Goal: Task Accomplishment & Management: Manage account settings

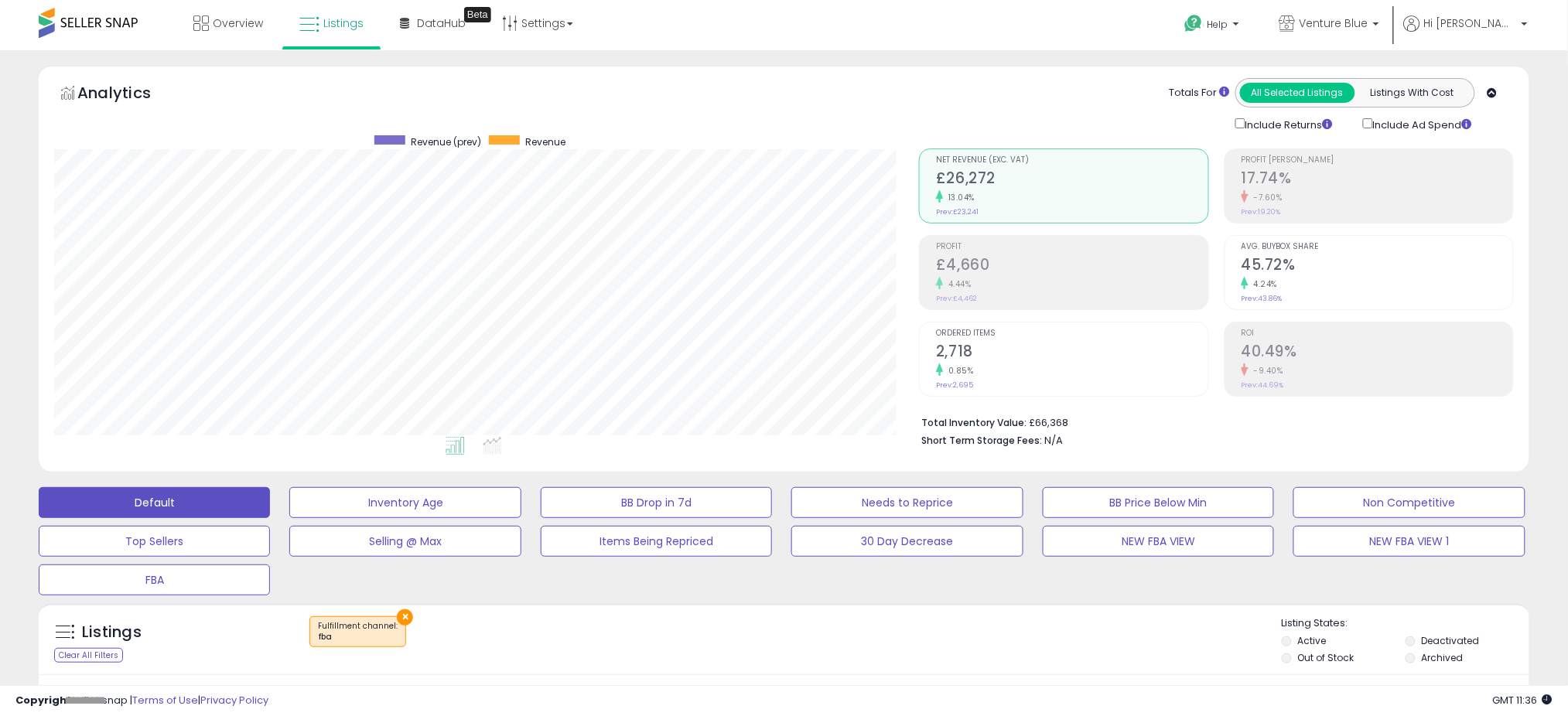
scroll to position [317, 865]
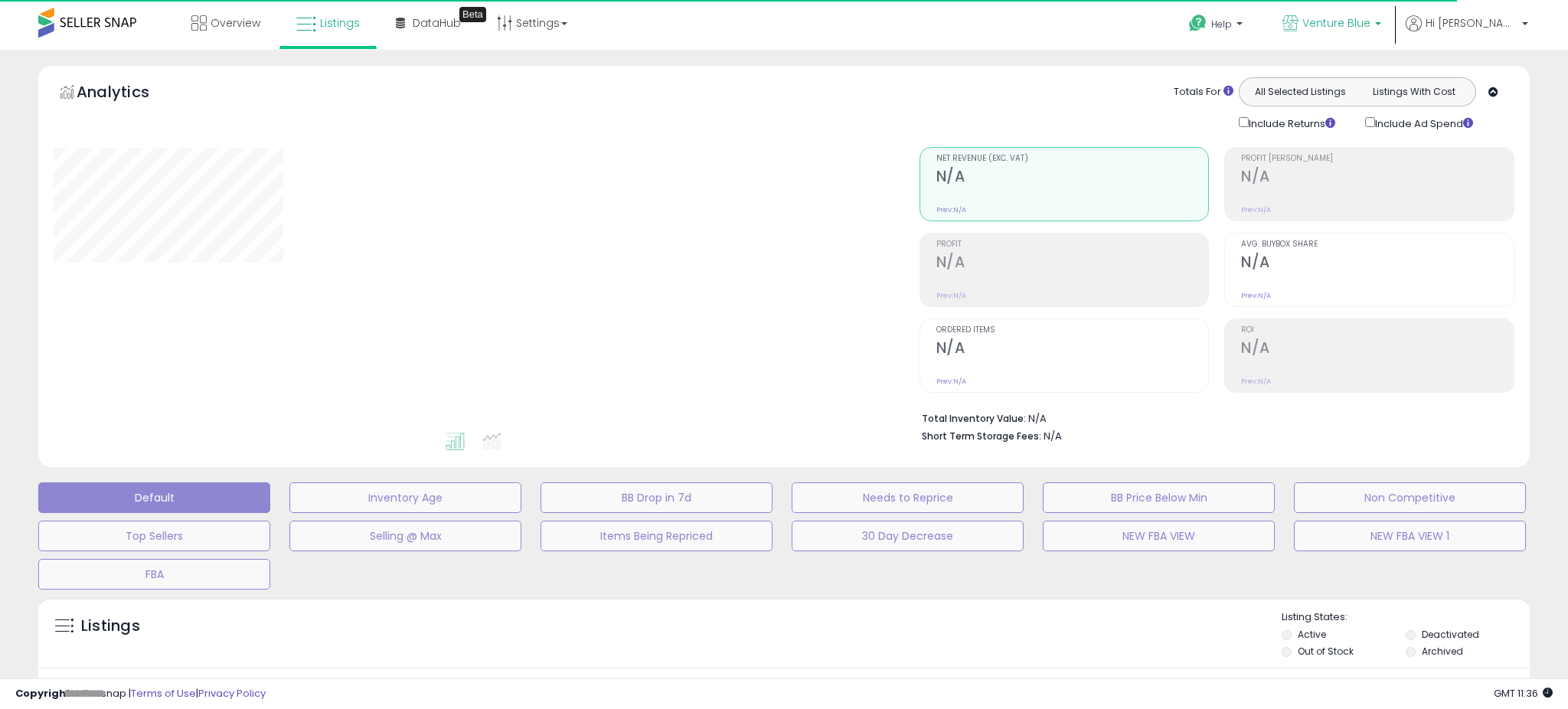
click at [1371, 28] on span "Venture Blue" at bounding box center [1336, 22] width 68 height 15
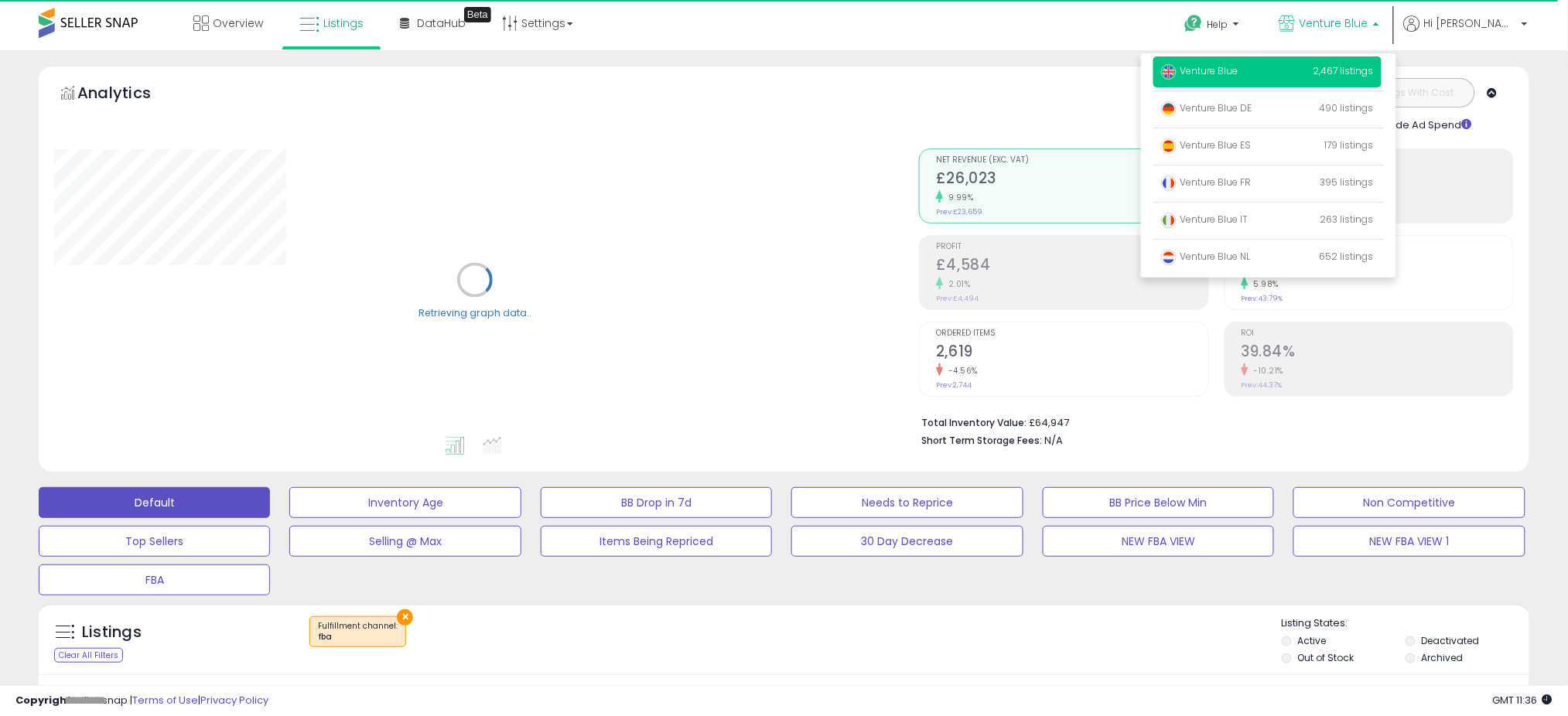
click at [978, 100] on div "Totals For All Selected Listings Listings With Cost Include Returns Include Ad …" at bounding box center [1211, 105] width 584 height 55
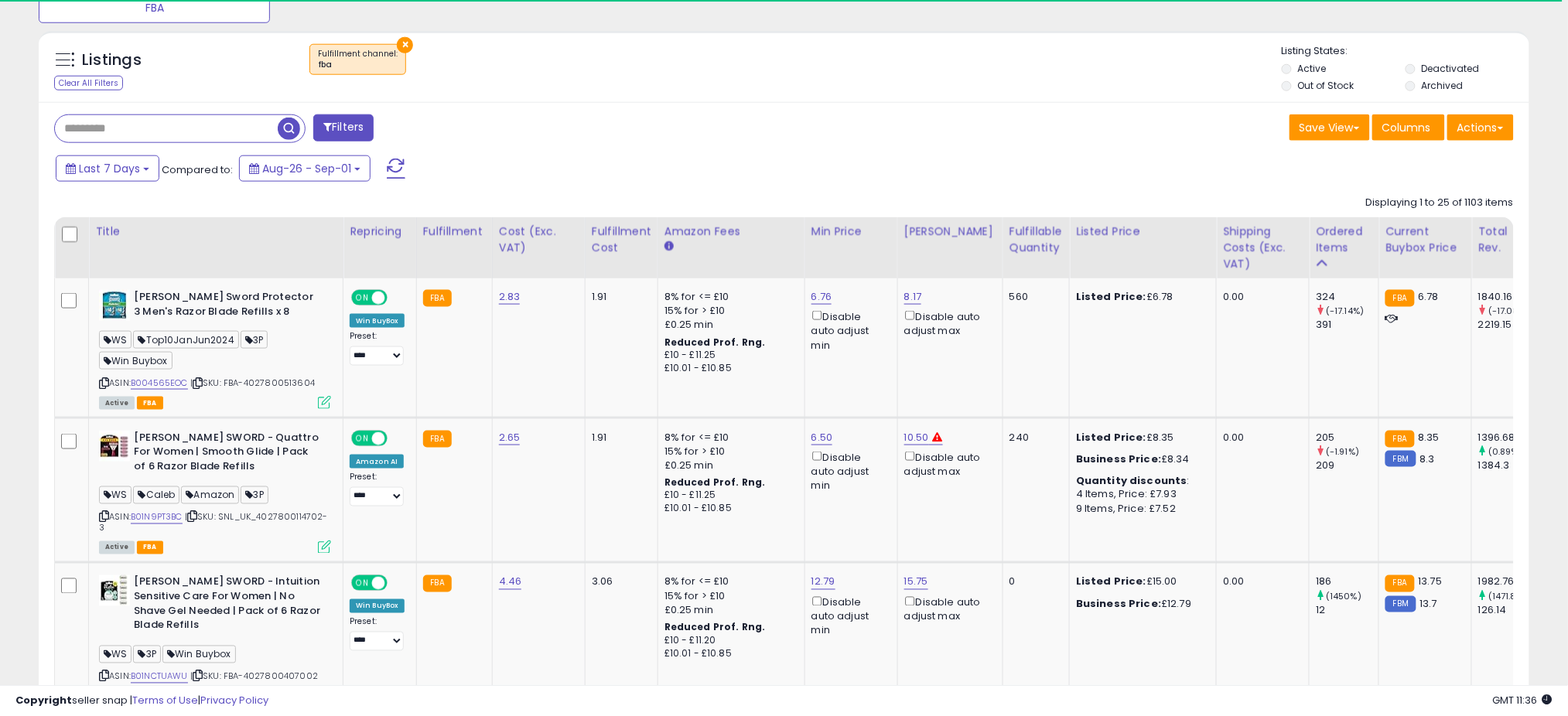
scroll to position [619, 0]
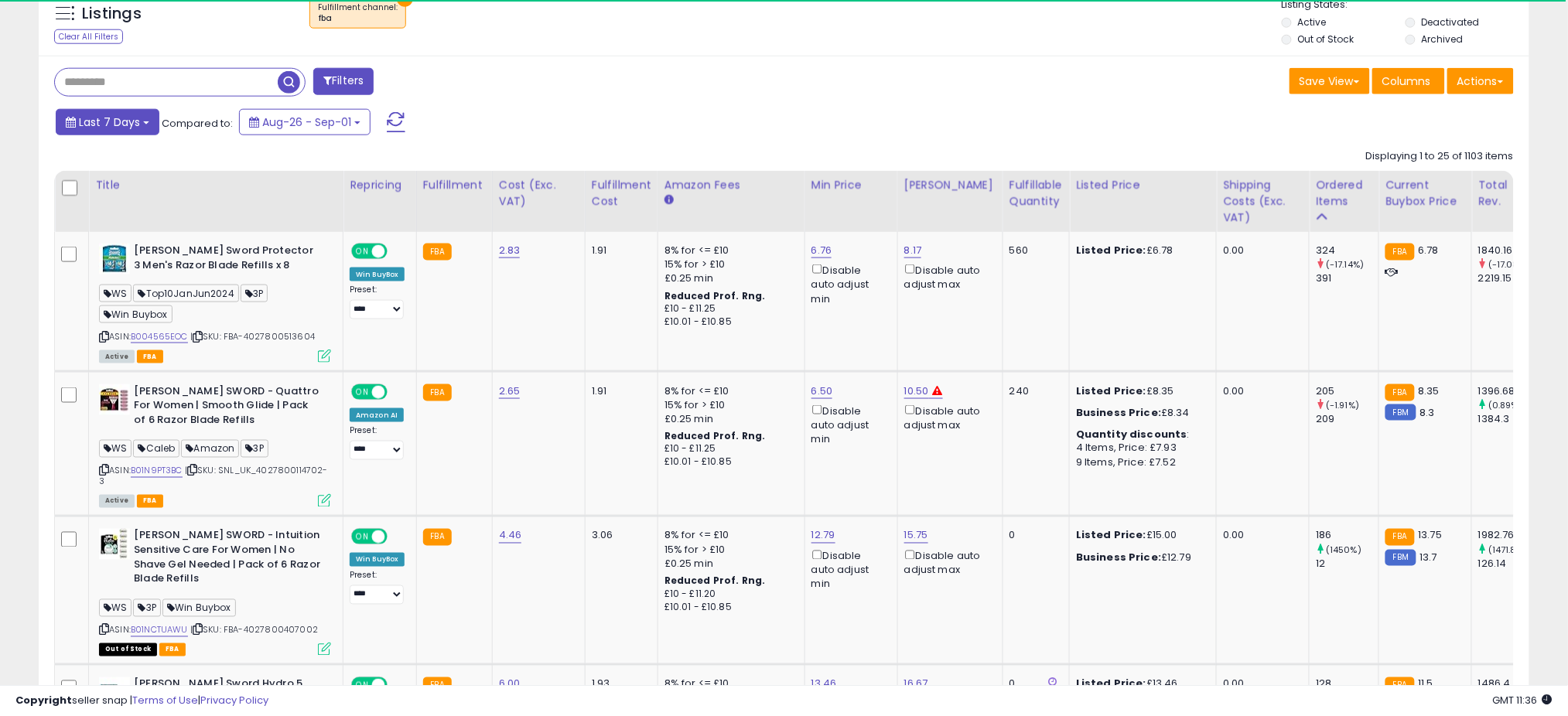
click at [127, 117] on span "Last 7 Days" at bounding box center [109, 122] width 61 height 15
click at [763, 92] on div "Filters" at bounding box center [413, 83] width 741 height 31
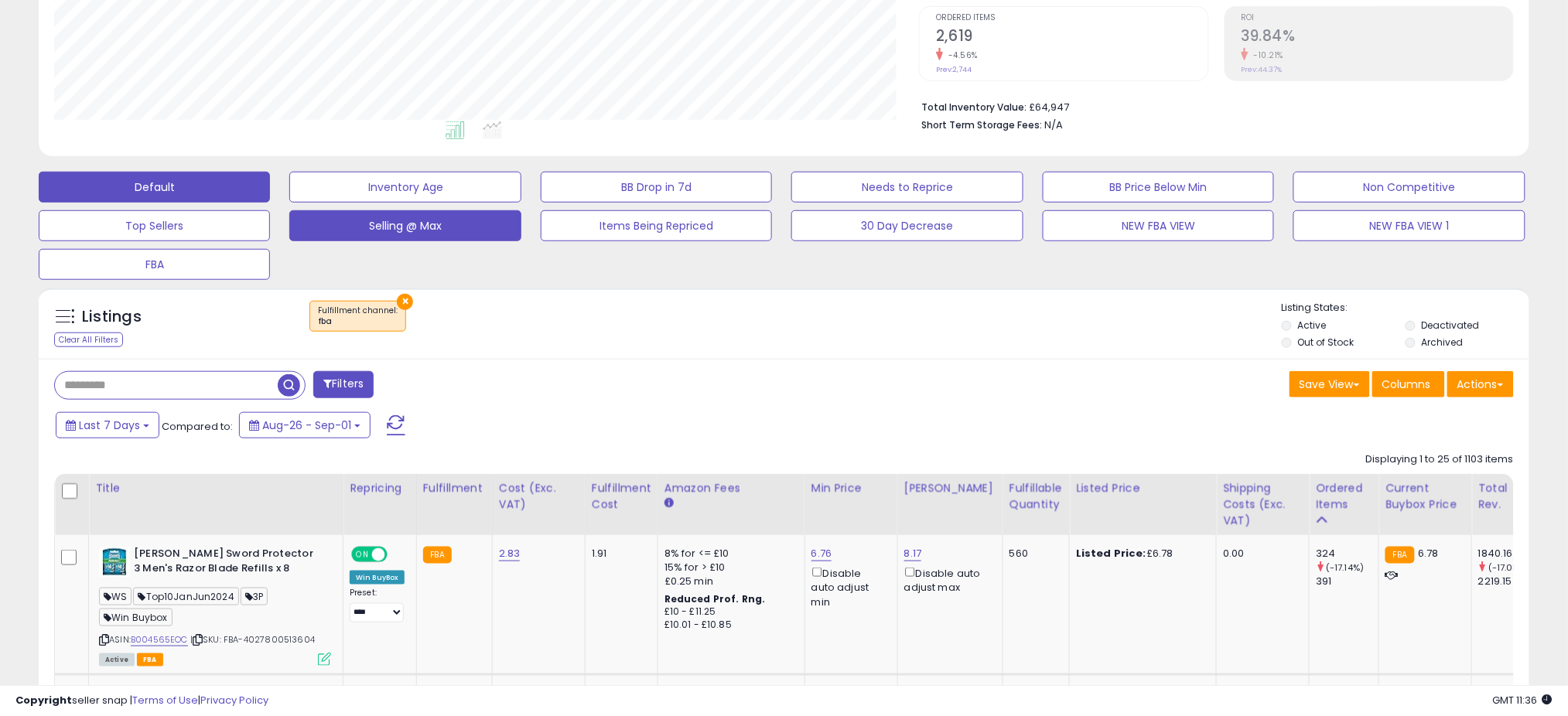
scroll to position [309, 0]
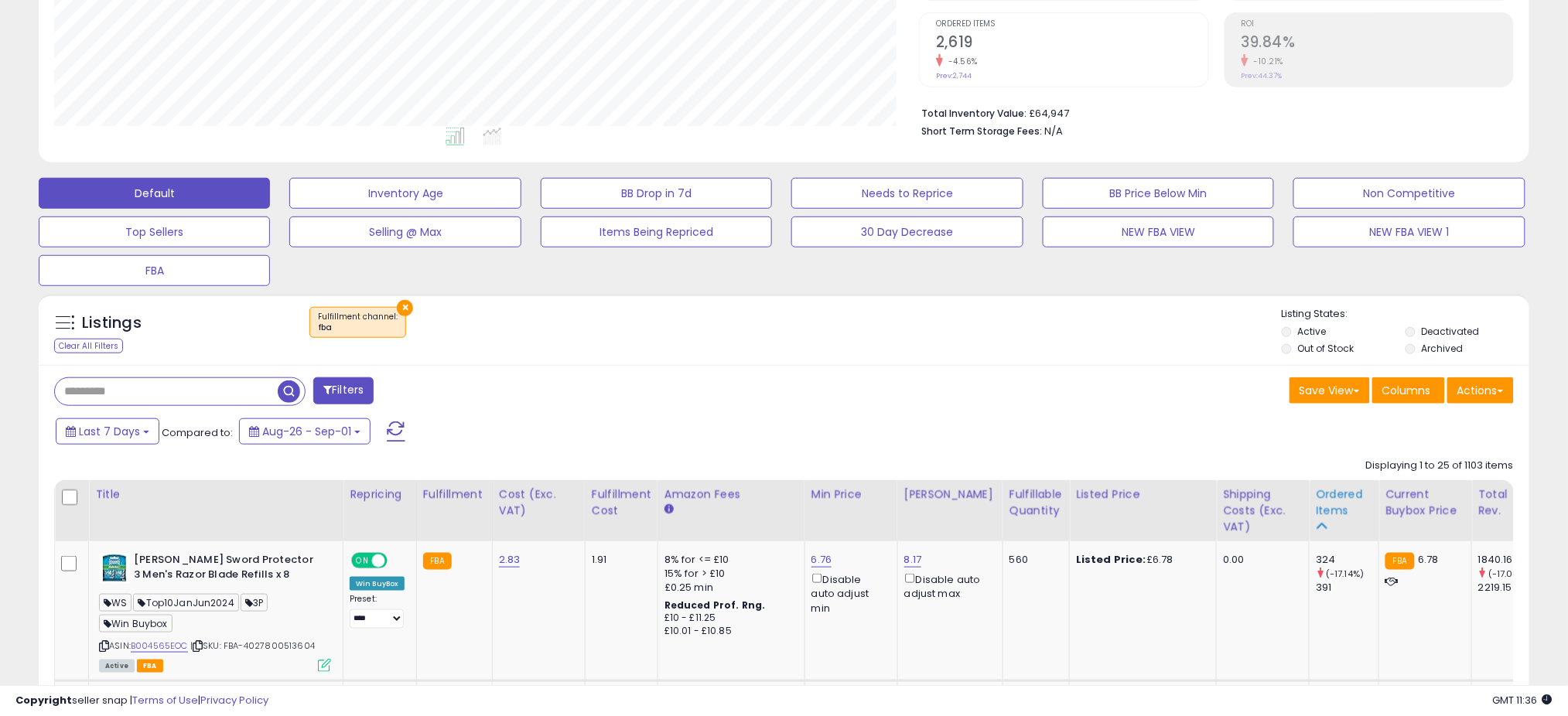
click at [1322, 500] on div "Ordered Items" at bounding box center [1343, 502] width 57 height 33
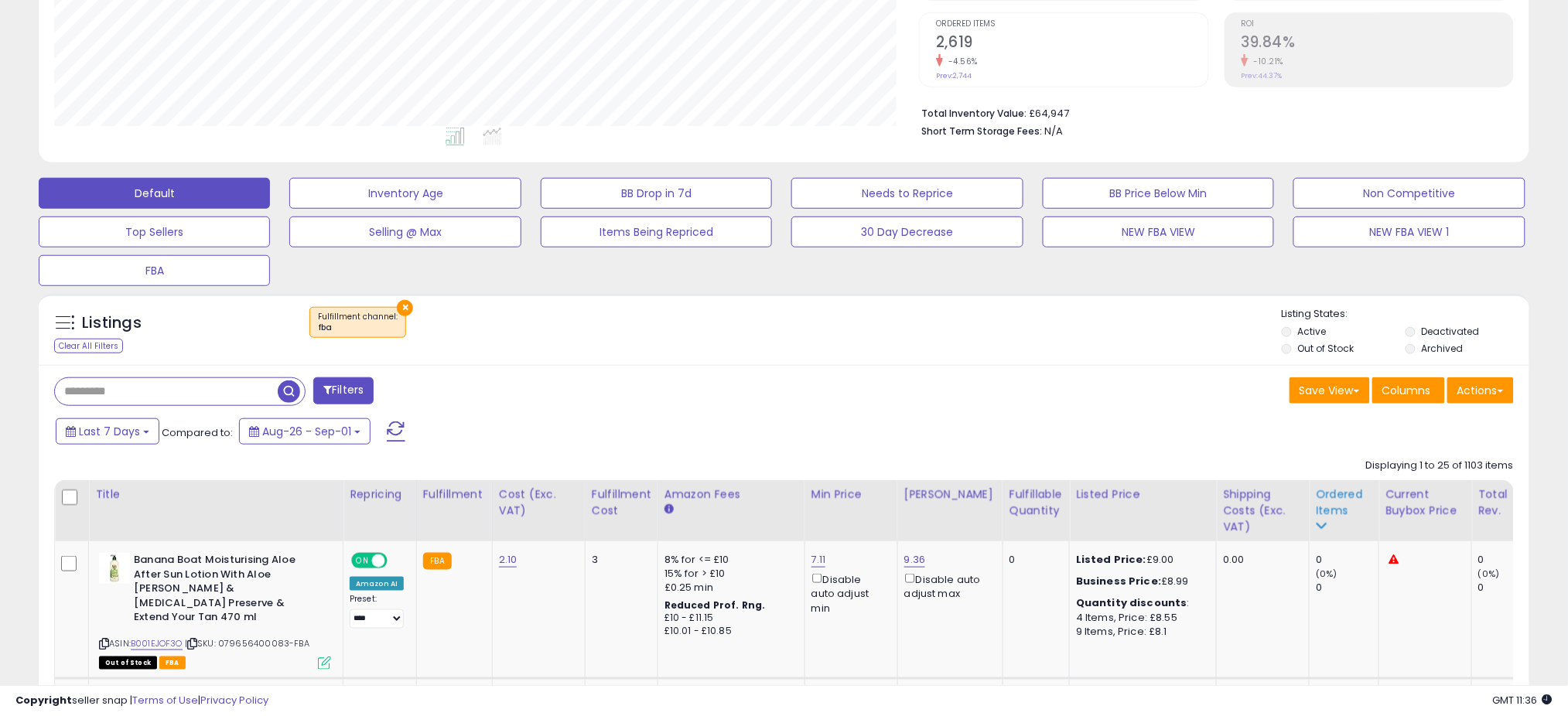
click at [1335, 499] on div "Ordered Items" at bounding box center [1343, 502] width 57 height 33
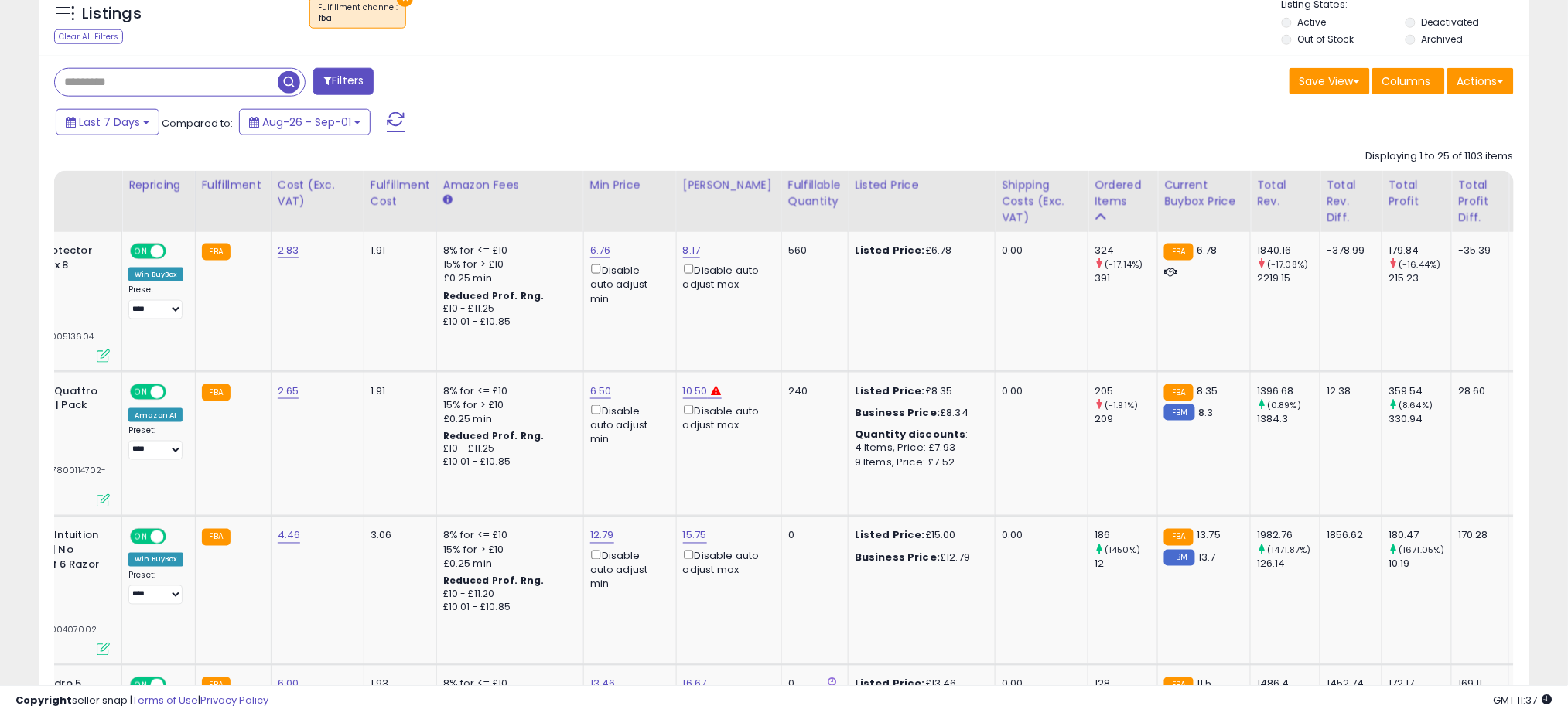
scroll to position [0, 0]
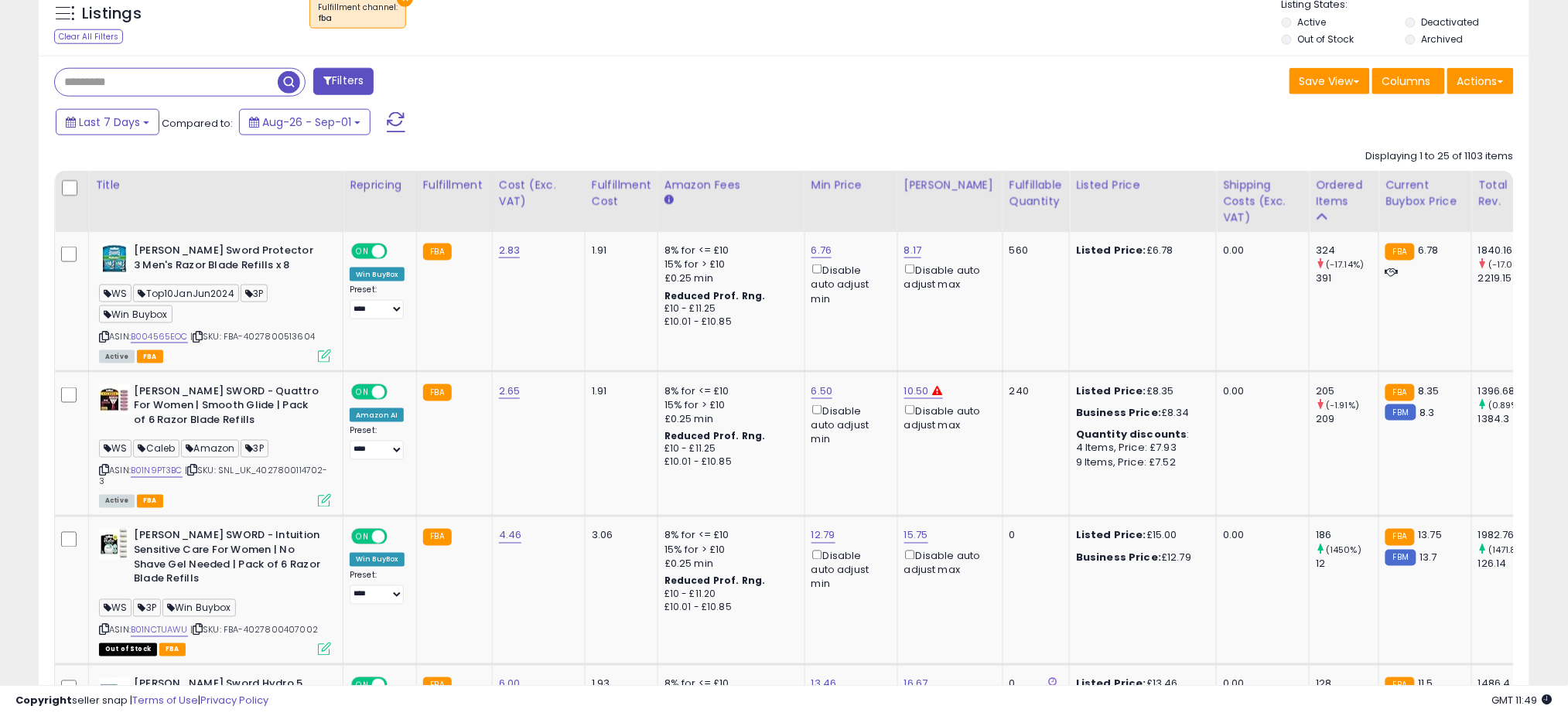
click at [856, 82] on div "Save View Save As New View Update Current View Columns Actions Import Export Vi…" at bounding box center [1155, 83] width 741 height 30
click at [183, 334] on link "B004565EOC" at bounding box center [159, 336] width 57 height 13
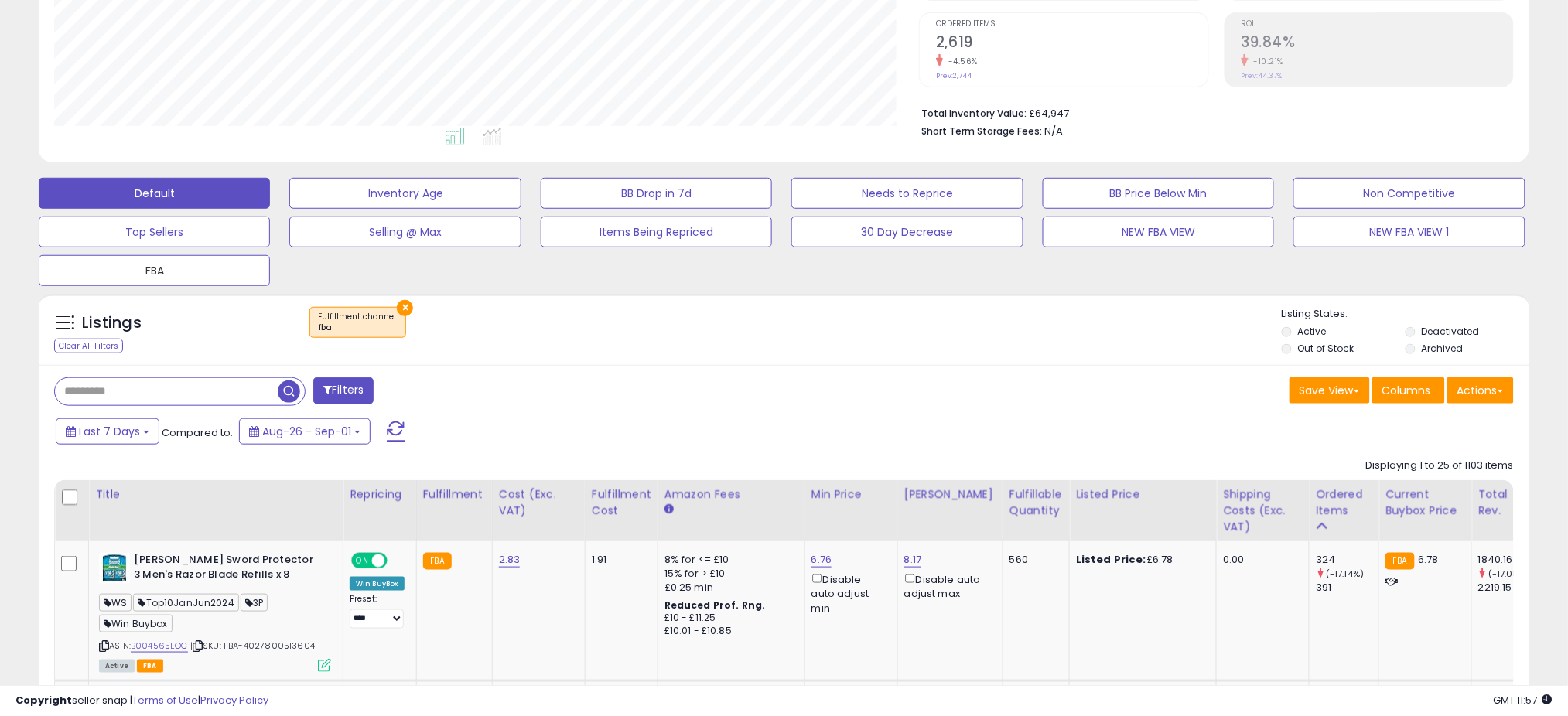
drag, startPoint x: 104, startPoint y: 270, endPoint x: 588, endPoint y: 391, distance: 498.9
click at [104, 270] on button "FBA" at bounding box center [155, 270] width 231 height 31
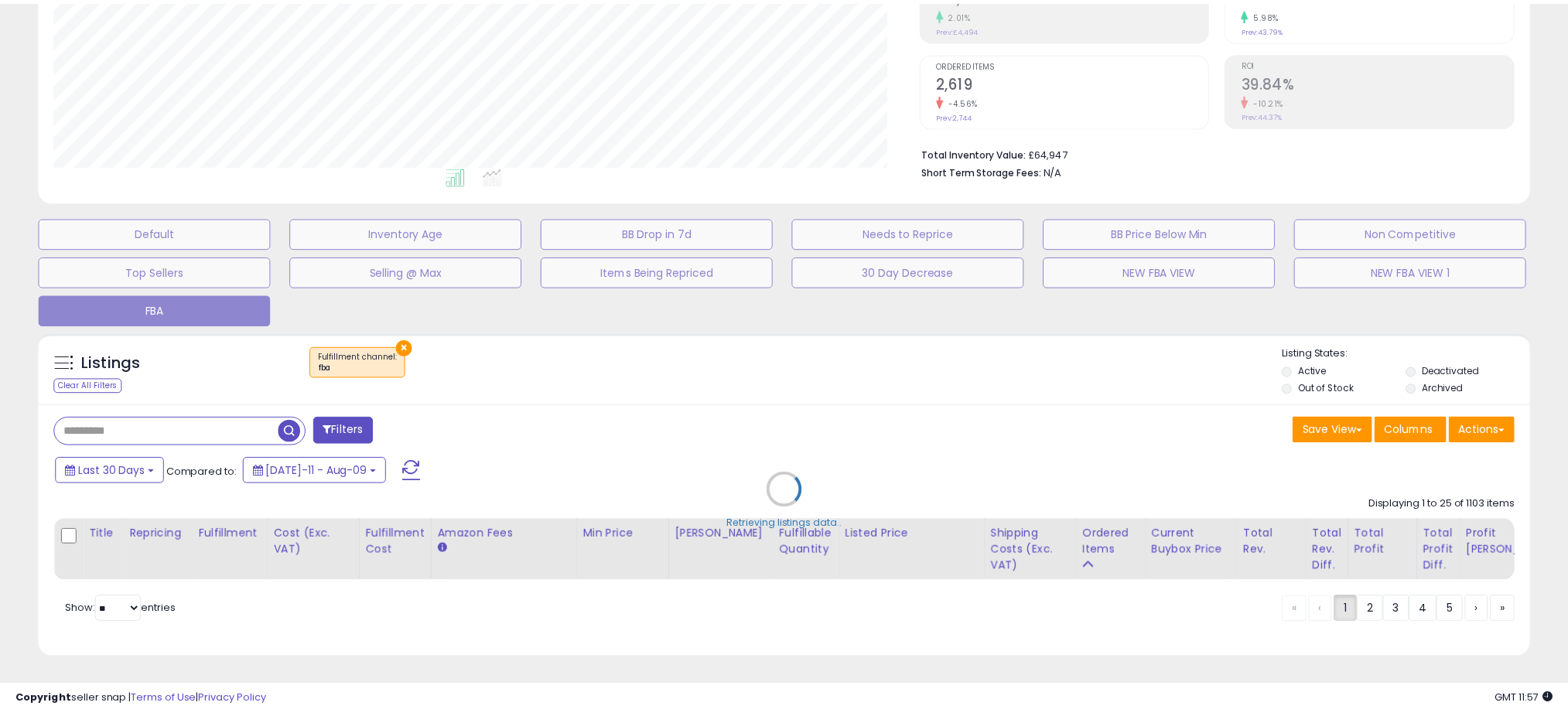
scroll to position [317, 874]
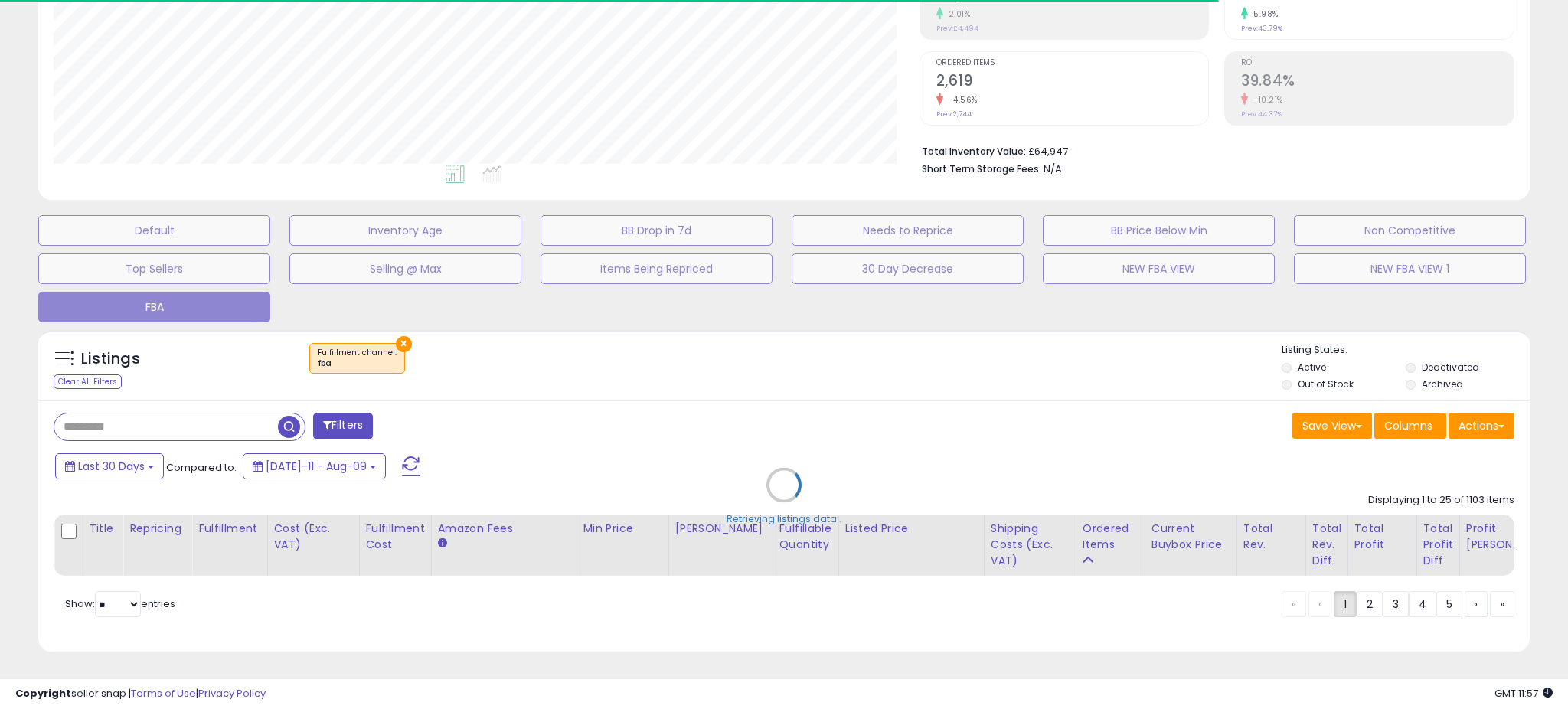
click at [137, 450] on div "Retrieving listings data.." at bounding box center [784, 496] width 1514 height 348
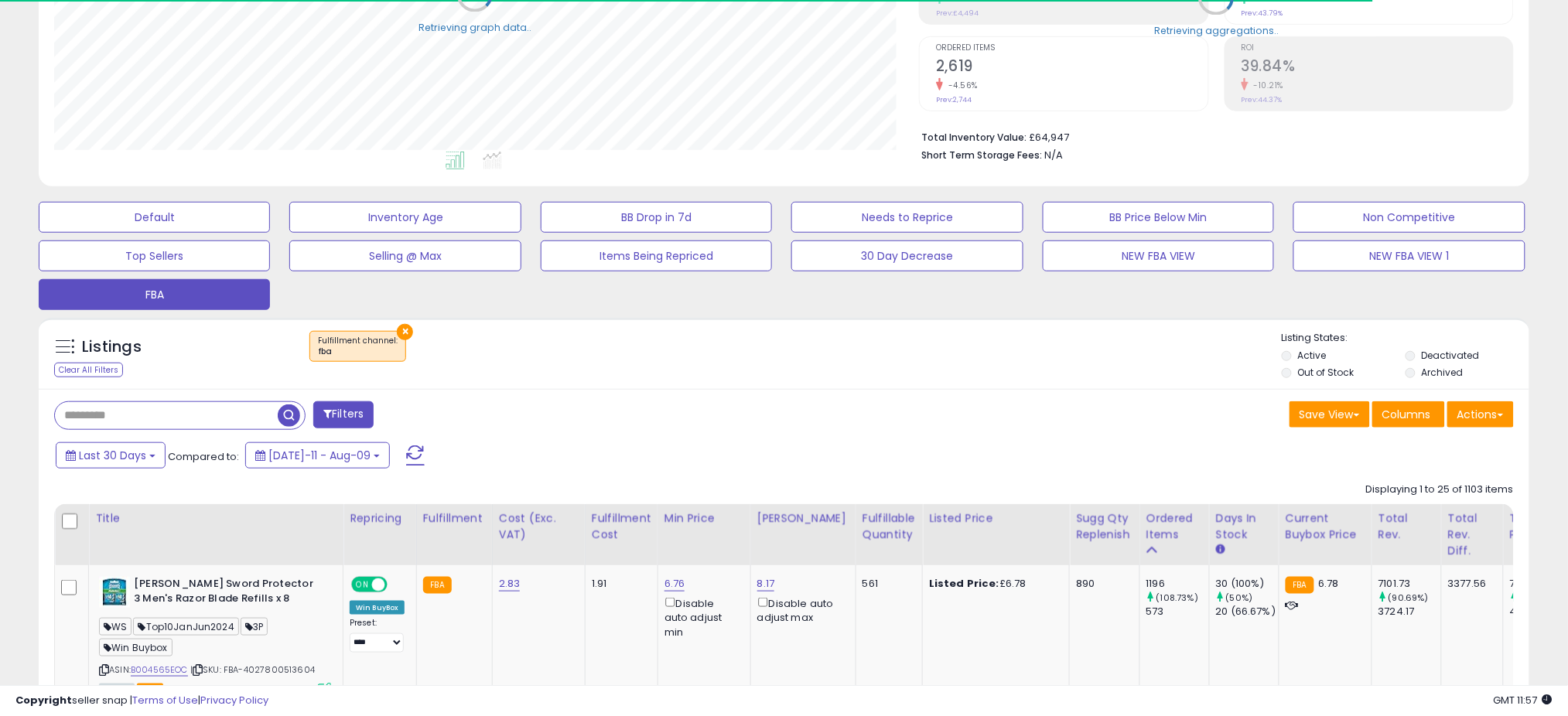
scroll to position [773306, 772588]
click at [140, 454] on span "Last 30 Days" at bounding box center [112, 455] width 67 height 15
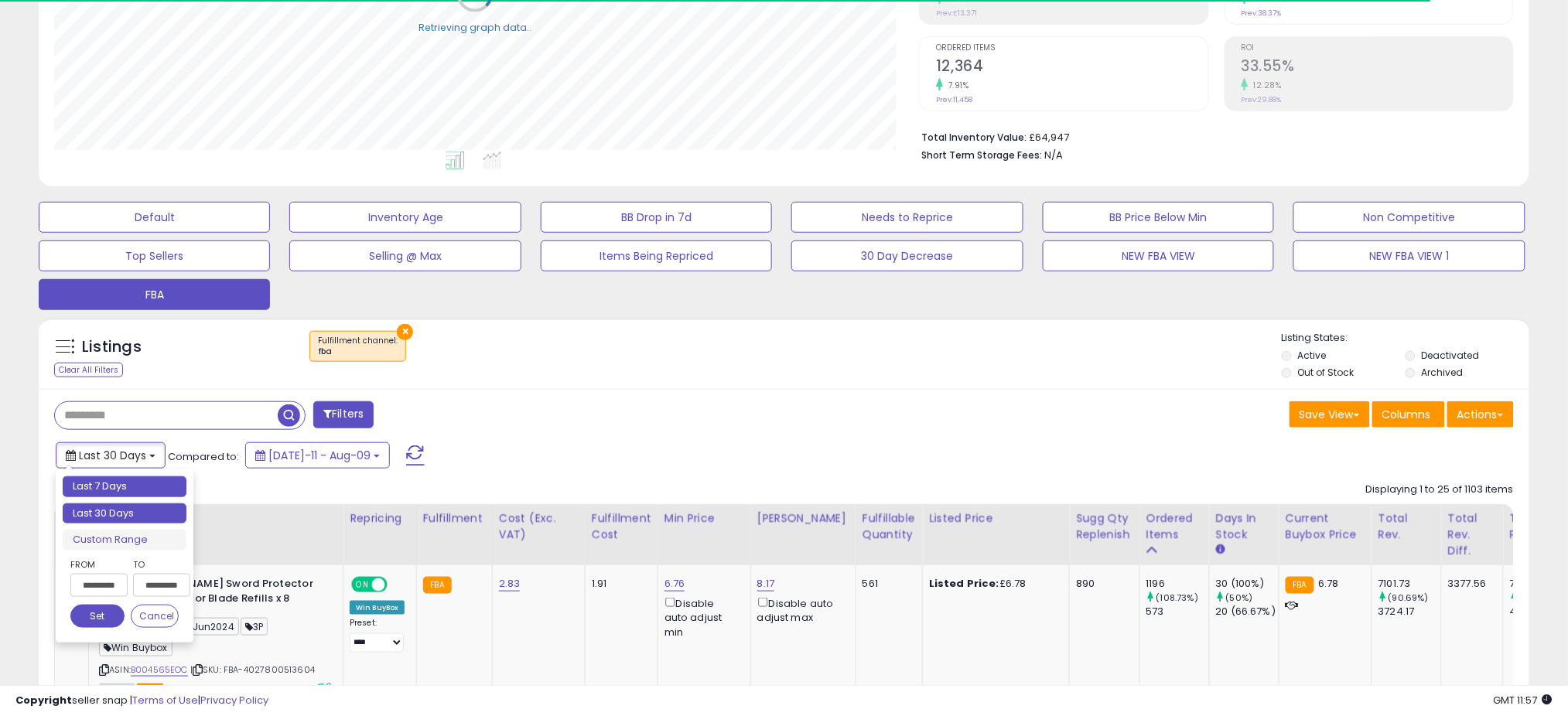
type input "**********"
click at [110, 486] on li "Last 7 Days" at bounding box center [124, 487] width 124 height 21
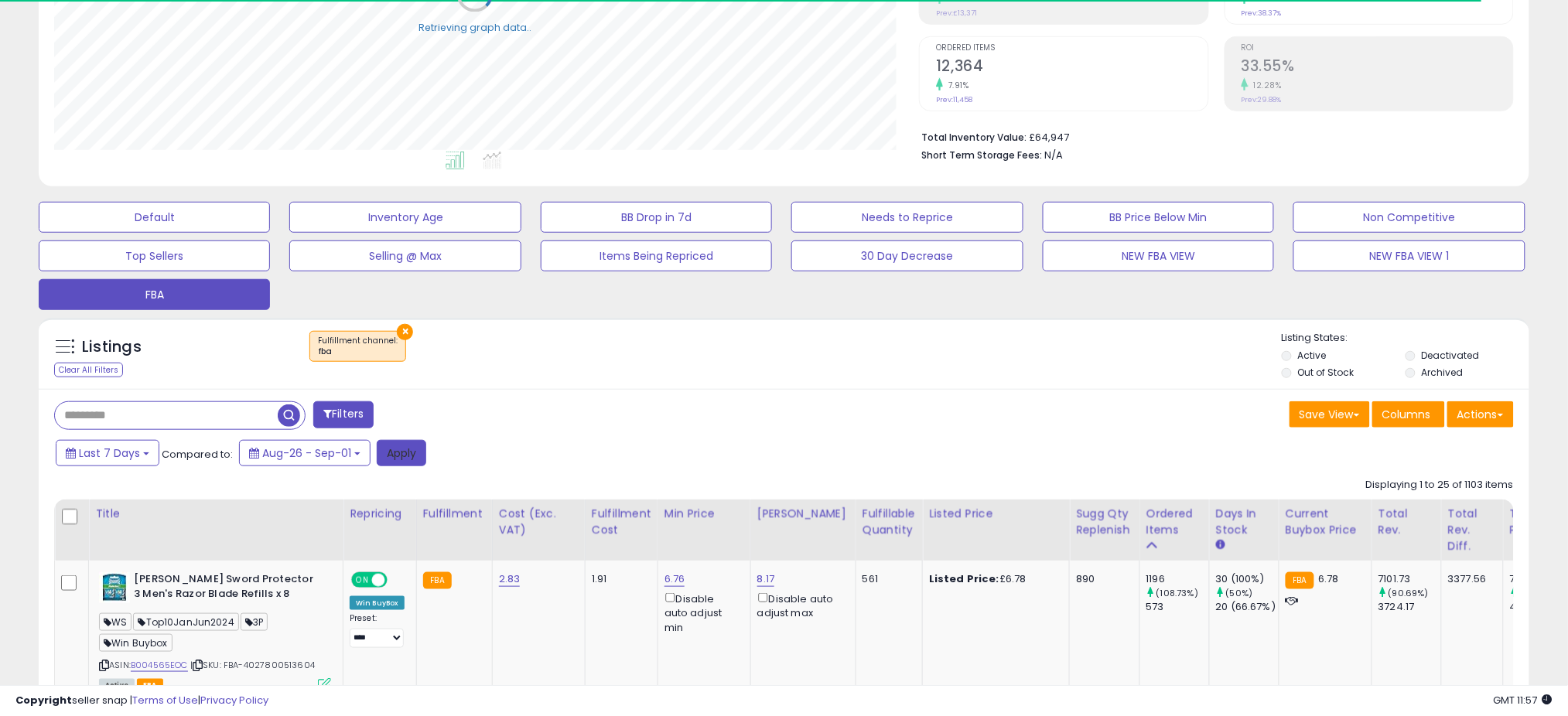
drag, startPoint x: 391, startPoint y: 452, endPoint x: 666, endPoint y: 395, distance: 280.8
click at [393, 452] on button "Apply" at bounding box center [402, 453] width 49 height 26
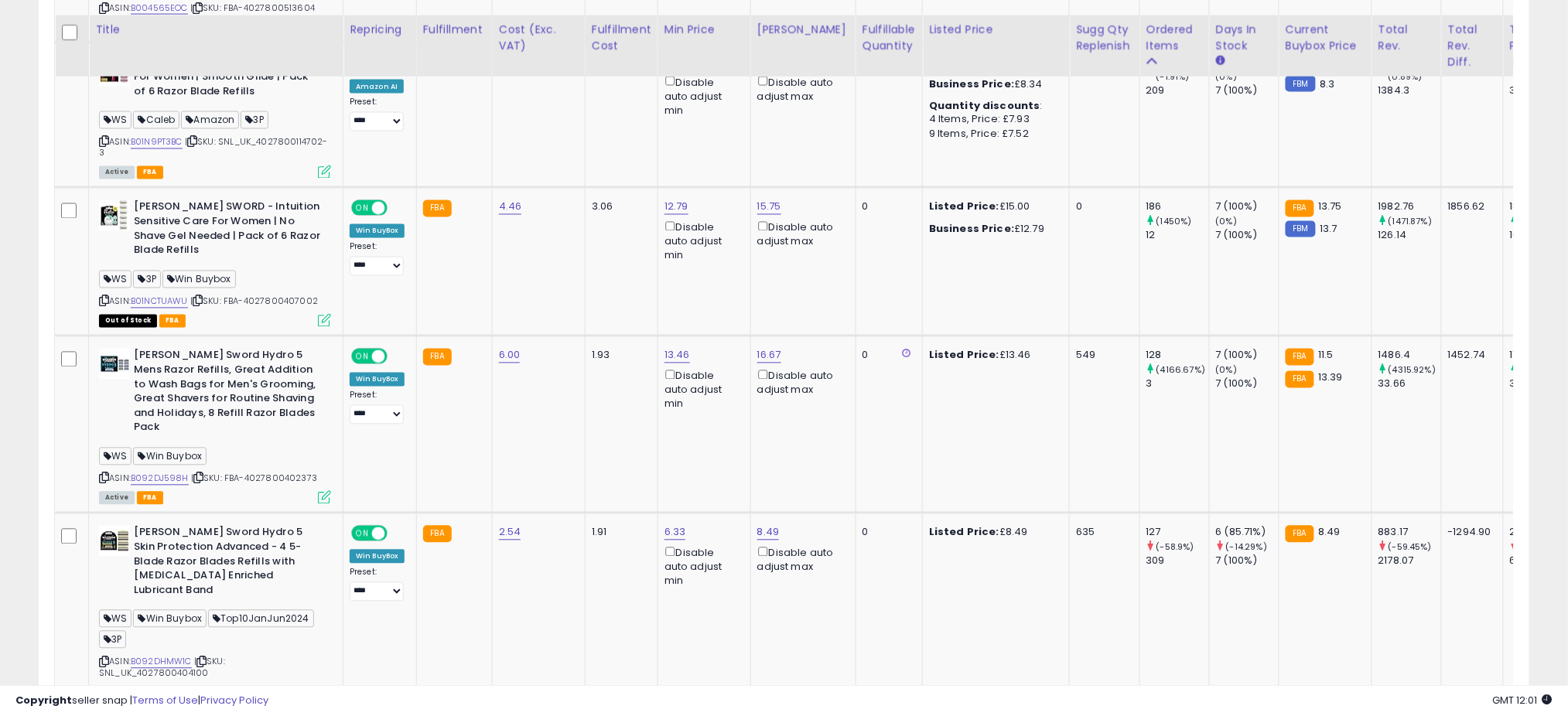
scroll to position [904, 0]
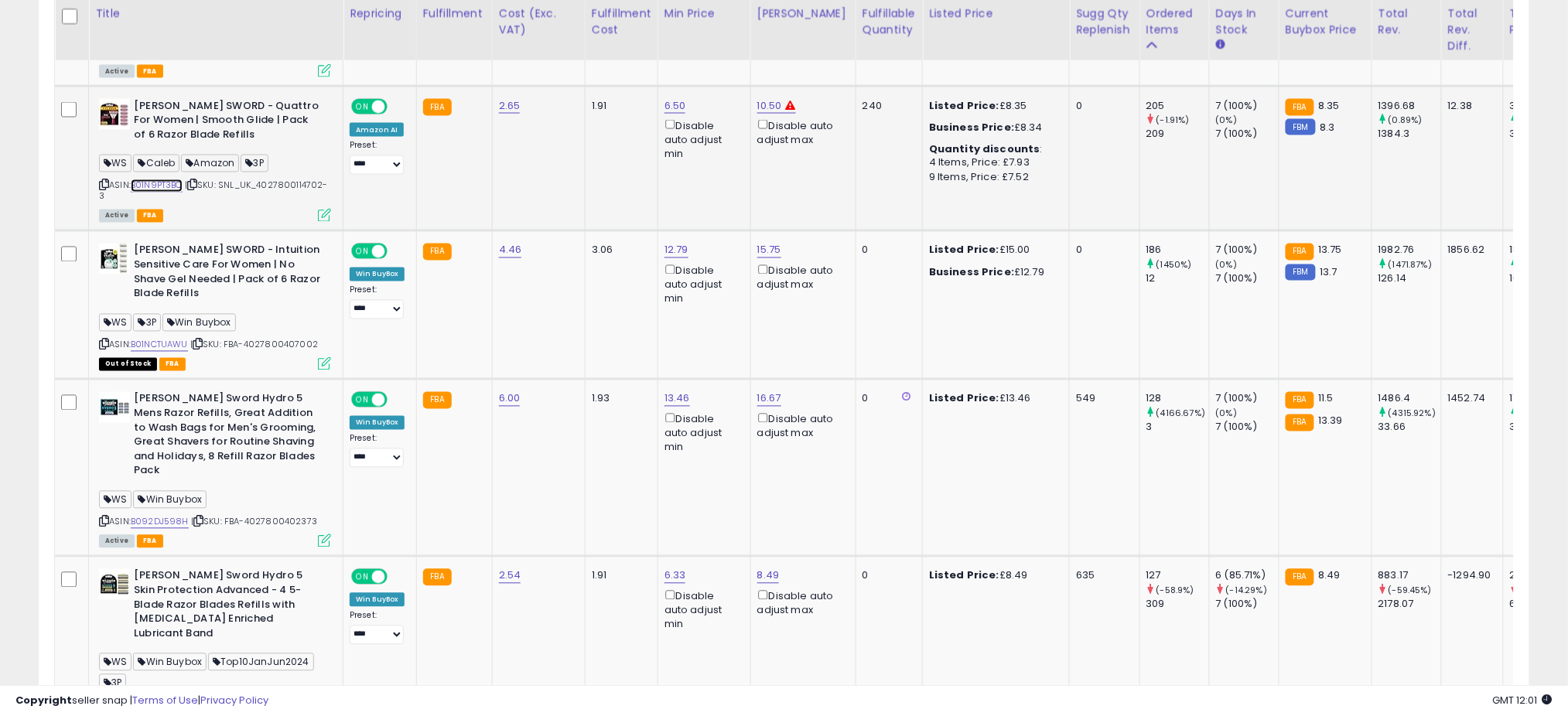
click at [155, 182] on link "B01N9PT3BC" at bounding box center [156, 186] width 52 height 13
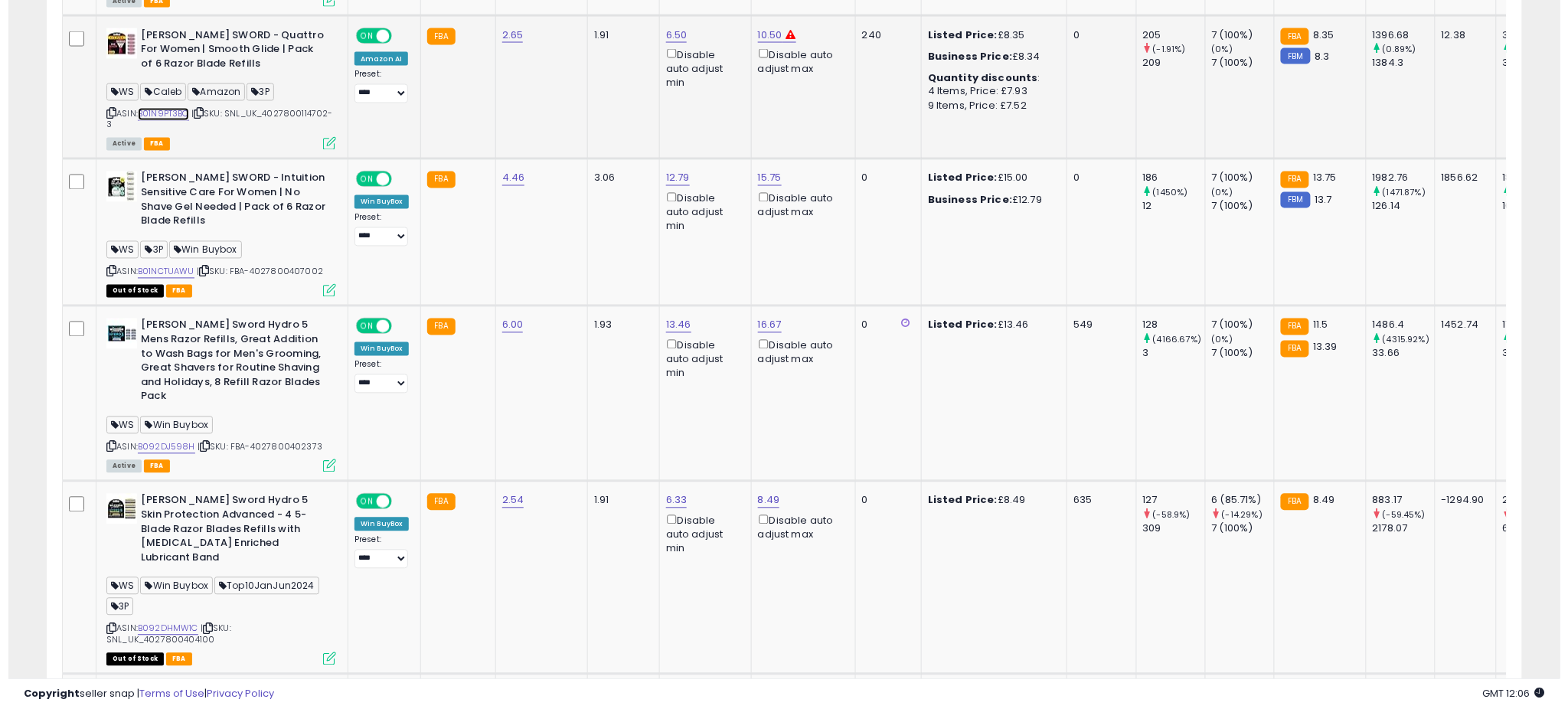
scroll to position [997, 0]
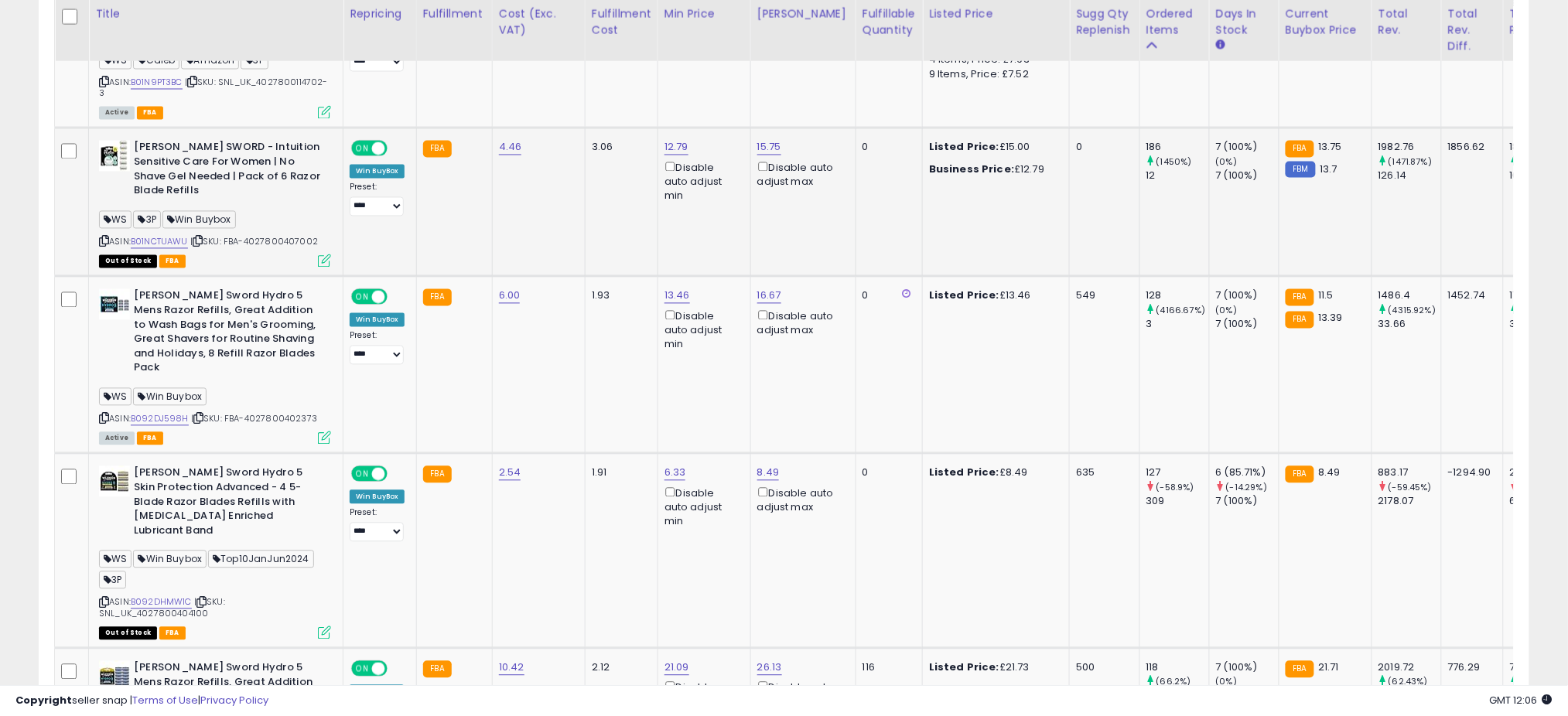
click at [324, 266] on icon at bounding box center [324, 261] width 13 height 13
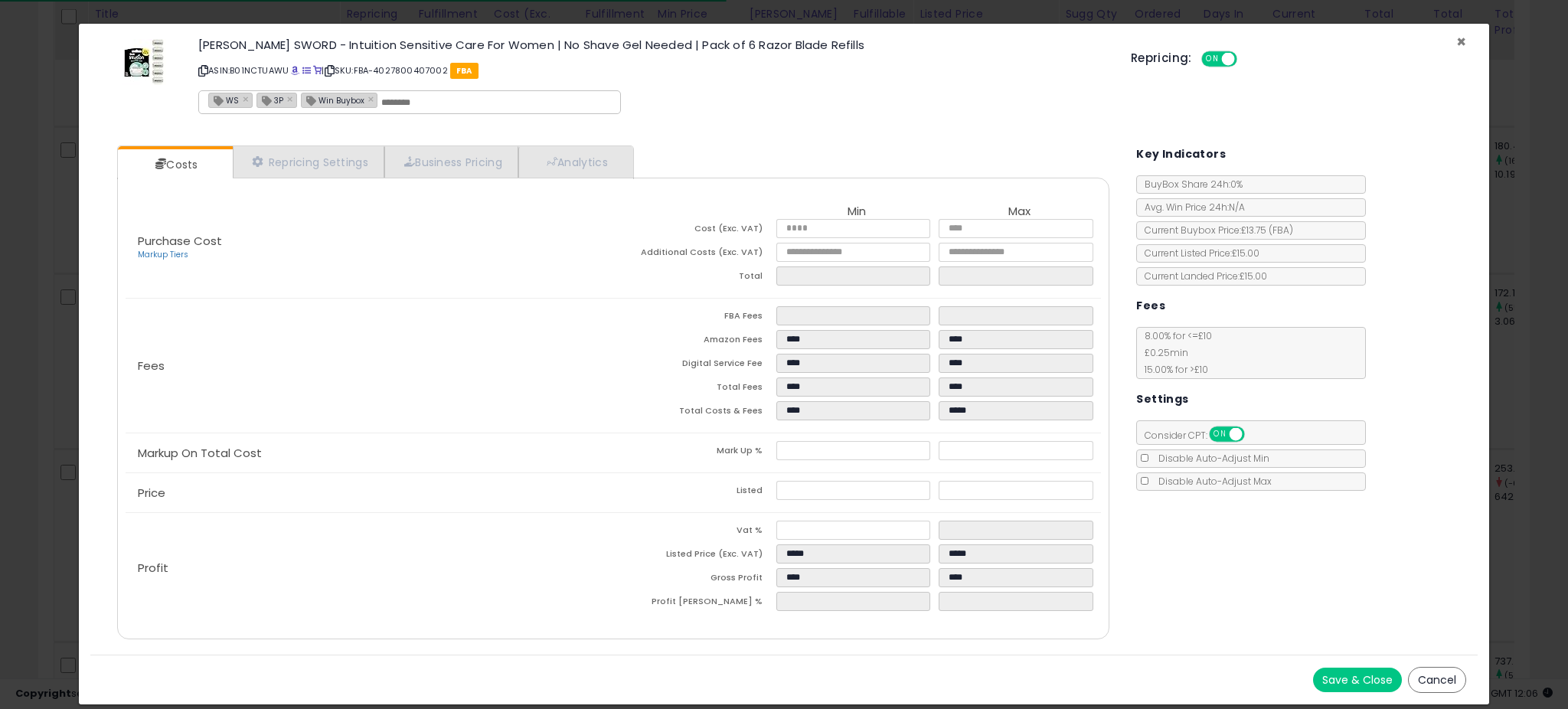
click at [1460, 37] on span "×" at bounding box center [1461, 42] width 10 height 22
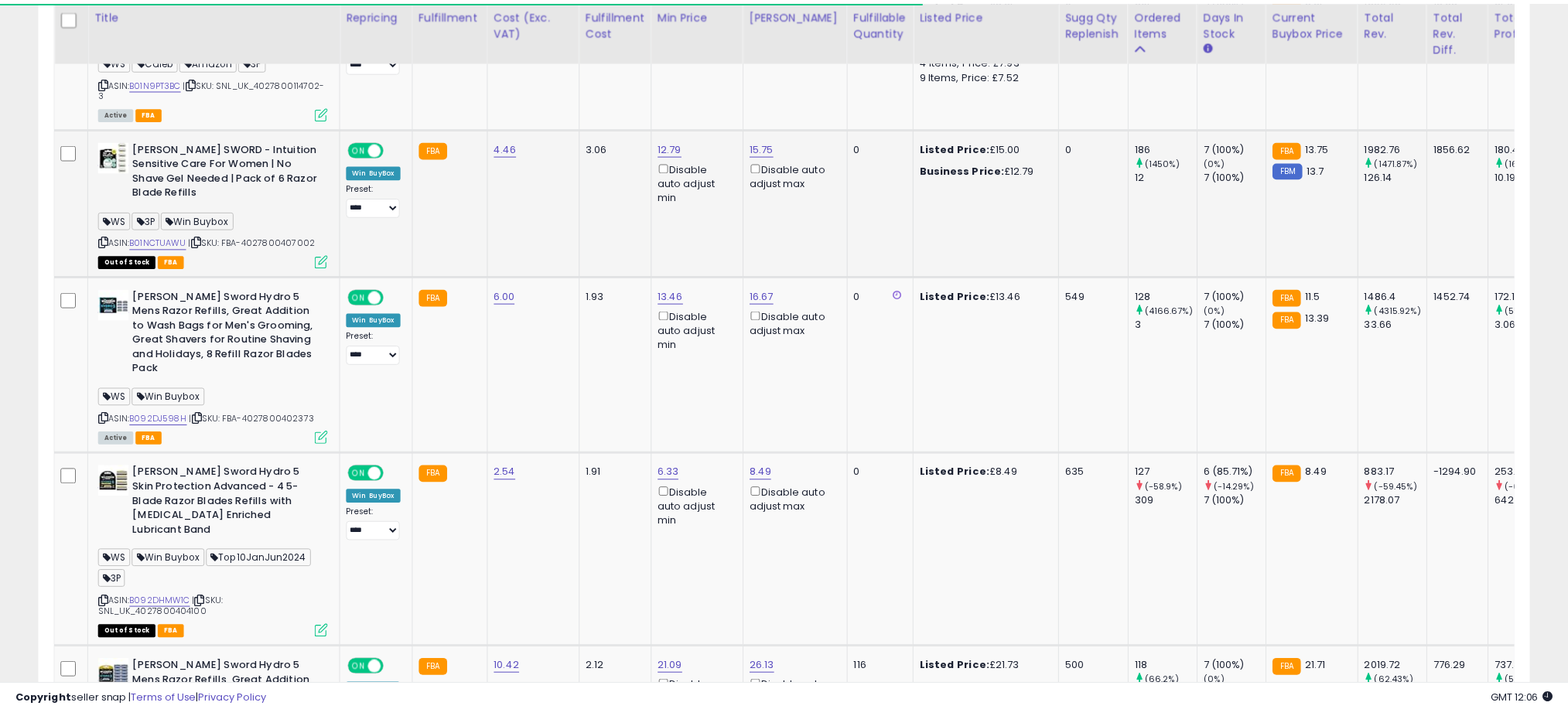
scroll to position [773306, 772588]
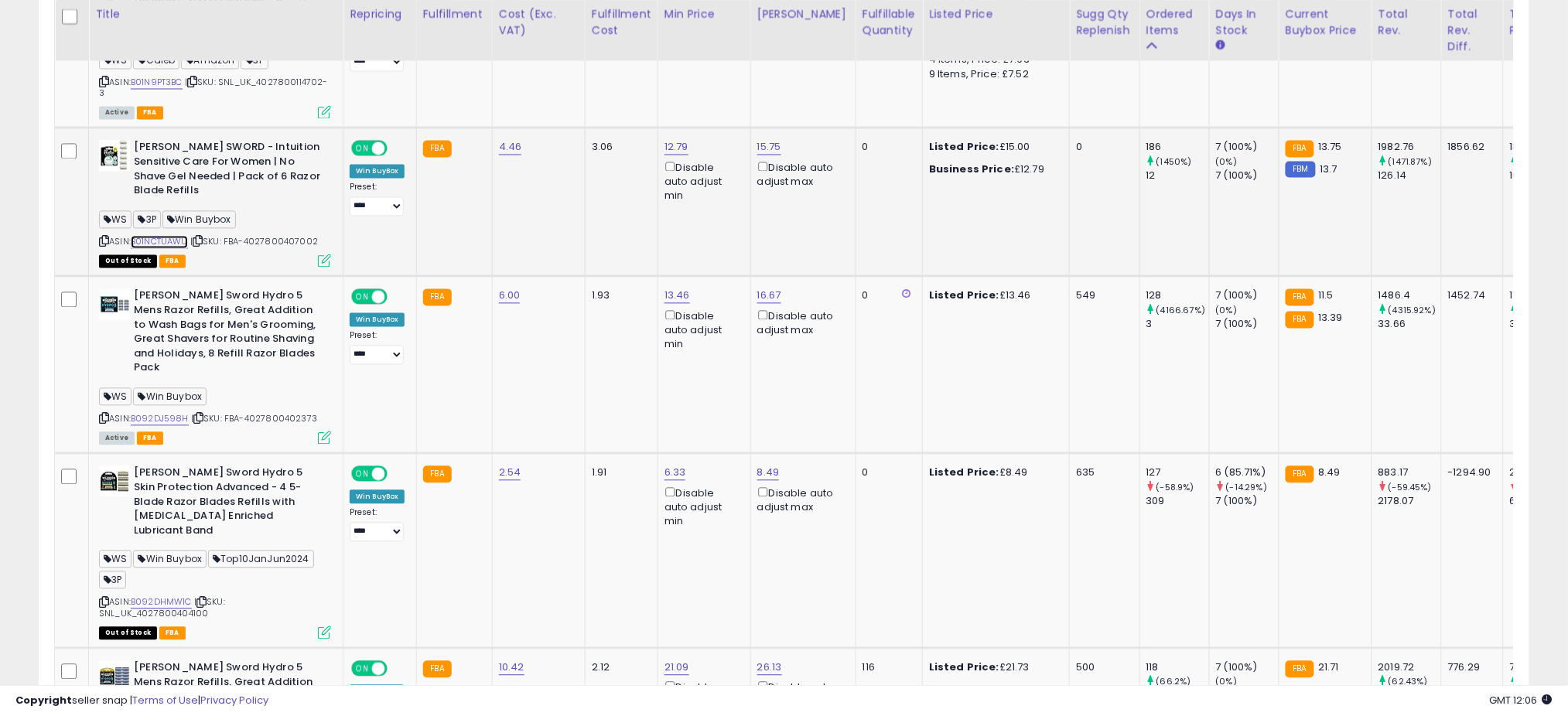
click at [155, 236] on link "B01NCTUAWU" at bounding box center [159, 242] width 57 height 13
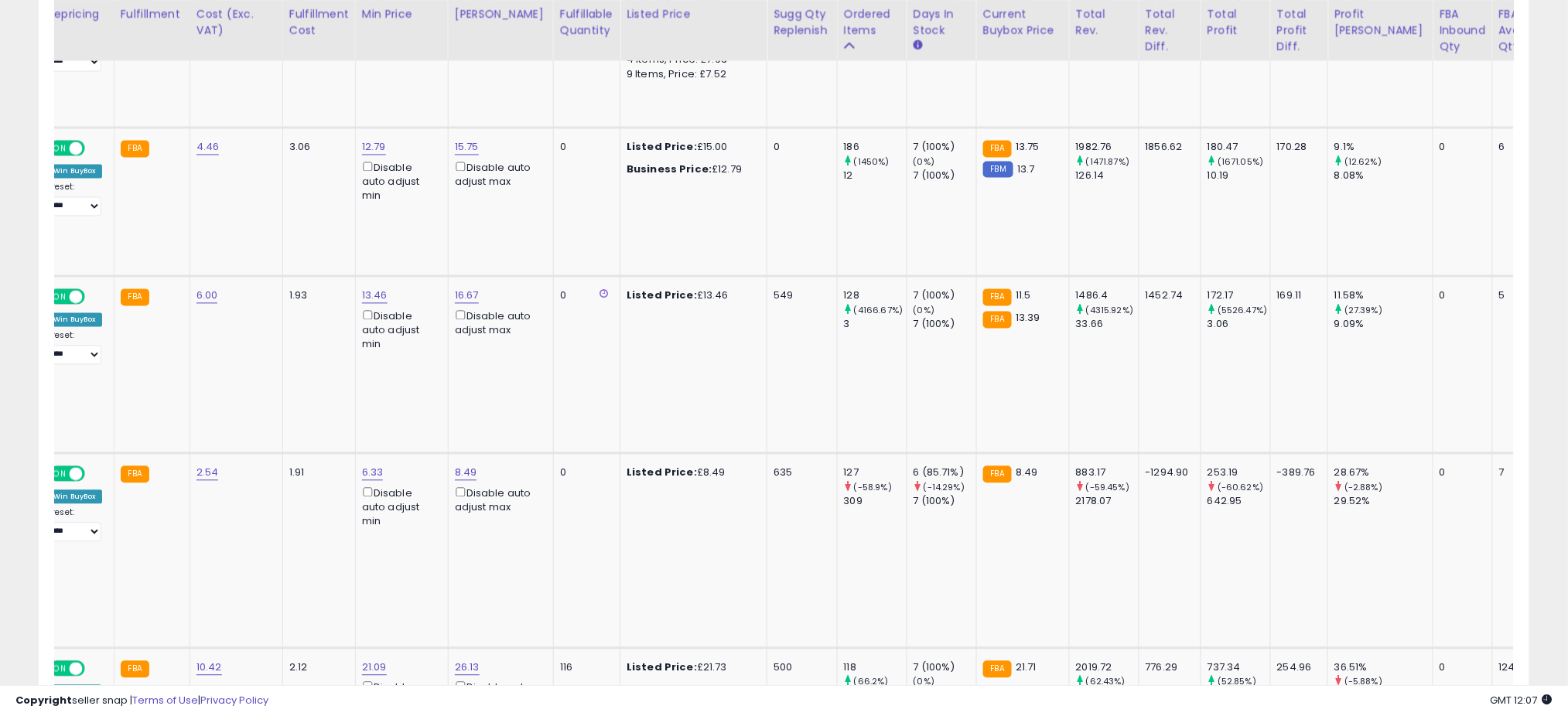
scroll to position [0, 0]
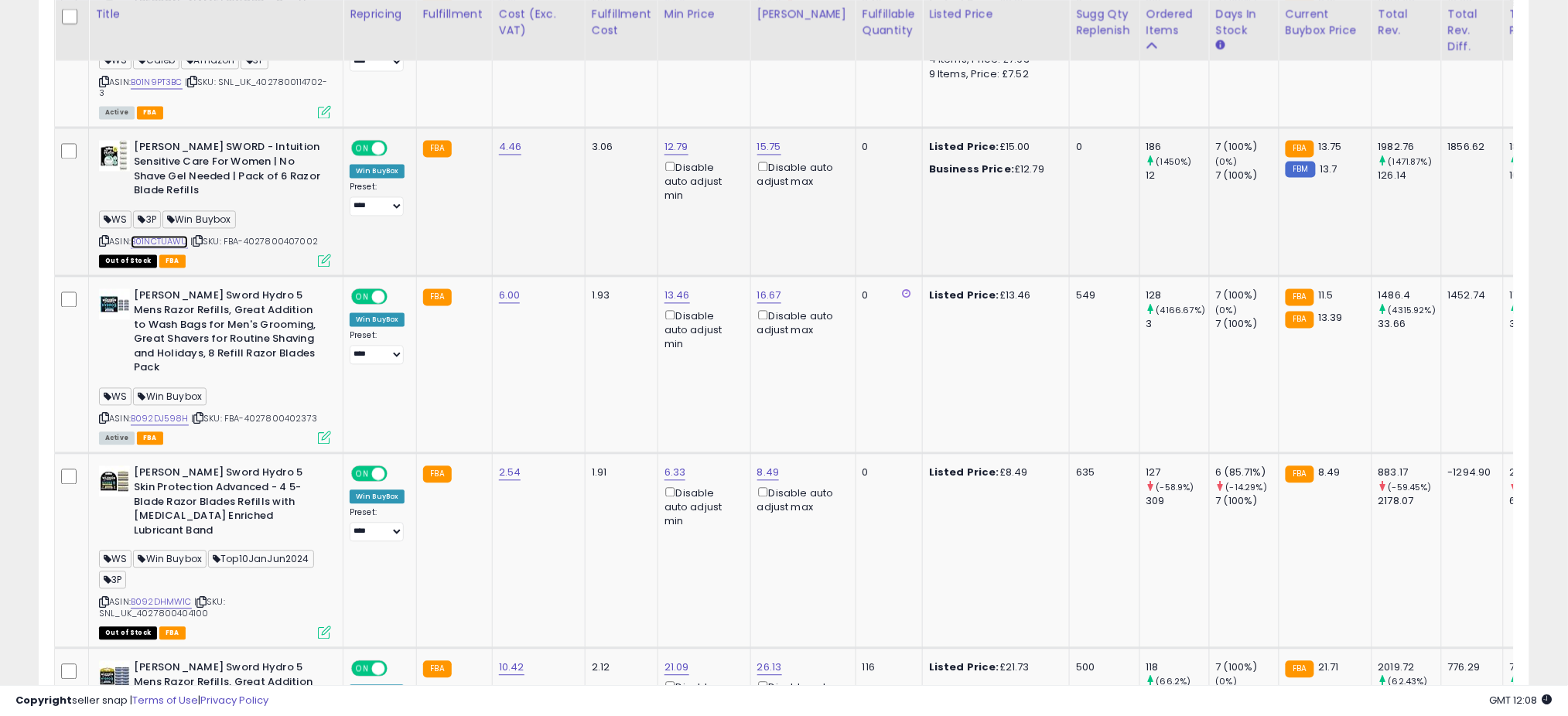
click at [169, 244] on link "B01NCTUAWU" at bounding box center [159, 242] width 57 height 13
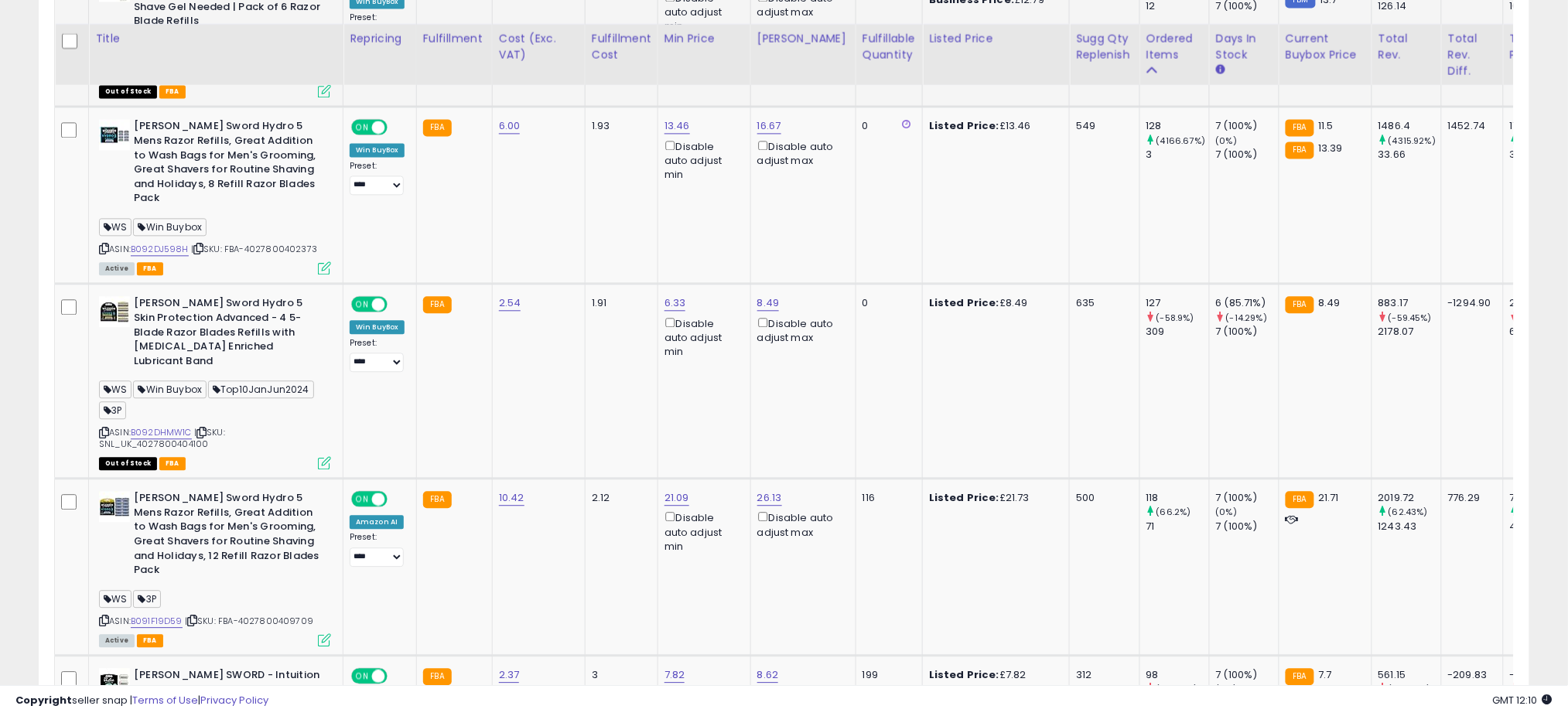
scroll to position [1214, 0]
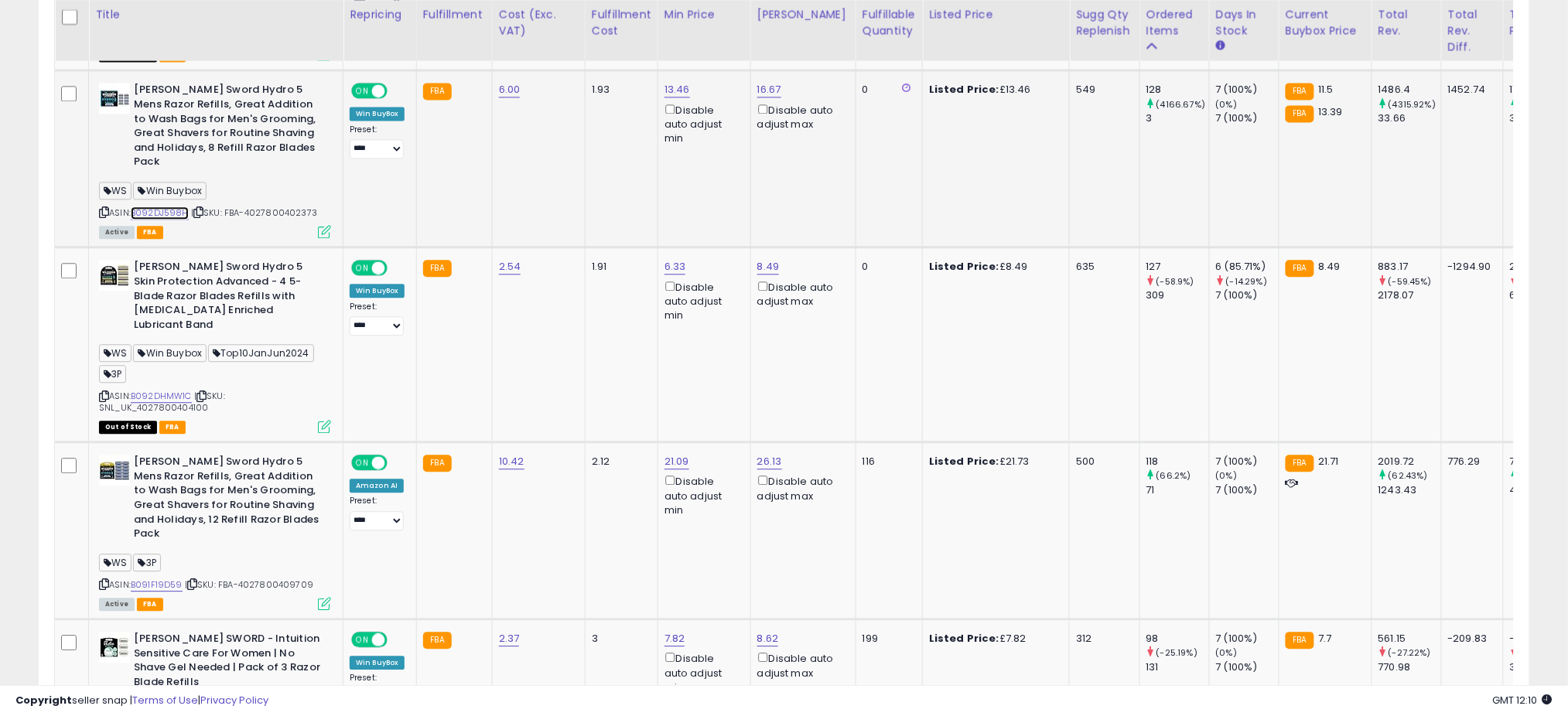
click at [176, 208] on link "B092DJ598H" at bounding box center [159, 213] width 58 height 13
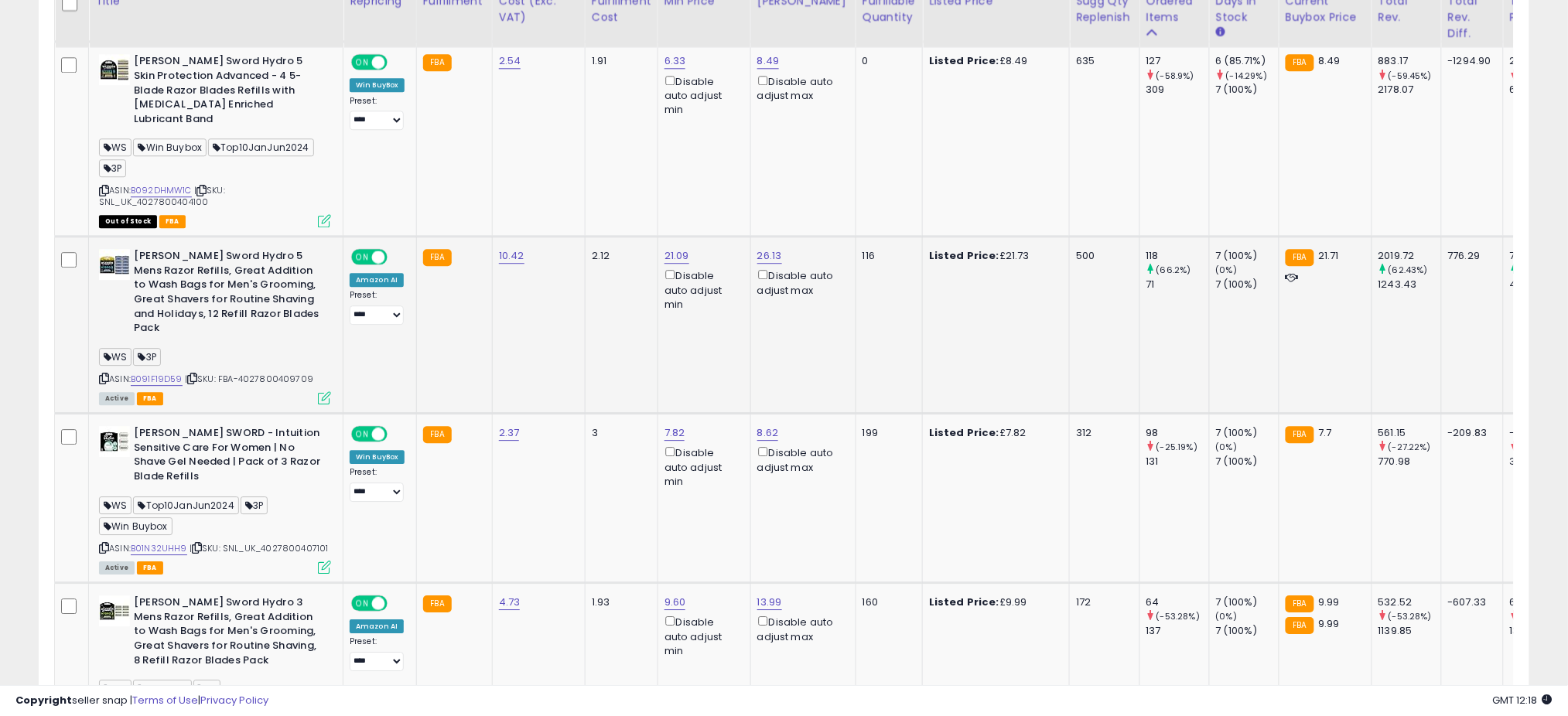
scroll to position [1316, 0]
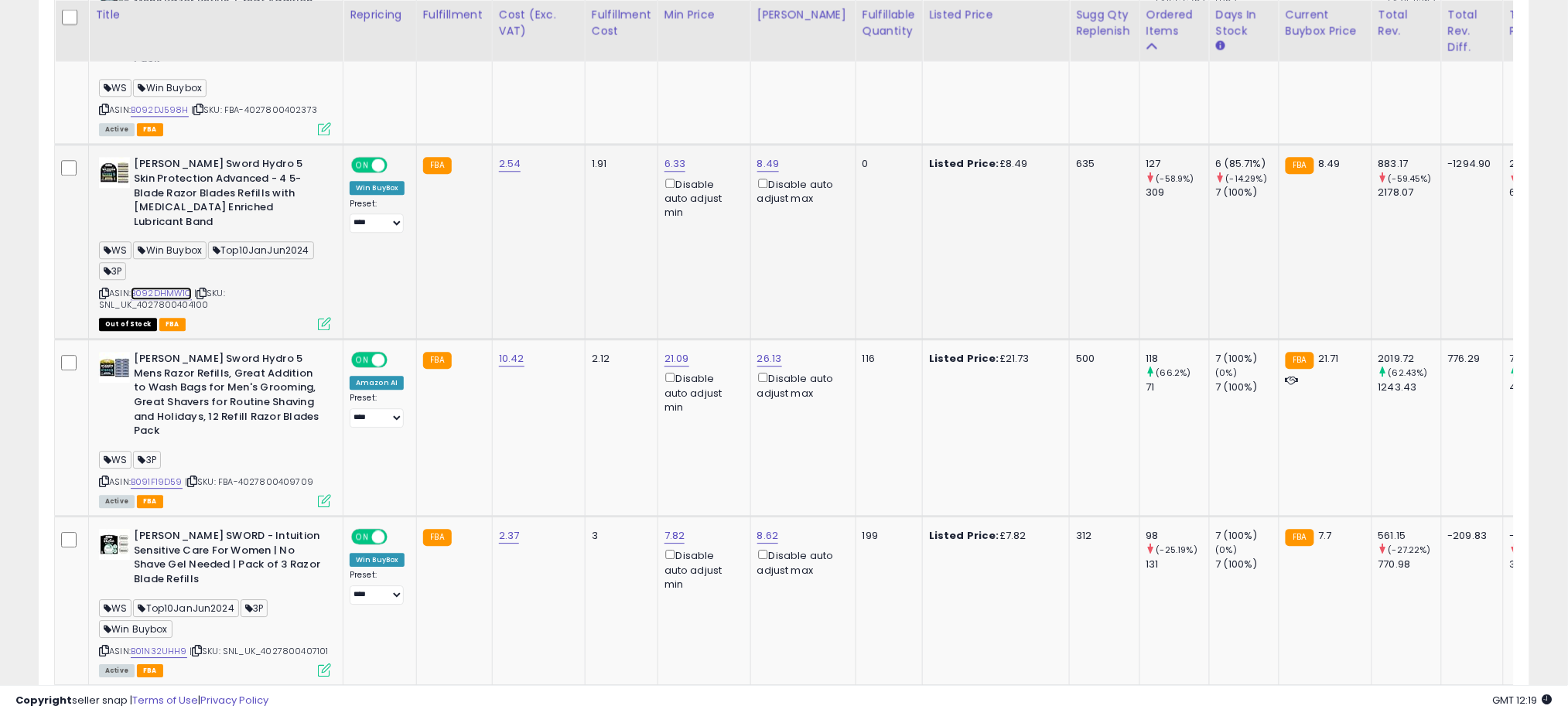
click at [178, 287] on link "B092DHMW1C" at bounding box center [161, 293] width 61 height 13
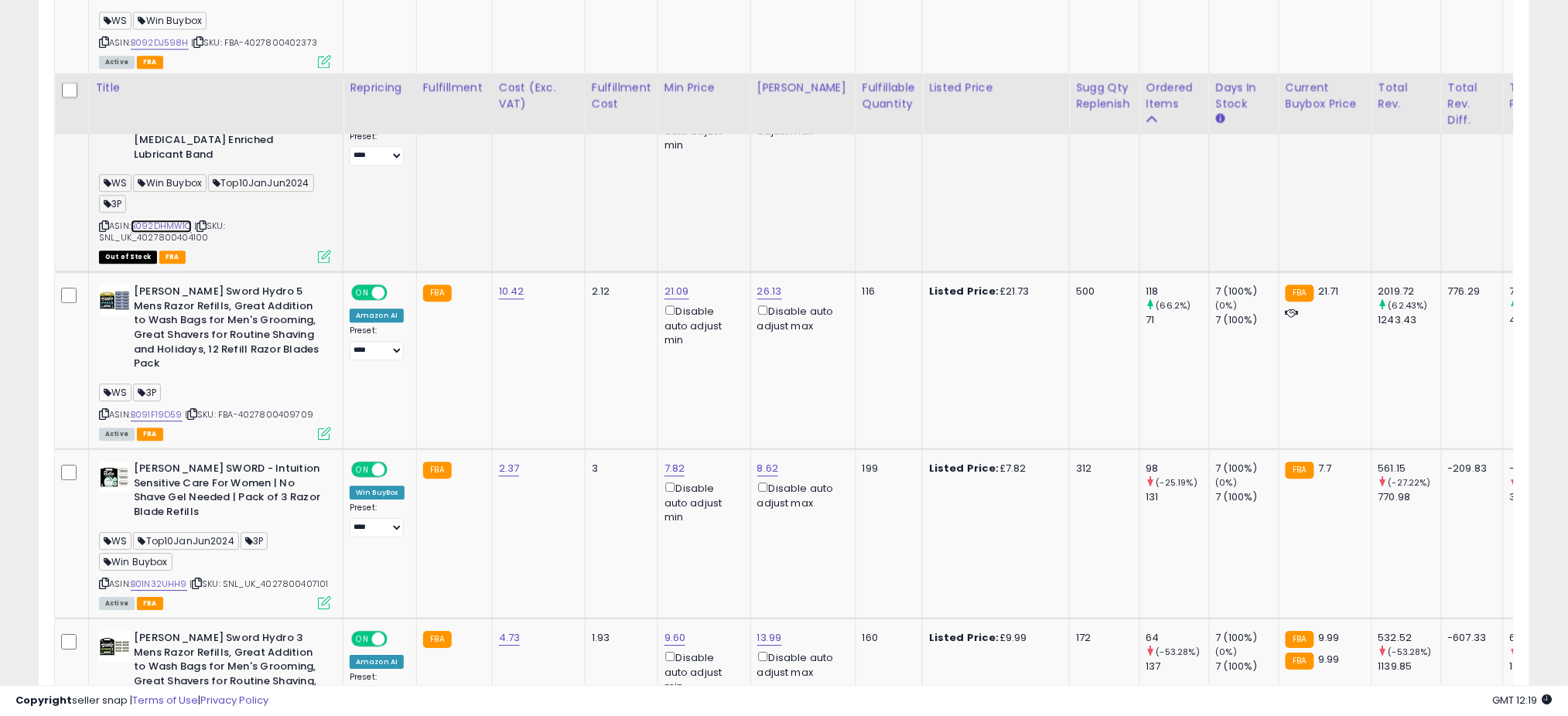
scroll to position [1523, 0]
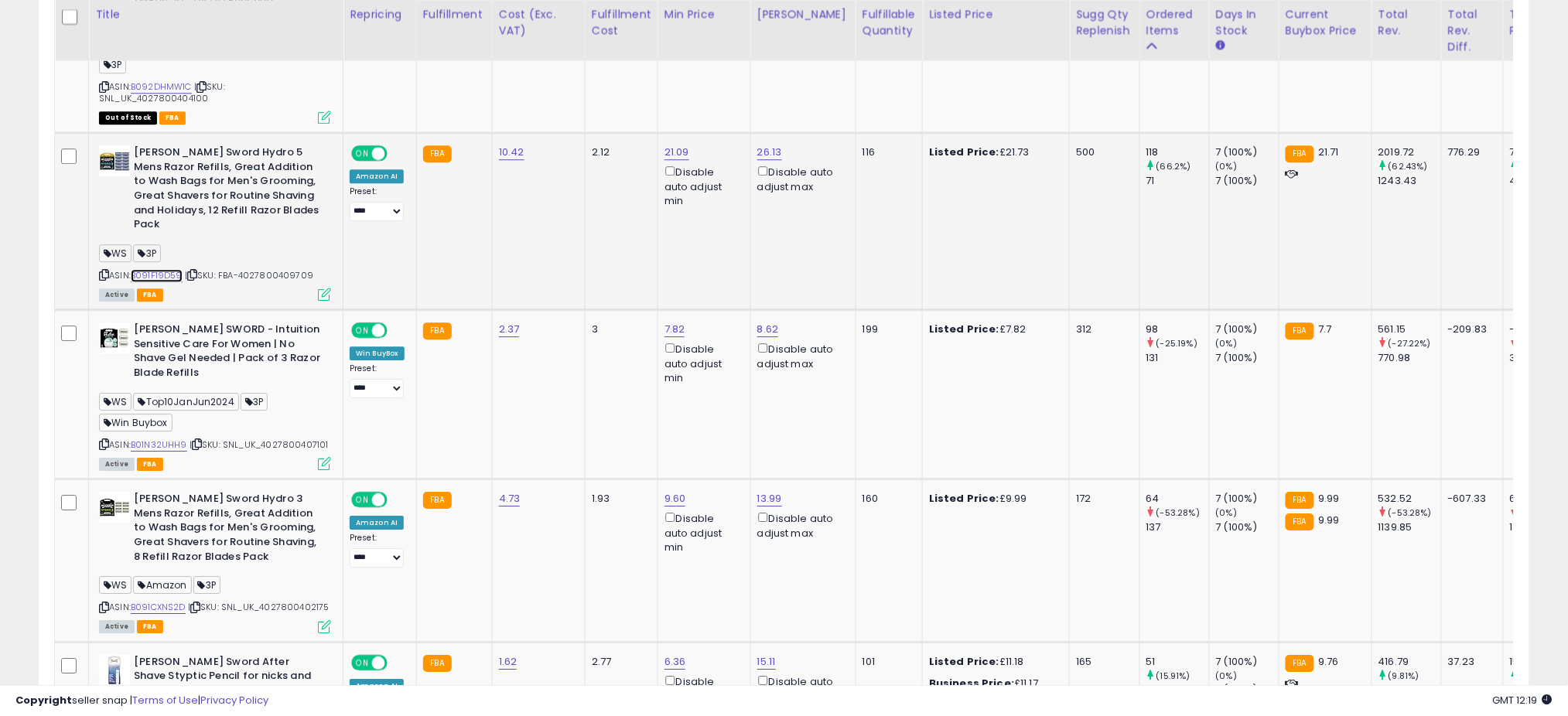
click at [159, 269] on link "B091F19D59" at bounding box center [156, 276] width 52 height 13
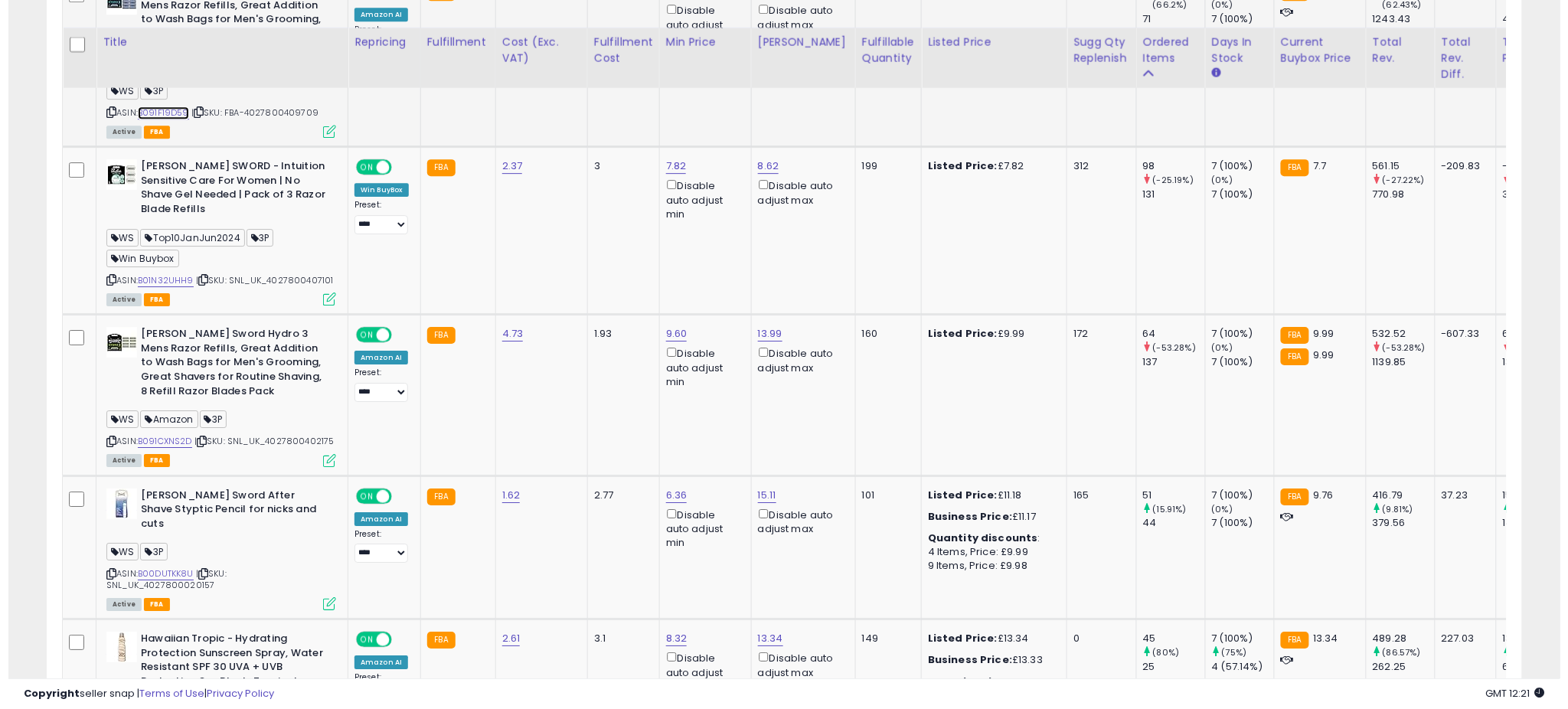
scroll to position [1712, 0]
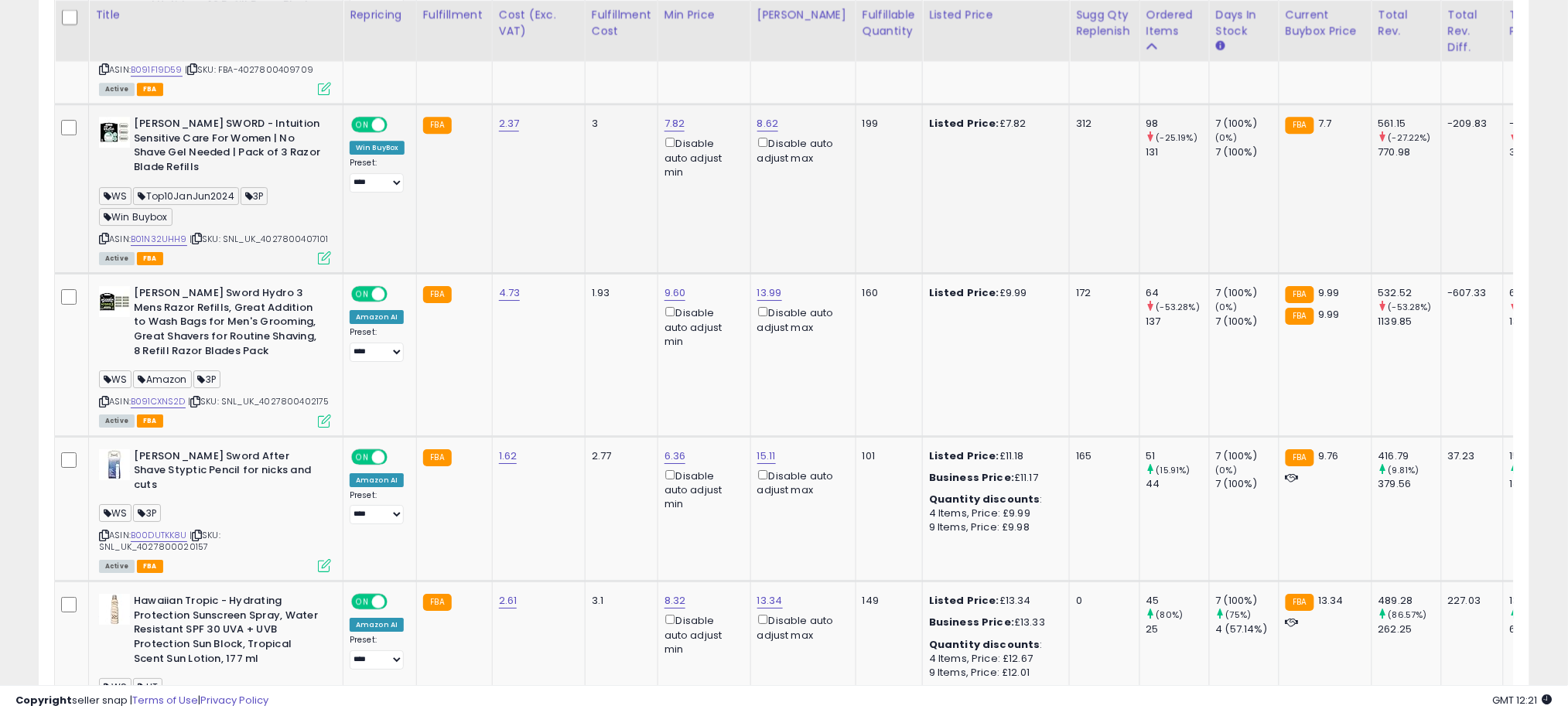
click at [324, 251] on icon at bounding box center [324, 258] width 13 height 13
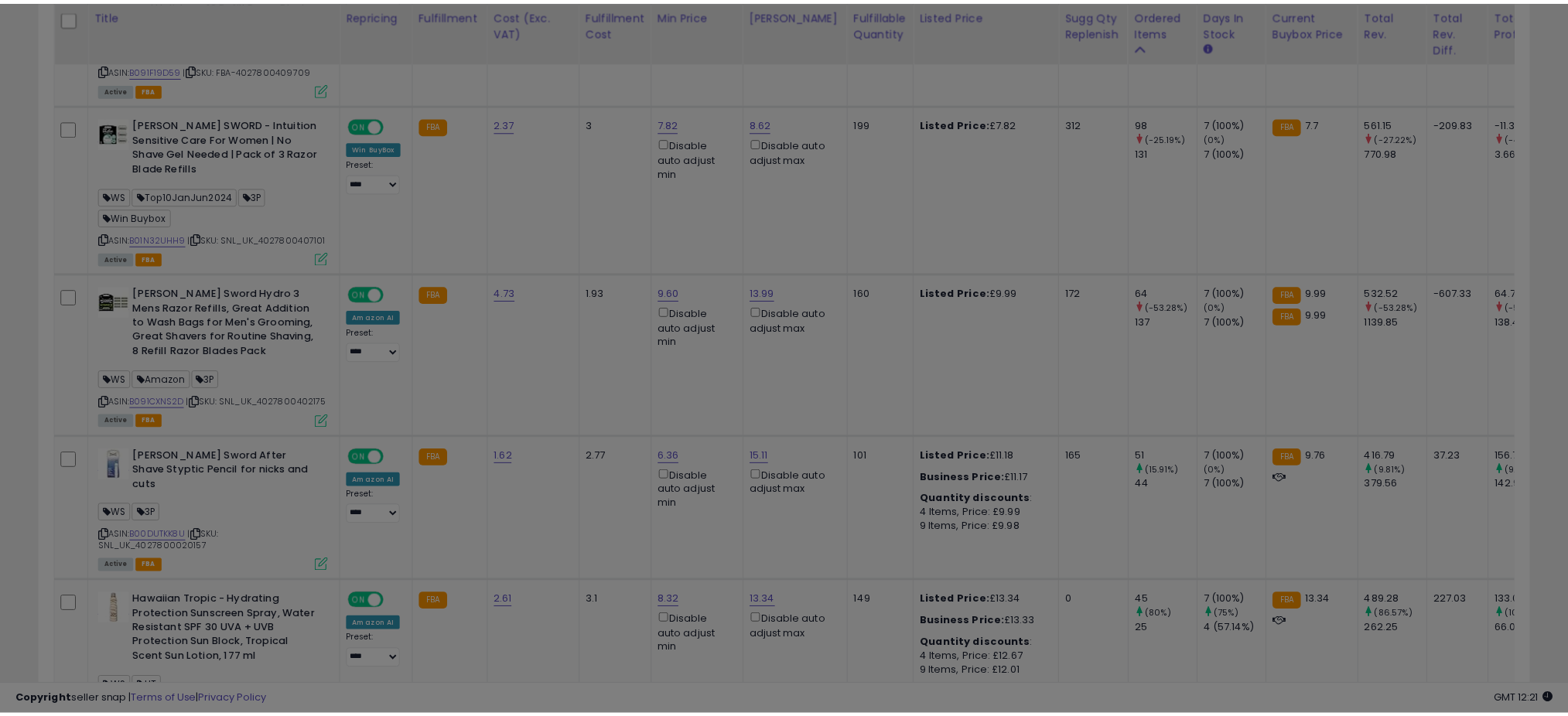
scroll to position [317, 874]
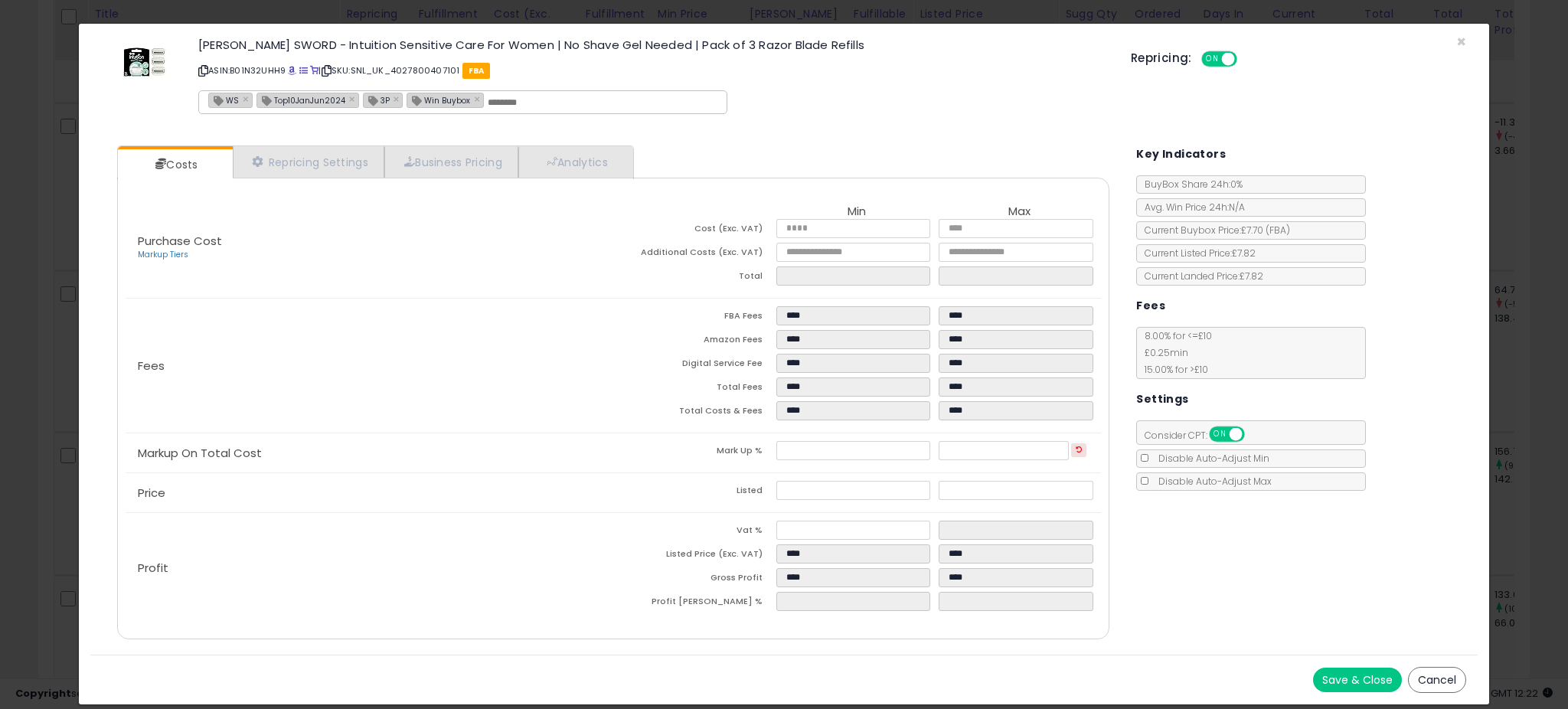
click at [1466, 43] on div "WILKINSON SWORD - Intuition Sensitive Care For Women | No Shave Gel Needed | Pa…" at bounding box center [783, 79] width 1387 height 88
click at [1460, 47] on div "Repricing: ON OFF" at bounding box center [1298, 57] width 335 height 22
click at [1456, 39] on span "×" at bounding box center [1461, 42] width 10 height 22
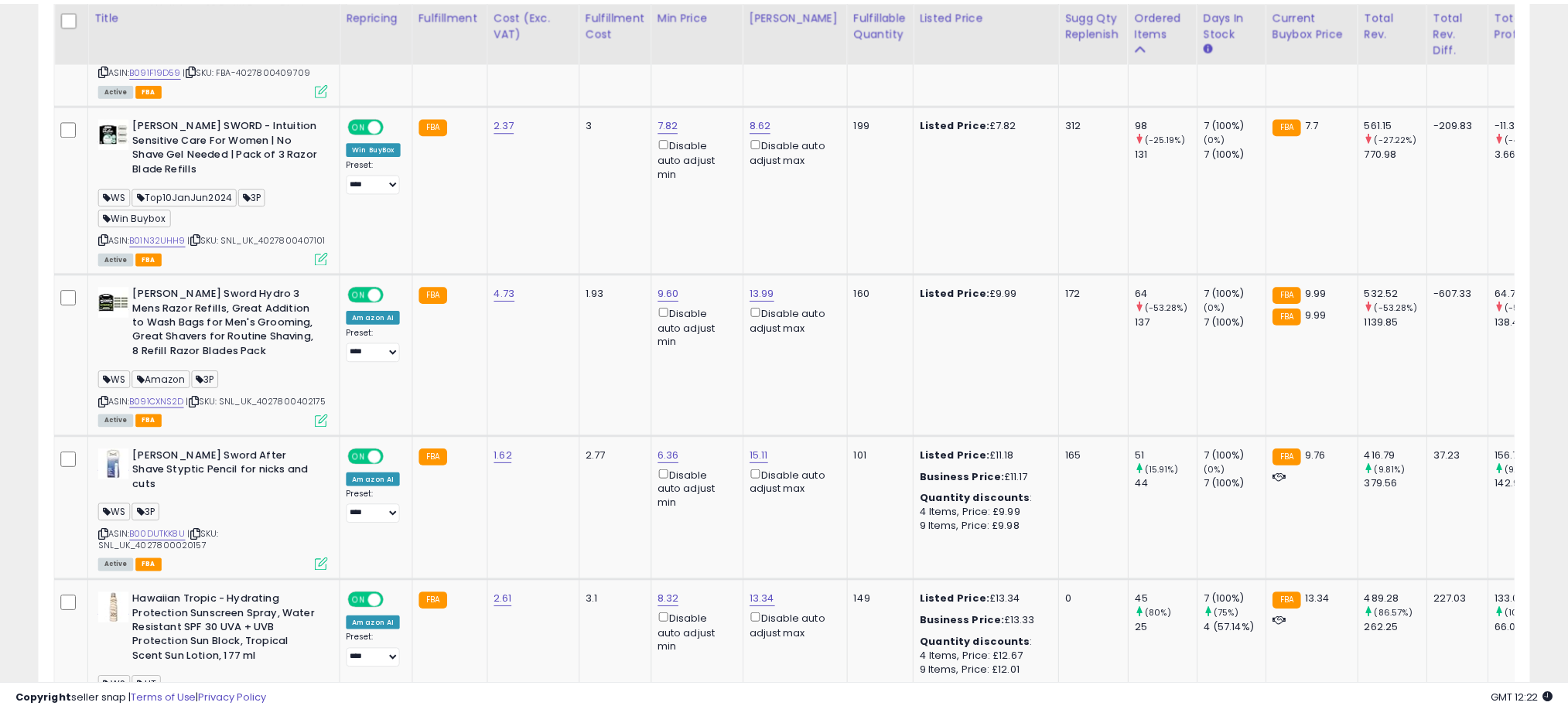
scroll to position [773306, 772588]
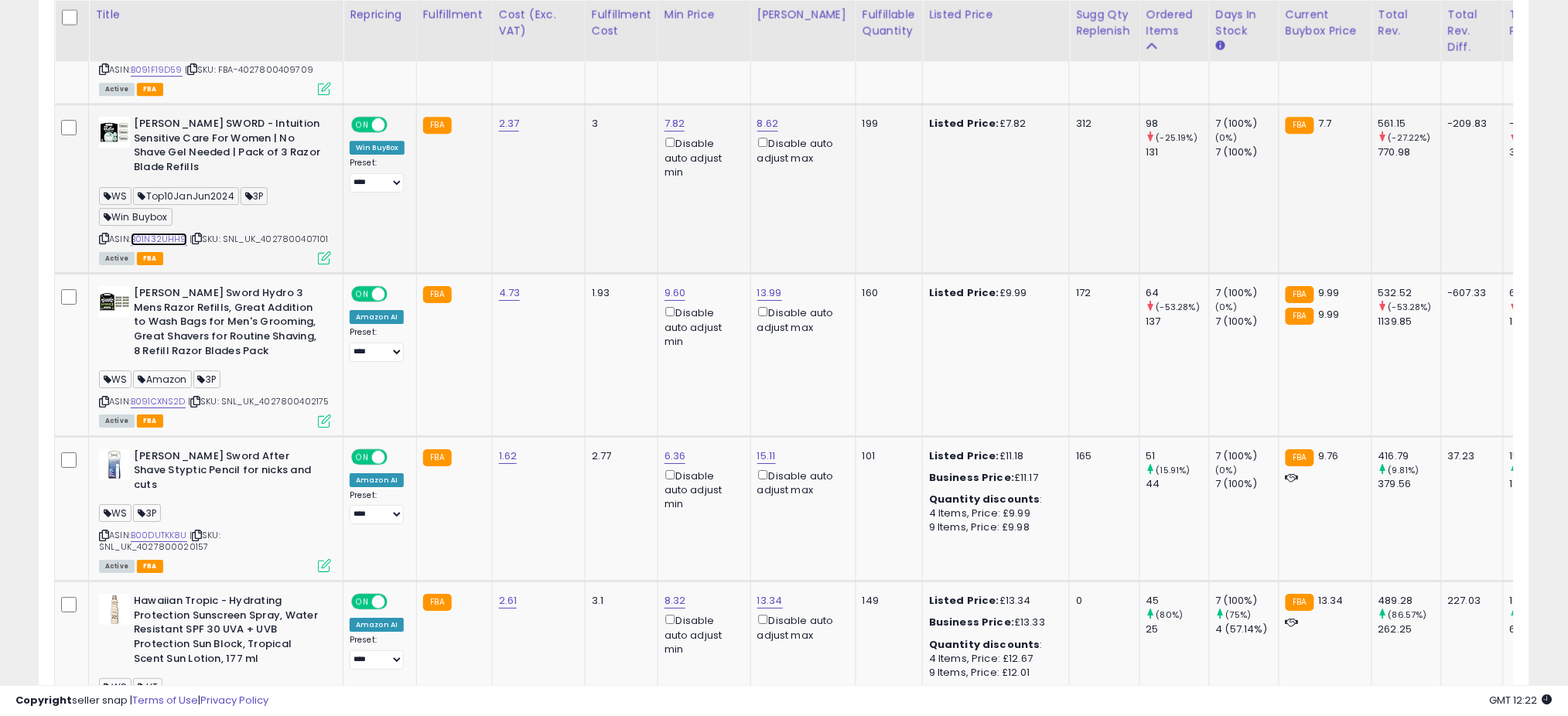
click at [179, 233] on link "B01N32UHH9" at bounding box center [159, 239] width 57 height 13
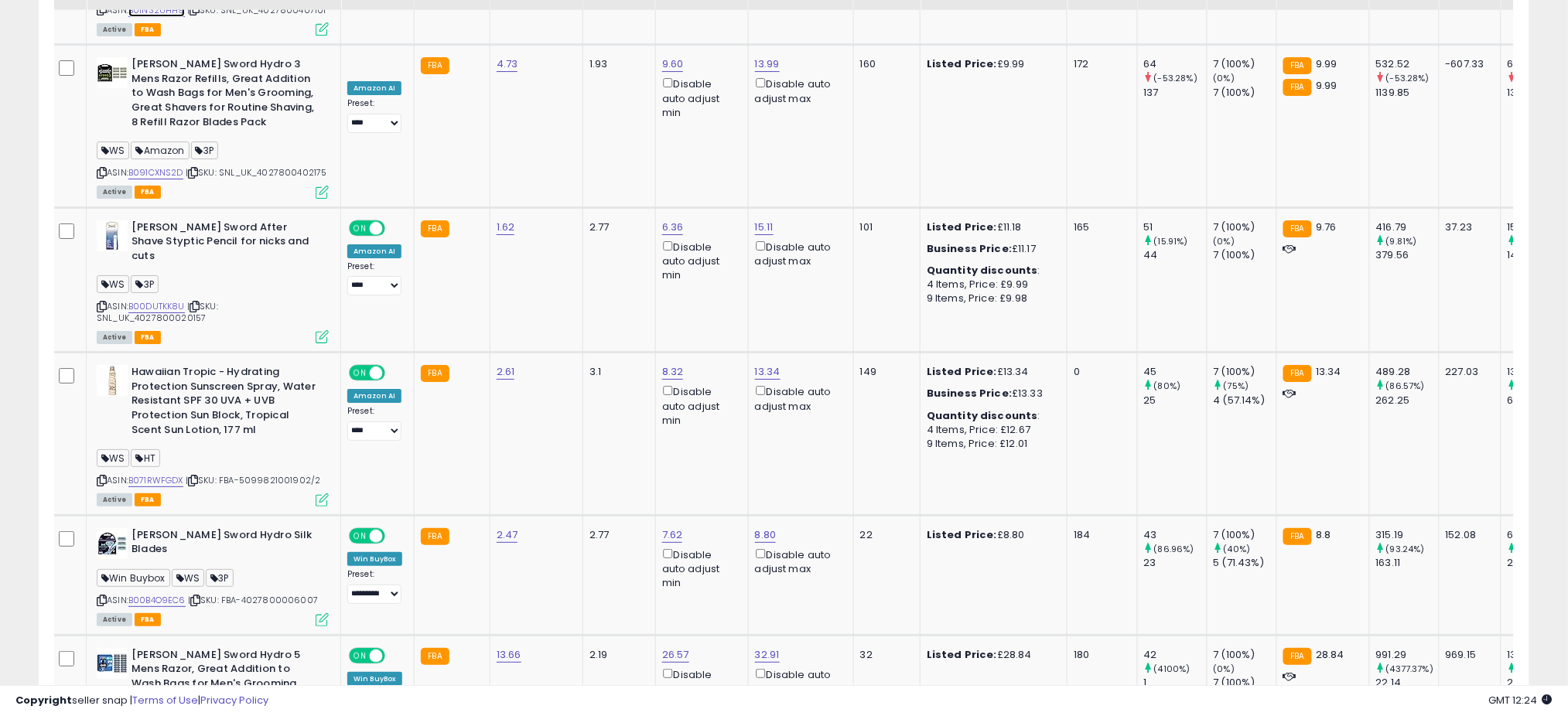
scroll to position [1907, 0]
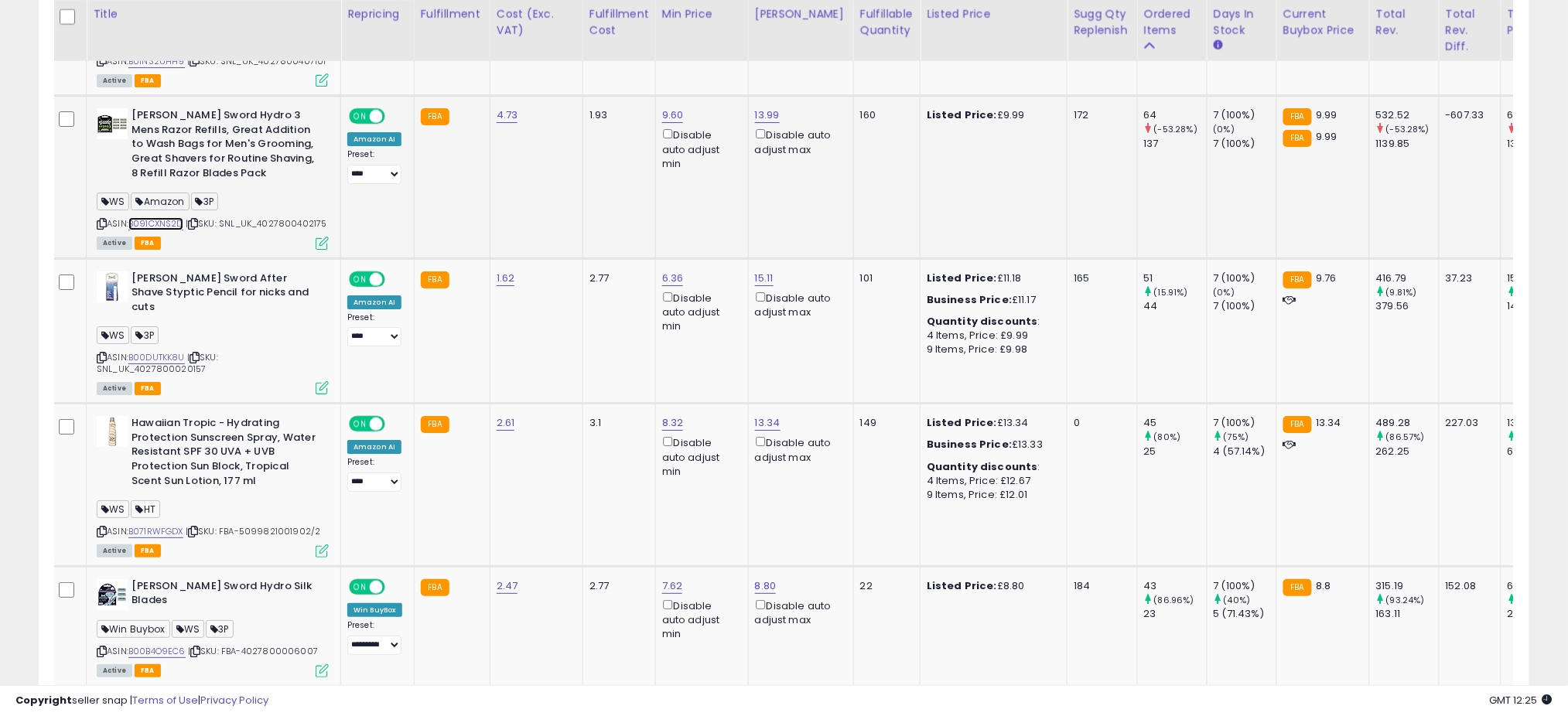
click at [170, 218] on link "B091CXNS2D" at bounding box center [155, 224] width 55 height 13
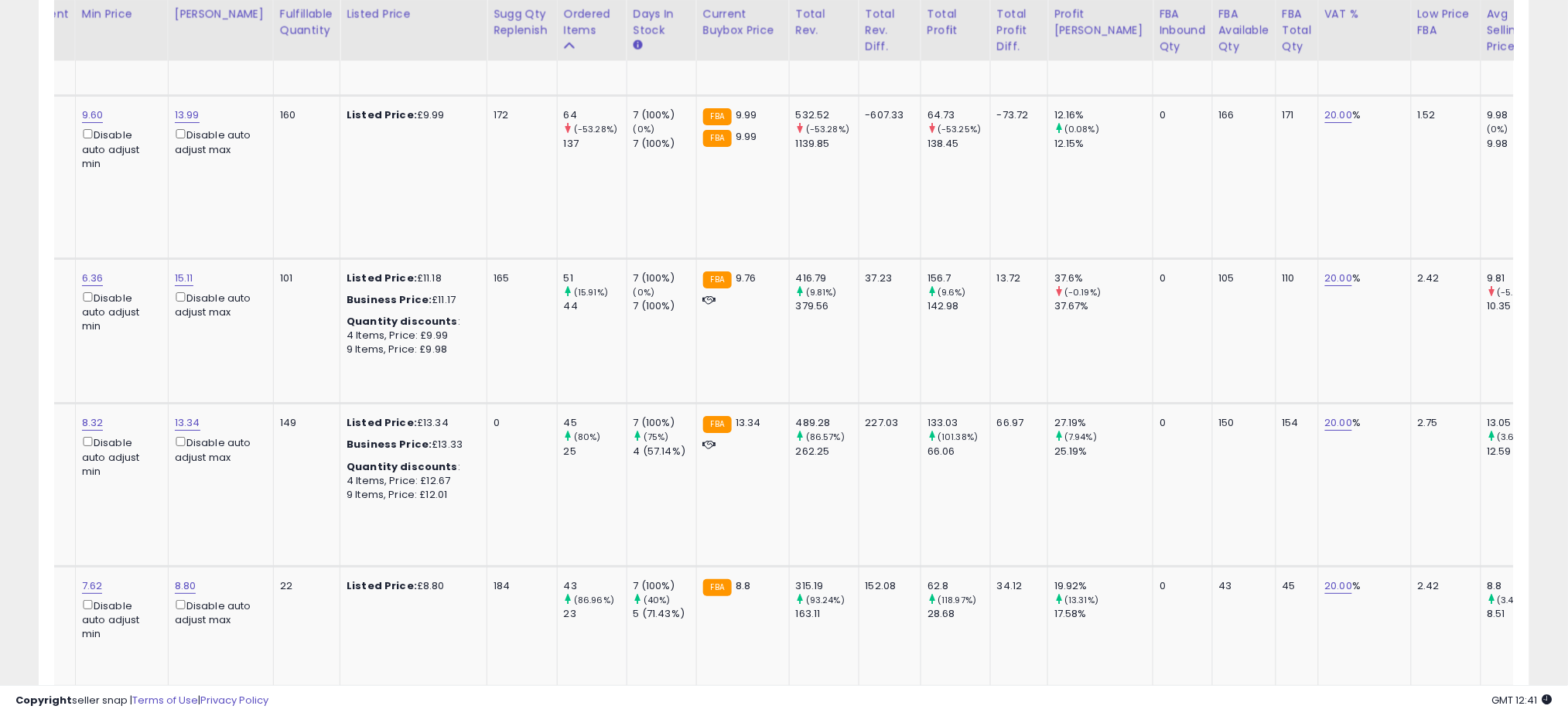
scroll to position [0, 0]
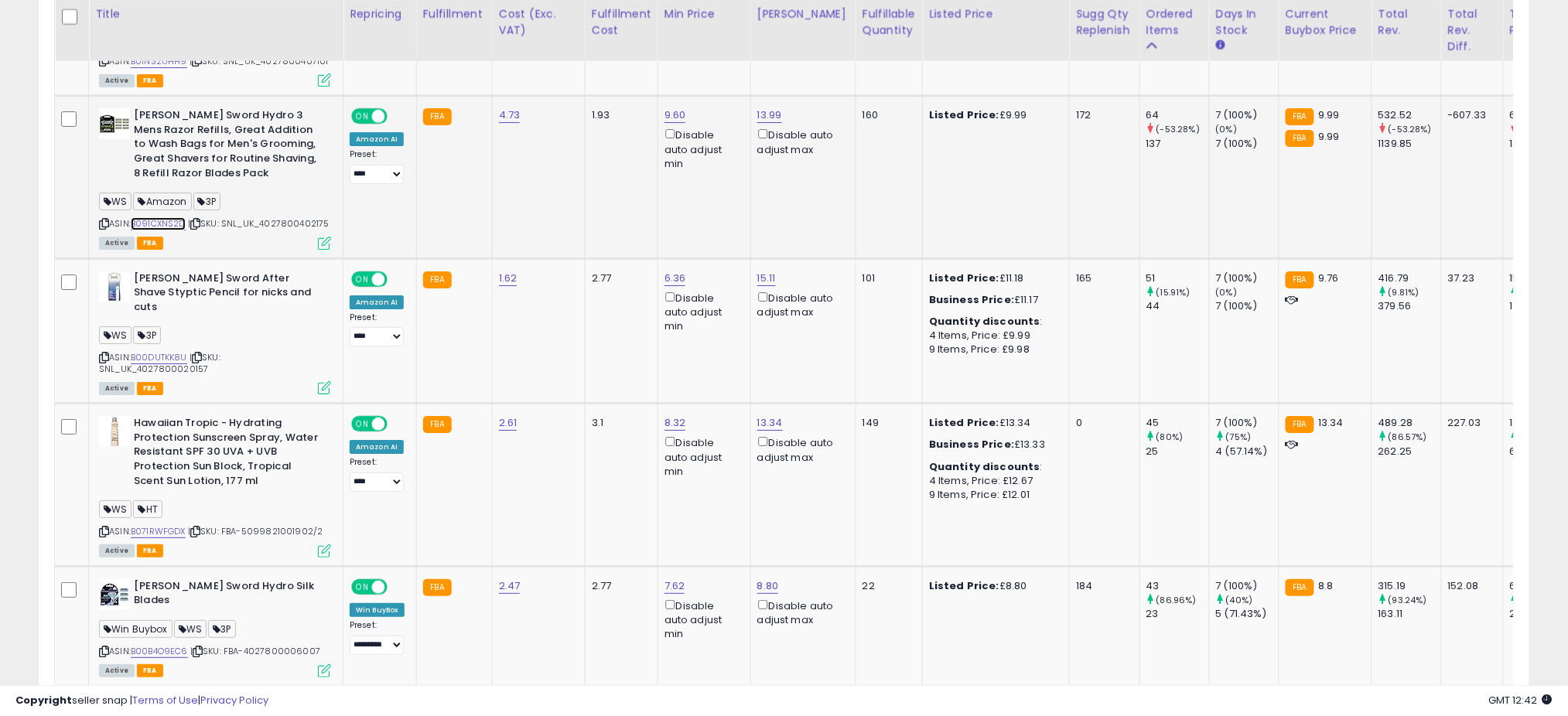
click at [158, 218] on link "B091CXNS2D" at bounding box center [158, 224] width 55 height 13
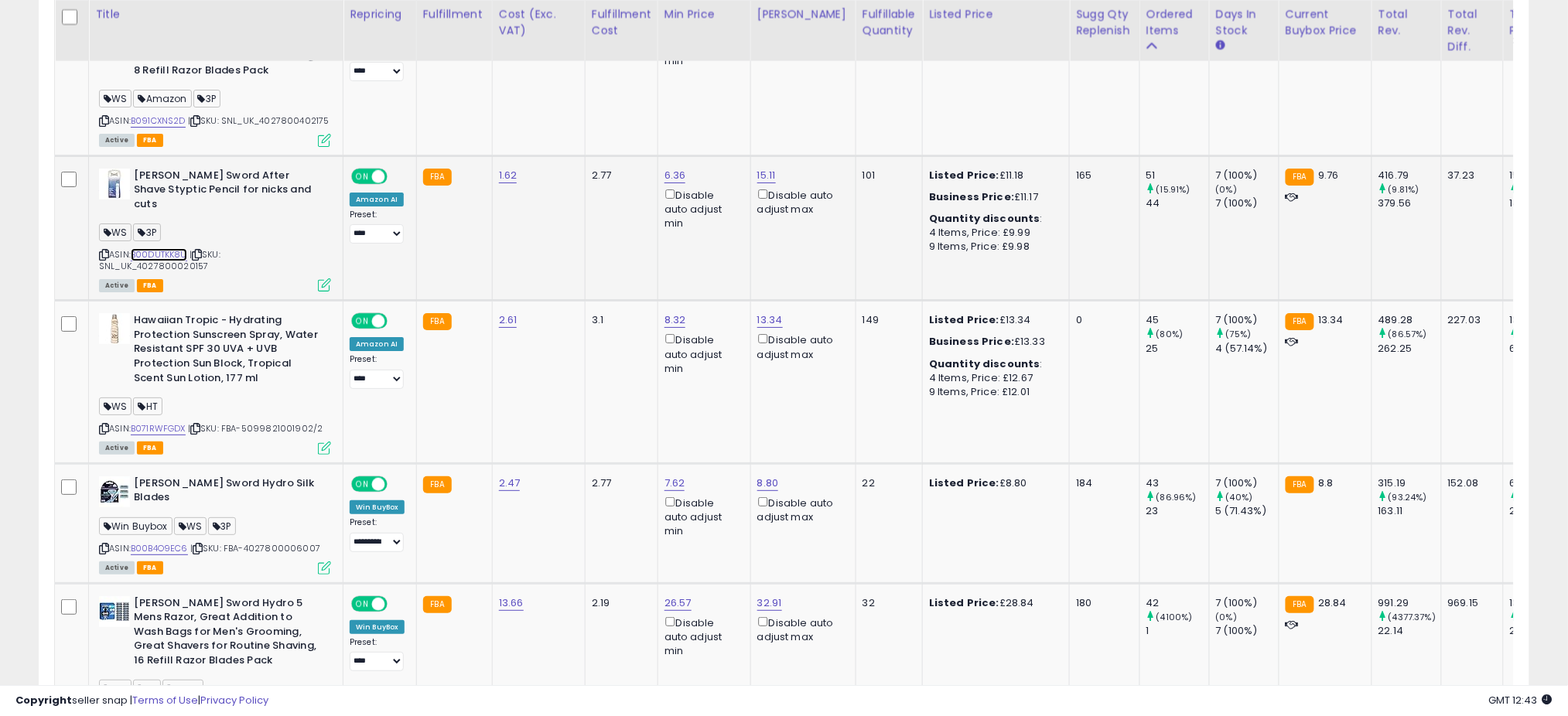
click at [163, 248] on link "B00DUTKK8U" at bounding box center [159, 254] width 57 height 13
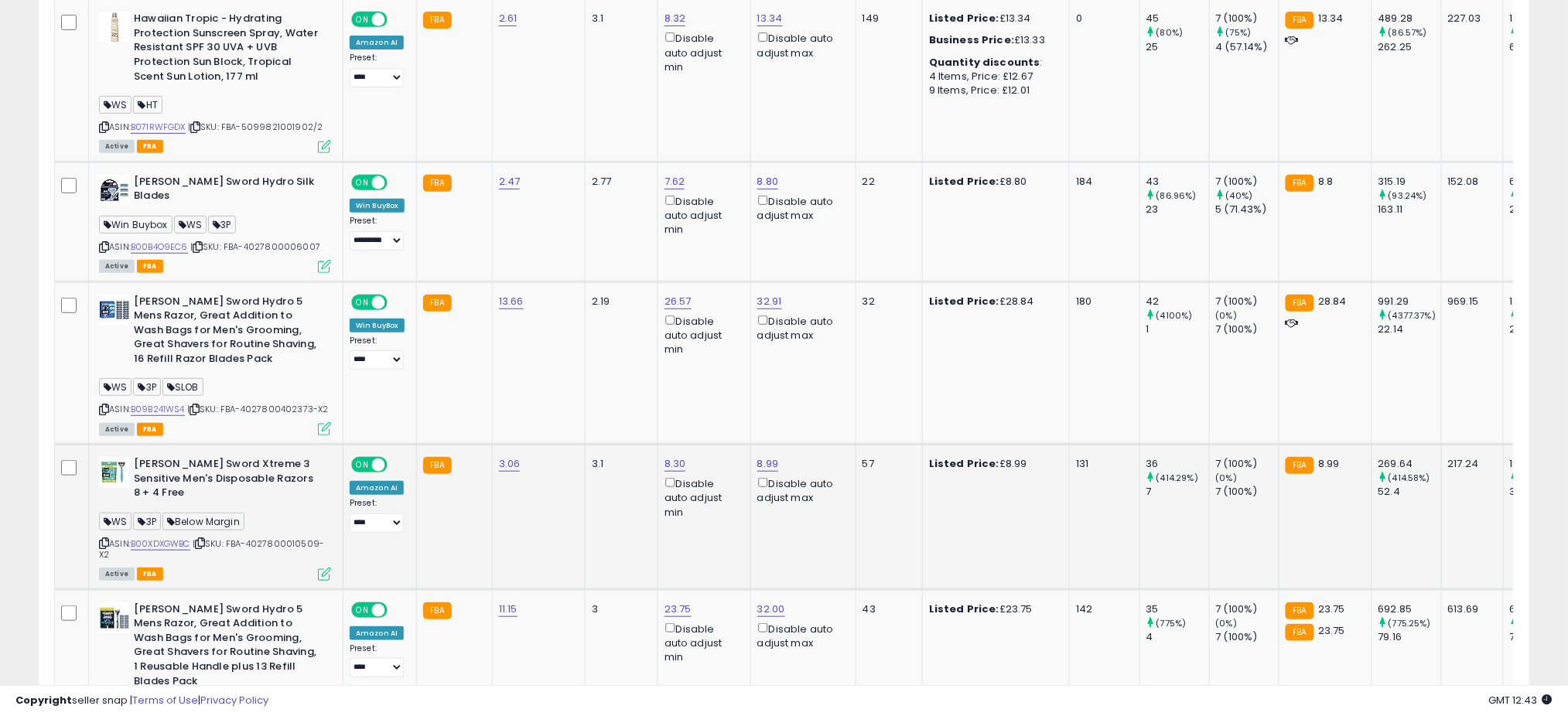
scroll to position [2319, 0]
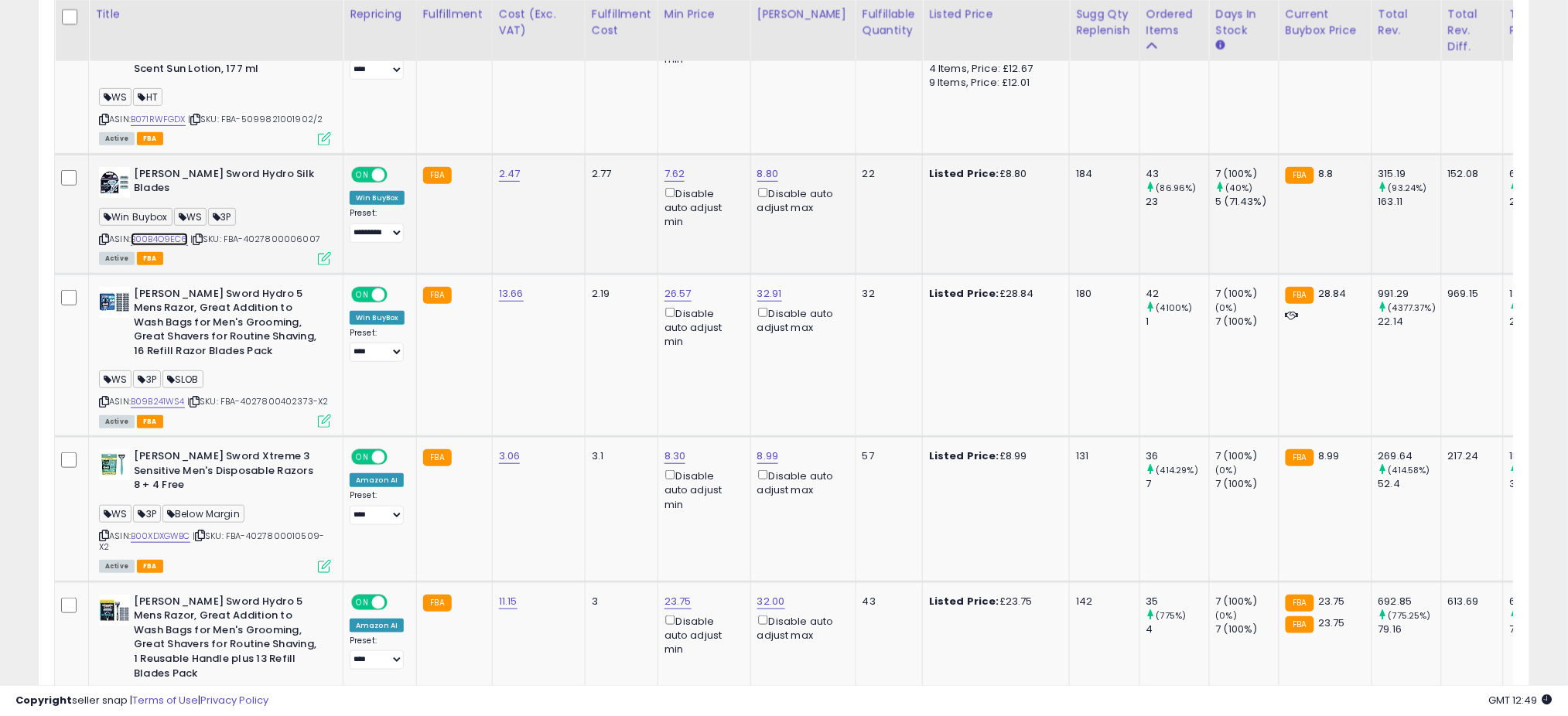
click at [163, 233] on link "B00B4O9EC6" at bounding box center [159, 239] width 57 height 13
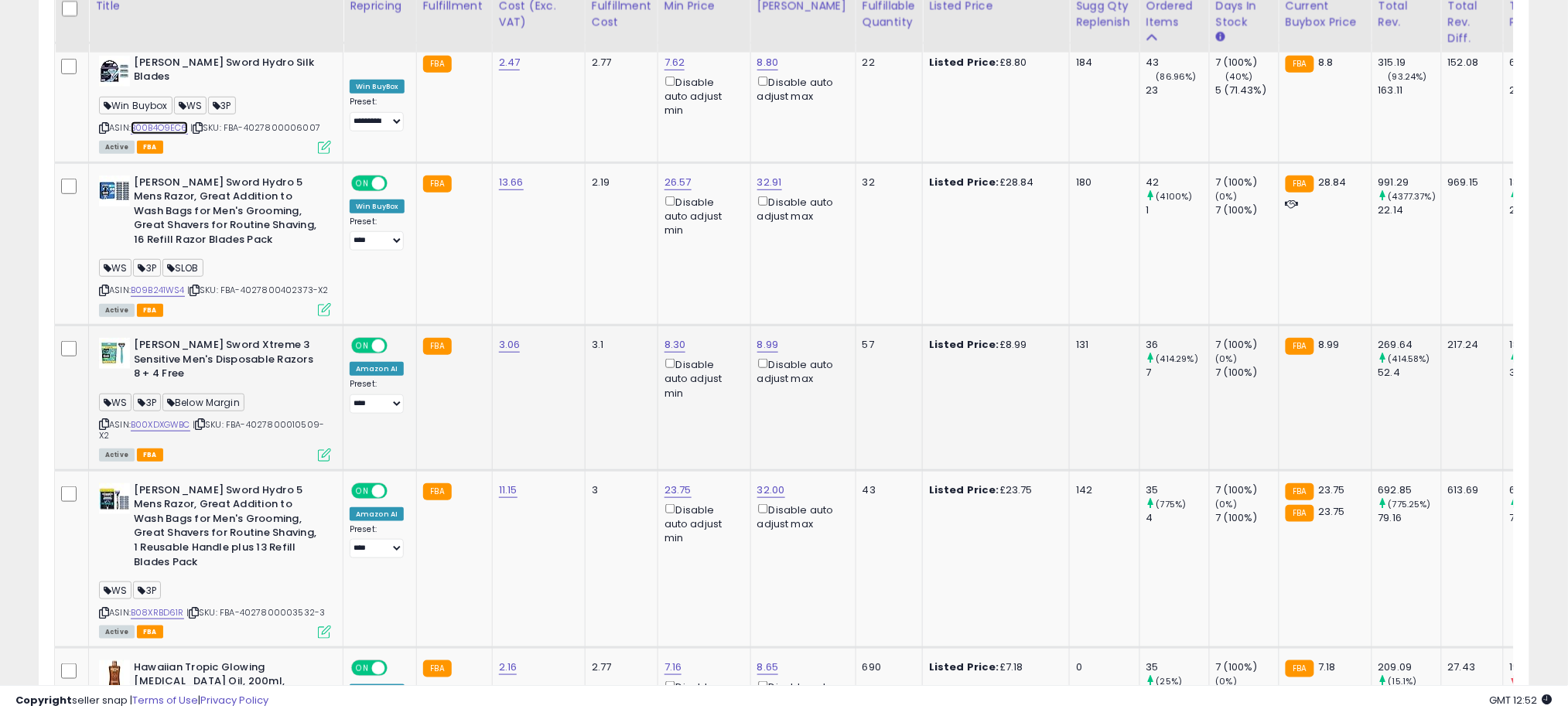
scroll to position [2422, 0]
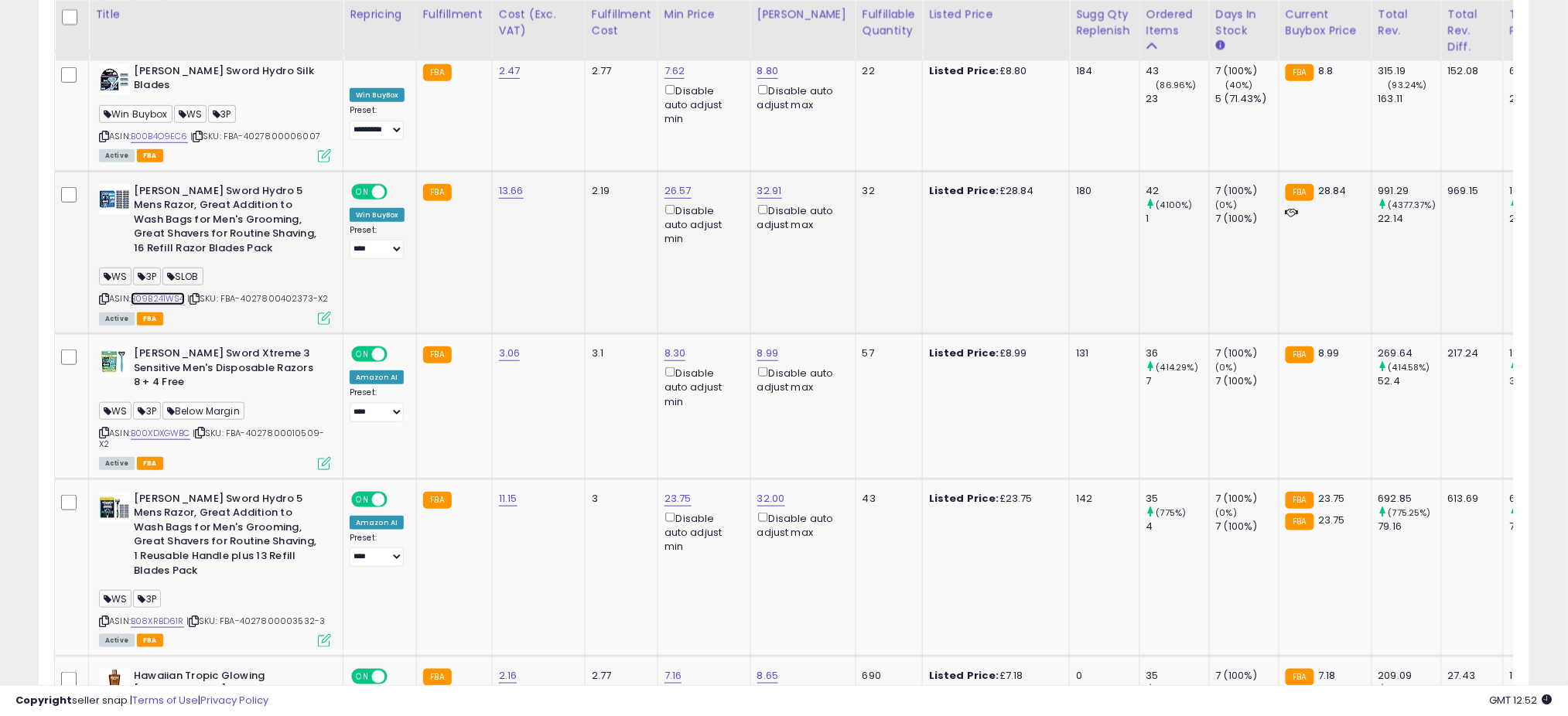
click at [166, 293] on link "B09B241WS4" at bounding box center [158, 299] width 54 height 13
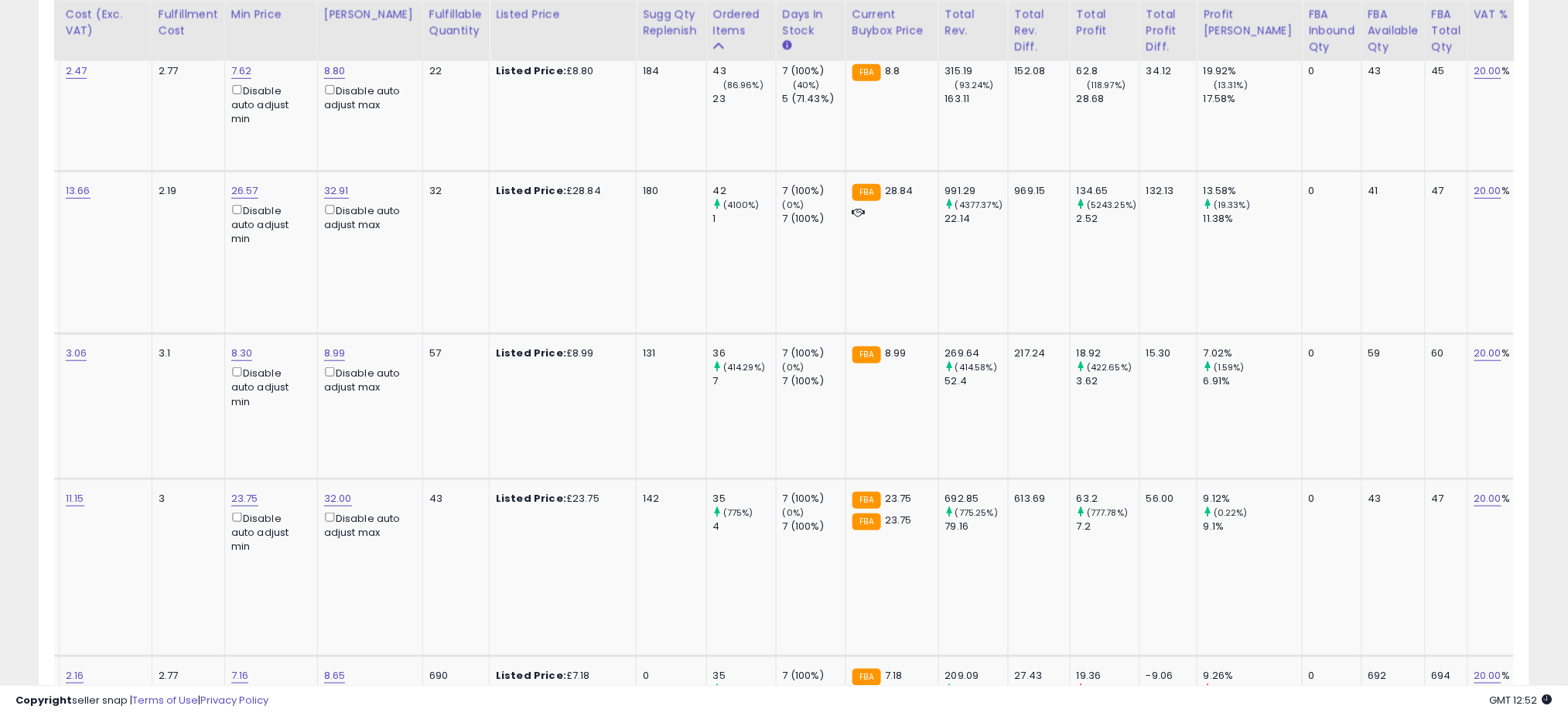
scroll to position [0, 0]
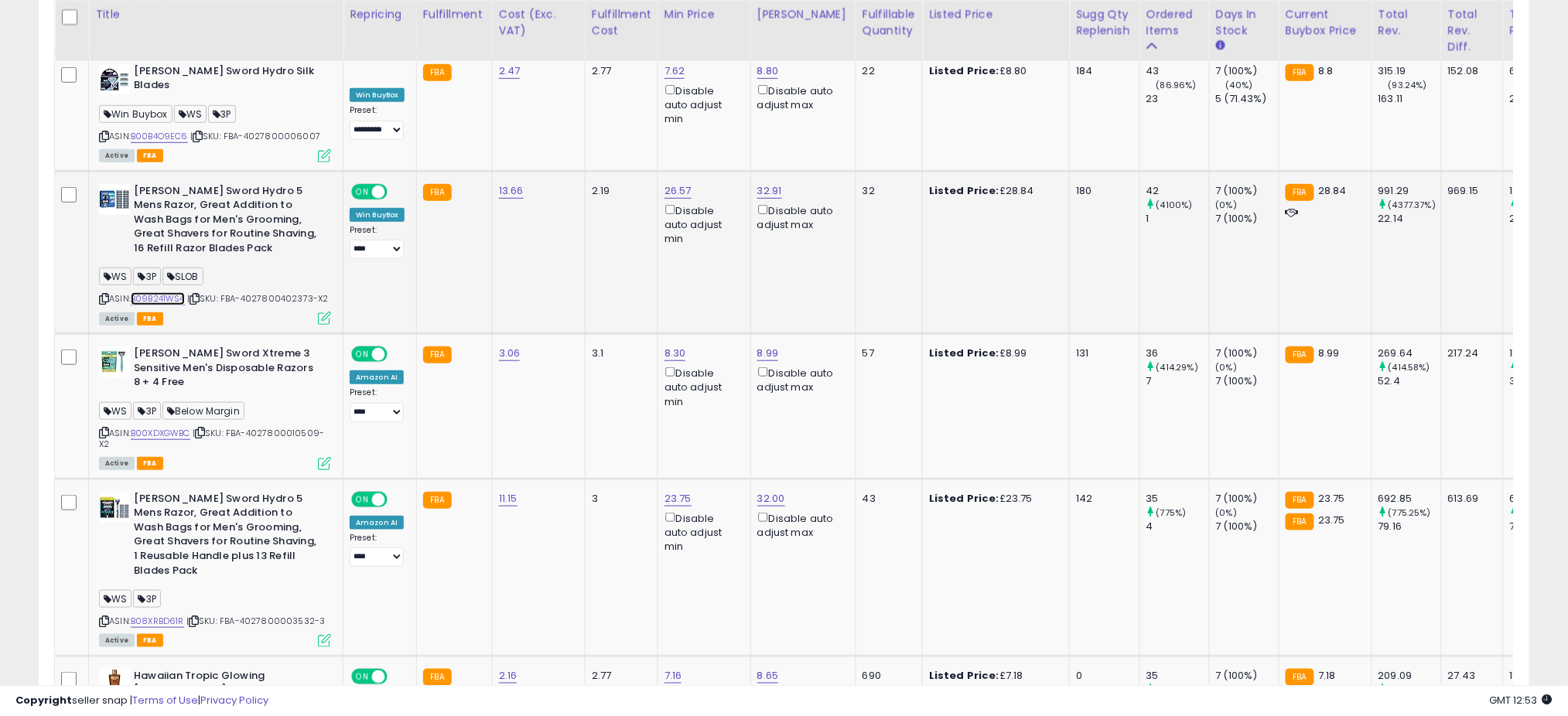
click at [155, 293] on link "B09B241WS4" at bounding box center [158, 299] width 54 height 13
click at [323, 277] on td "Wilkinson Sword Hydro 5 Mens Razor, Great Addition to Wash Bags for Men's Groom…" at bounding box center [216, 252] width 254 height 163
click at [318, 262] on div "ASIN: B09B241WS4 | SKU: FBA-4027800402373-X2 Active FBA" at bounding box center [214, 254] width 232 height 140
click at [318, 260] on div "ASIN: B09B241WS4 | SKU: FBA-4027800402373-X2 Active FBA" at bounding box center [214, 254] width 232 height 140
click at [318, 312] on icon at bounding box center [324, 318] width 13 height 13
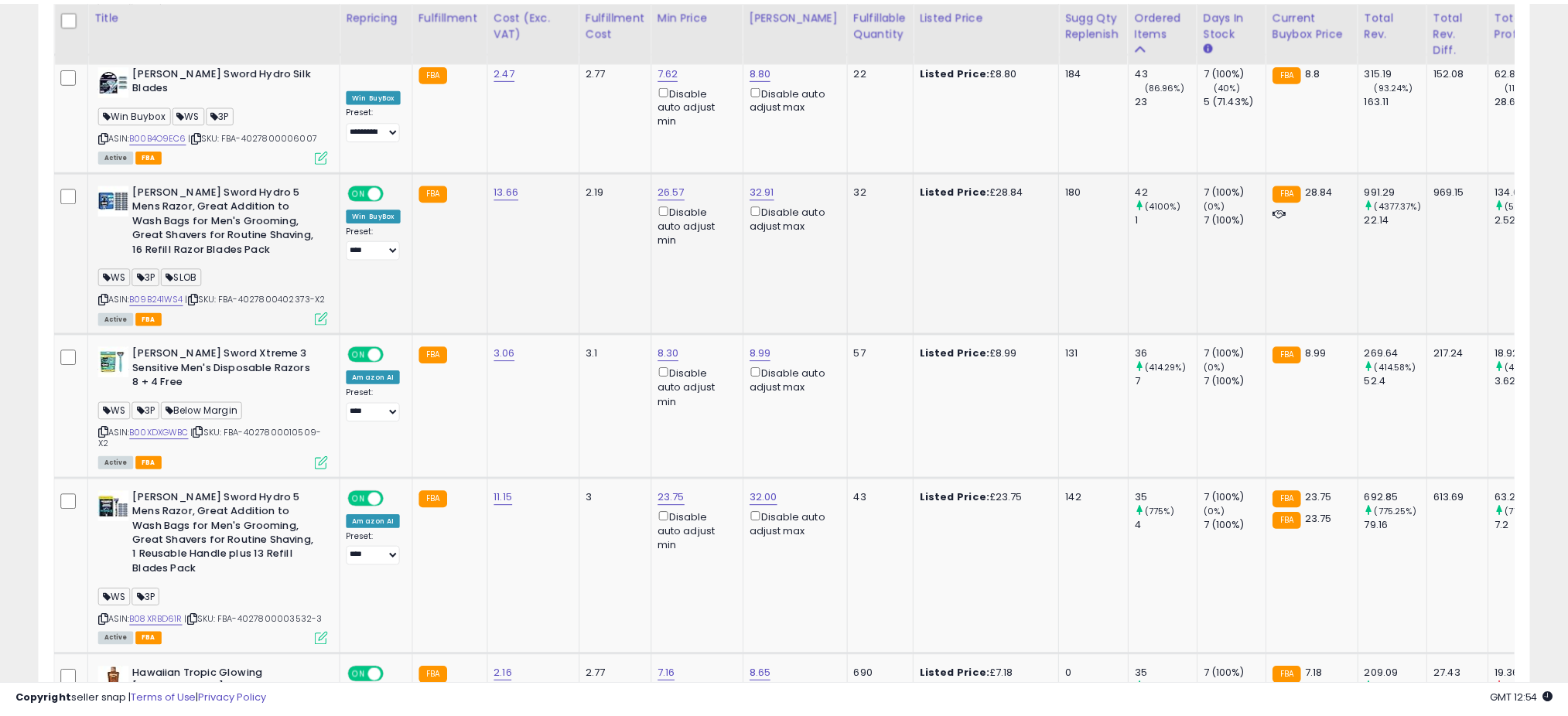
scroll to position [317, 874]
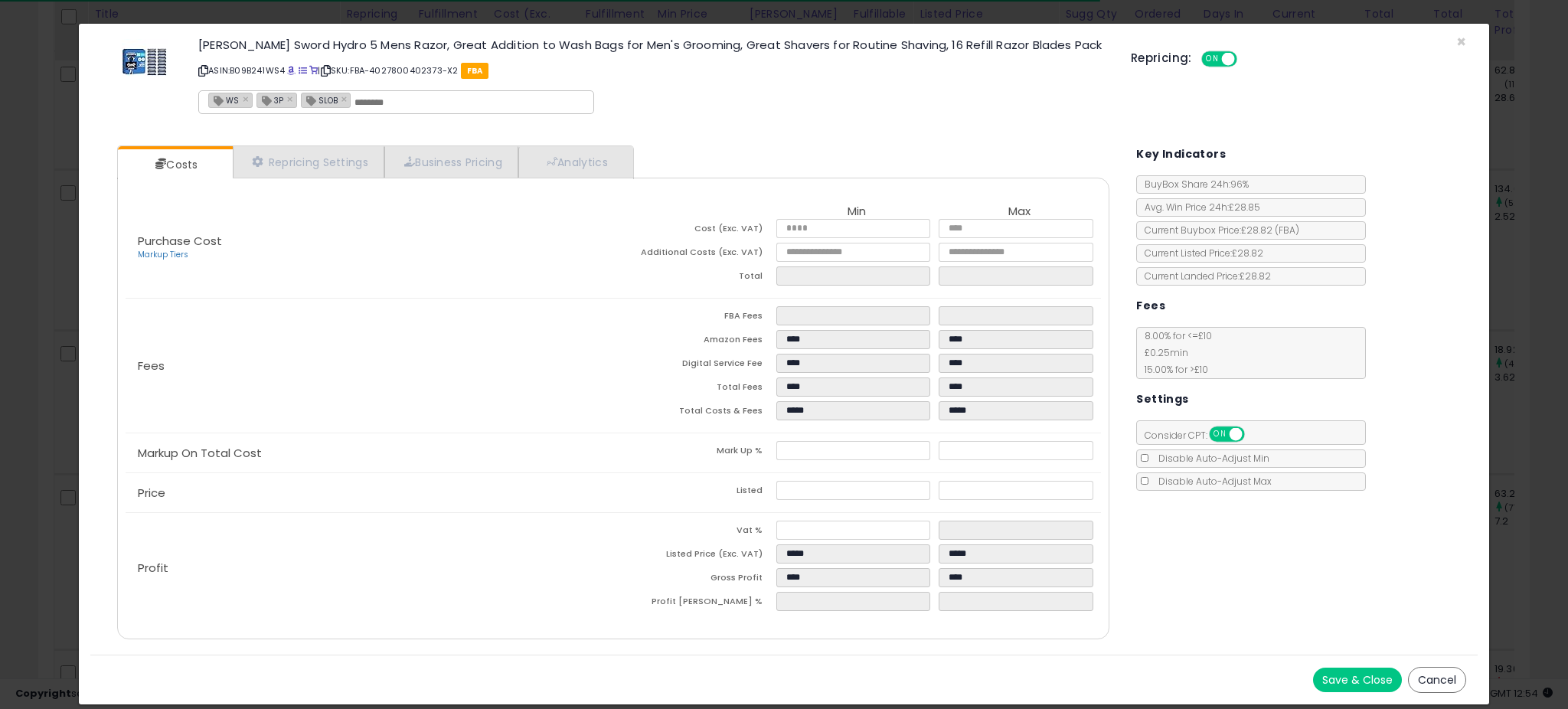
click at [1454, 38] on div "Wilkinson Sword Hydro 5 Mens Razor, Great Addition to Wash Bags for Men's Groom…" at bounding box center [783, 79] width 1387 height 88
click at [1458, 42] on span "×" at bounding box center [1461, 42] width 10 height 22
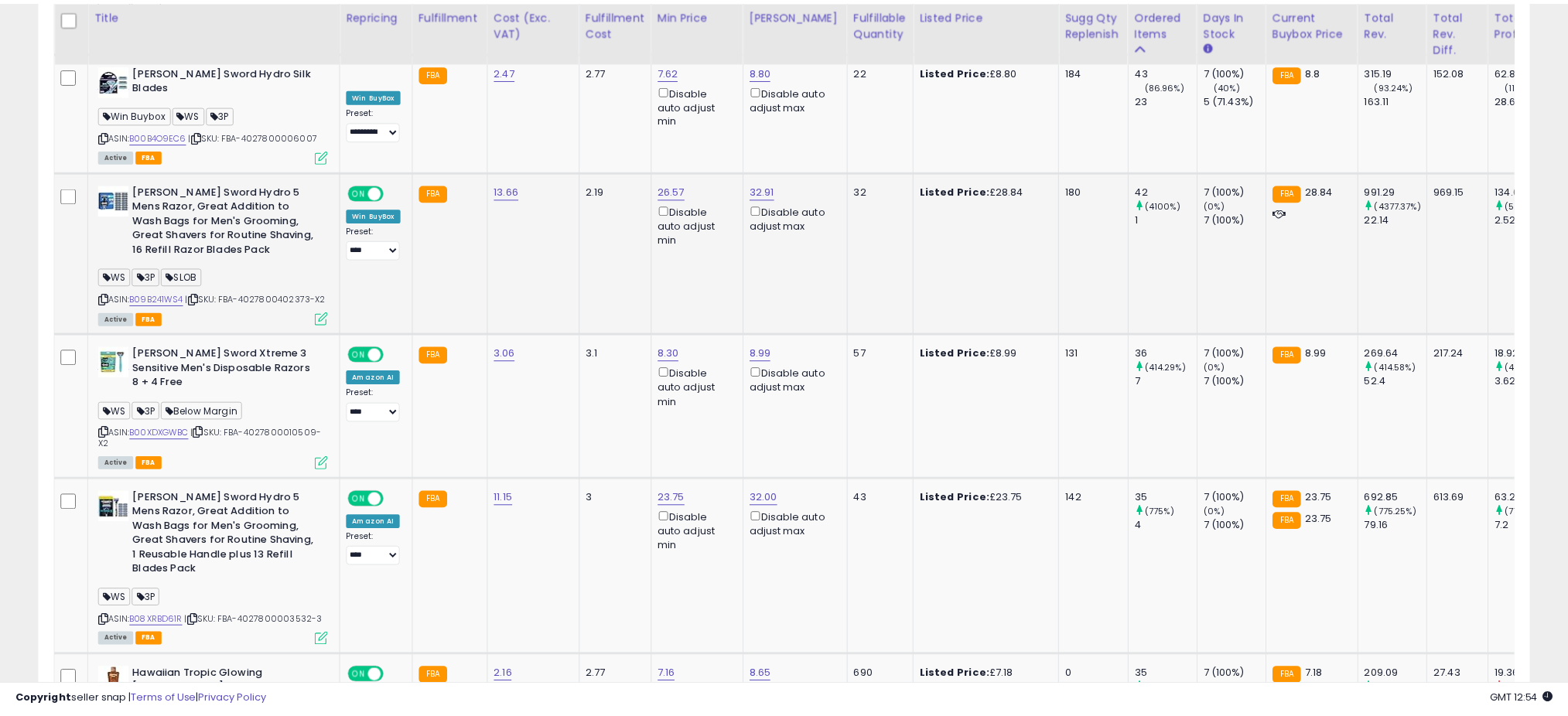
scroll to position [773306, 772588]
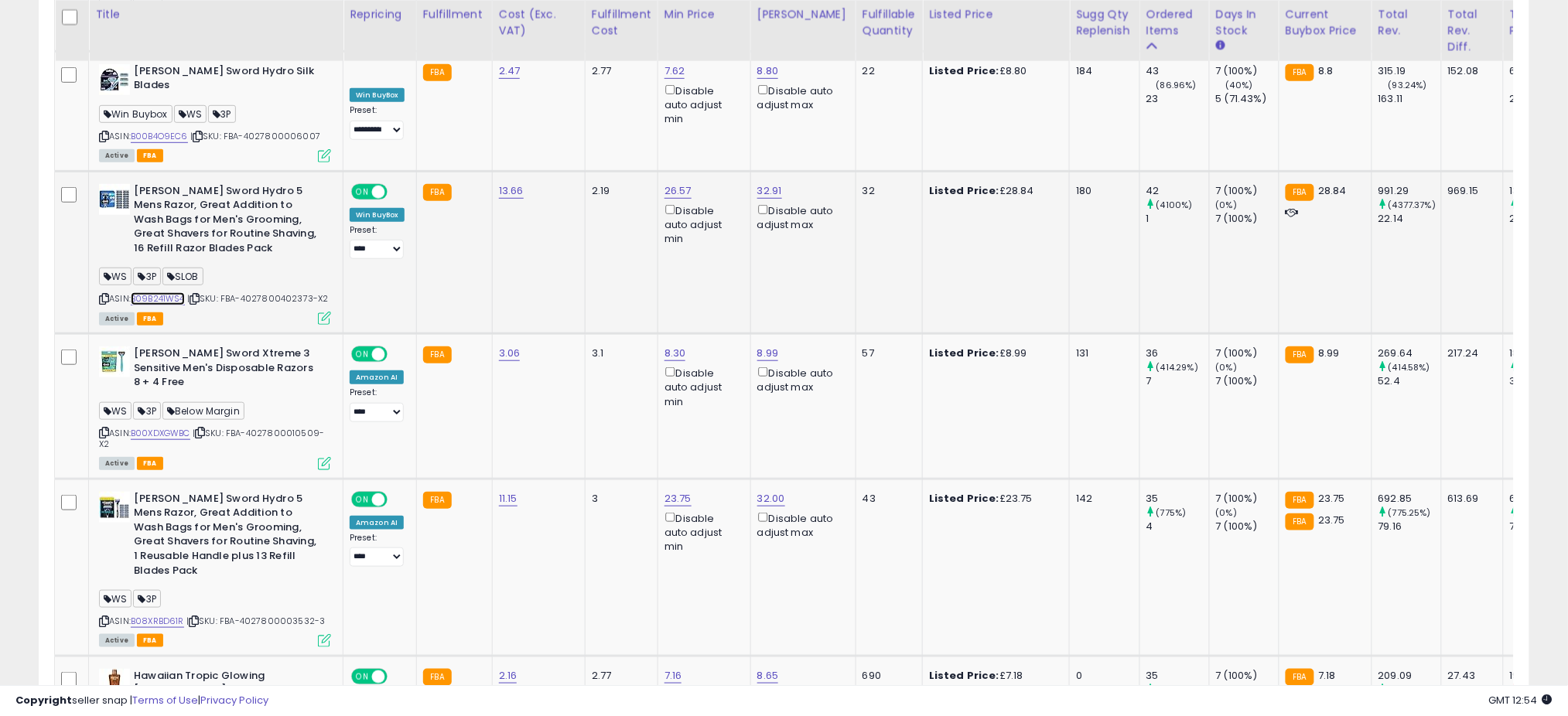
click at [152, 293] on link "B09B241WS4" at bounding box center [158, 299] width 54 height 13
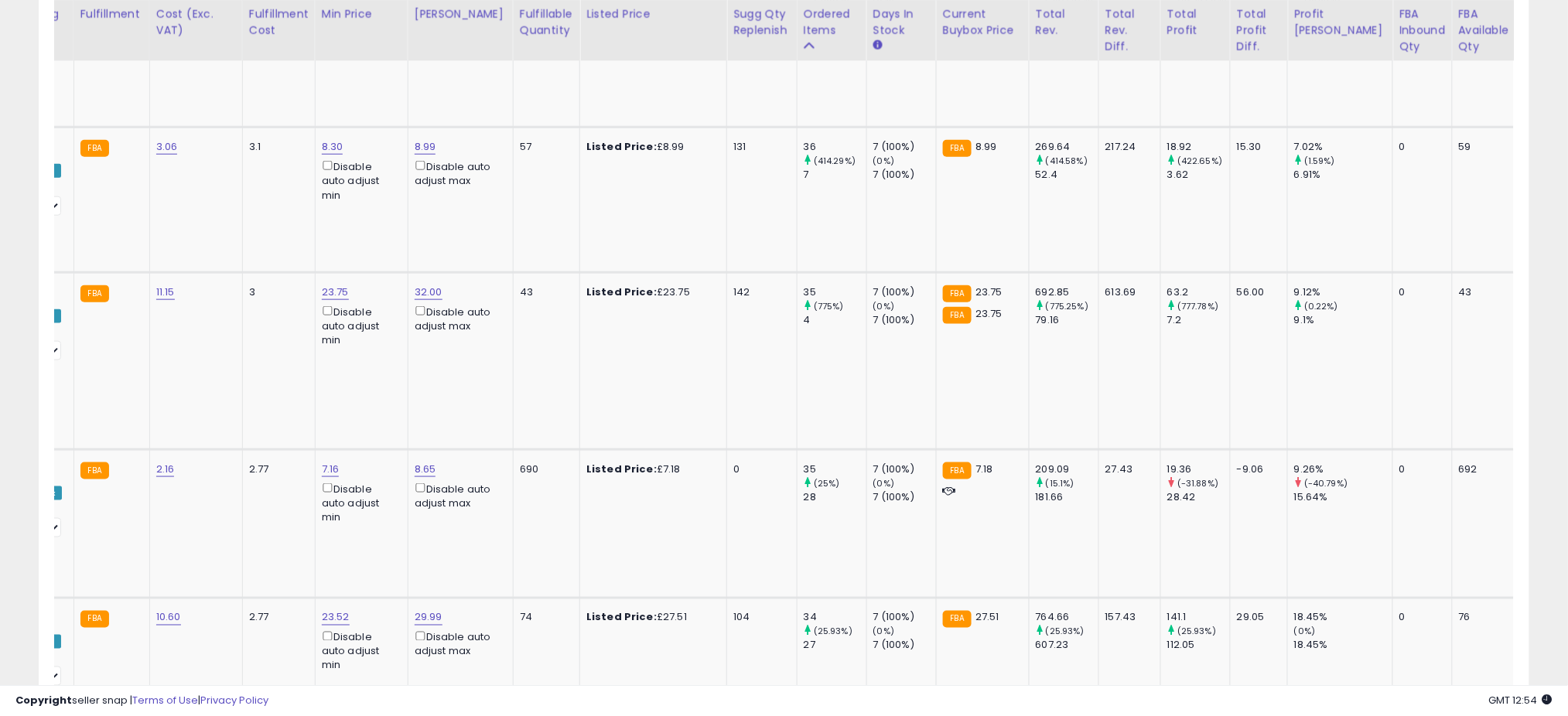
scroll to position [0, 385]
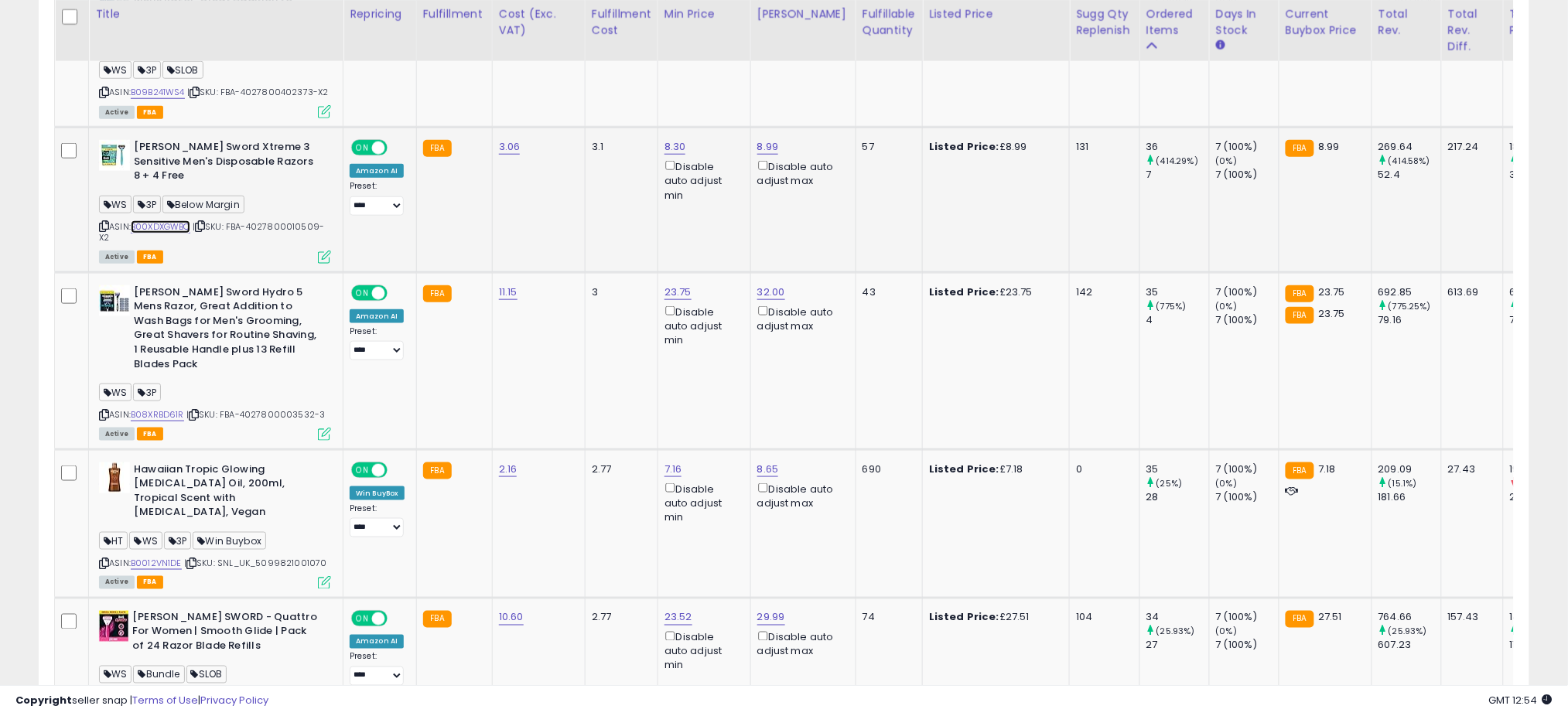
click at [178, 221] on link "B00XDXGWBC" at bounding box center [160, 227] width 60 height 13
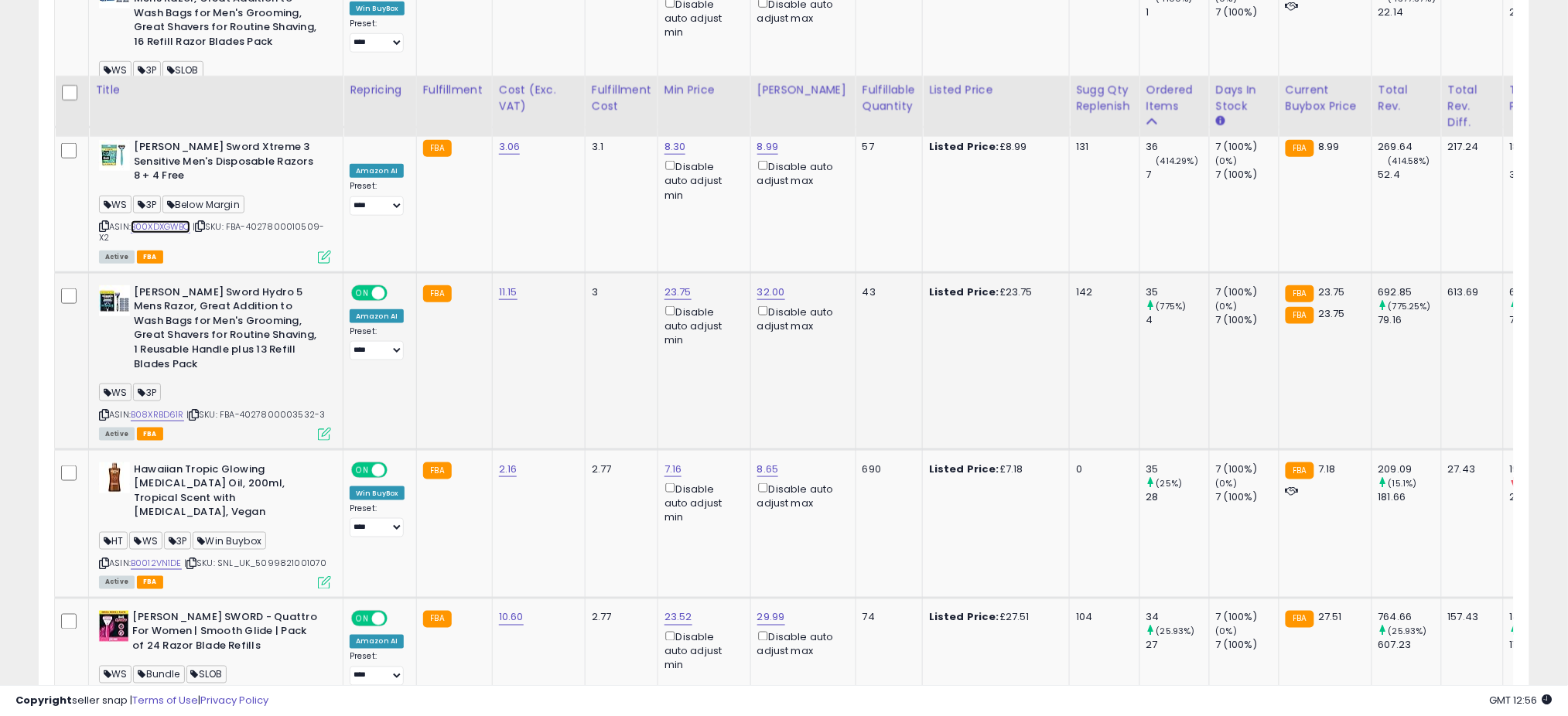
scroll to position [2732, 0]
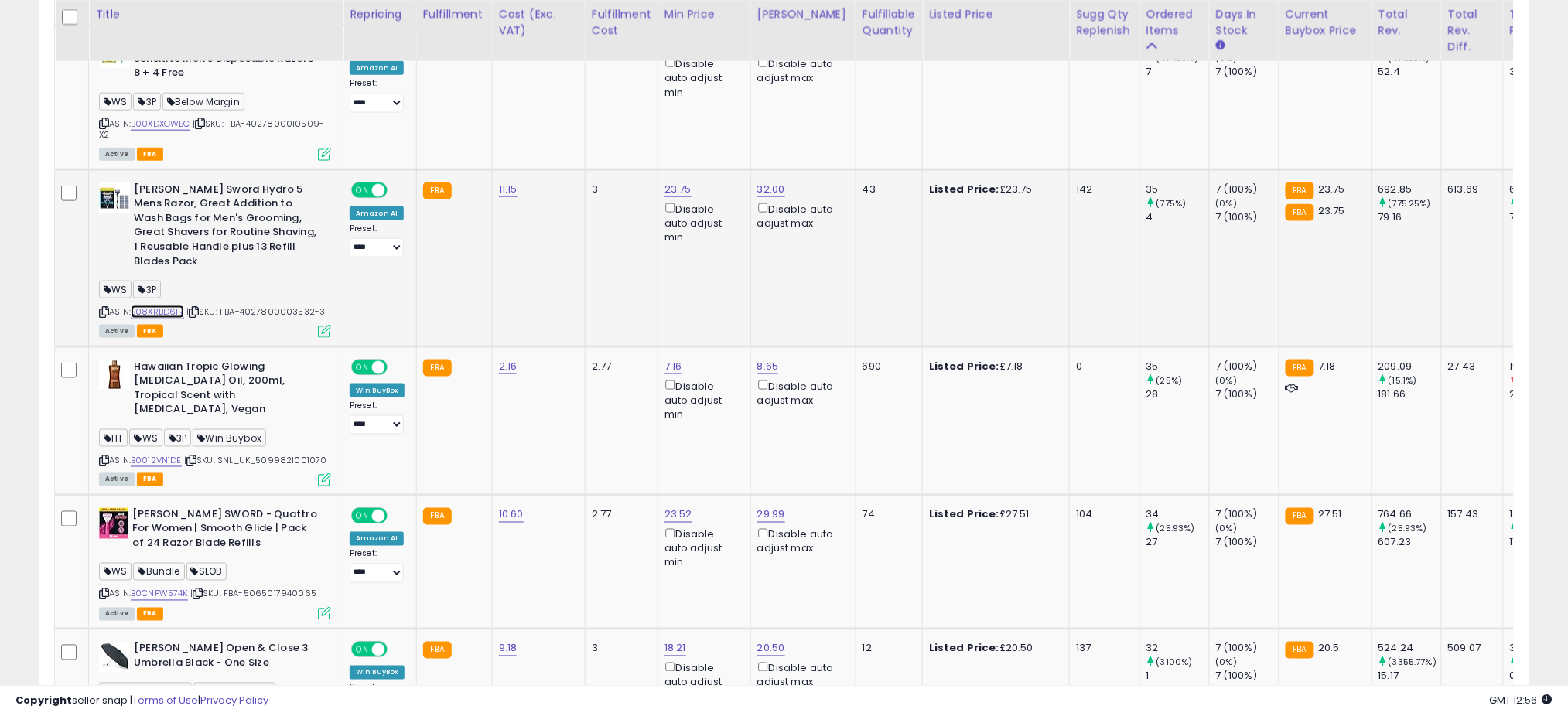
click at [159, 305] on link "B08XRBD61R" at bounding box center [157, 312] width 53 height 13
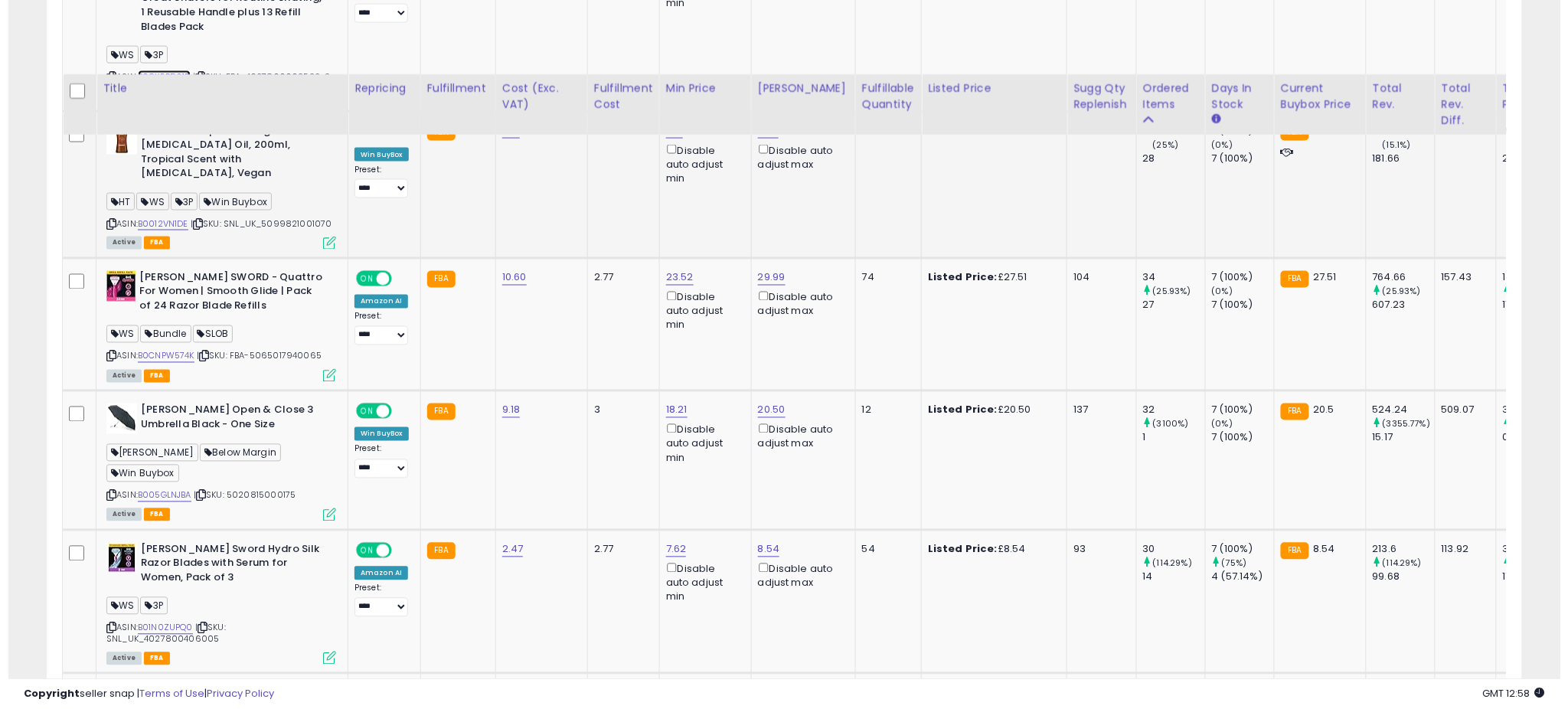
scroll to position [3011, 0]
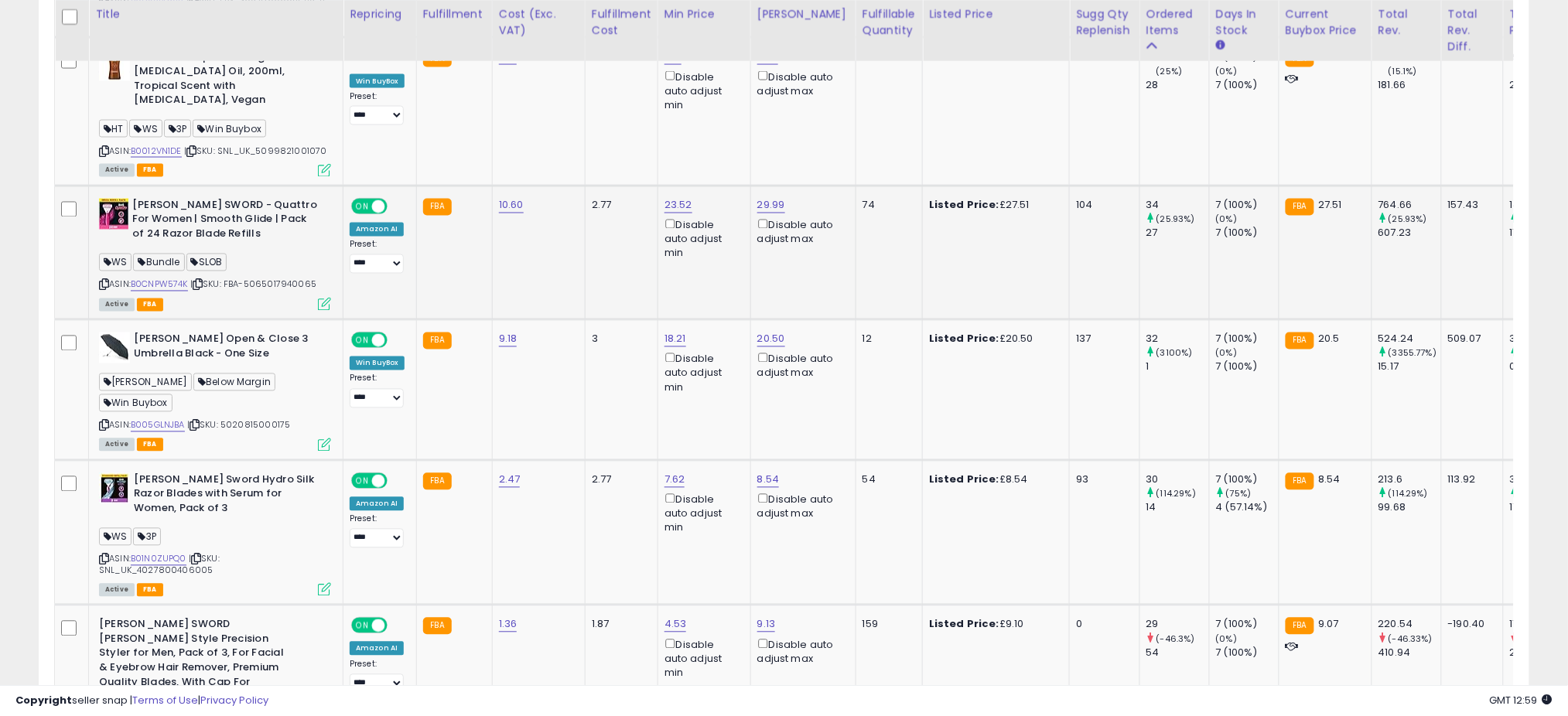
click at [325, 298] on icon at bounding box center [324, 305] width 13 height 13
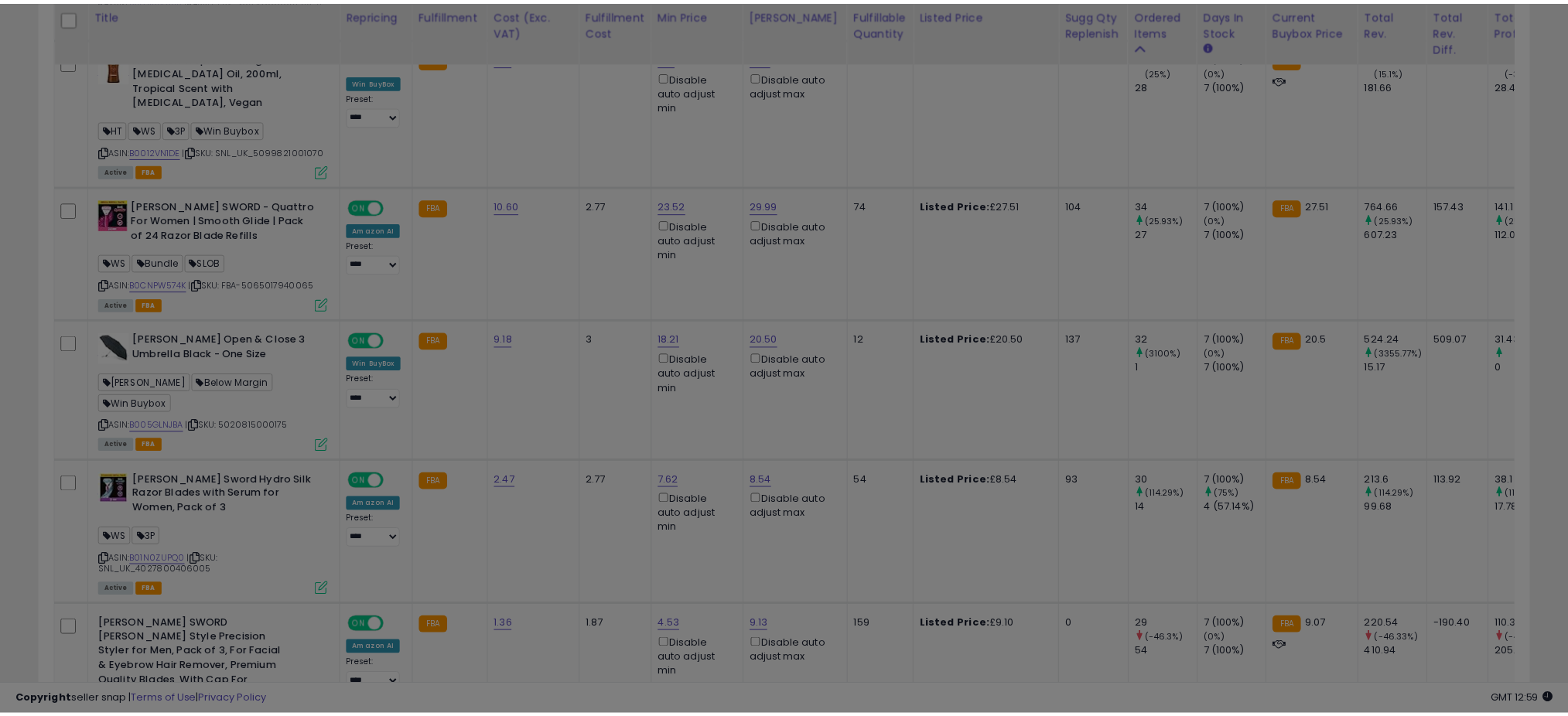
scroll to position [317, 874]
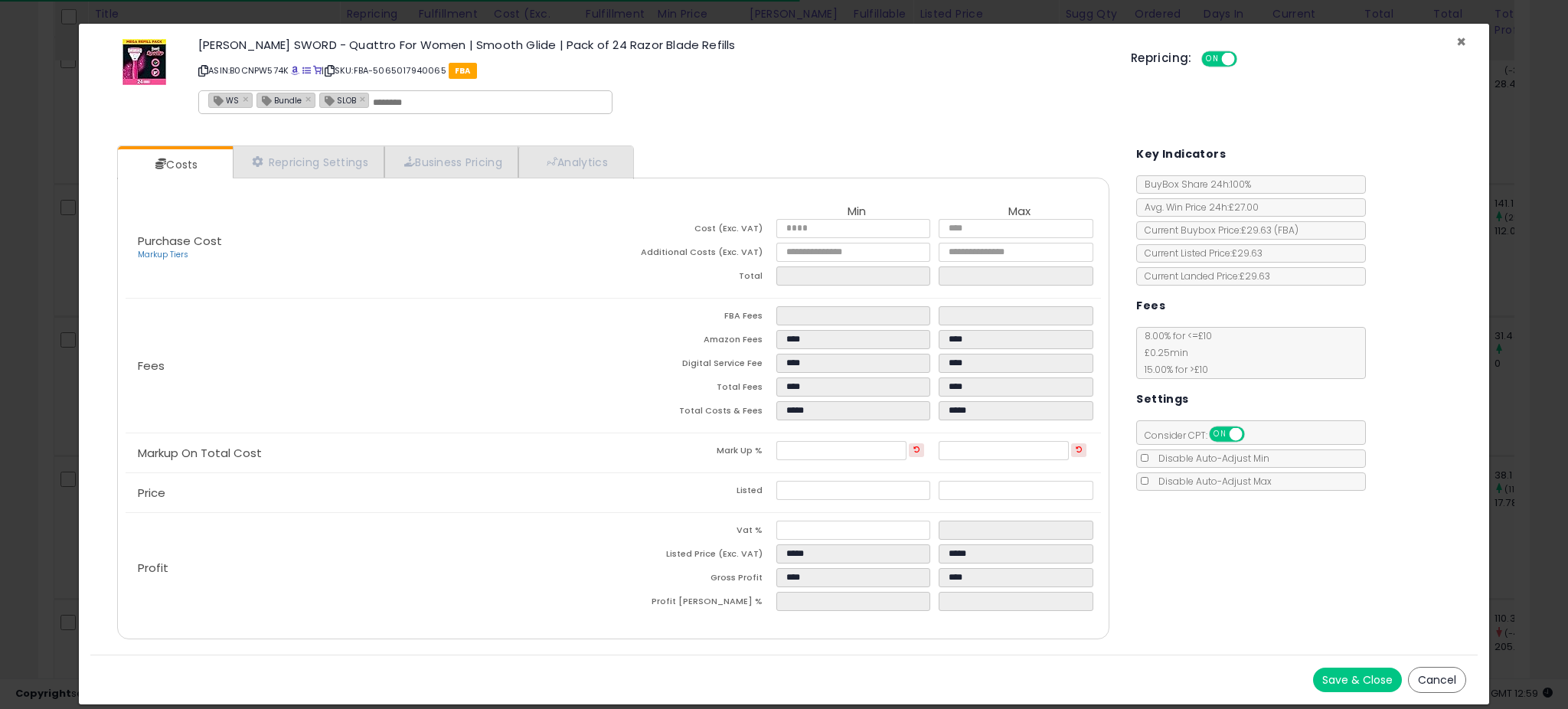
click at [1463, 40] on span "×" at bounding box center [1461, 42] width 10 height 22
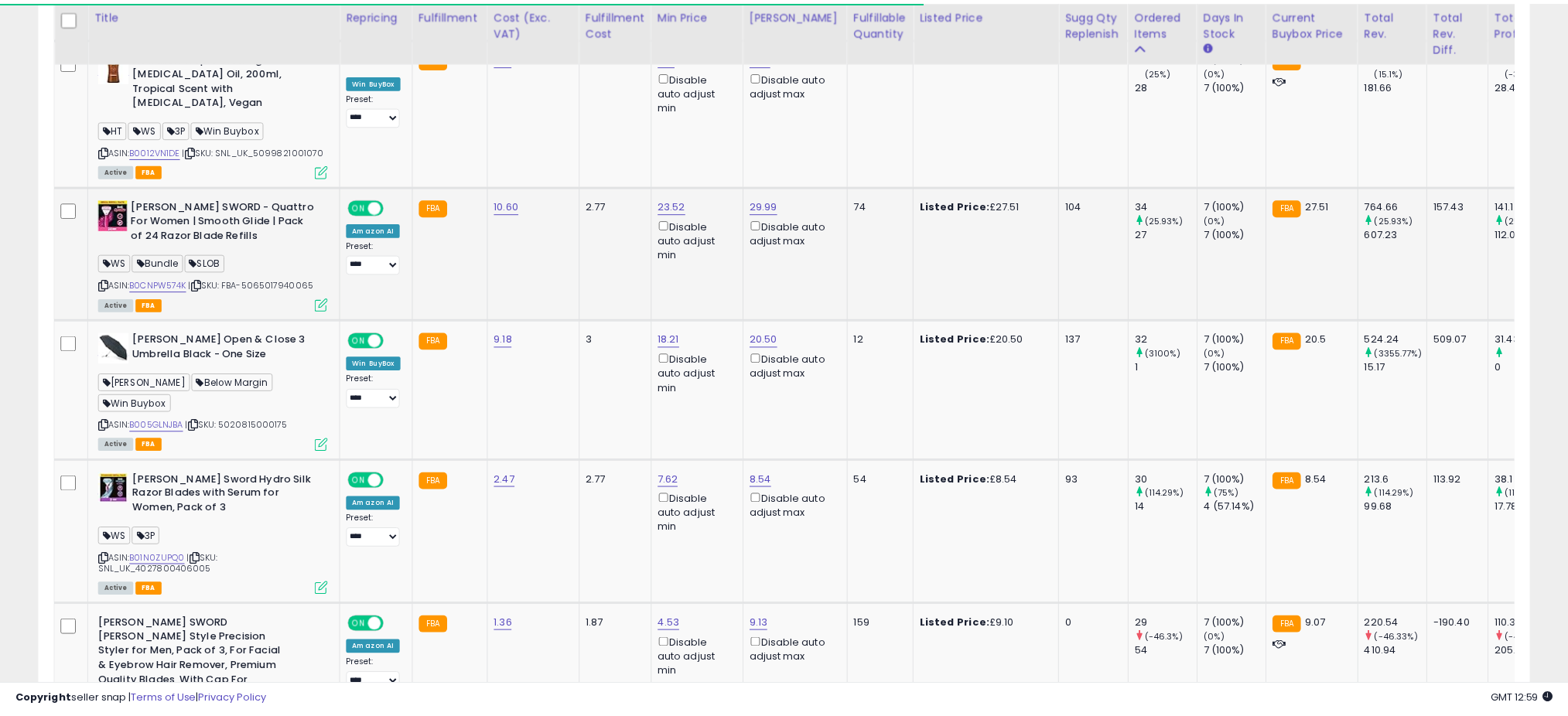
scroll to position [773306, 772588]
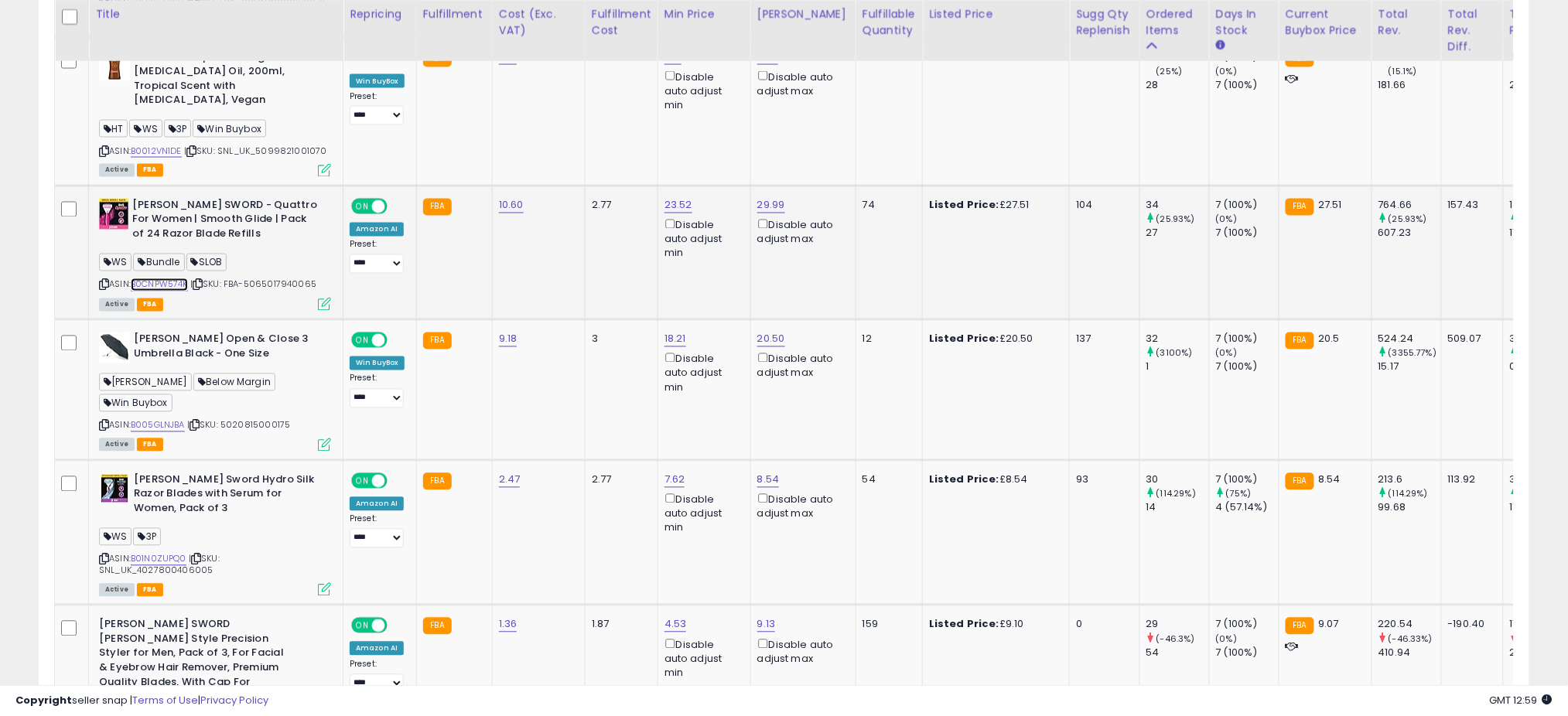
click at [155, 278] on link "B0CNPW574K" at bounding box center [159, 285] width 57 height 13
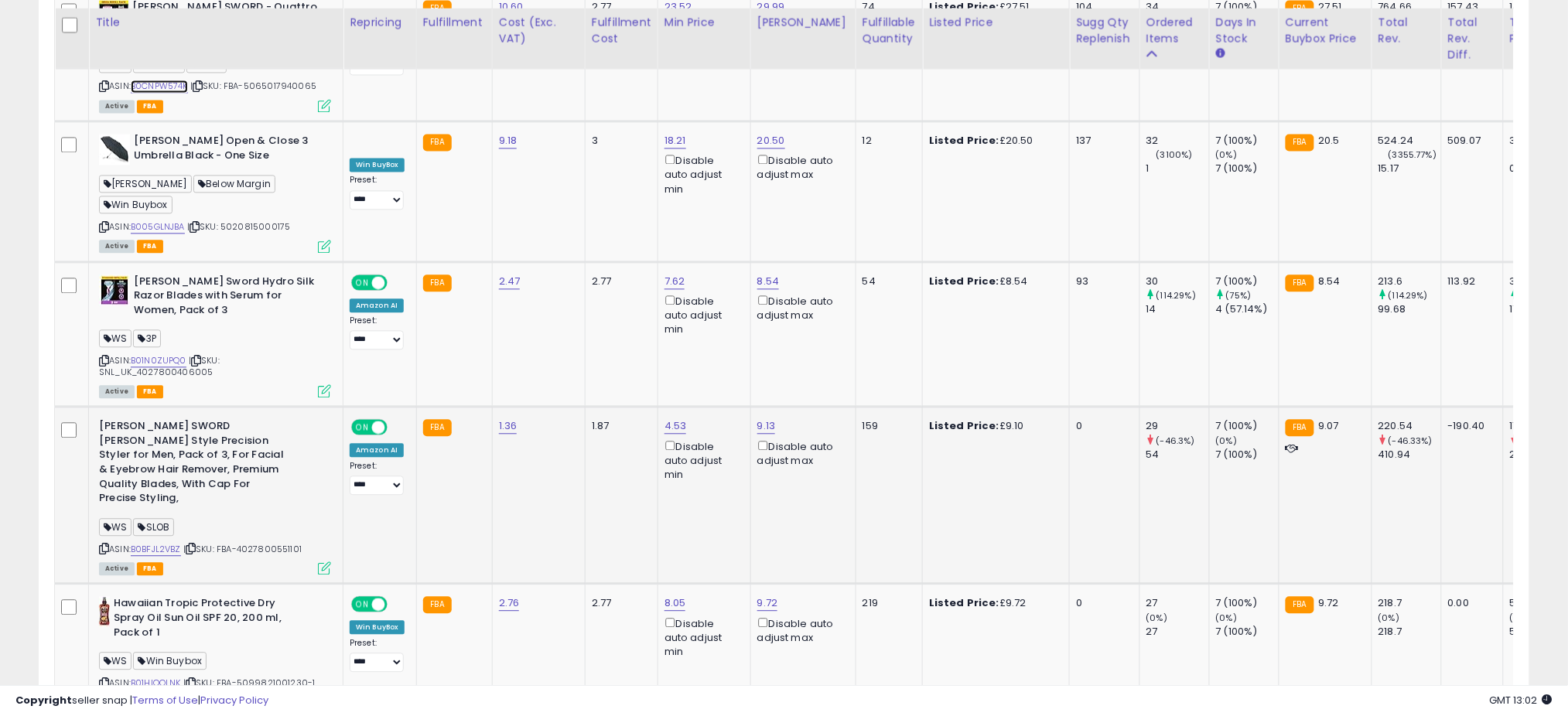
scroll to position [3248, 0]
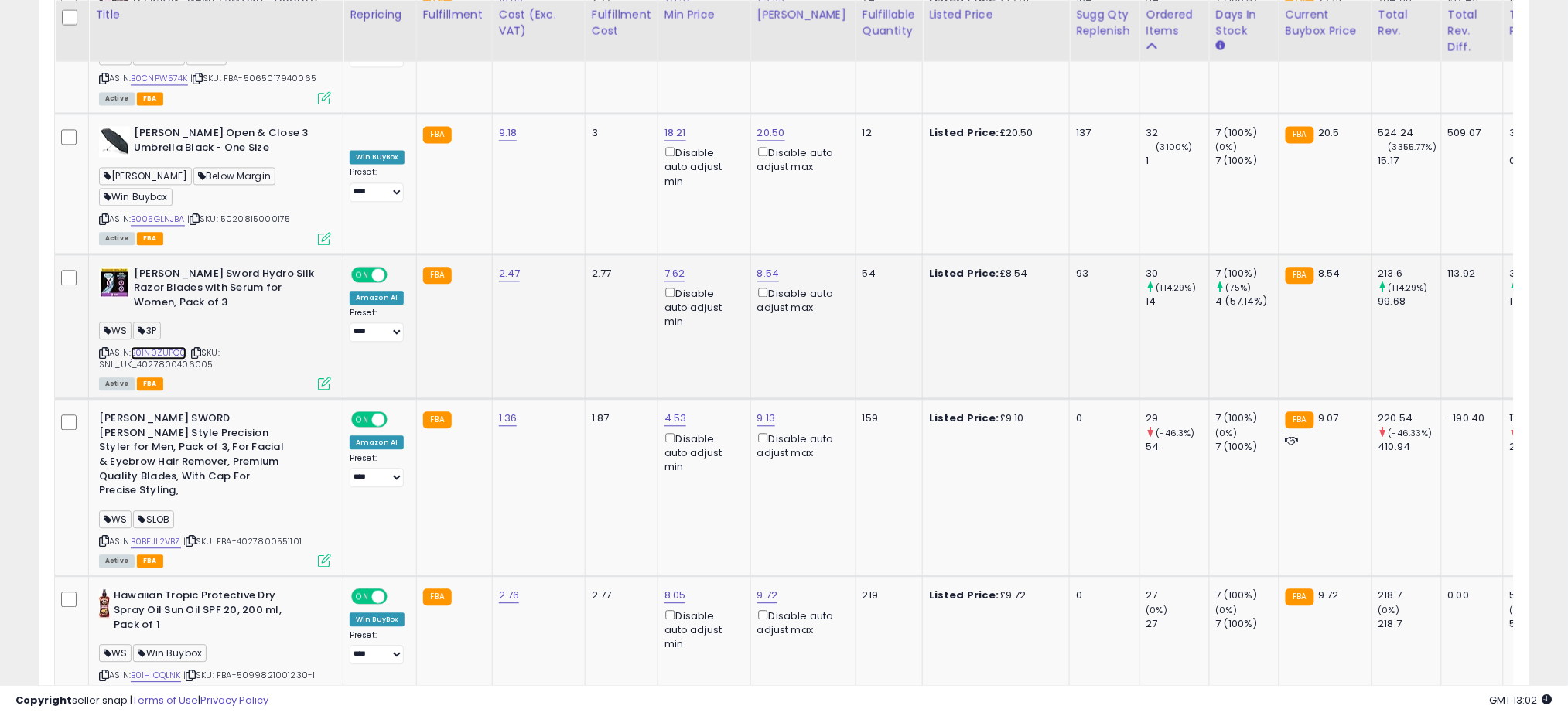
click at [156, 347] on link "B01N0ZUPQ0" at bounding box center [159, 353] width 56 height 13
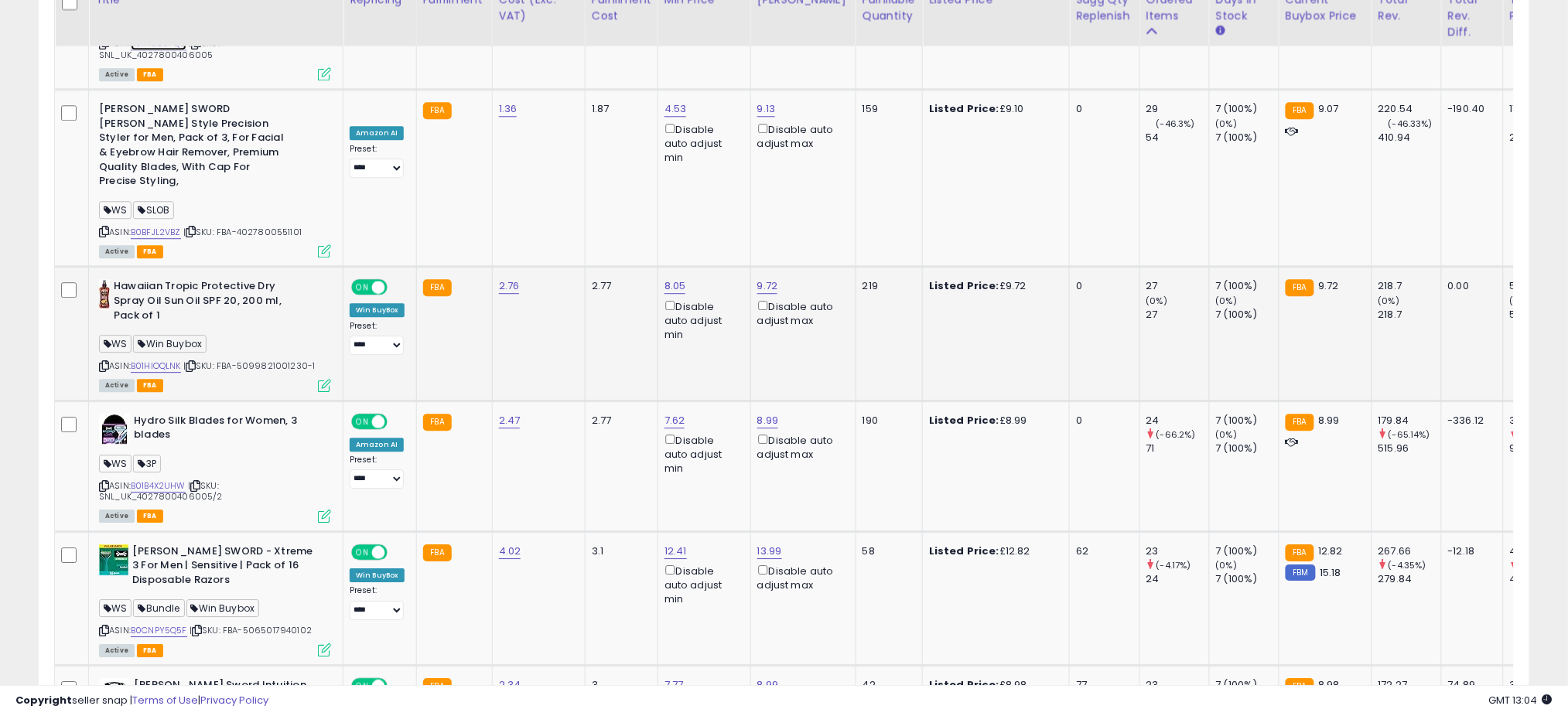
scroll to position [3454, 0]
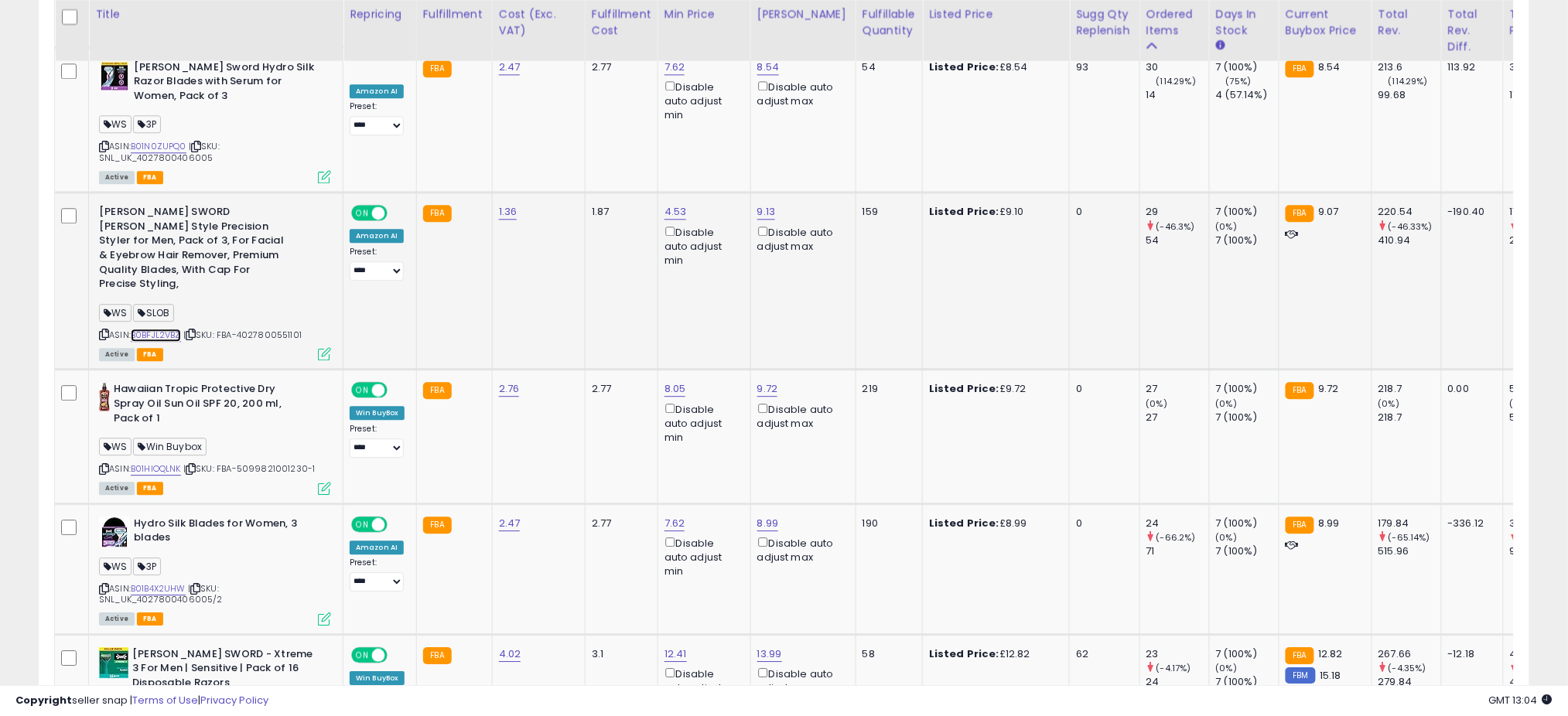
click at [146, 328] on link "B0BFJL2VBZ" at bounding box center [155, 335] width 50 height 13
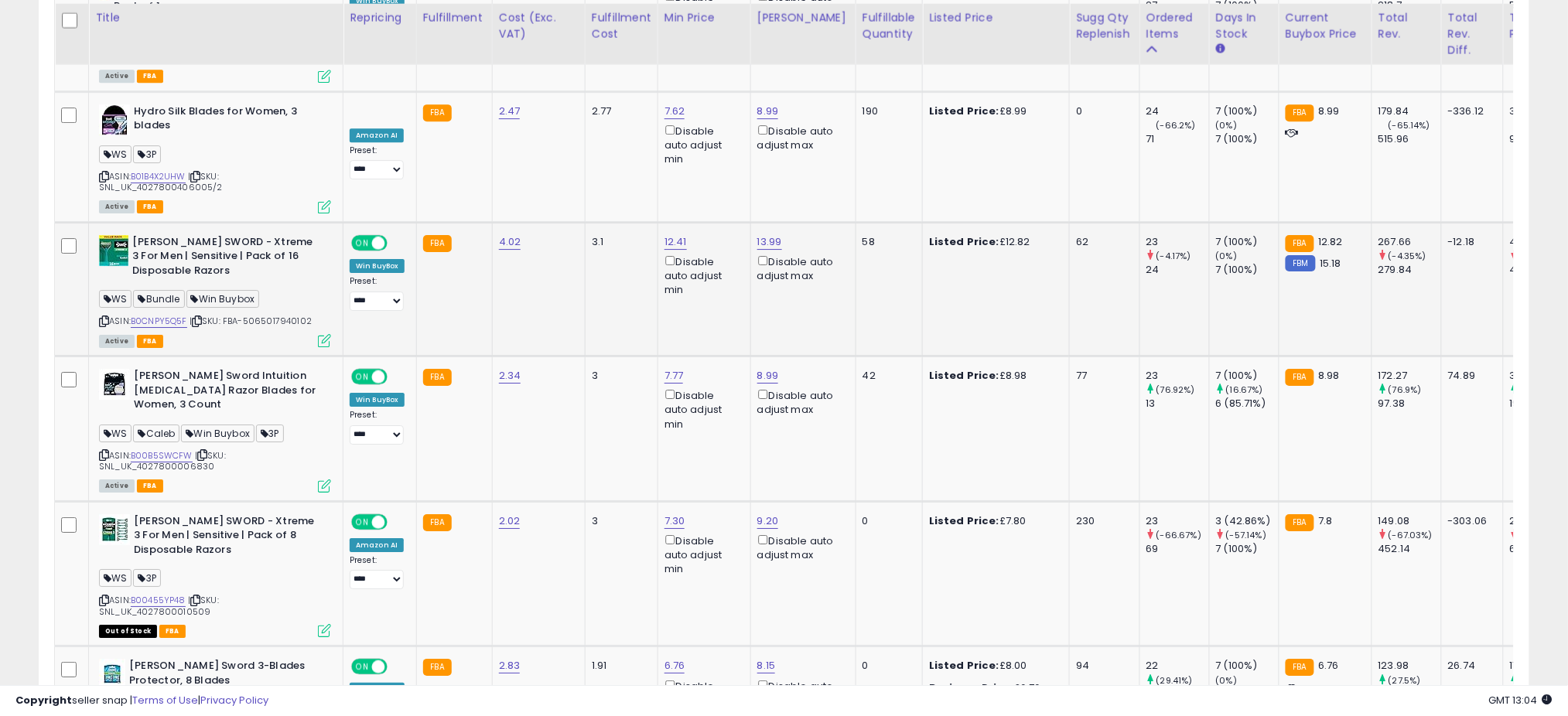
scroll to position [3916, 0]
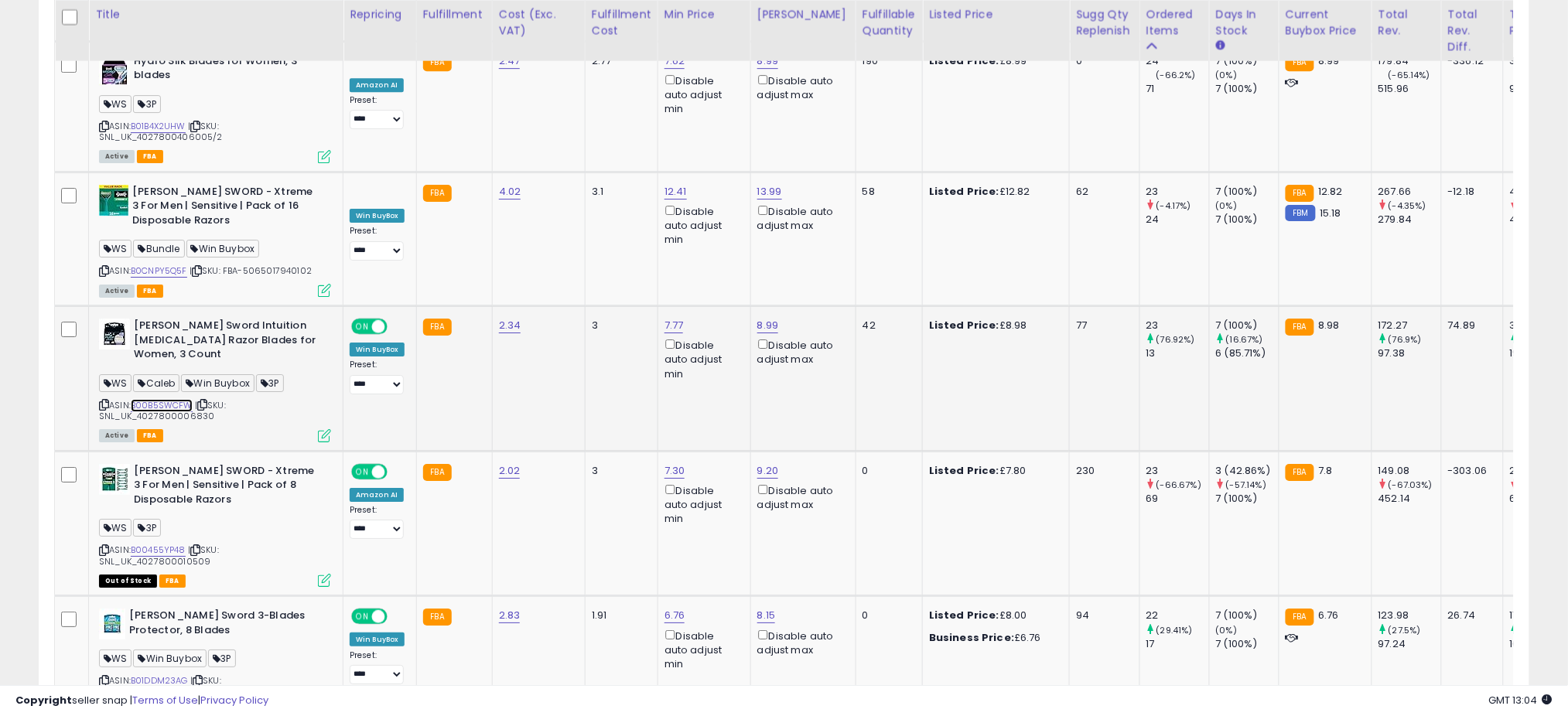
click at [155, 399] on link "B00B5SWCFW" at bounding box center [162, 406] width 62 height 13
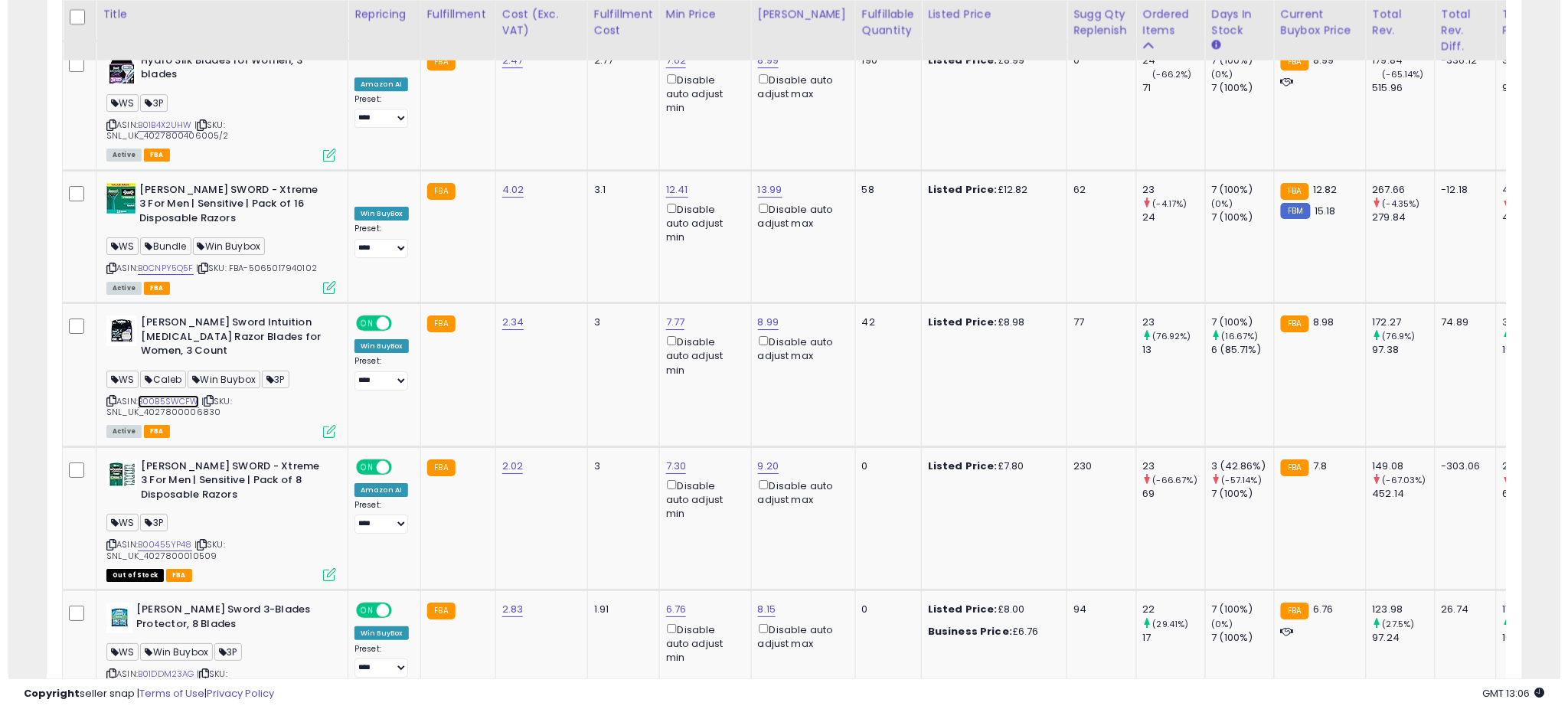
scroll to position [0, 0]
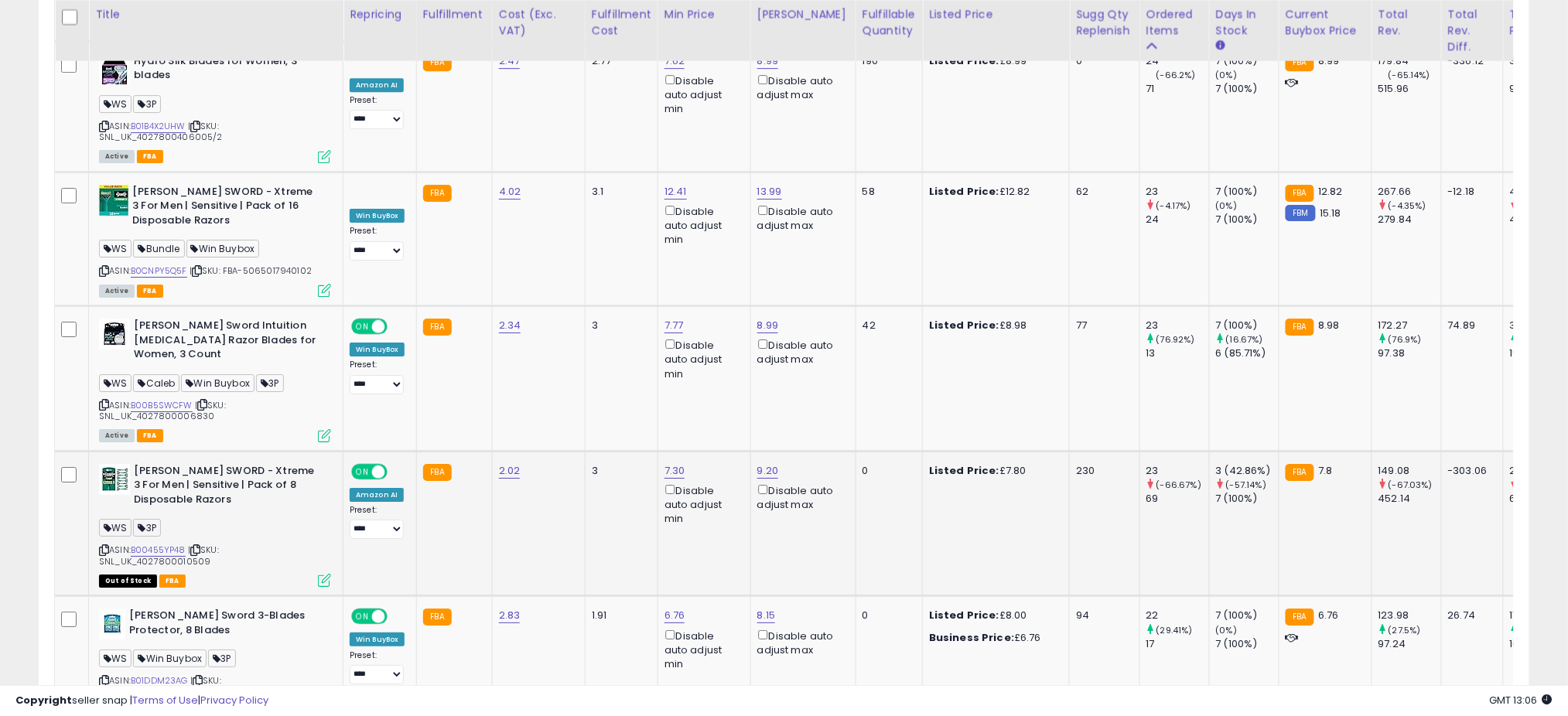
click at [322, 574] on icon at bounding box center [324, 580] width 13 height 13
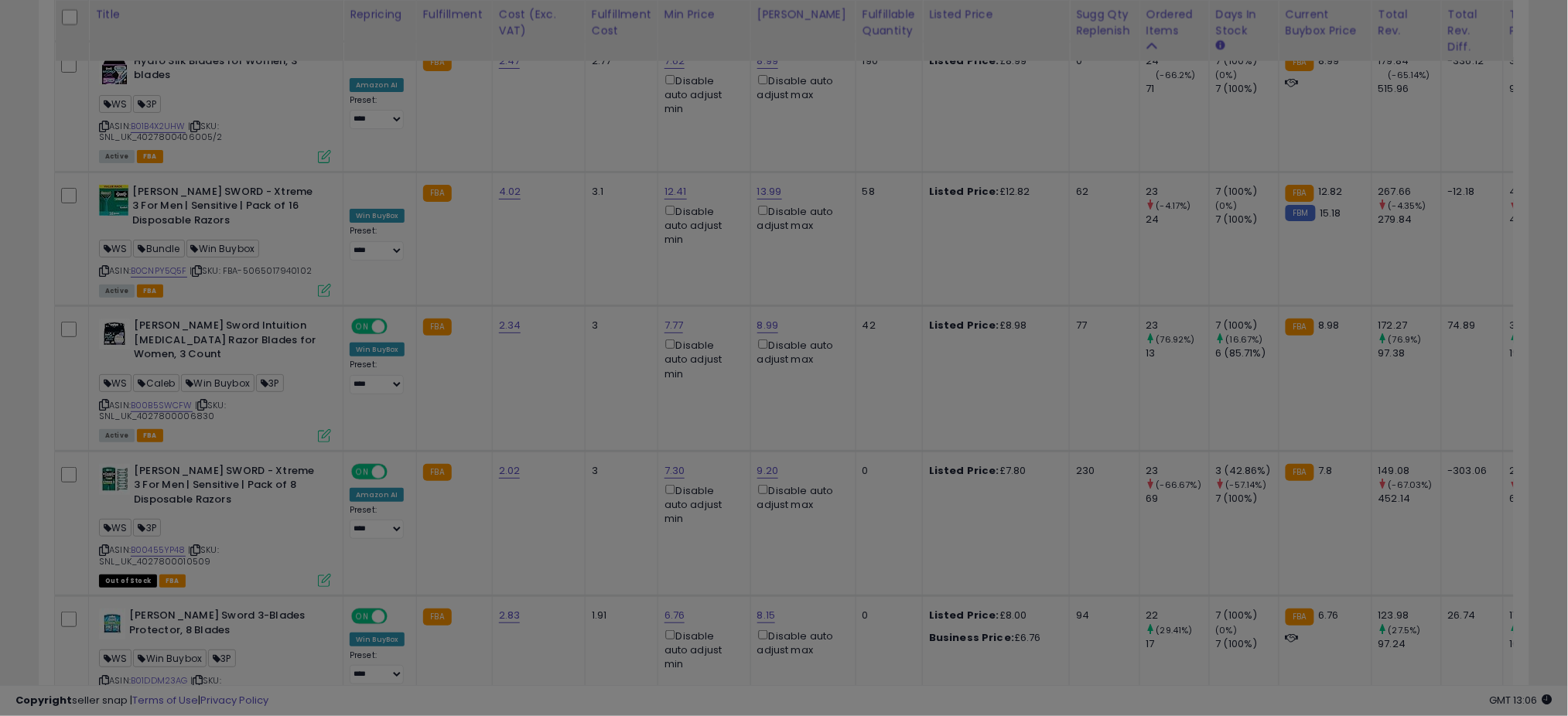
scroll to position [317, 874]
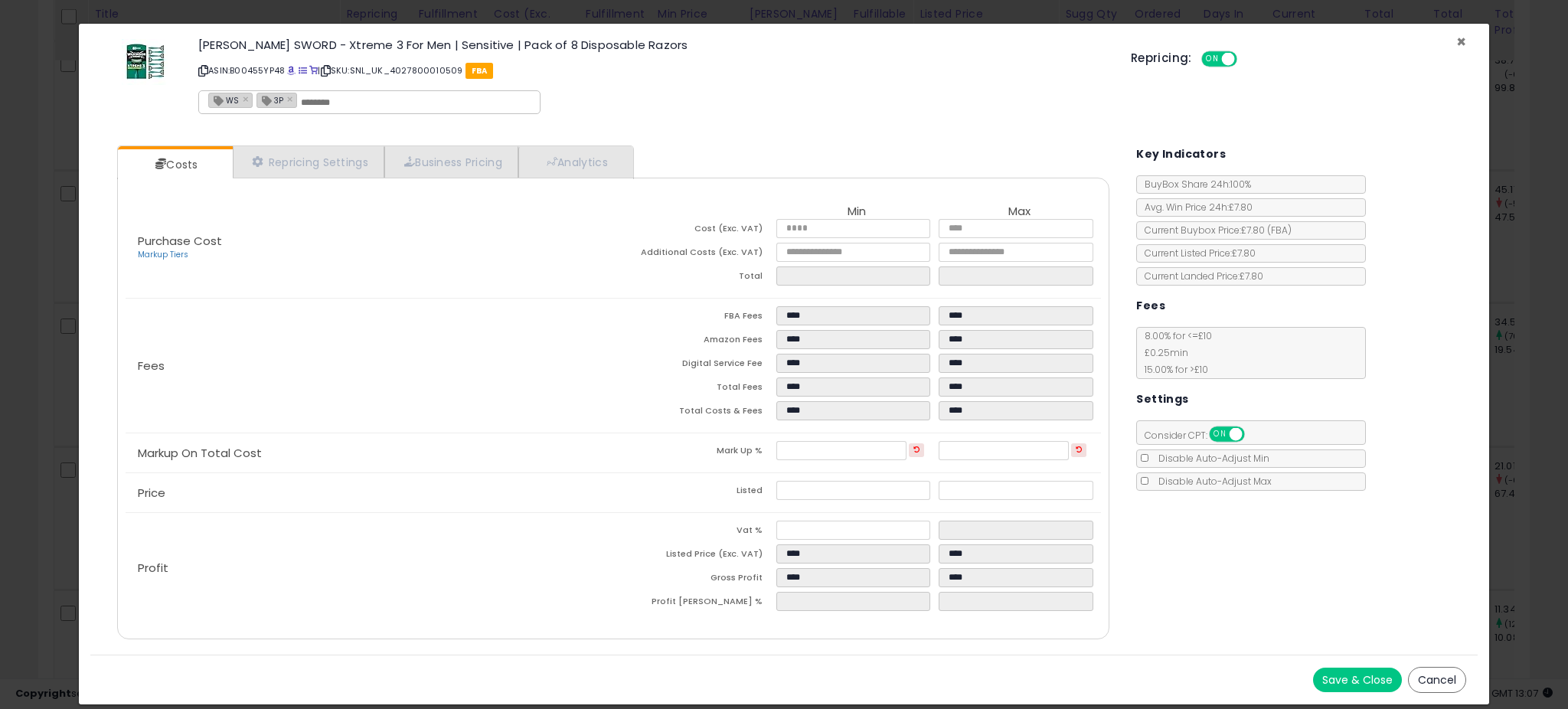
click at [1463, 39] on span "×" at bounding box center [1461, 42] width 10 height 22
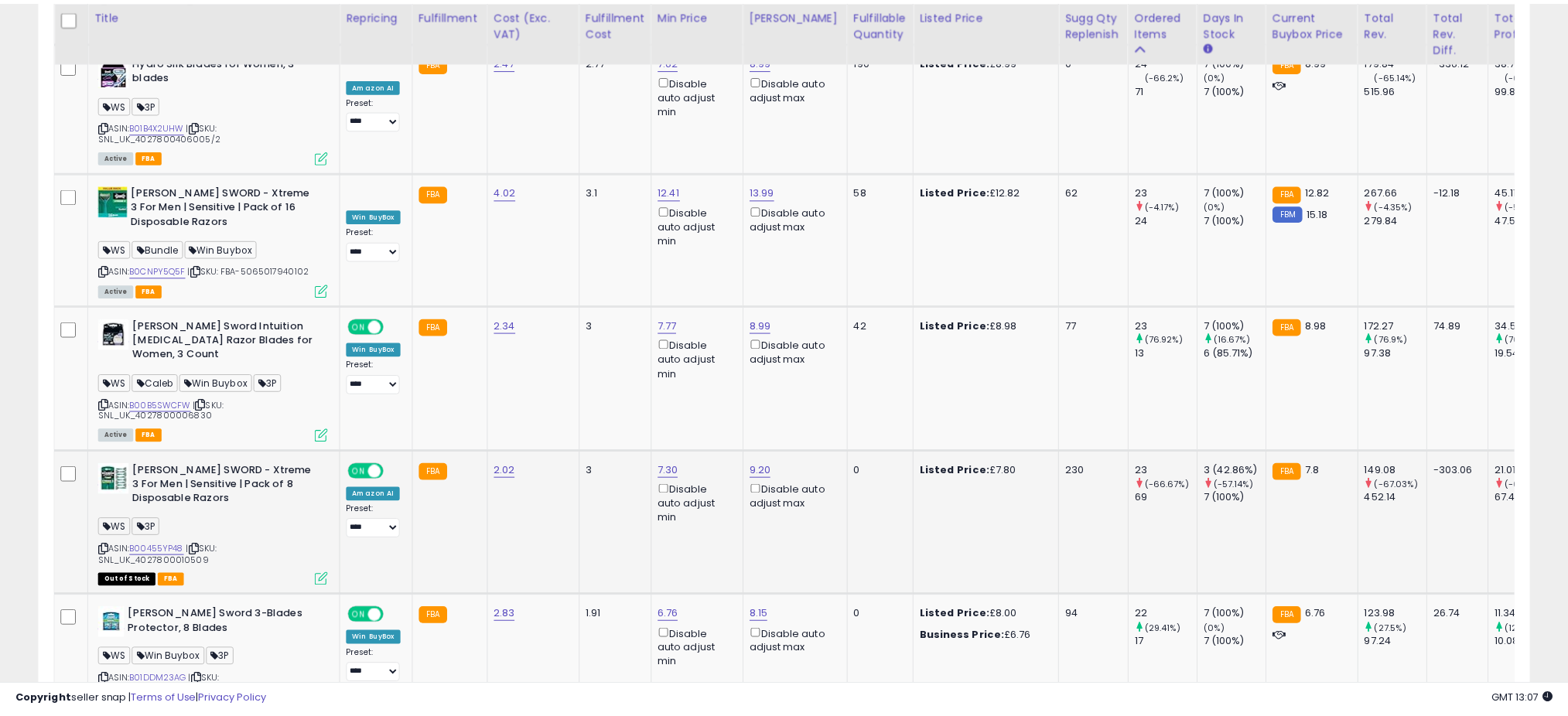
scroll to position [773306, 772588]
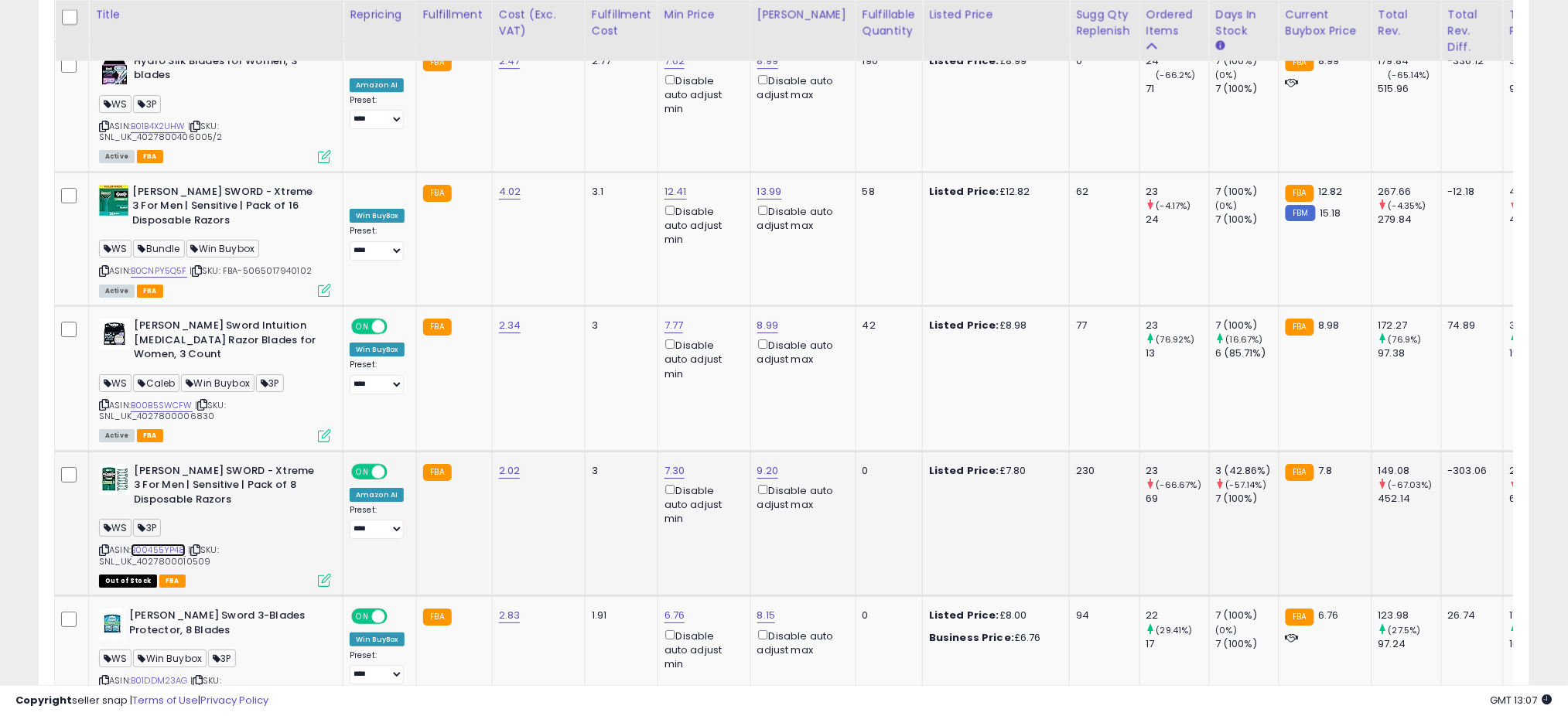
click at [159, 544] on link "B00455YP48" at bounding box center [158, 550] width 55 height 13
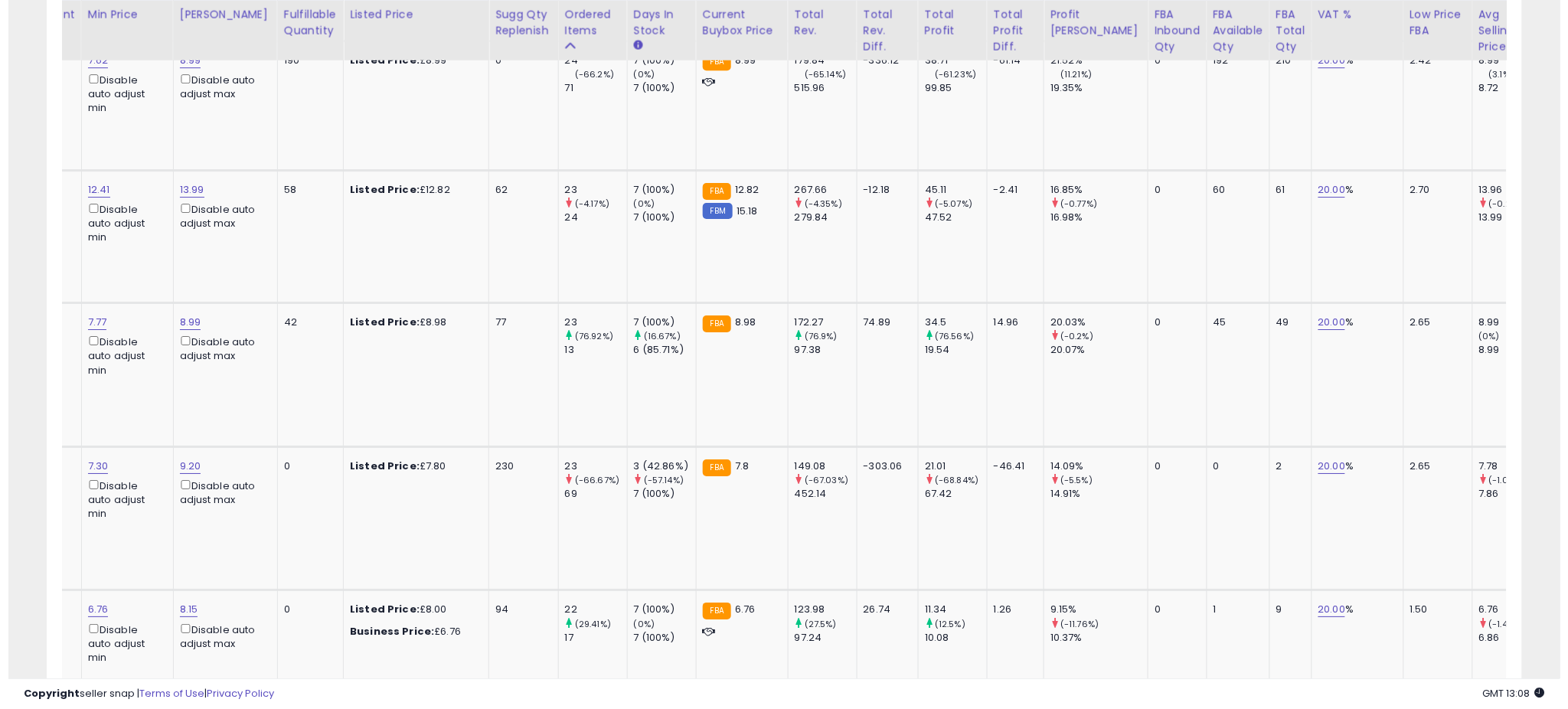
scroll to position [0, 0]
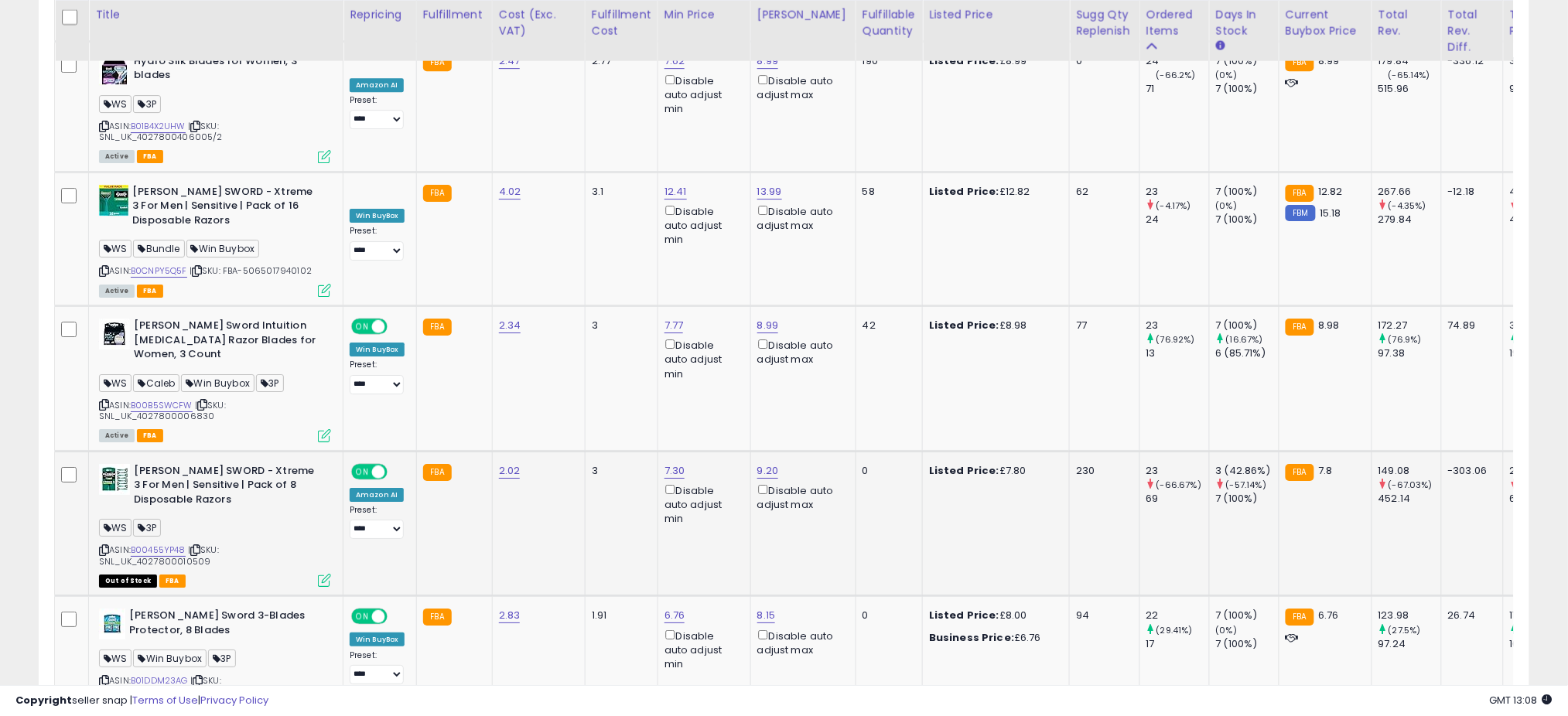
click at [323, 574] on icon at bounding box center [324, 580] width 13 height 13
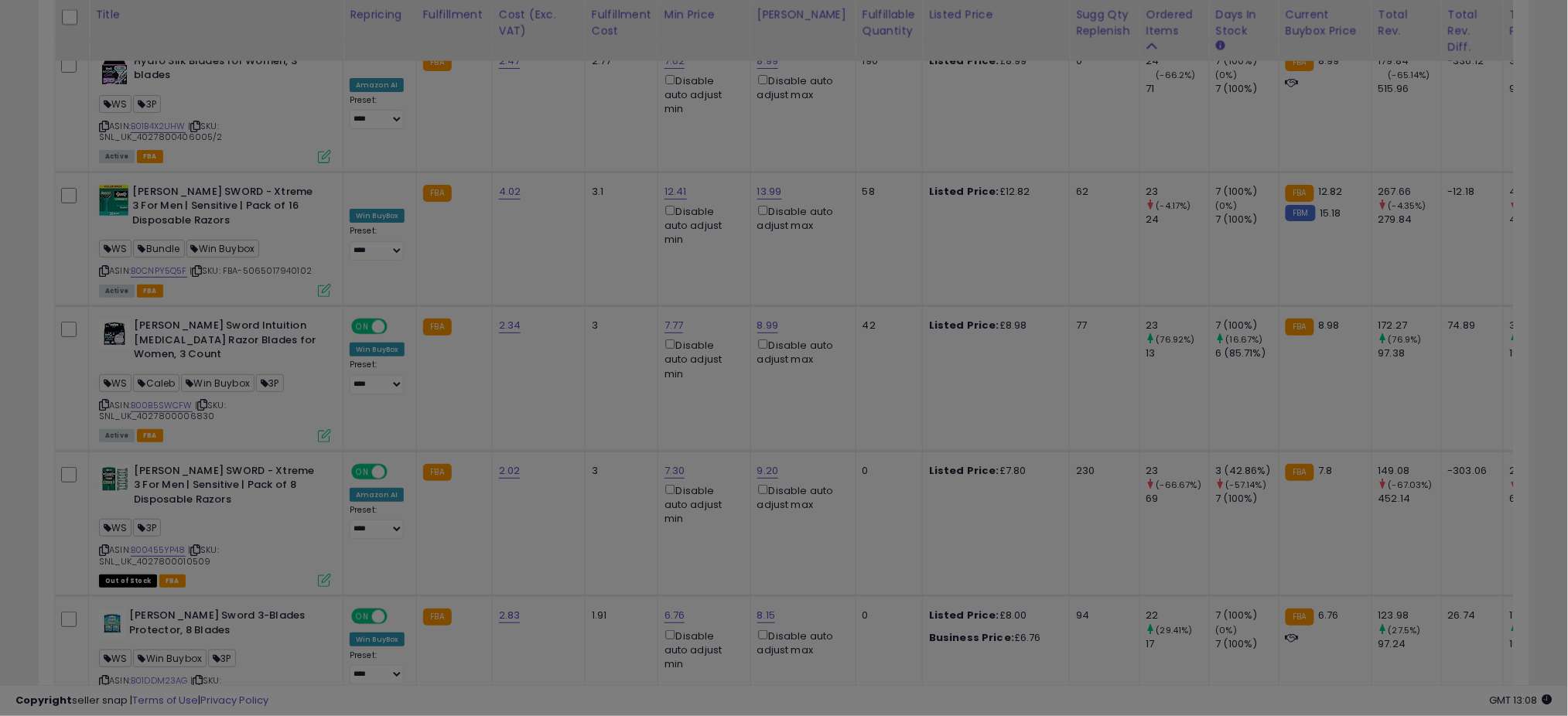
scroll to position [317, 874]
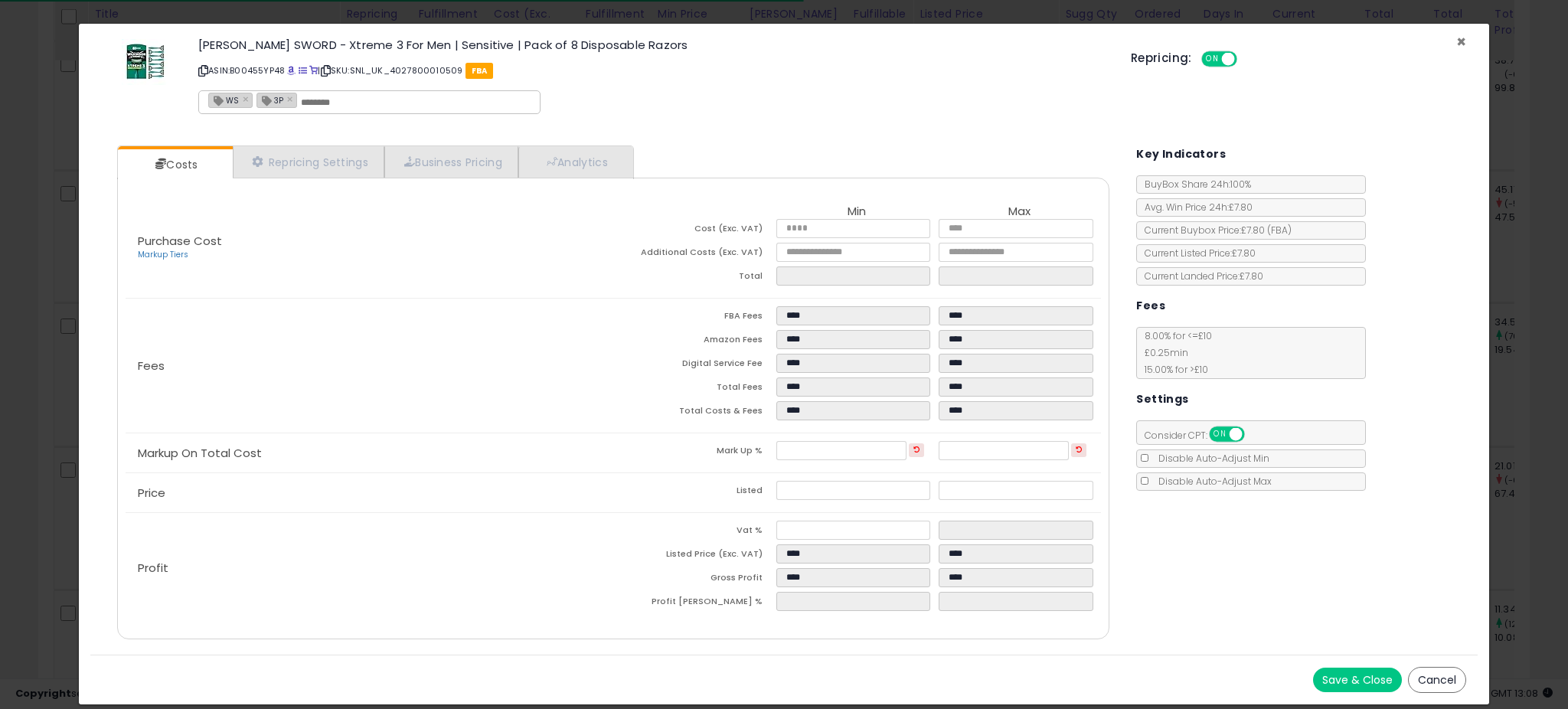
click at [1458, 46] on div "Repricing: ON OFF" at bounding box center [1298, 57] width 335 height 22
click at [1461, 36] on span "×" at bounding box center [1461, 42] width 10 height 22
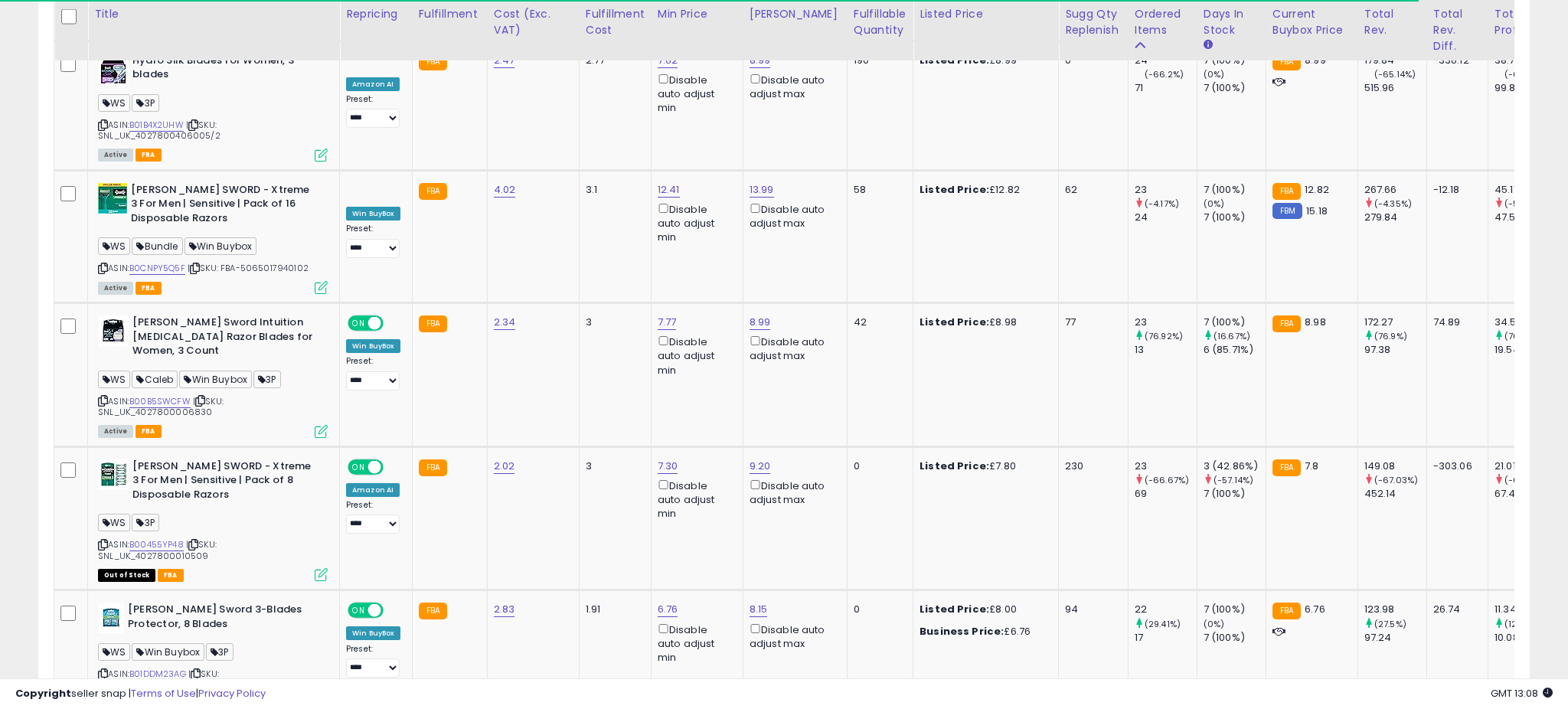
scroll to position [765745, 764812]
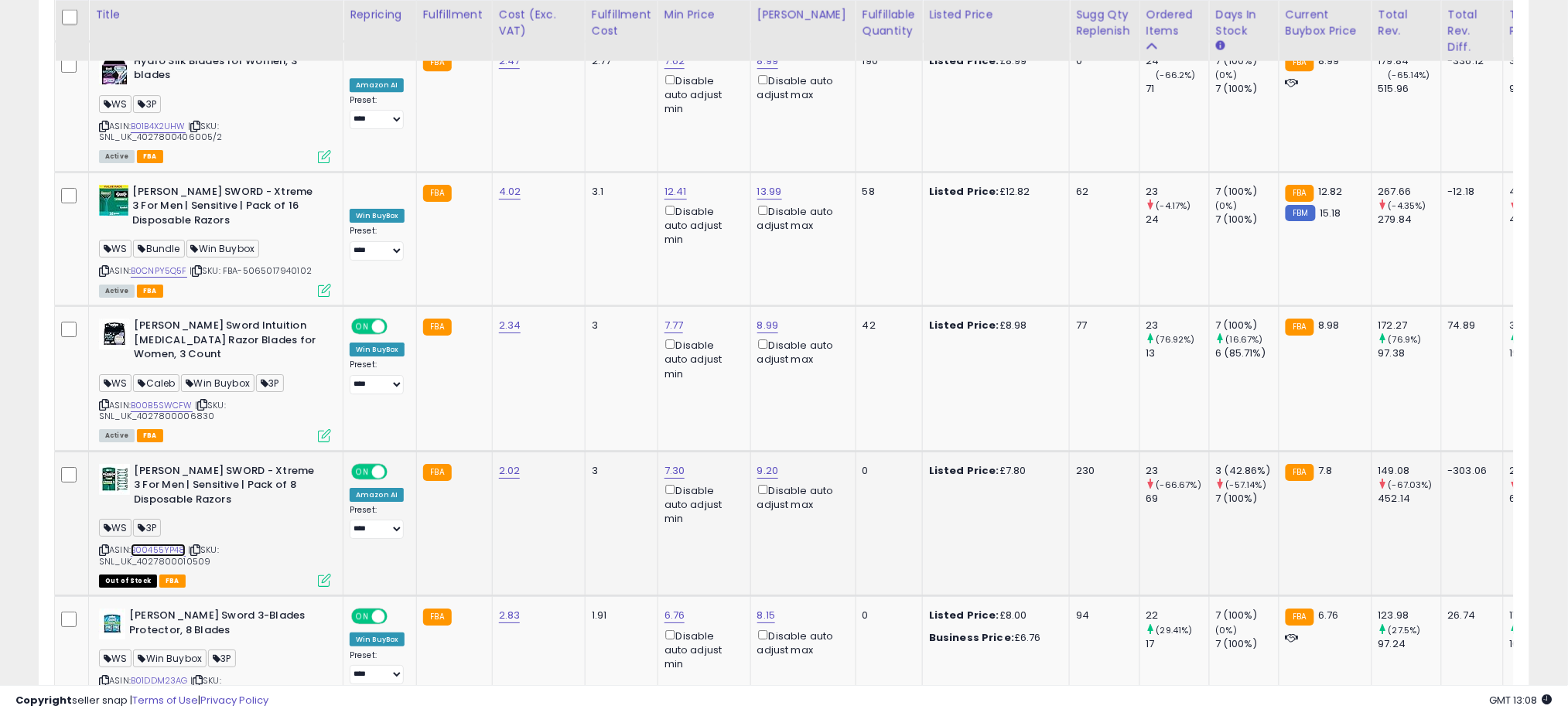
click at [168, 544] on link "B00455YP48" at bounding box center [158, 550] width 55 height 13
click at [149, 544] on link "B00455YP48" at bounding box center [158, 550] width 55 height 13
click at [326, 705] on icon at bounding box center [324, 711] width 13 height 13
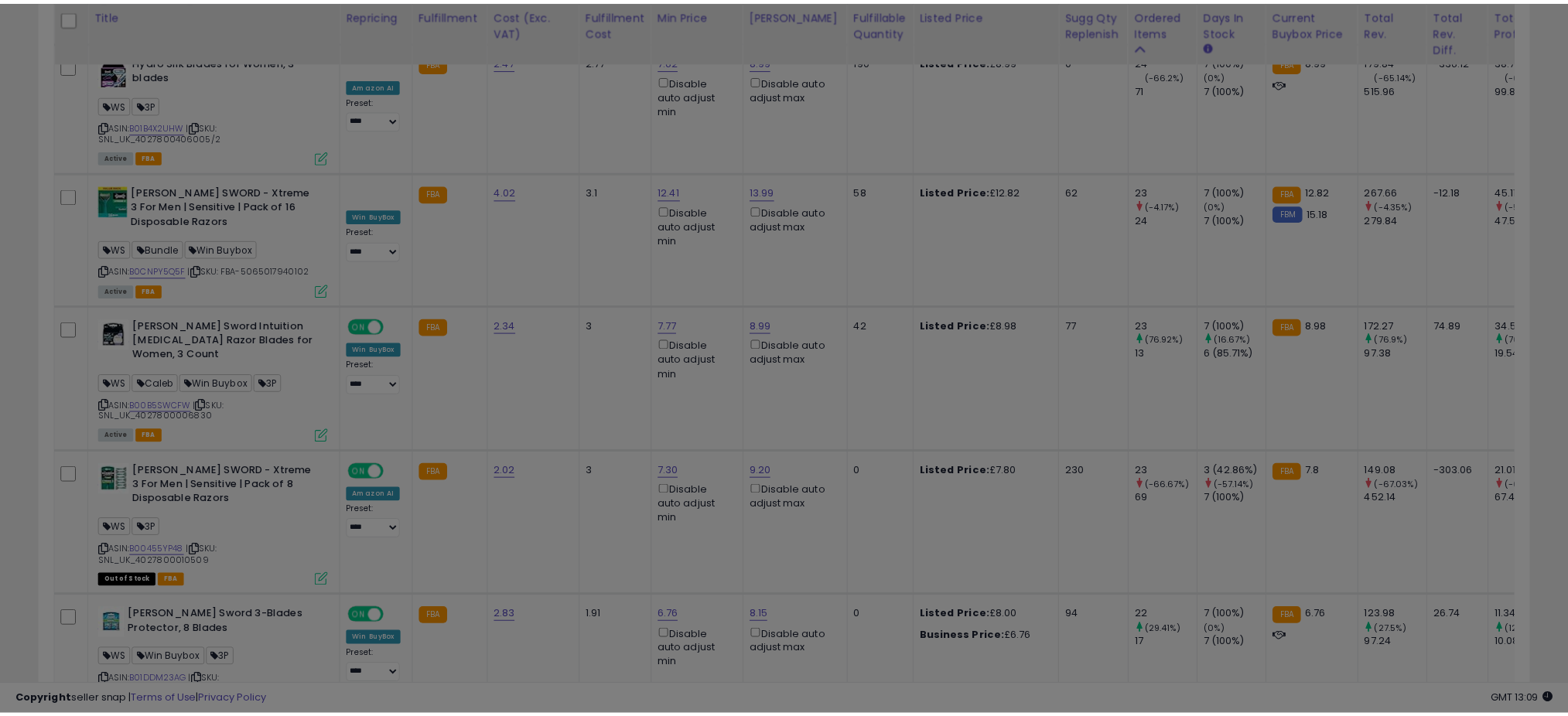
scroll to position [317, 874]
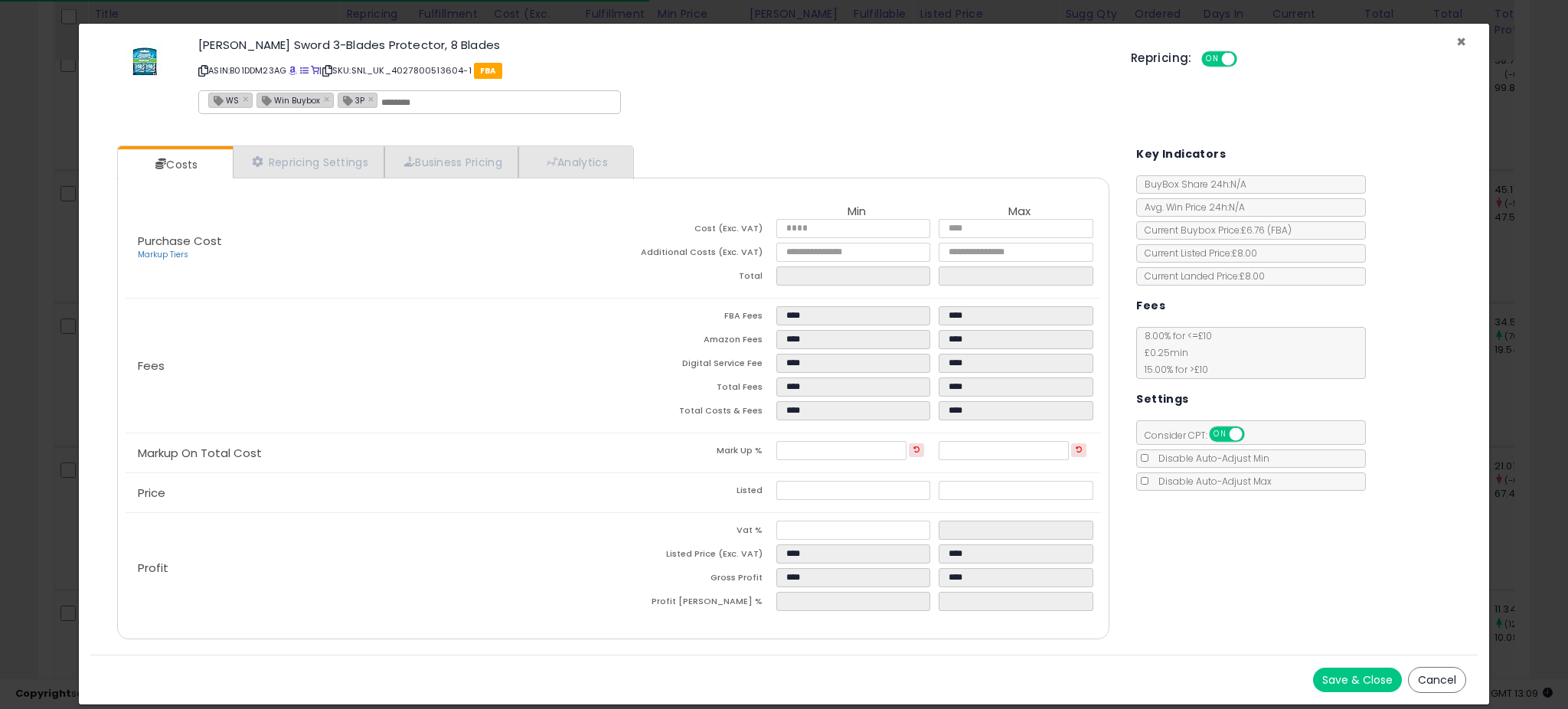
click at [1458, 42] on span "×" at bounding box center [1461, 42] width 10 height 22
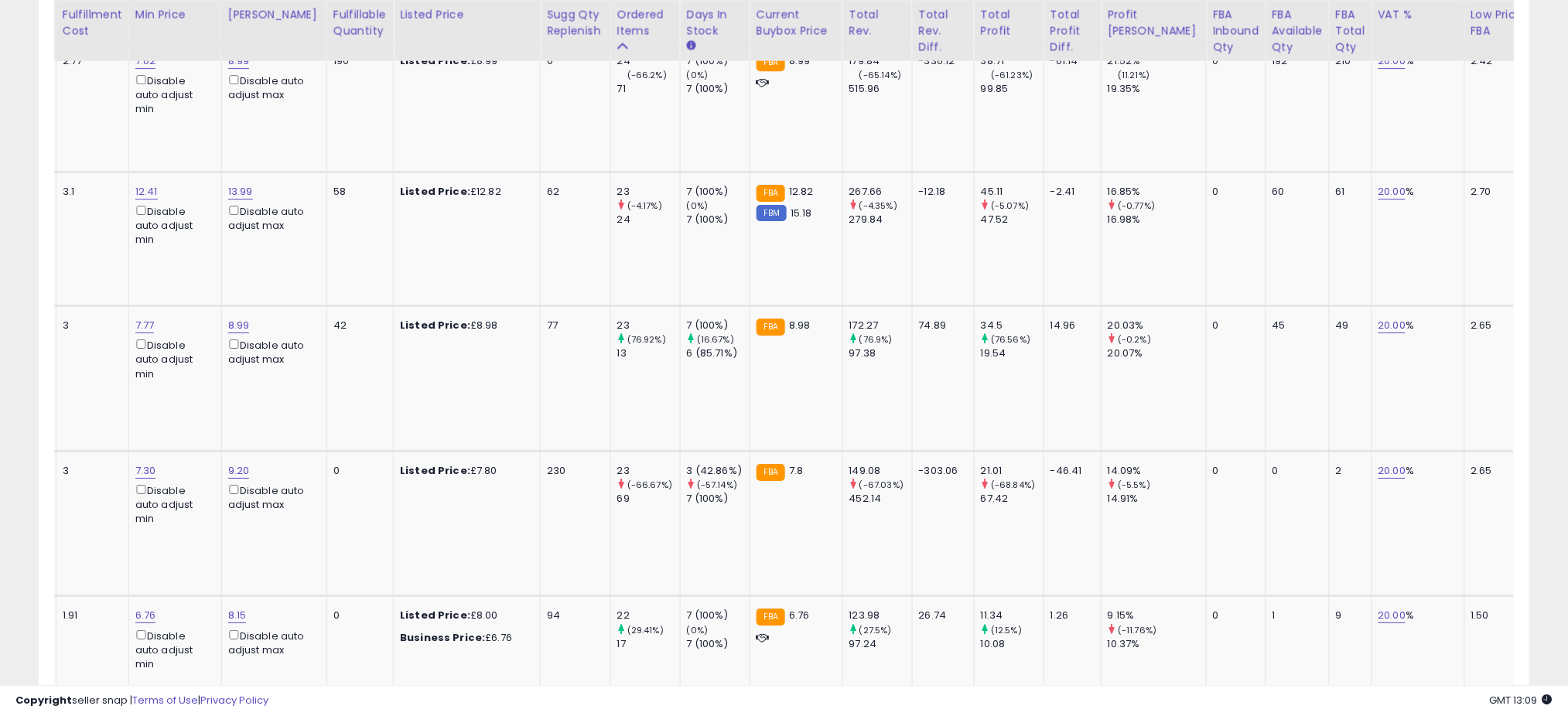
scroll to position [0, 0]
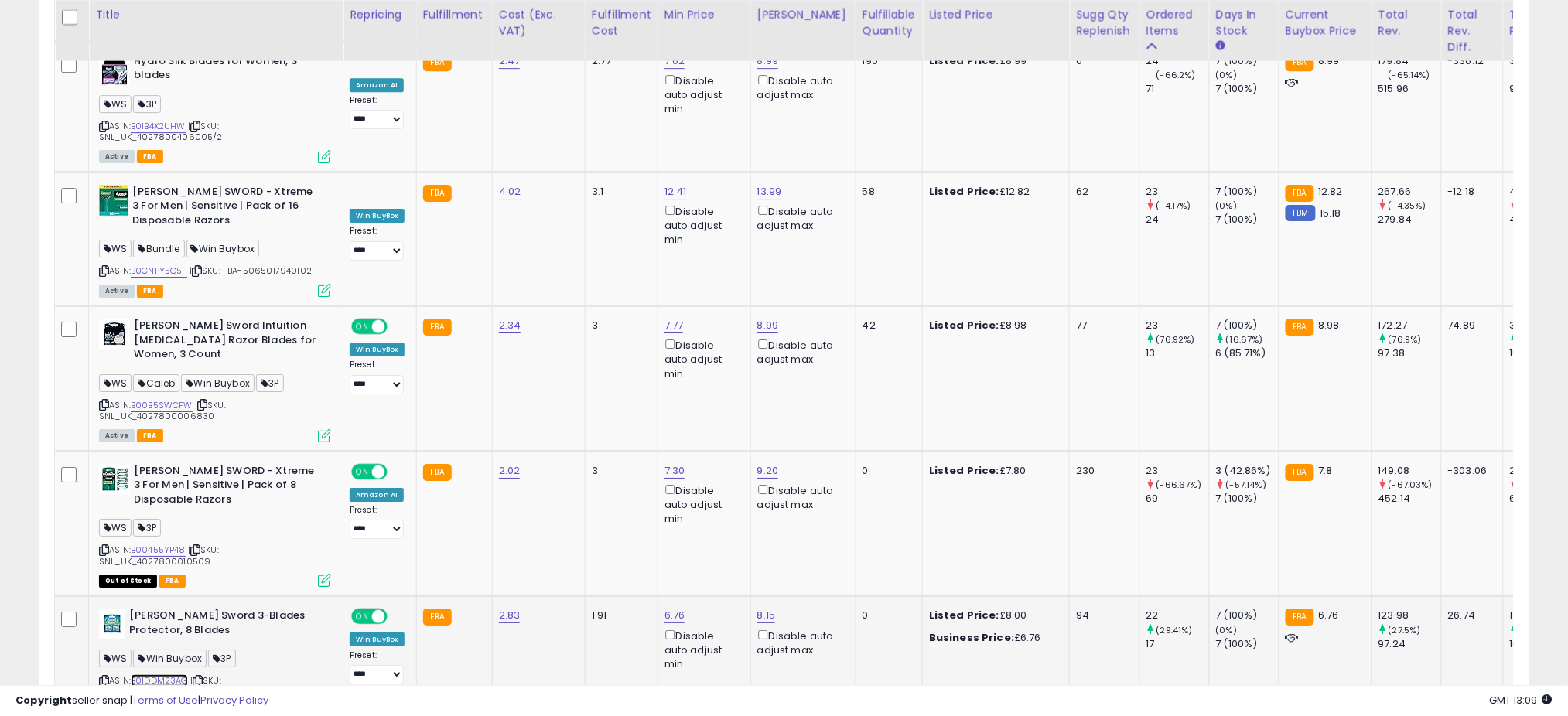
click at [144, 675] on link "B01DDM23AG" at bounding box center [159, 681] width 57 height 13
click at [169, 675] on link "B01DDM23AG" at bounding box center [159, 681] width 57 height 13
click at [155, 544] on link "B00455YP48" at bounding box center [158, 550] width 55 height 13
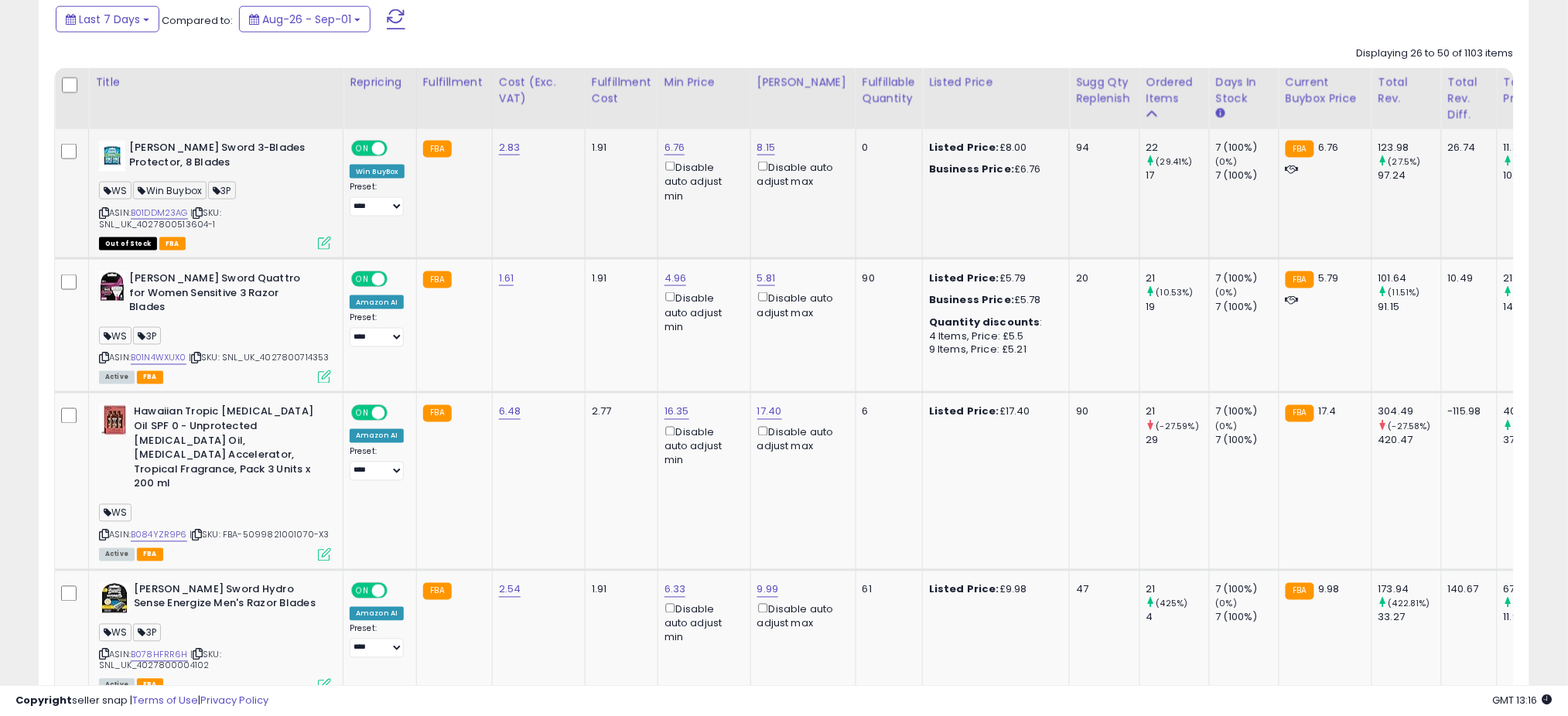
click at [177, 218] on span "| SKU: SNL_UK_4027800513604-1" at bounding box center [159, 218] width 122 height 23
copy div "B01DDM23AG"
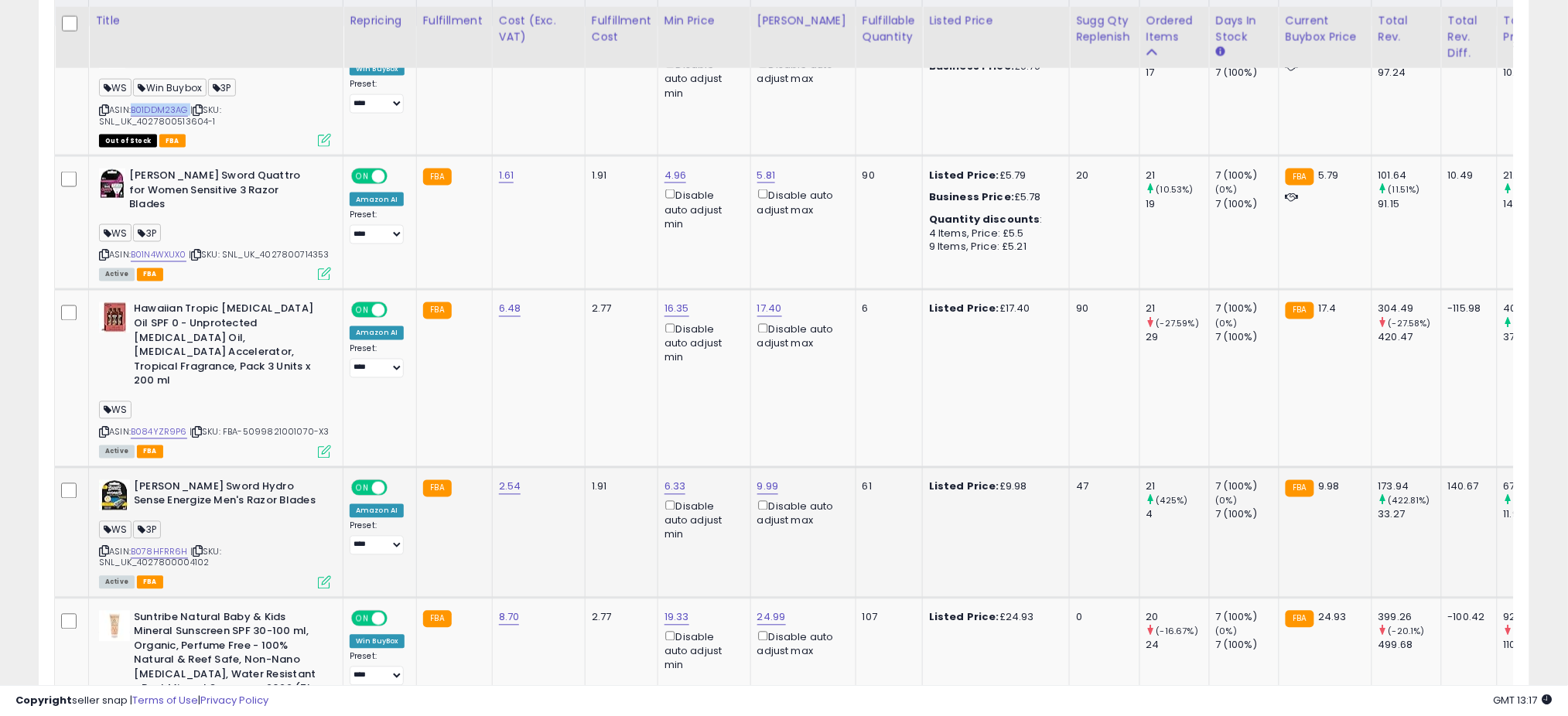
scroll to position [928, 0]
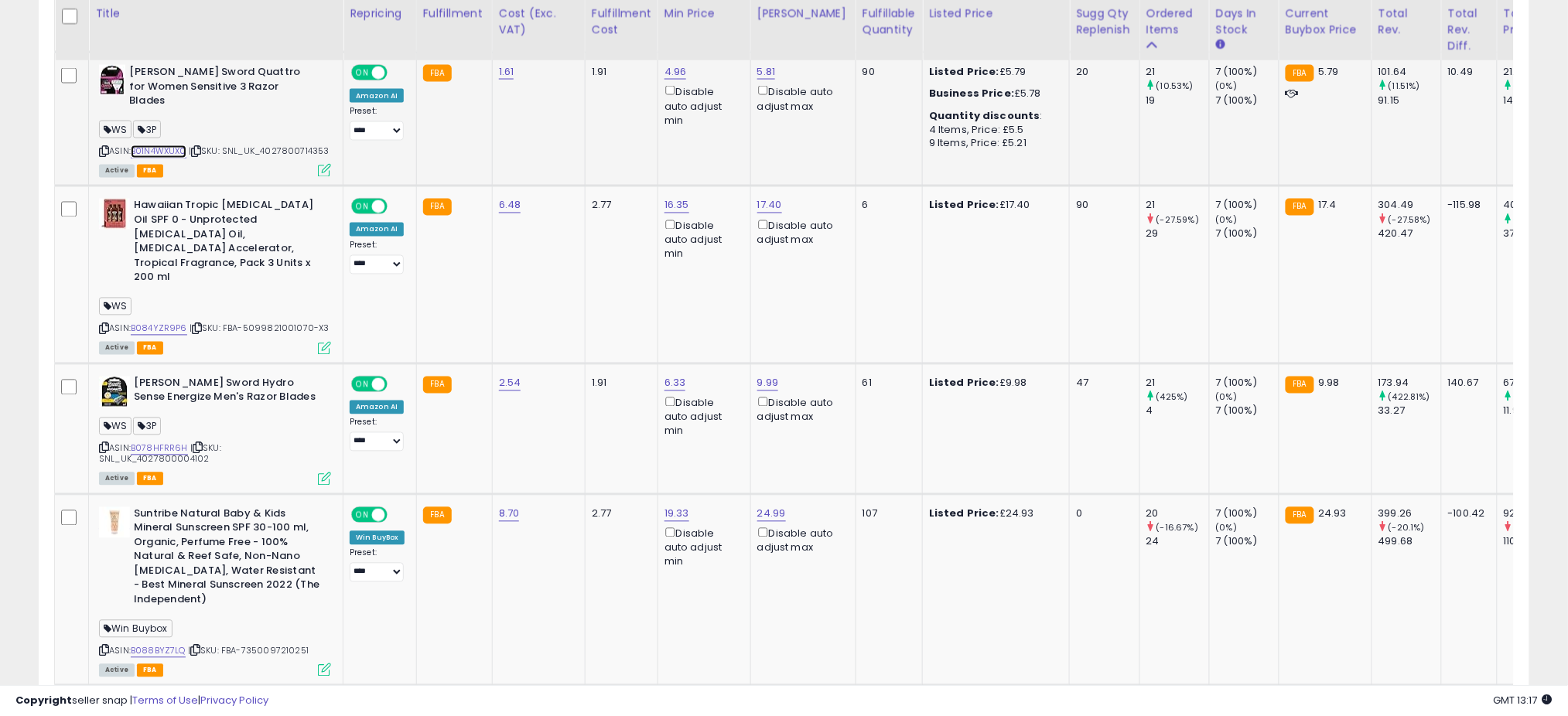
click at [179, 145] on link "B01N4WXUX0" at bounding box center [159, 151] width 56 height 13
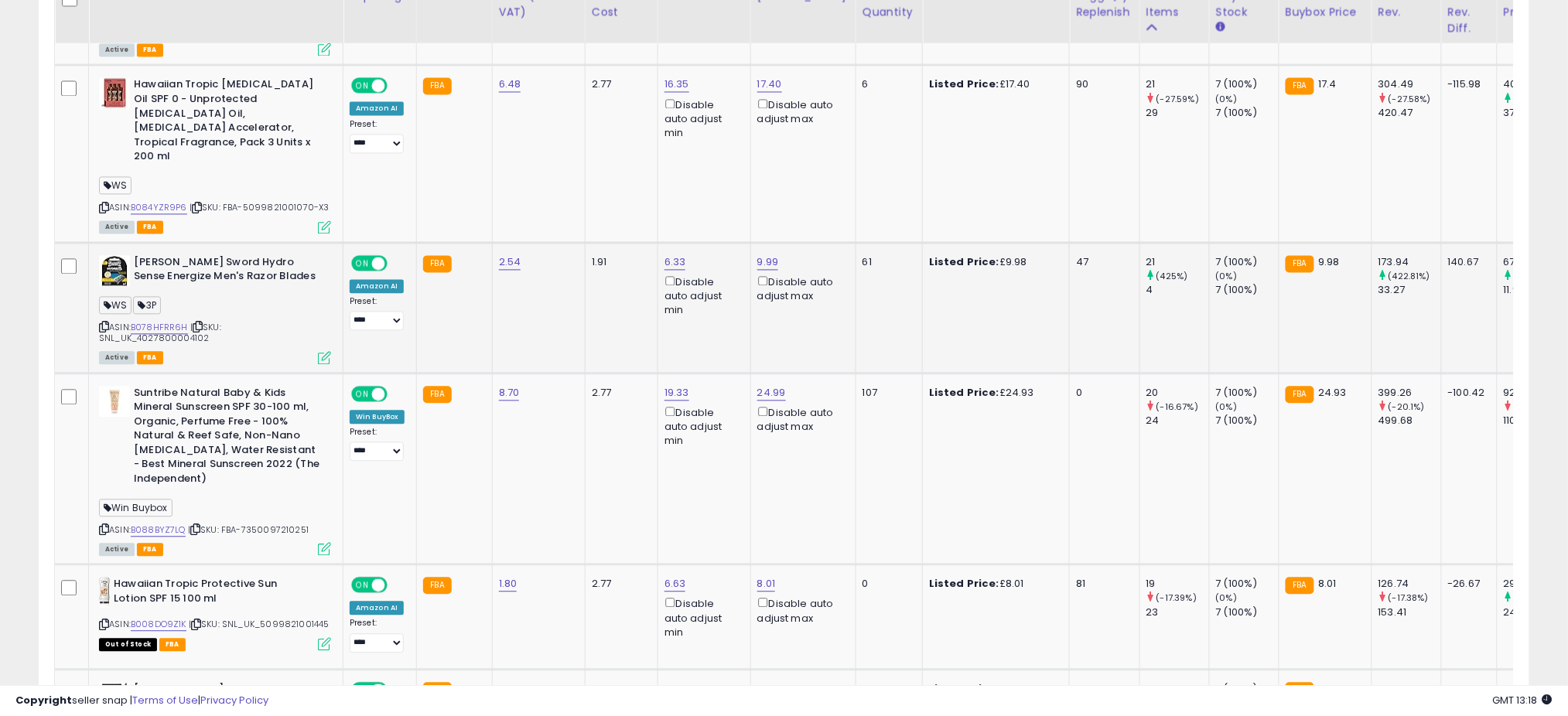
scroll to position [1031, 0]
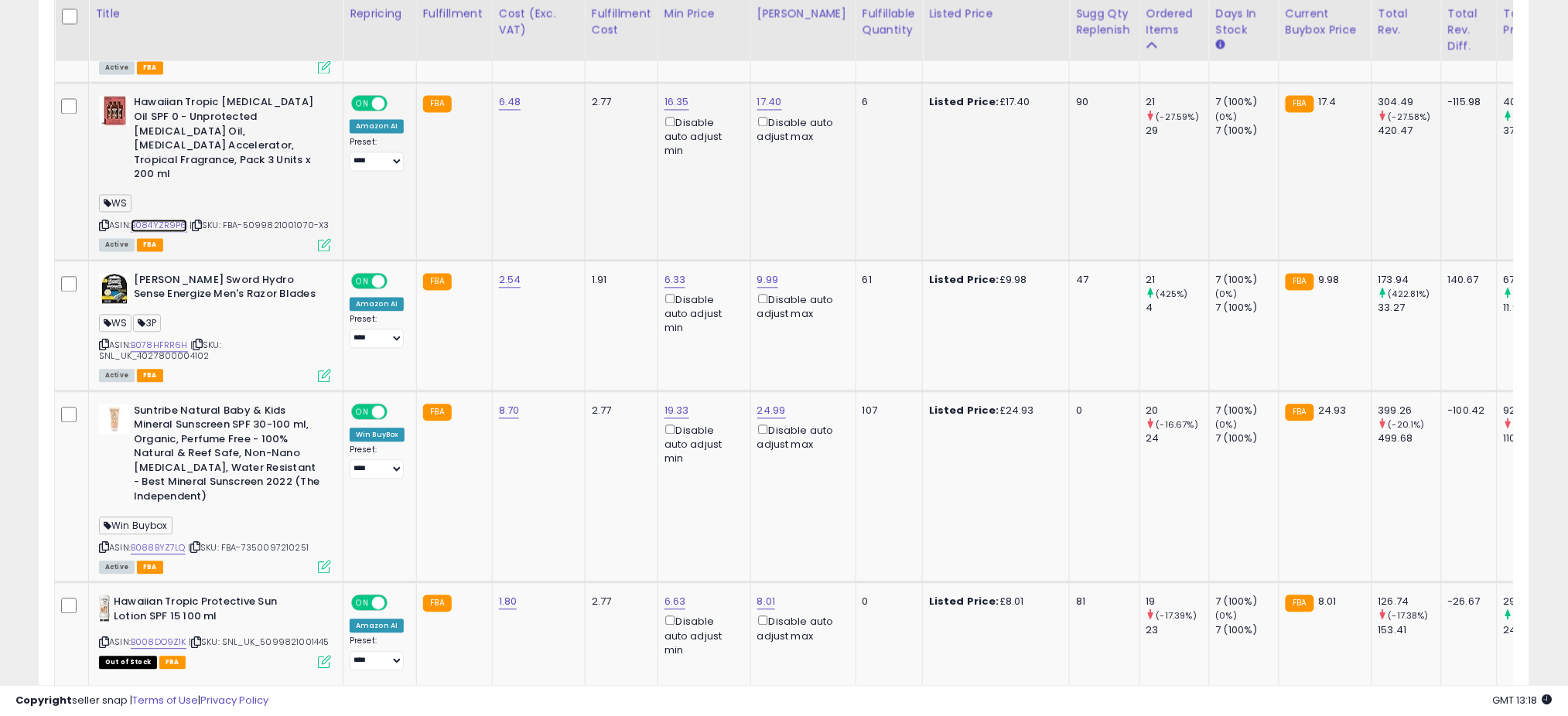
click at [165, 220] on link "B084YZR9P6" at bounding box center [159, 226] width 57 height 13
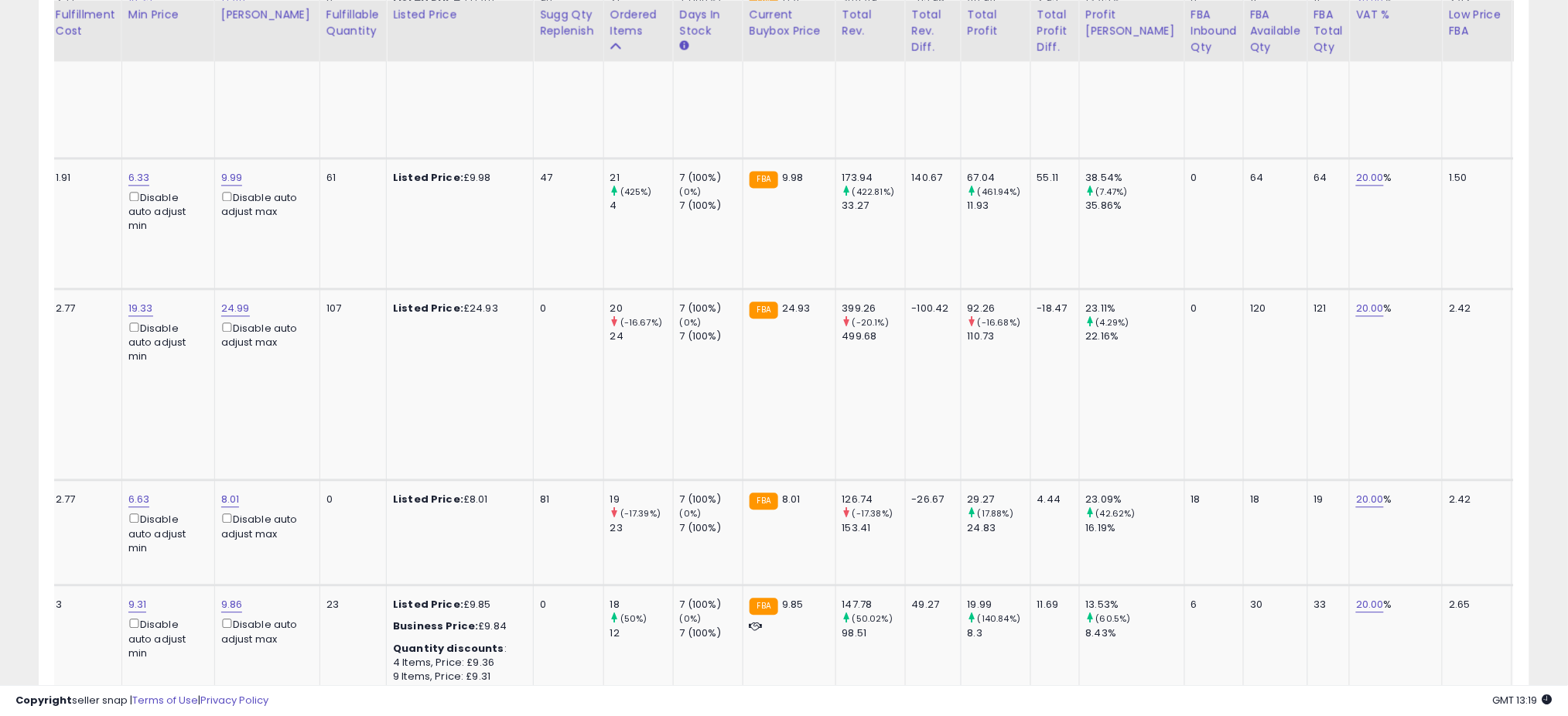
scroll to position [0, 0]
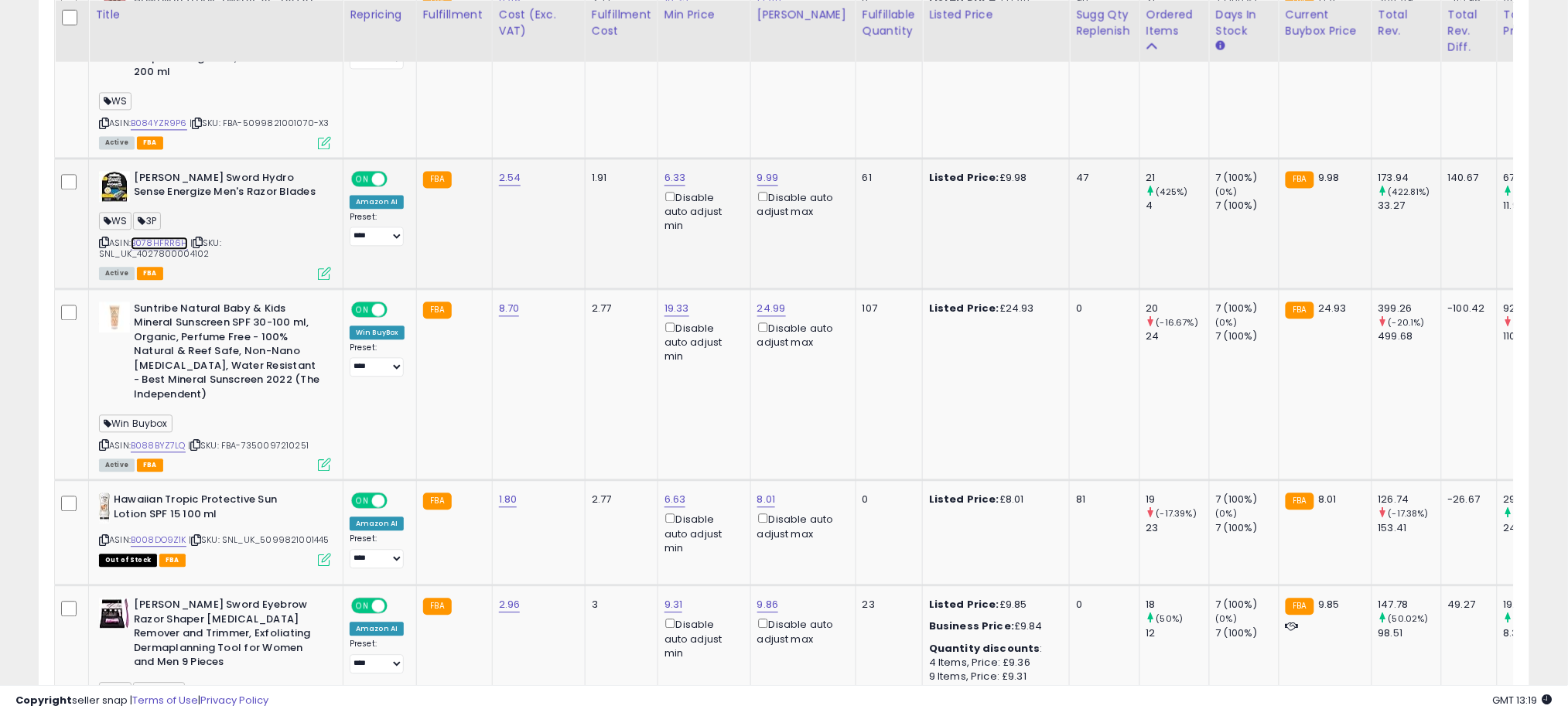
click at [161, 237] on link "B078HFRR6H" at bounding box center [159, 243] width 57 height 13
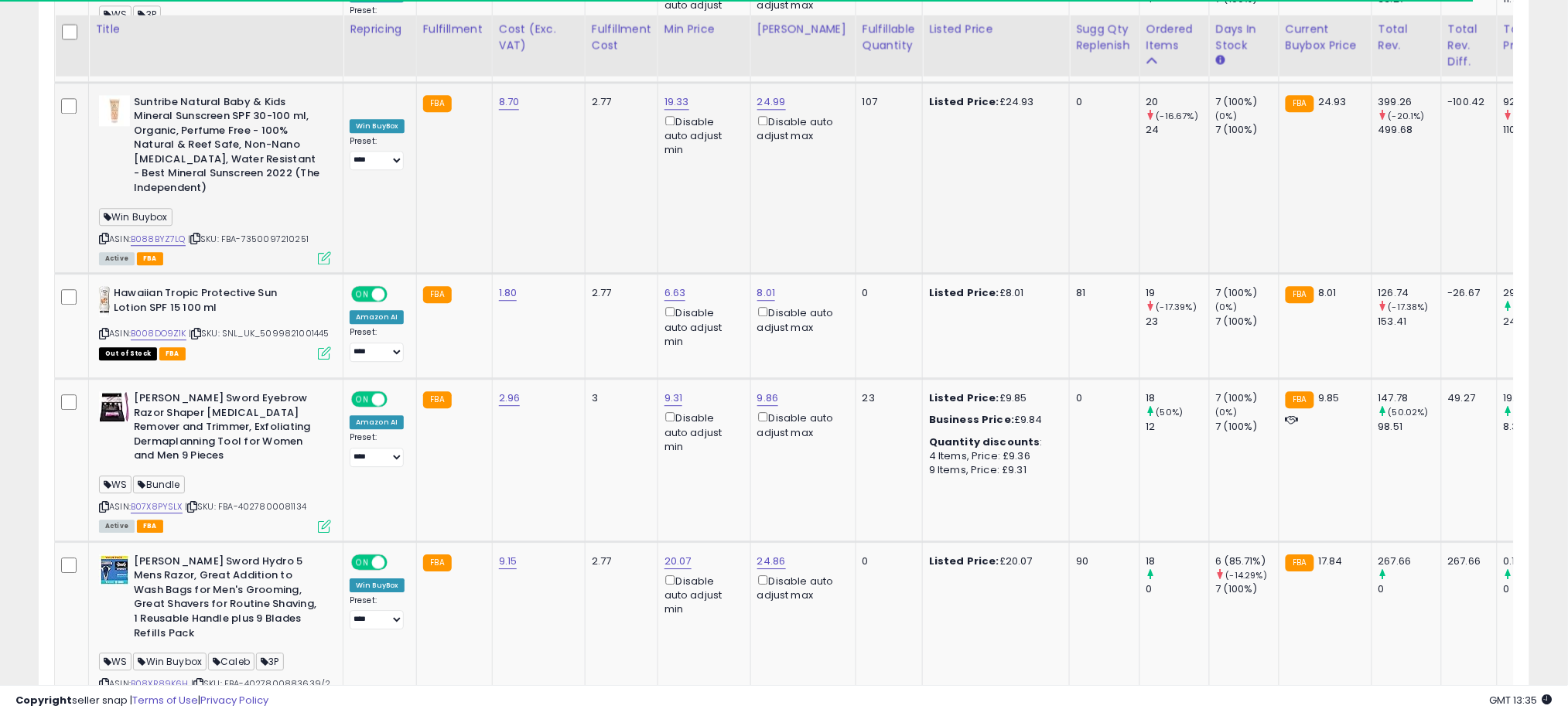
scroll to position [1444, 0]
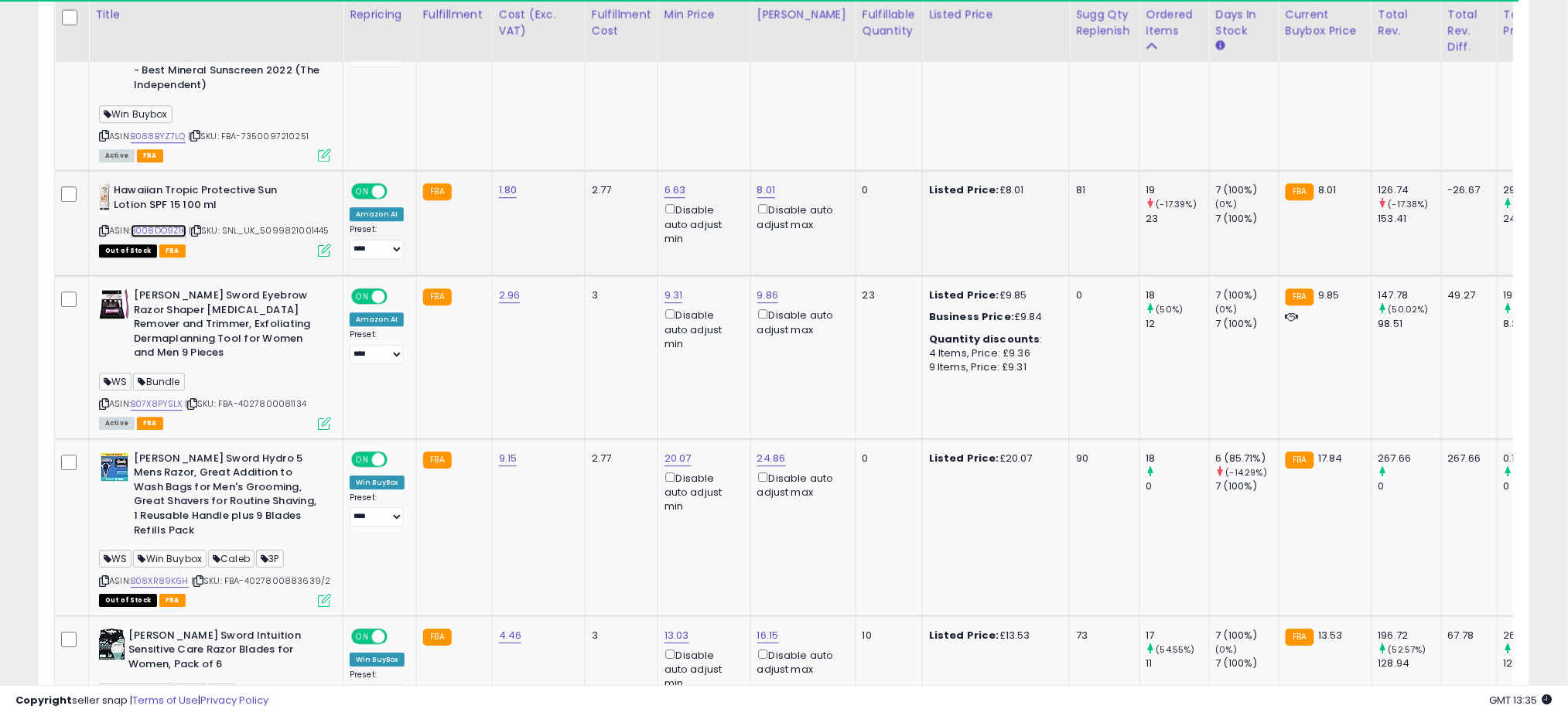
click at [169, 224] on link "B008DO9Z1K" at bounding box center [159, 230] width 56 height 13
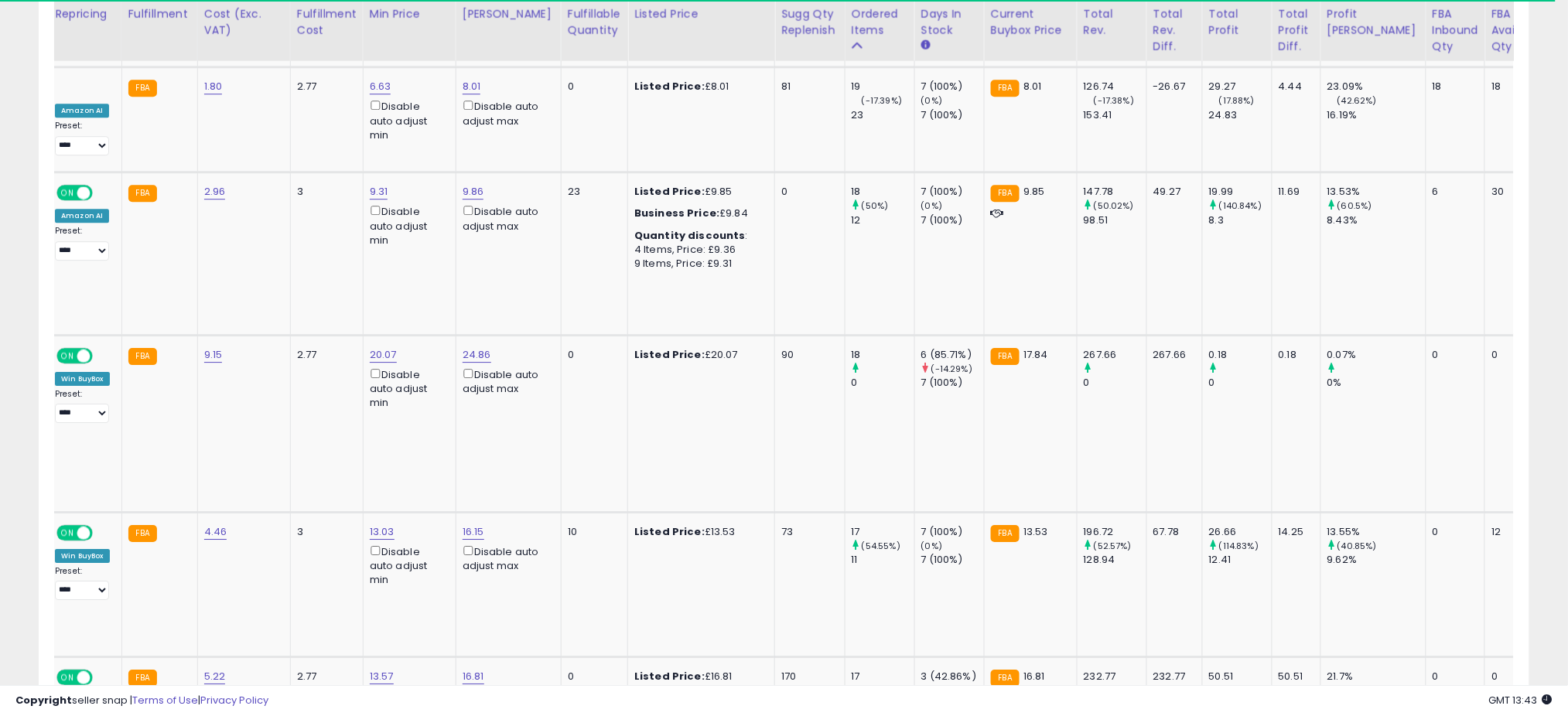
scroll to position [0, 0]
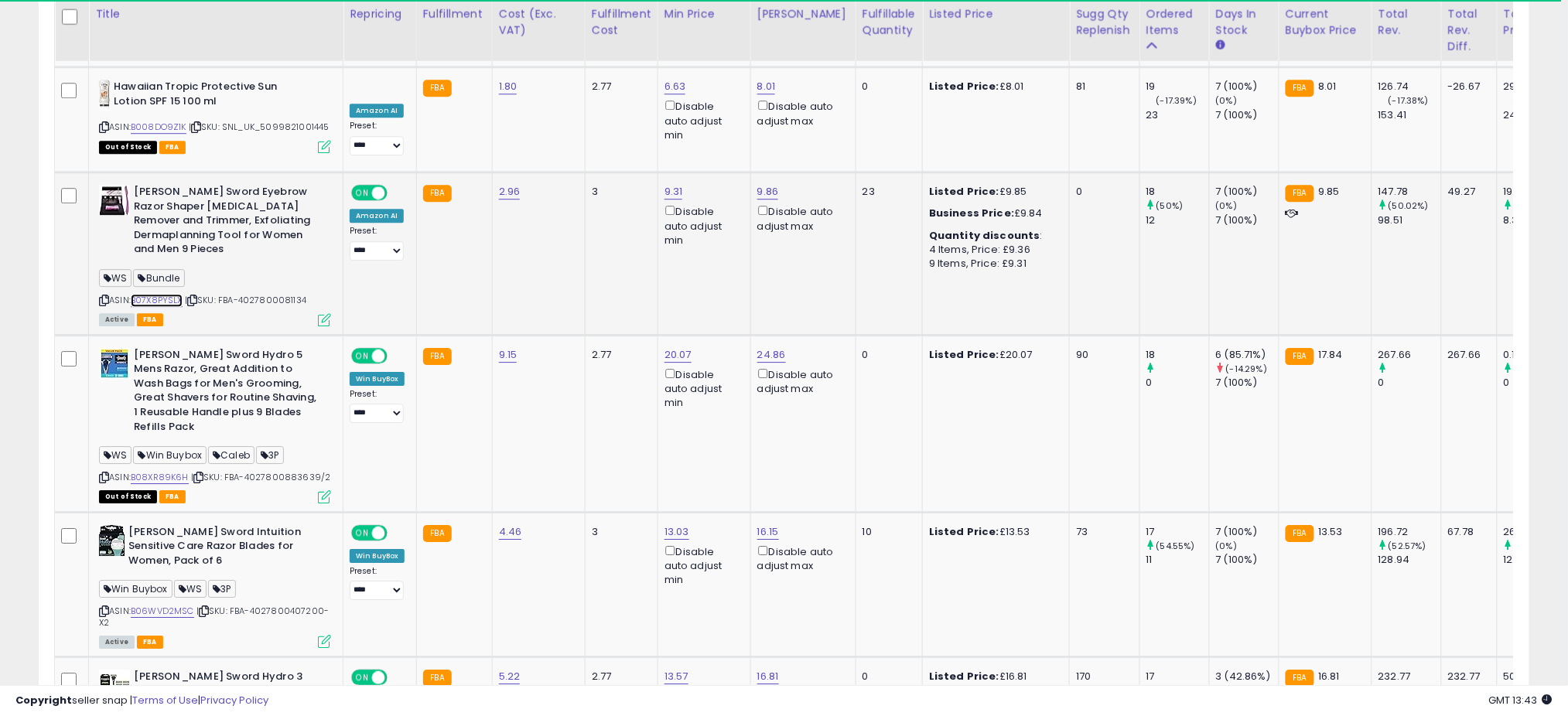
click at [162, 294] on link "B07X8PYSLX" at bounding box center [156, 301] width 52 height 13
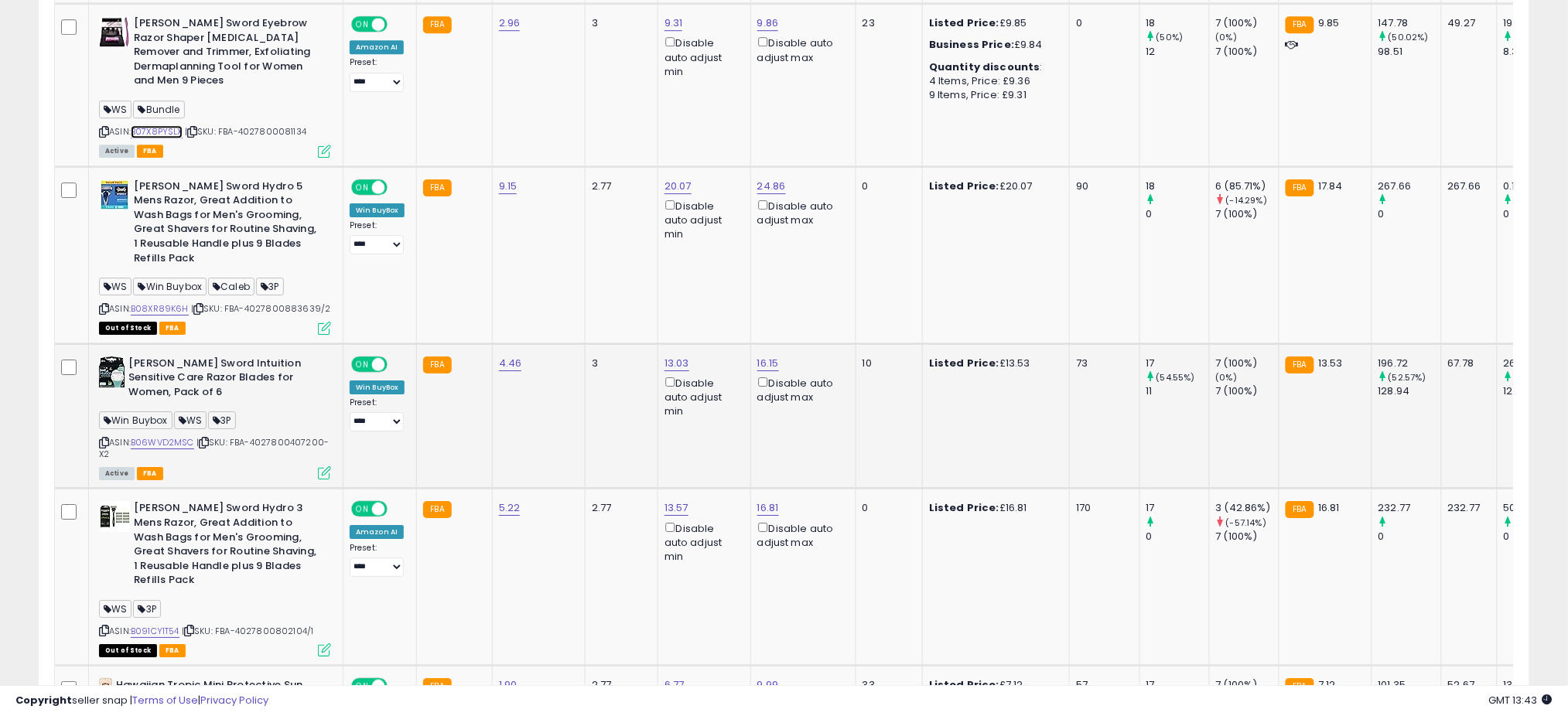
scroll to position [1753, 0]
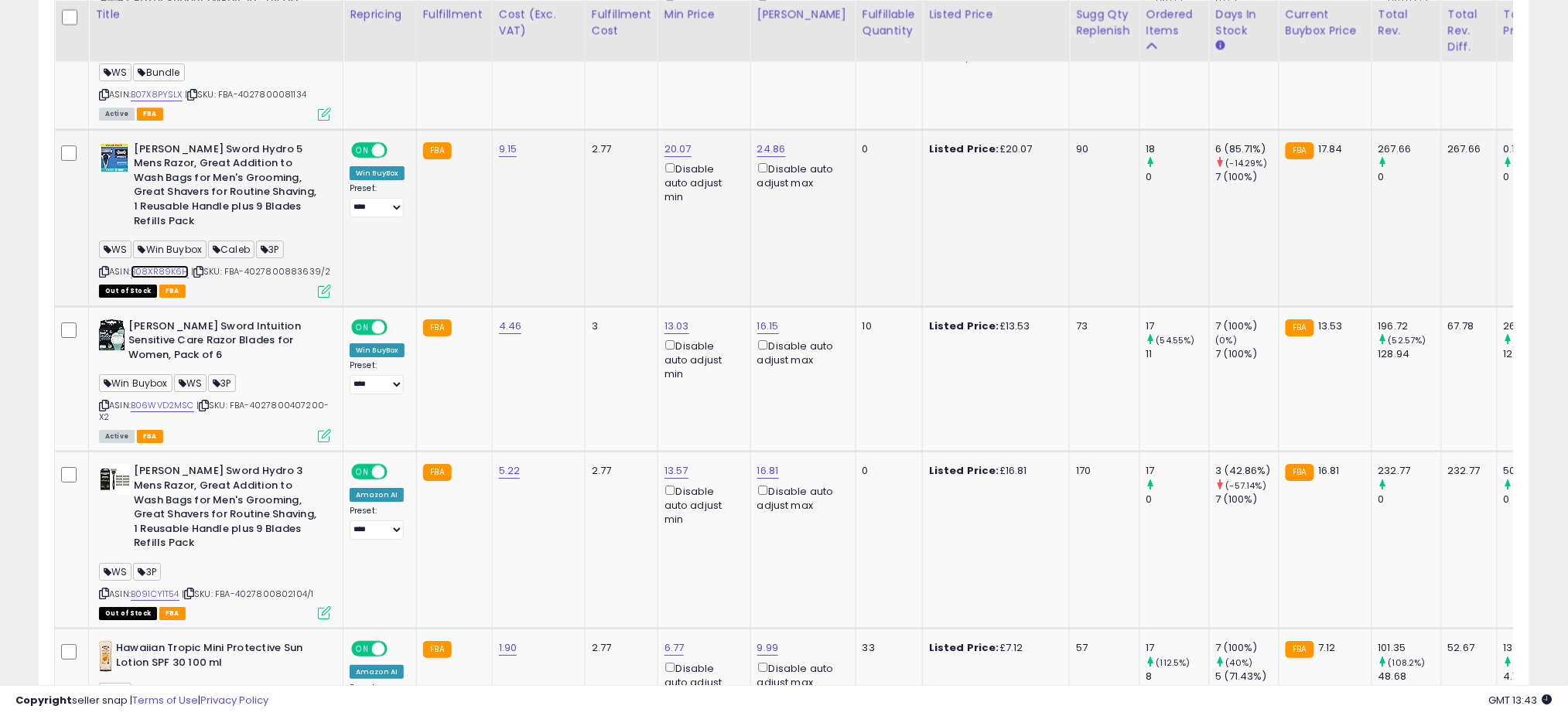
click at [177, 266] on link "B08XR89K6H" at bounding box center [159, 272] width 58 height 13
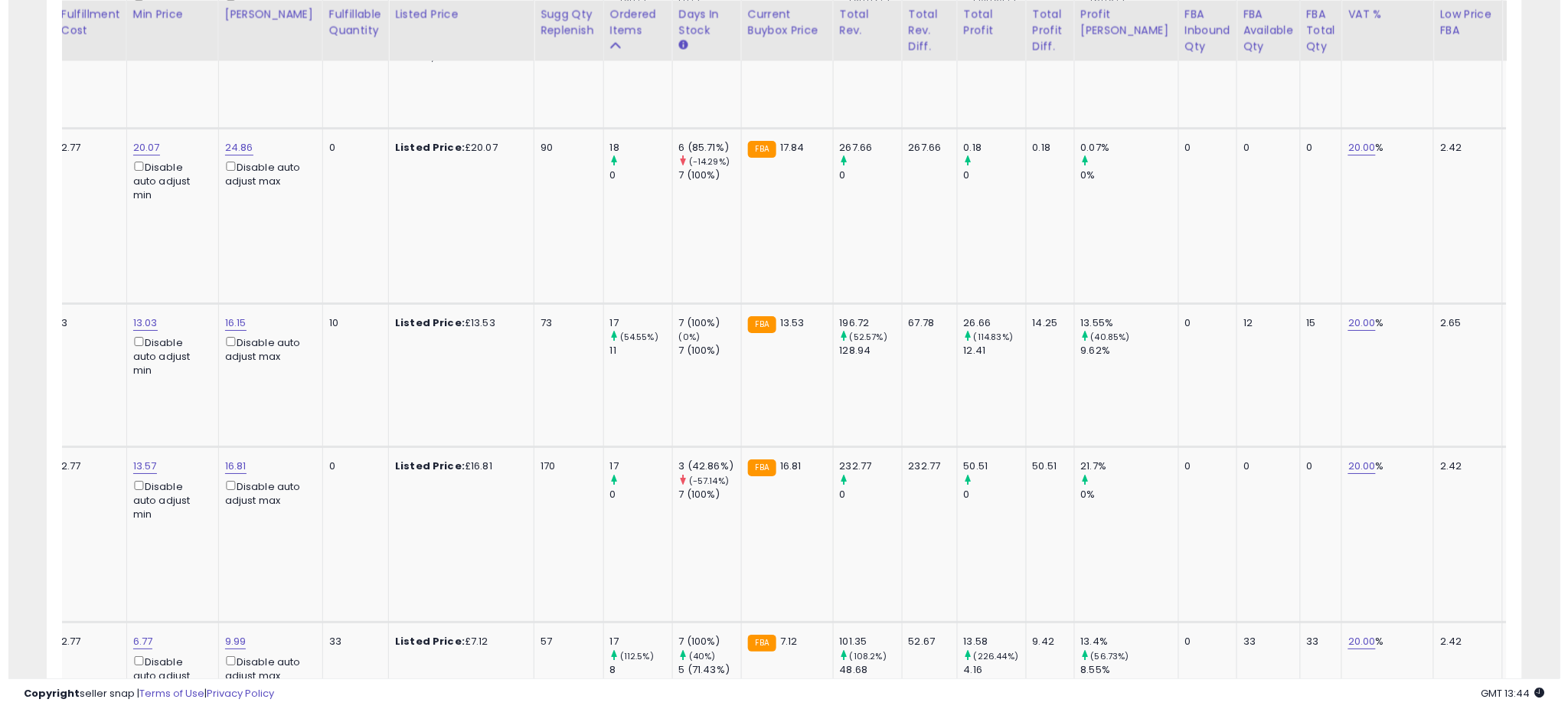
scroll to position [0, 0]
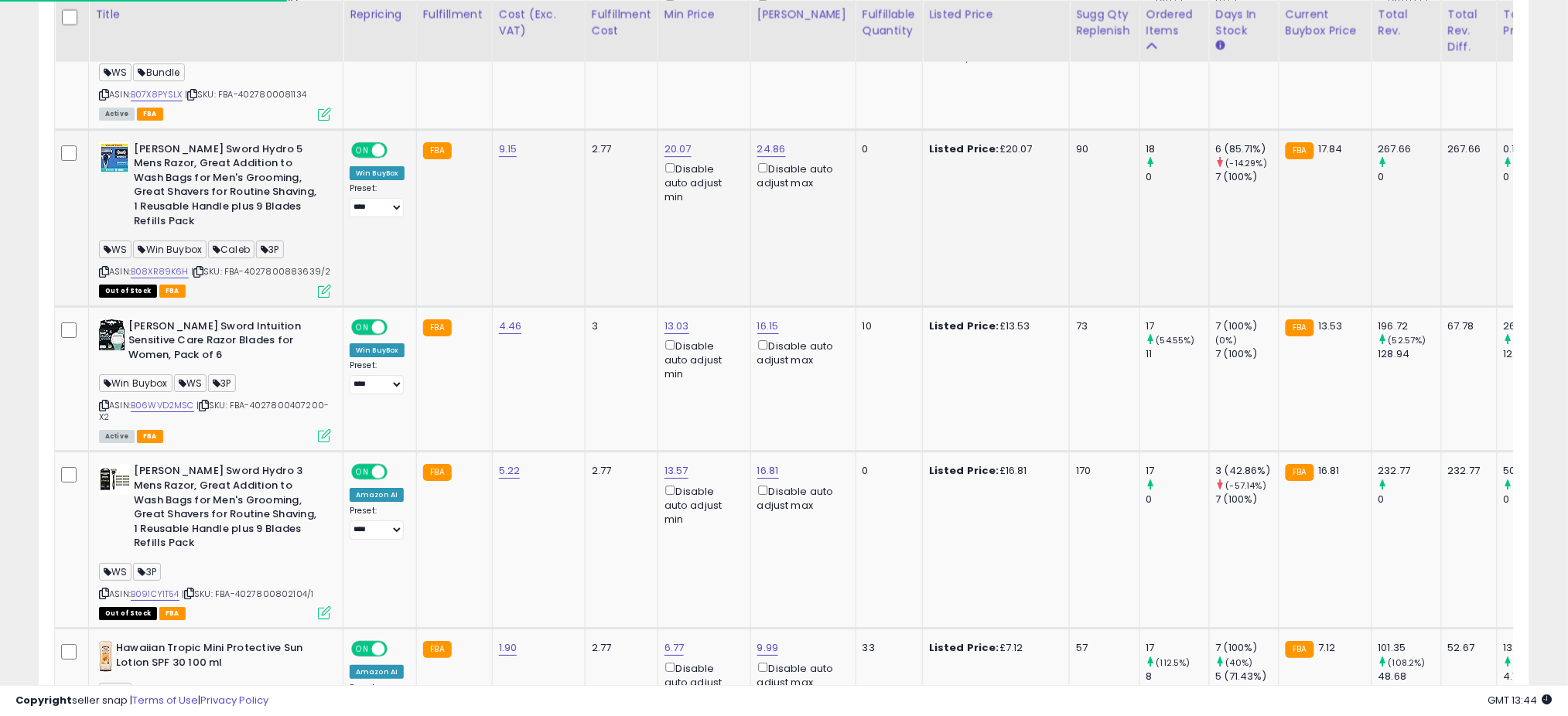
click at [324, 285] on icon at bounding box center [324, 291] width 13 height 13
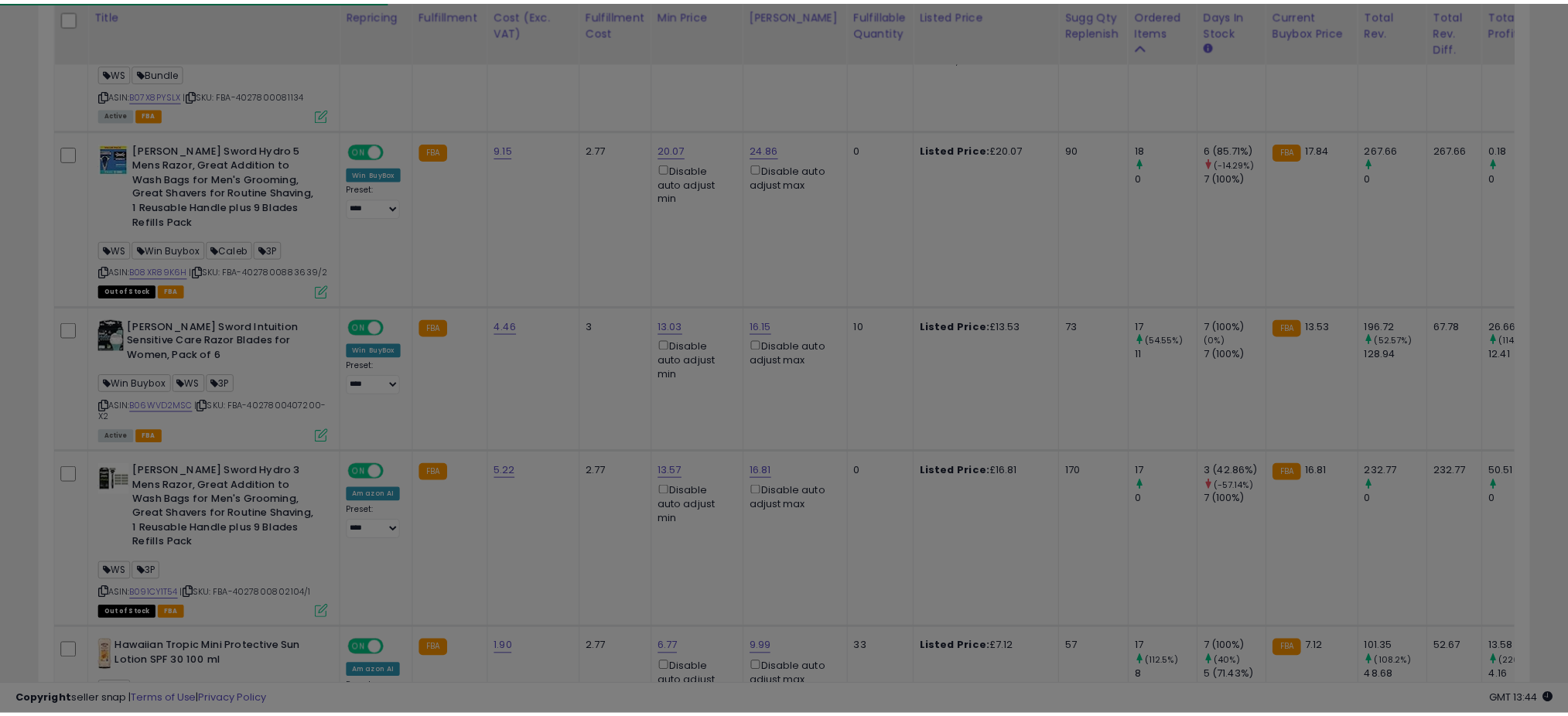
scroll to position [317, 874]
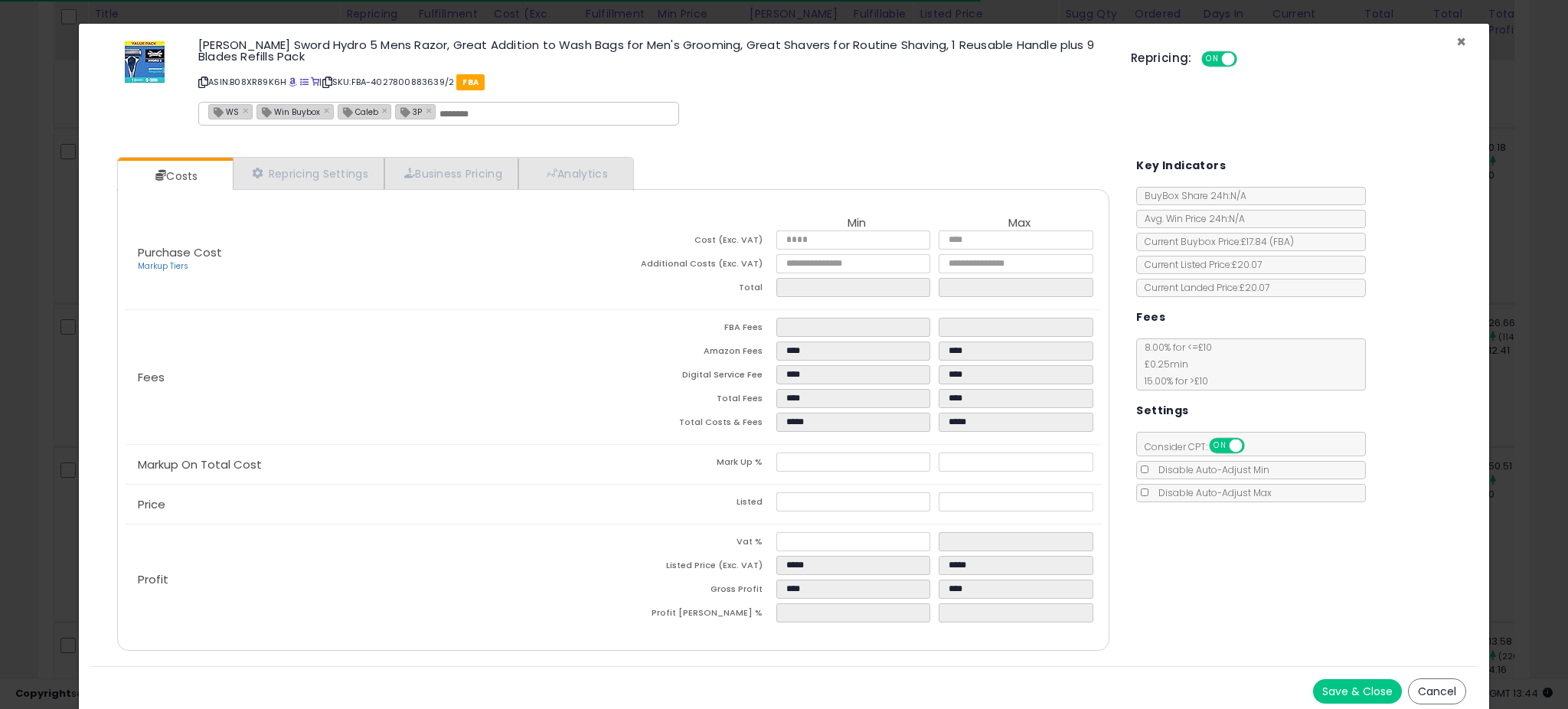
click at [1456, 42] on span "×" at bounding box center [1461, 42] width 10 height 22
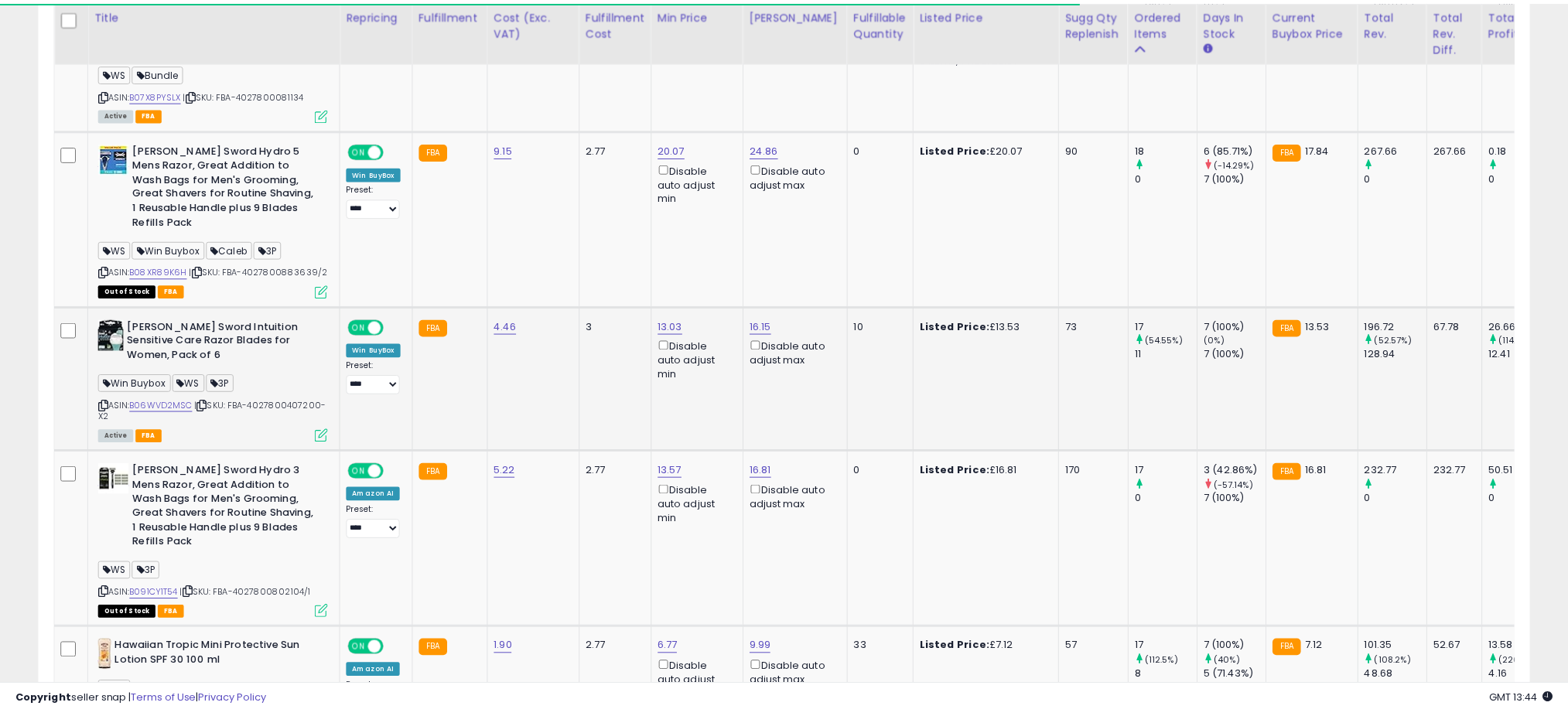
scroll to position [773306, 772588]
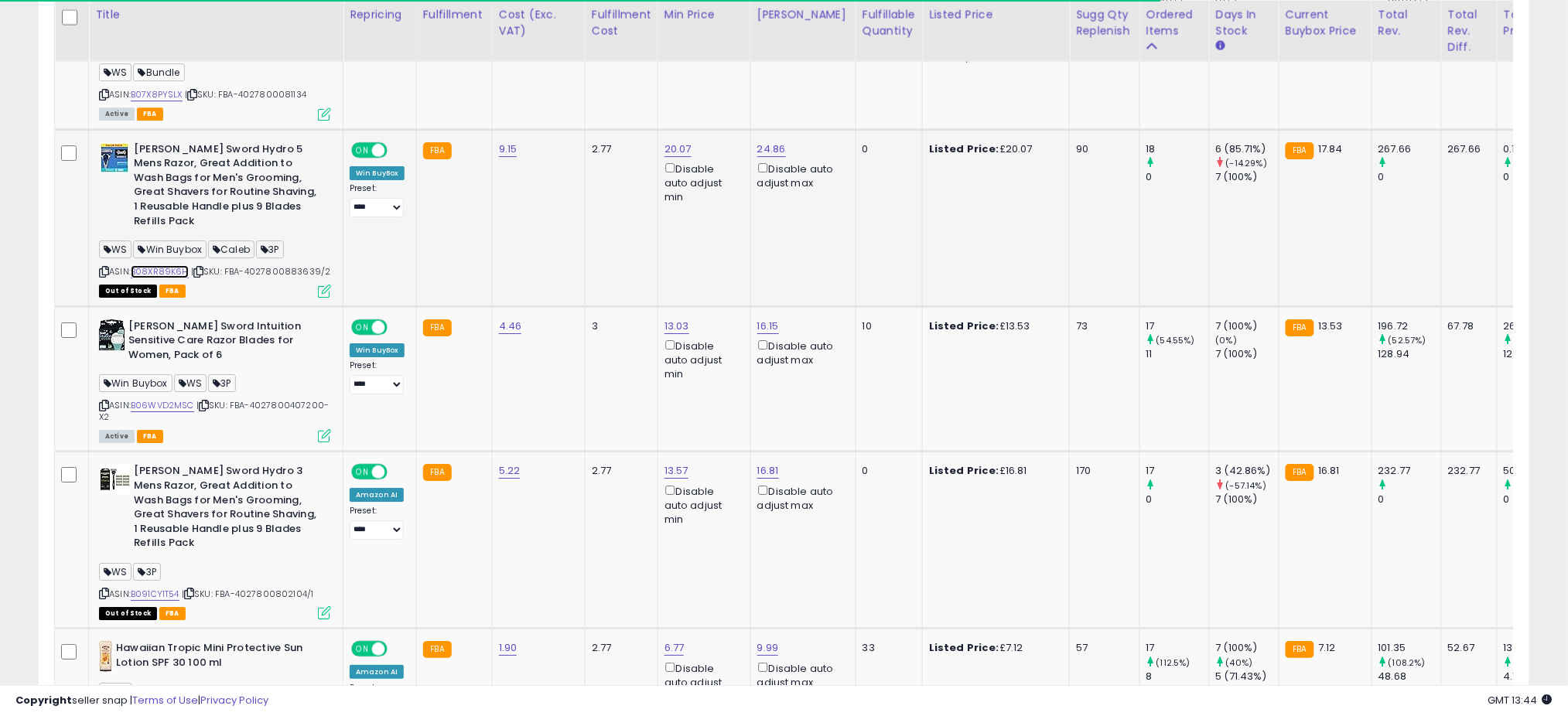
click at [169, 266] on link "B08XR89K6H" at bounding box center [159, 272] width 58 height 13
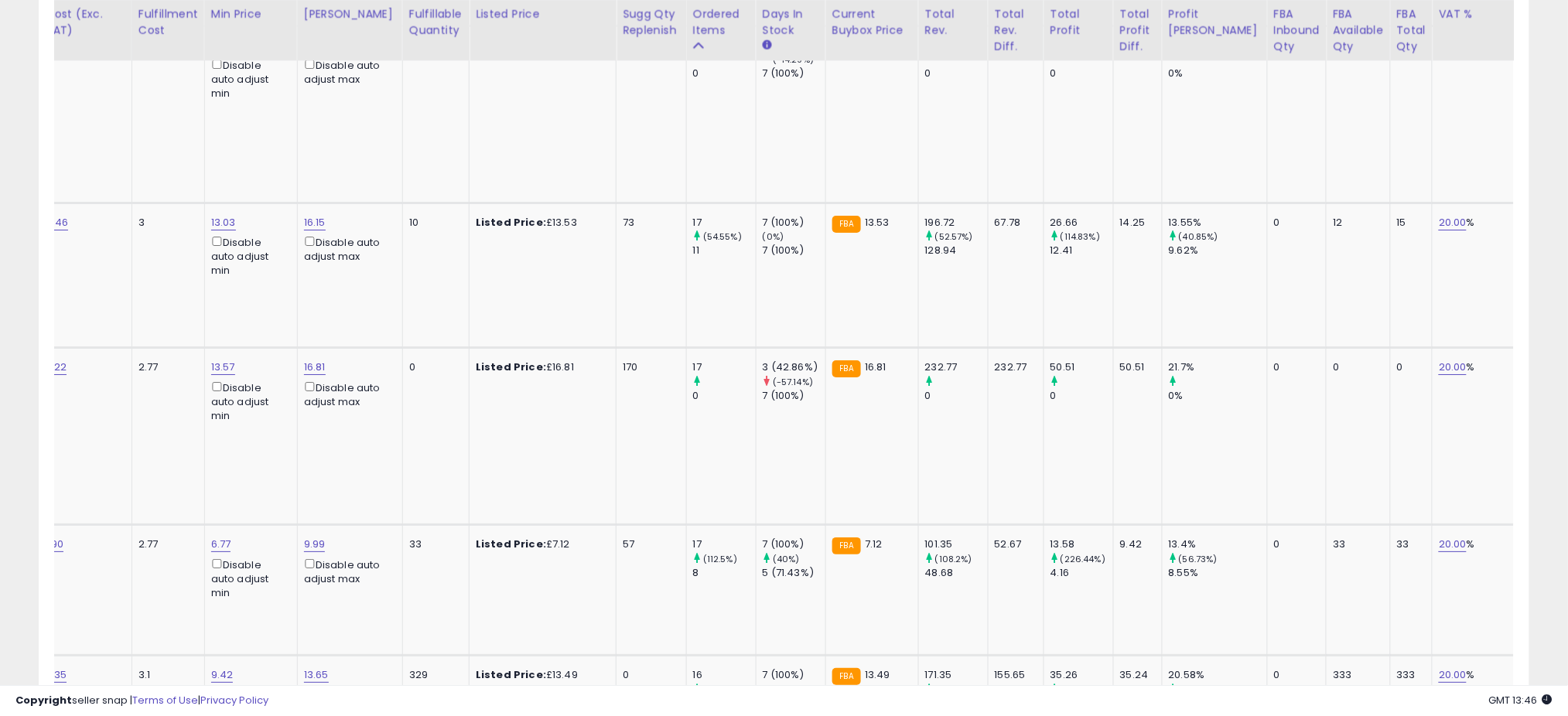
scroll to position [0, 0]
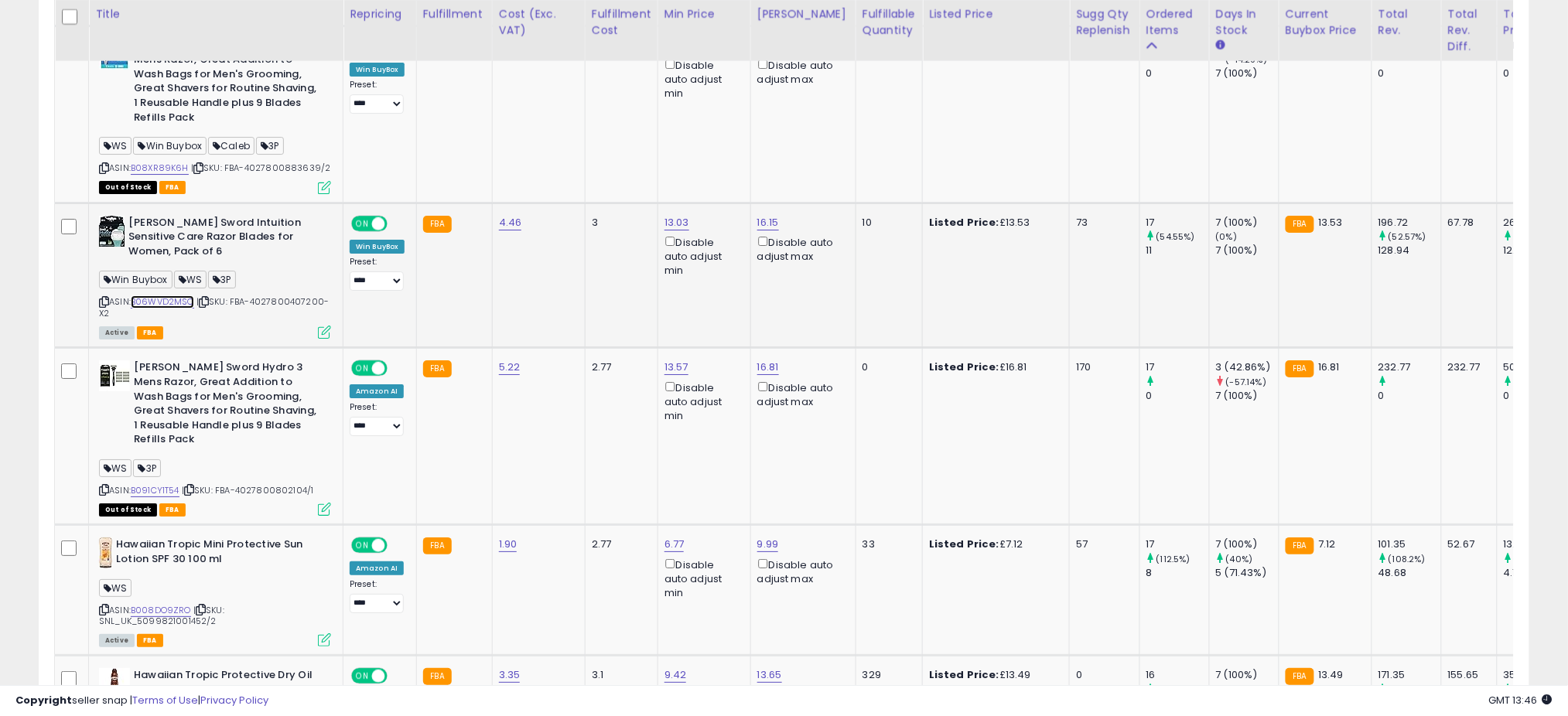
click at [151, 296] on link "B06WVD2MSC" at bounding box center [163, 302] width 64 height 13
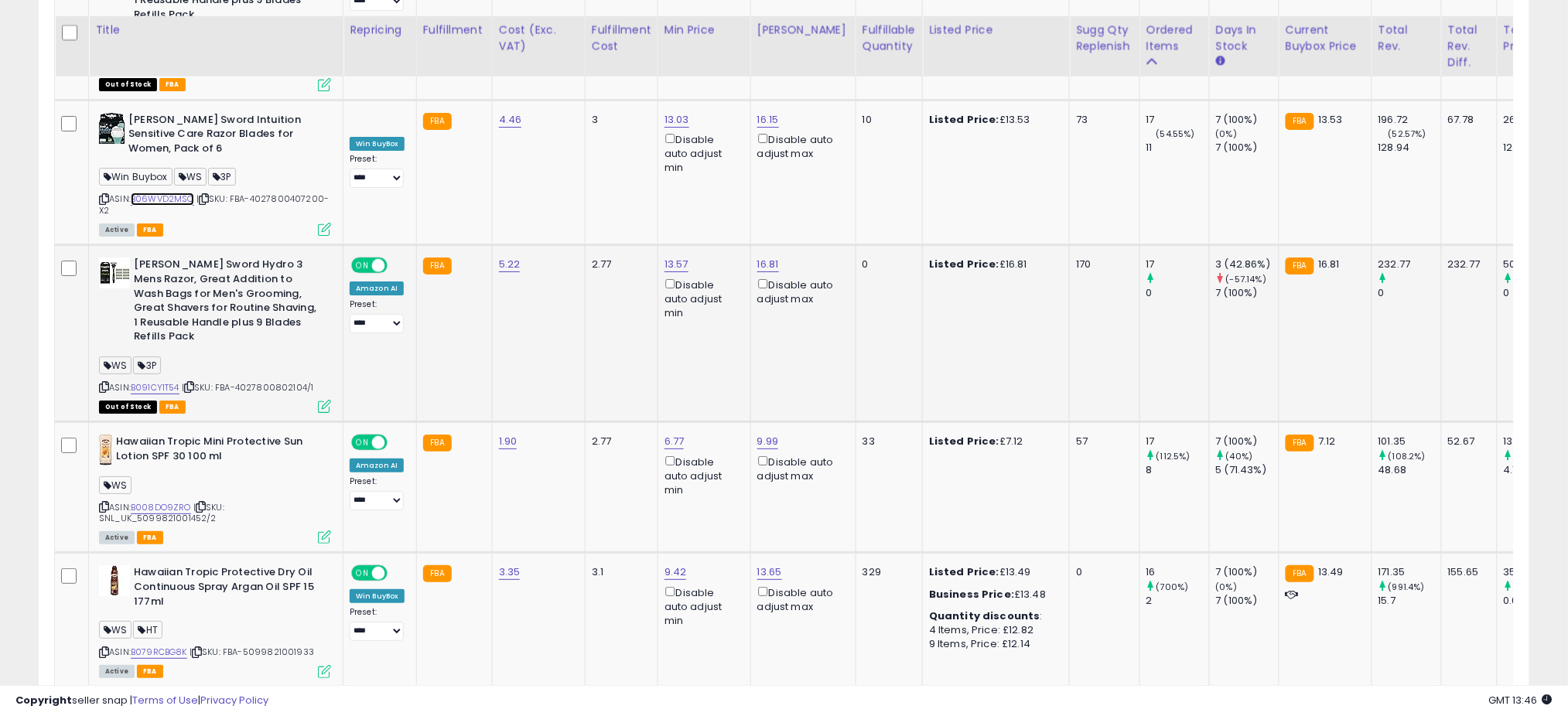
scroll to position [2063, 0]
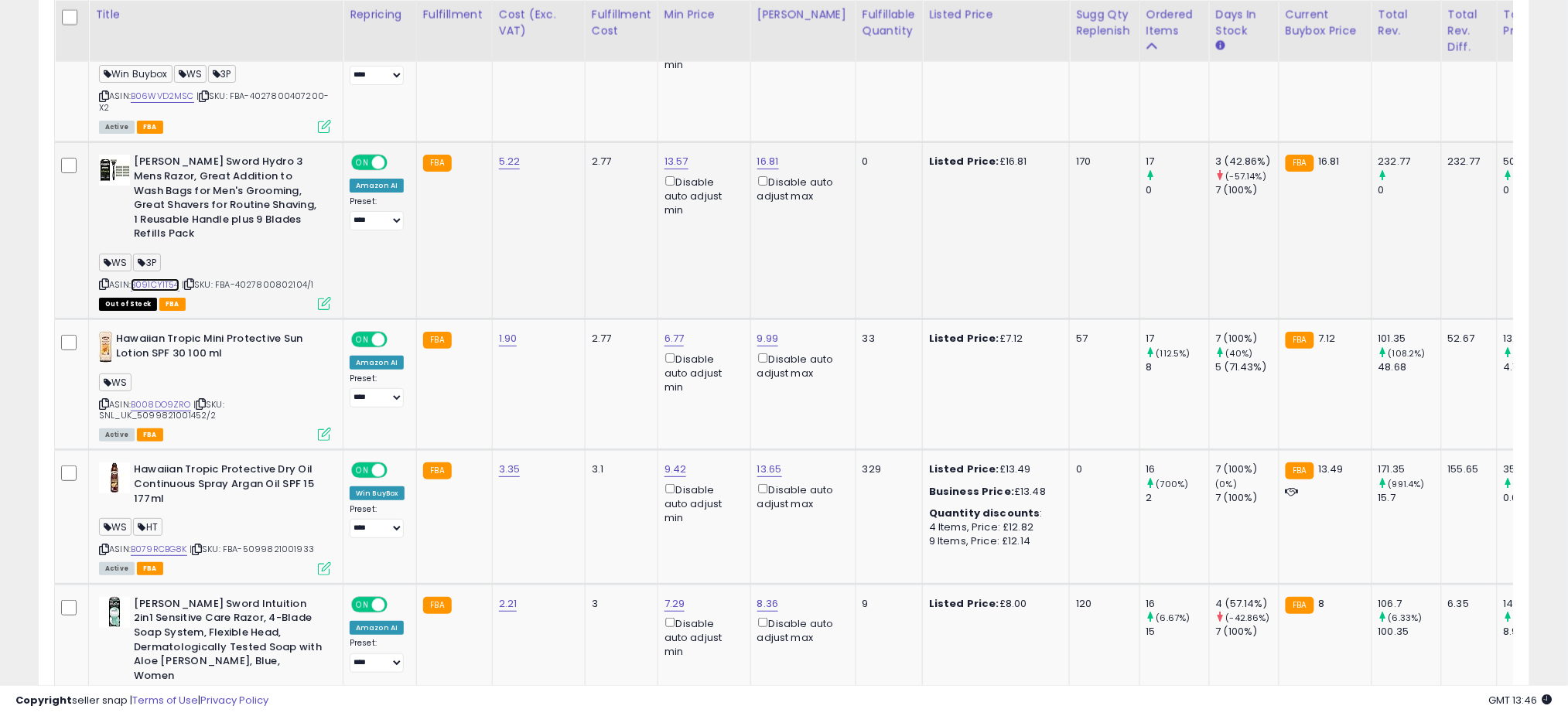
click at [170, 278] on link "B091CY1T54" at bounding box center [155, 285] width 49 height 13
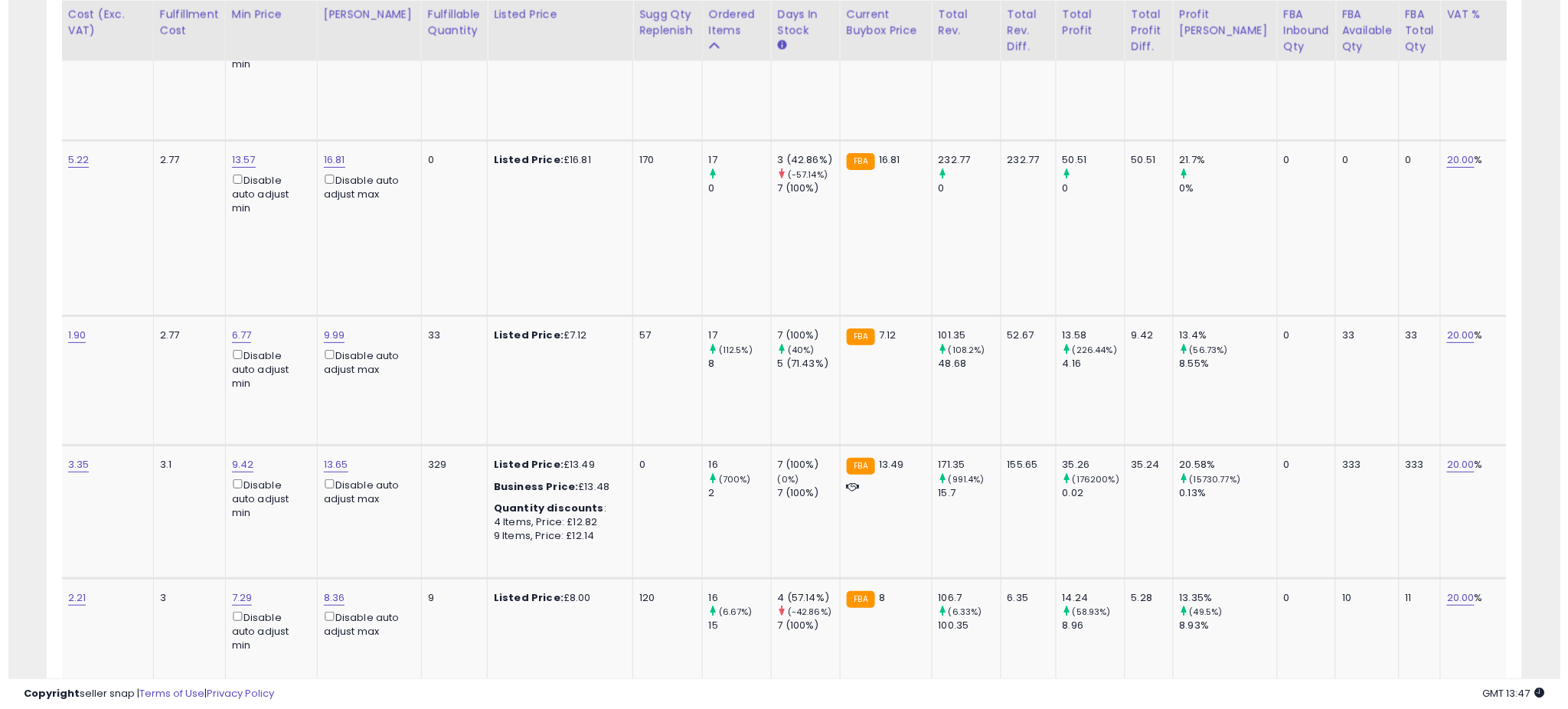
scroll to position [0, 0]
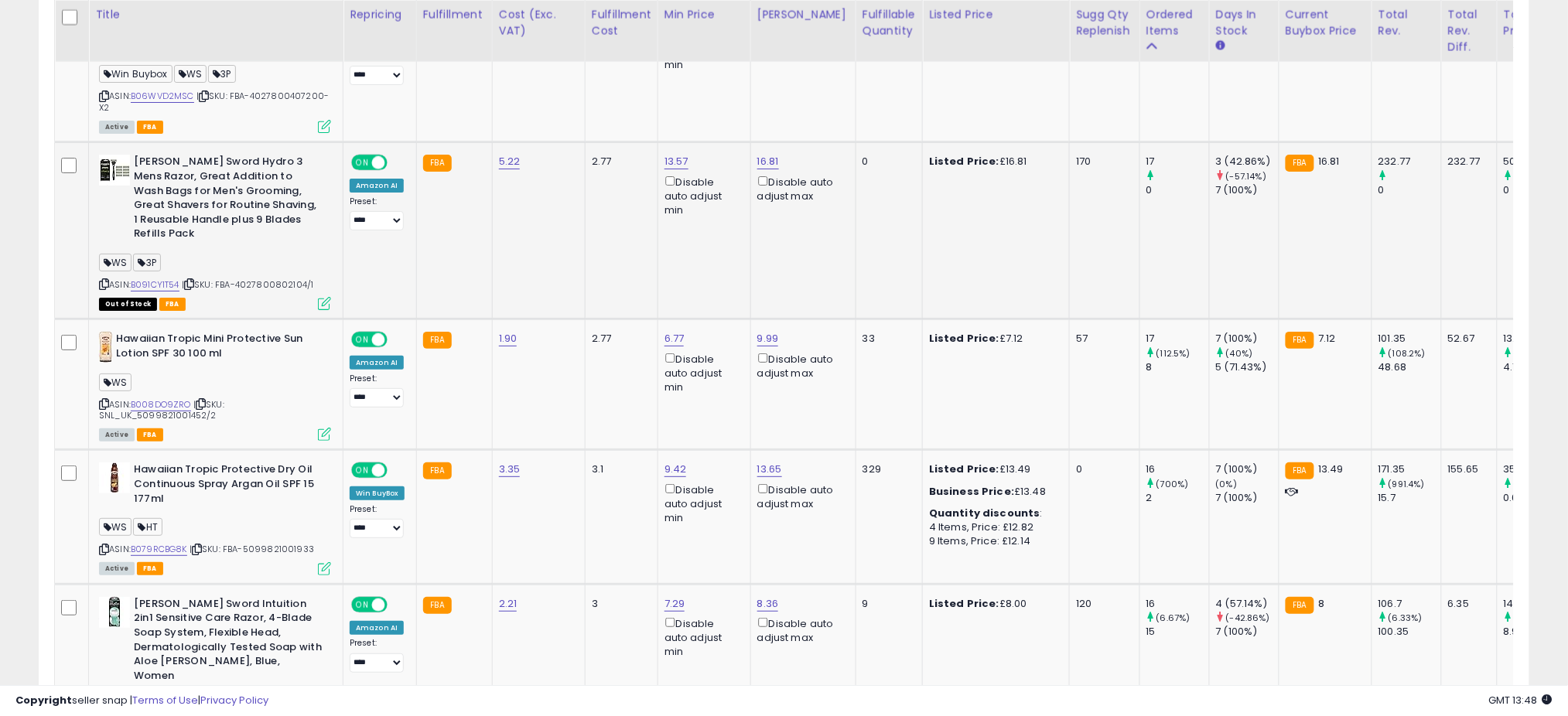
click at [324, 297] on icon at bounding box center [324, 304] width 13 height 13
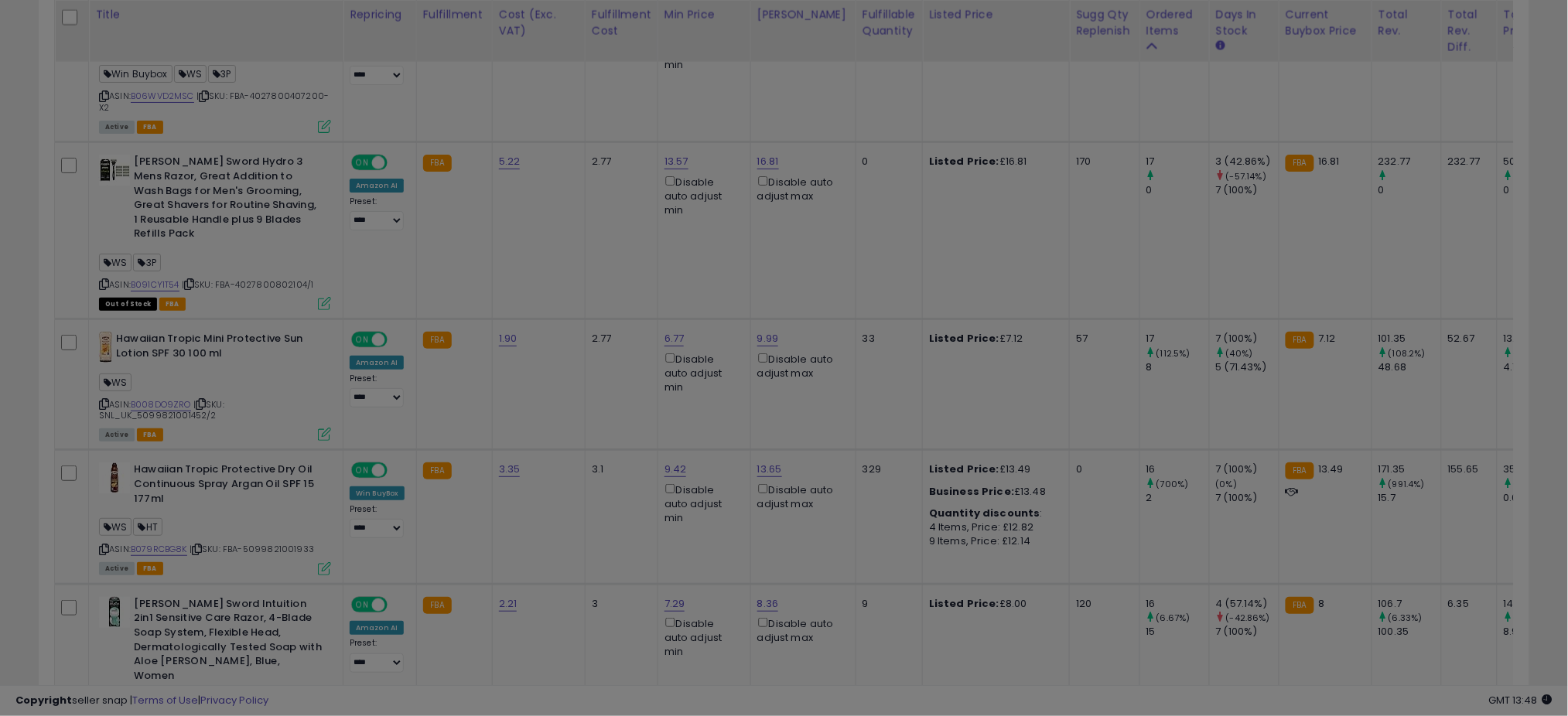
scroll to position [317, 874]
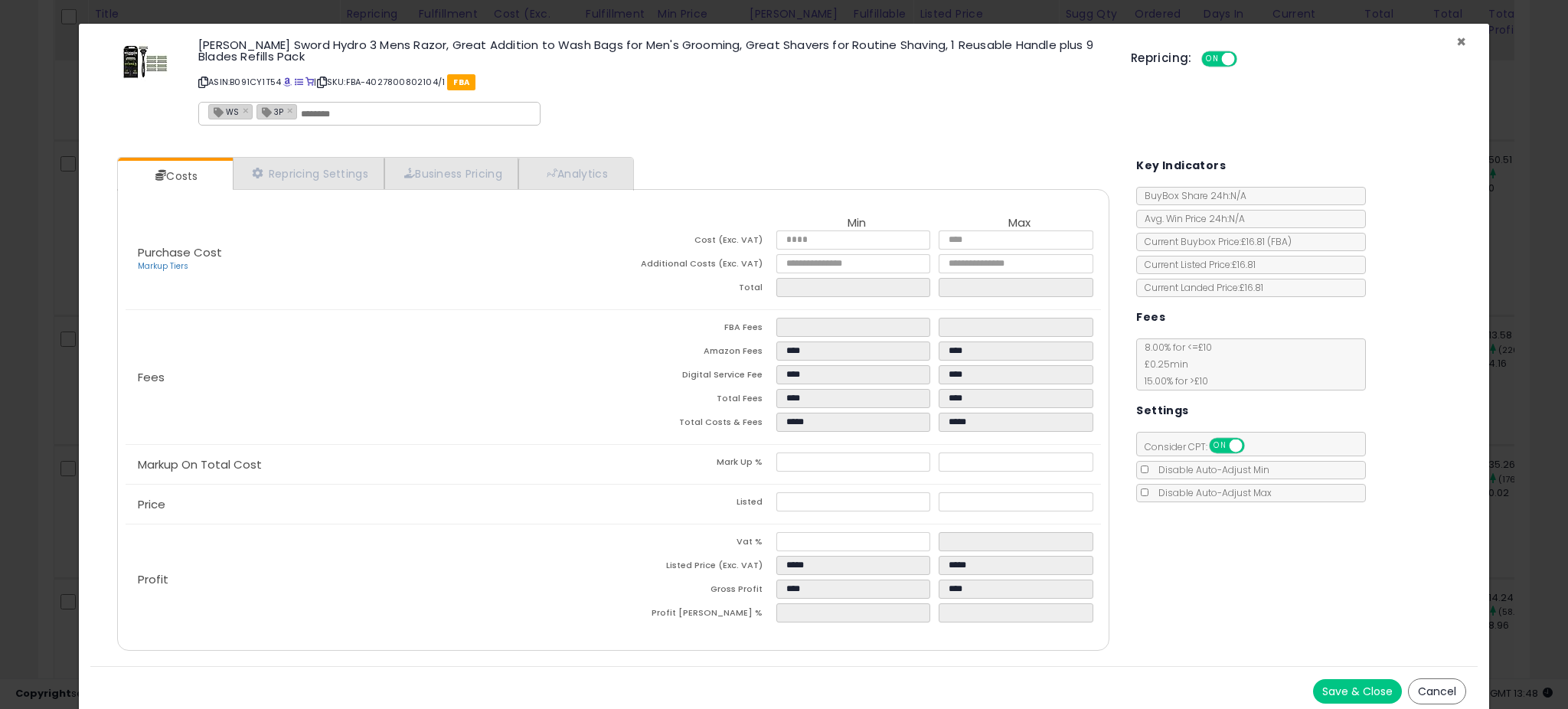
click at [1456, 40] on span "×" at bounding box center [1461, 42] width 10 height 22
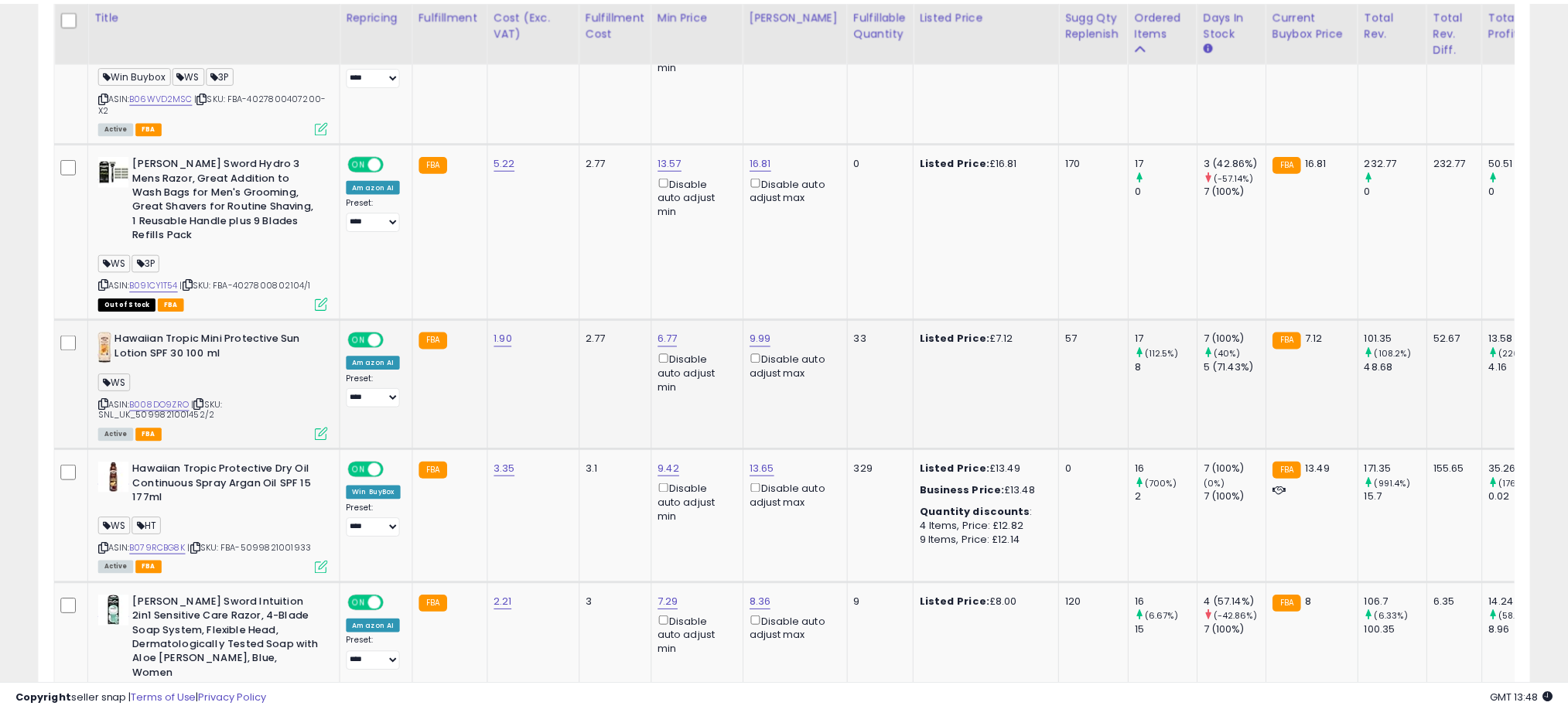
scroll to position [773306, 772588]
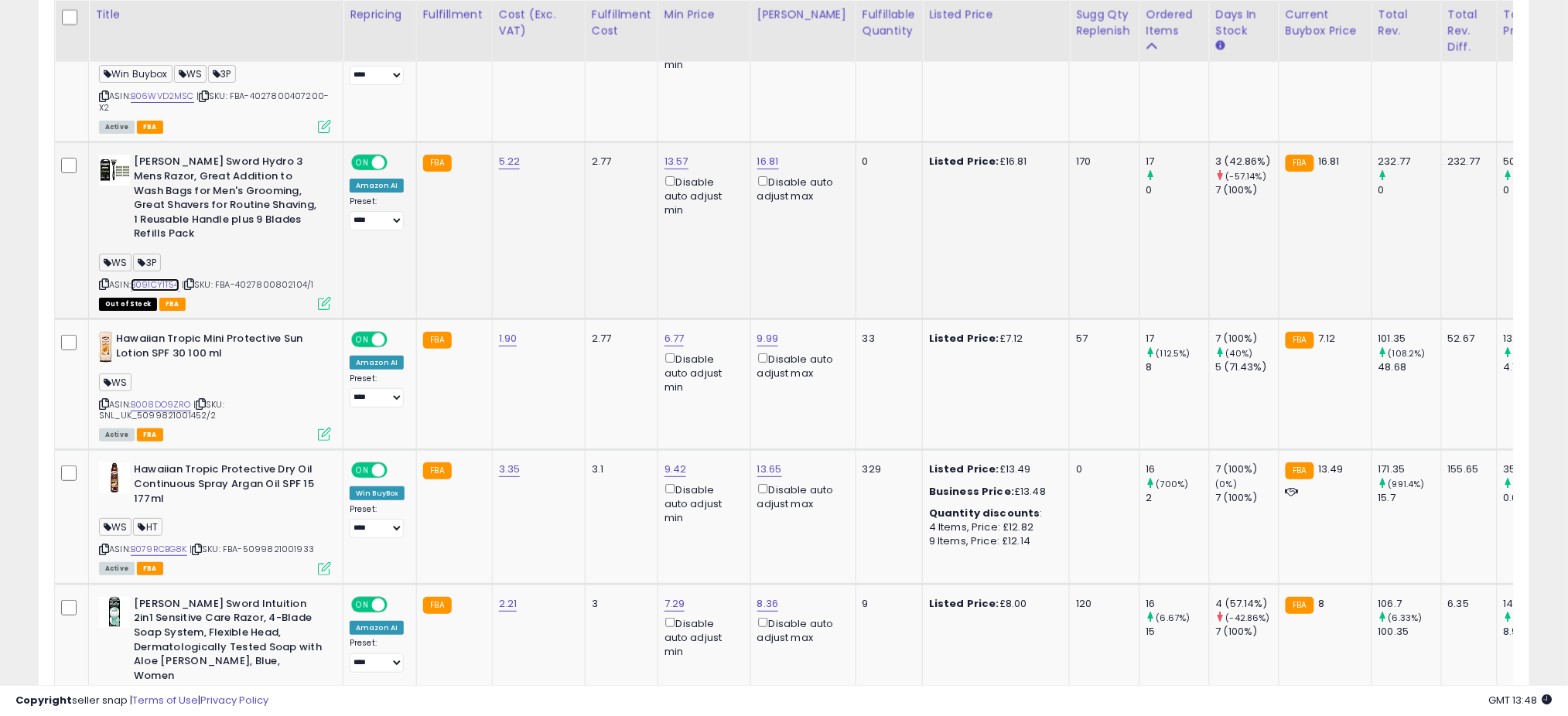
click at [157, 278] on link "B091CY1T54" at bounding box center [155, 285] width 49 height 13
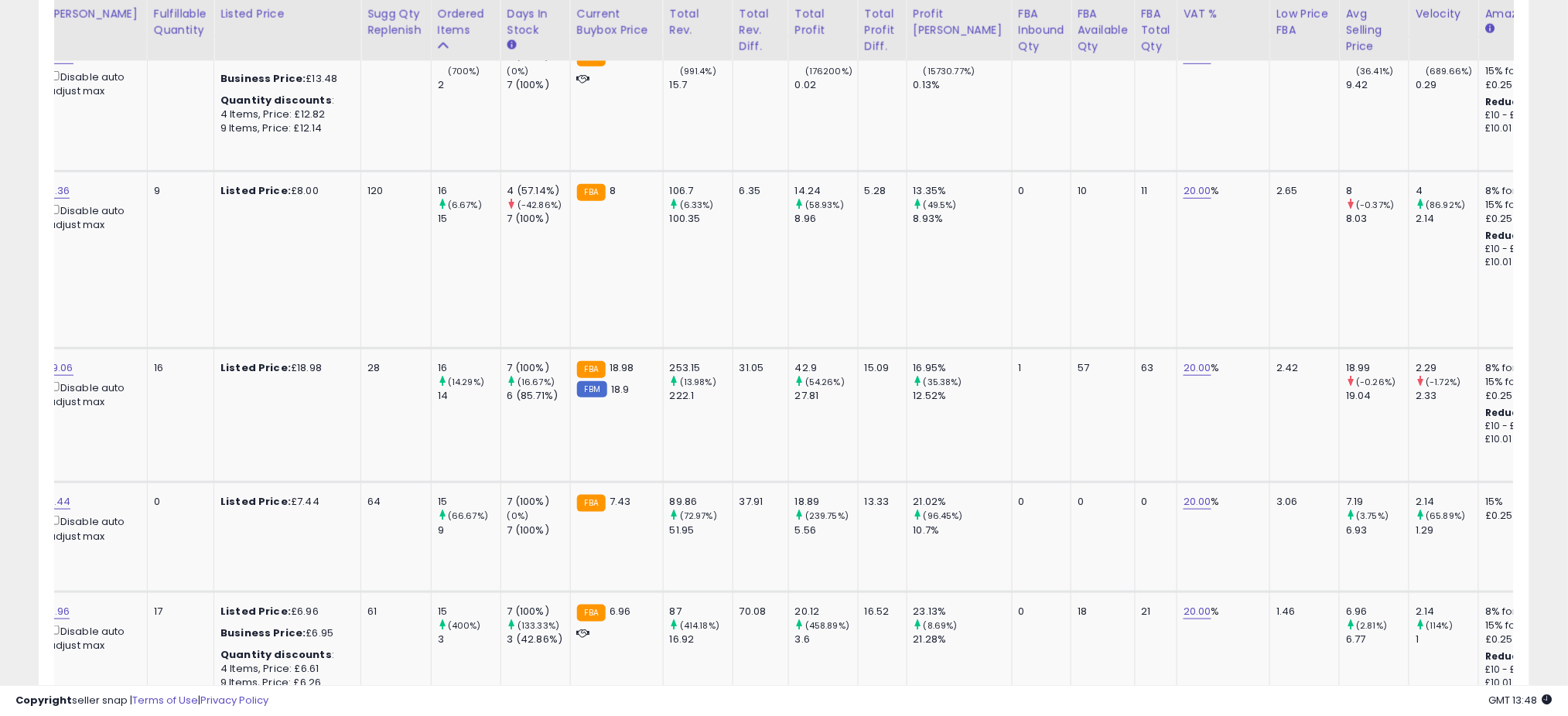
scroll to position [0, 0]
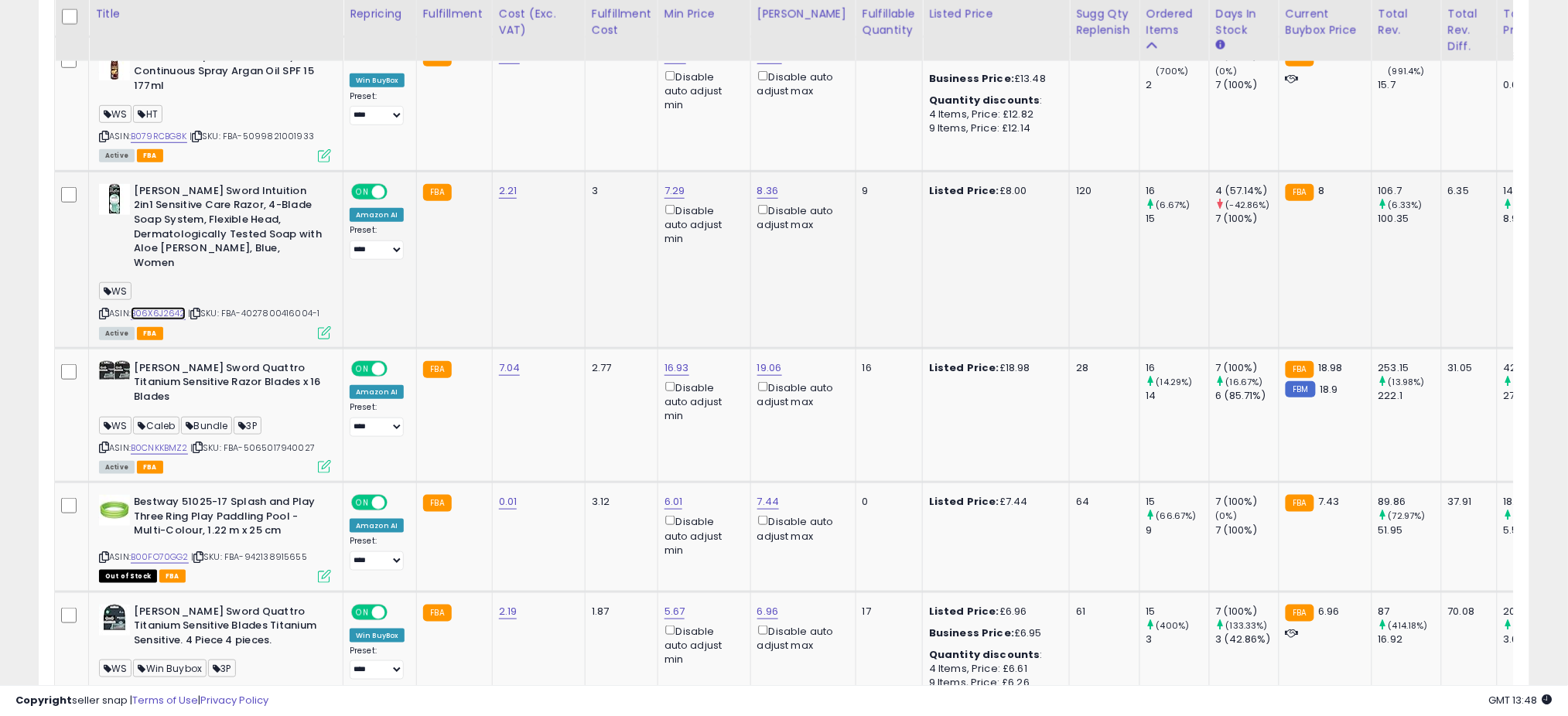
click at [155, 307] on link "B06X6J2642" at bounding box center [158, 313] width 55 height 13
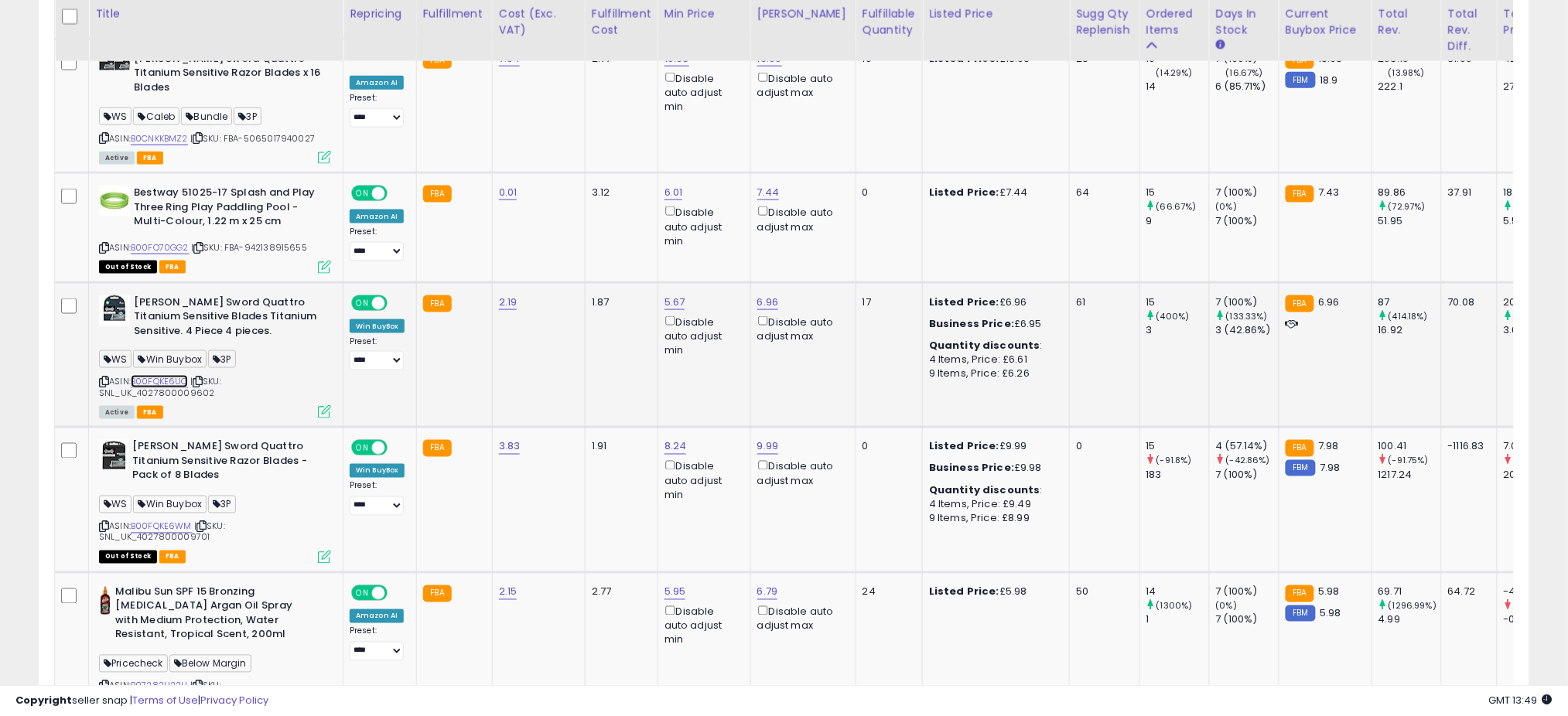
click at [182, 376] on link "B00FQKE6UO" at bounding box center [159, 382] width 57 height 13
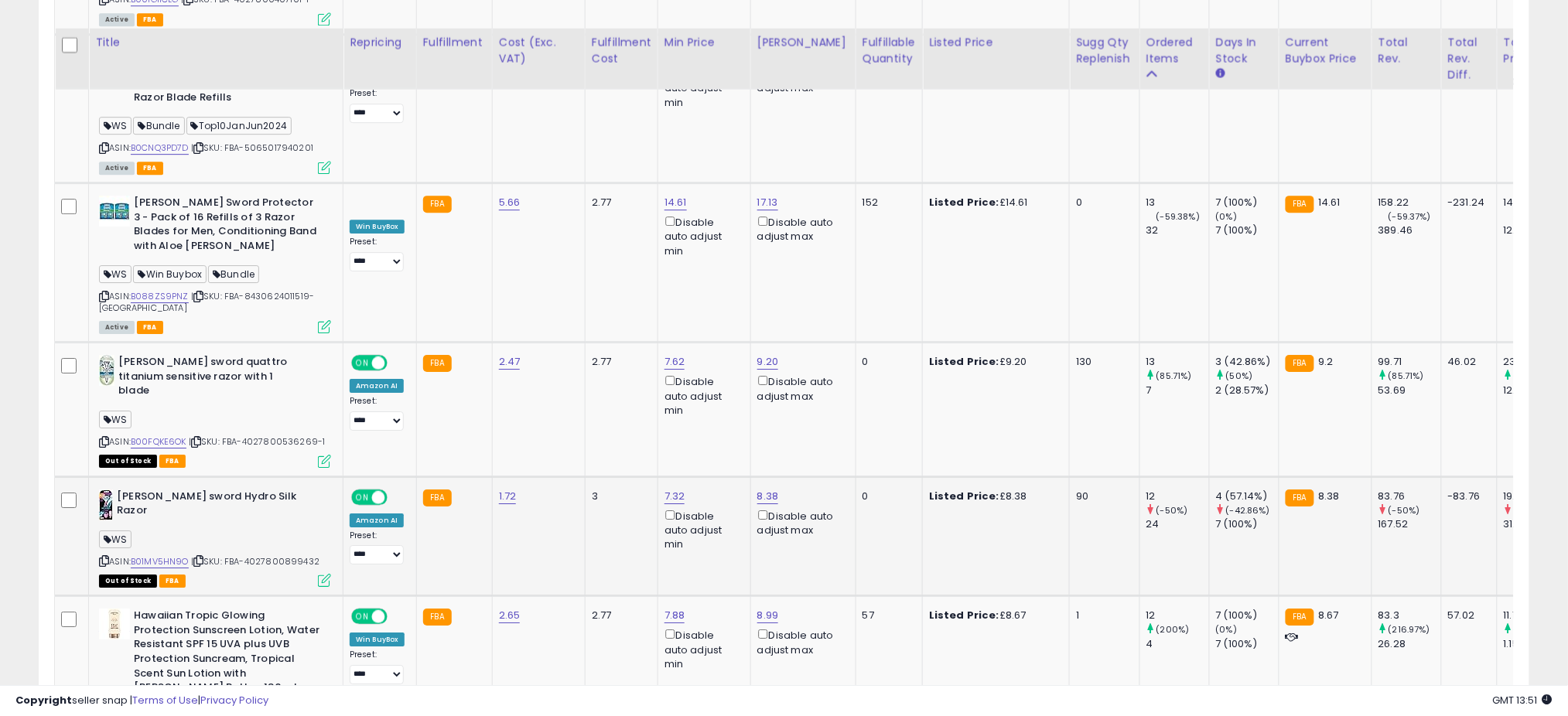
scroll to position [3818, 0]
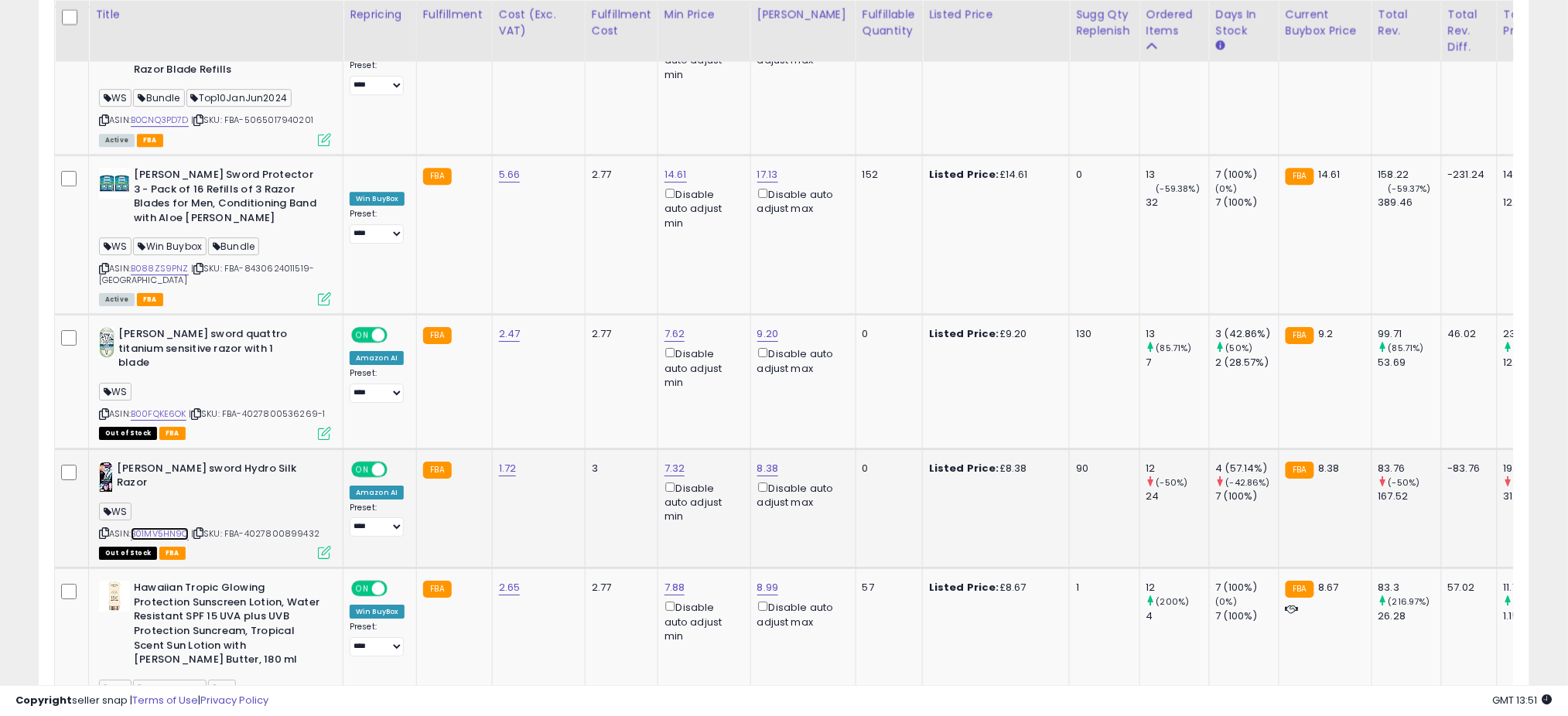
click at [180, 528] on link "B01MV5HN9O" at bounding box center [159, 534] width 58 height 13
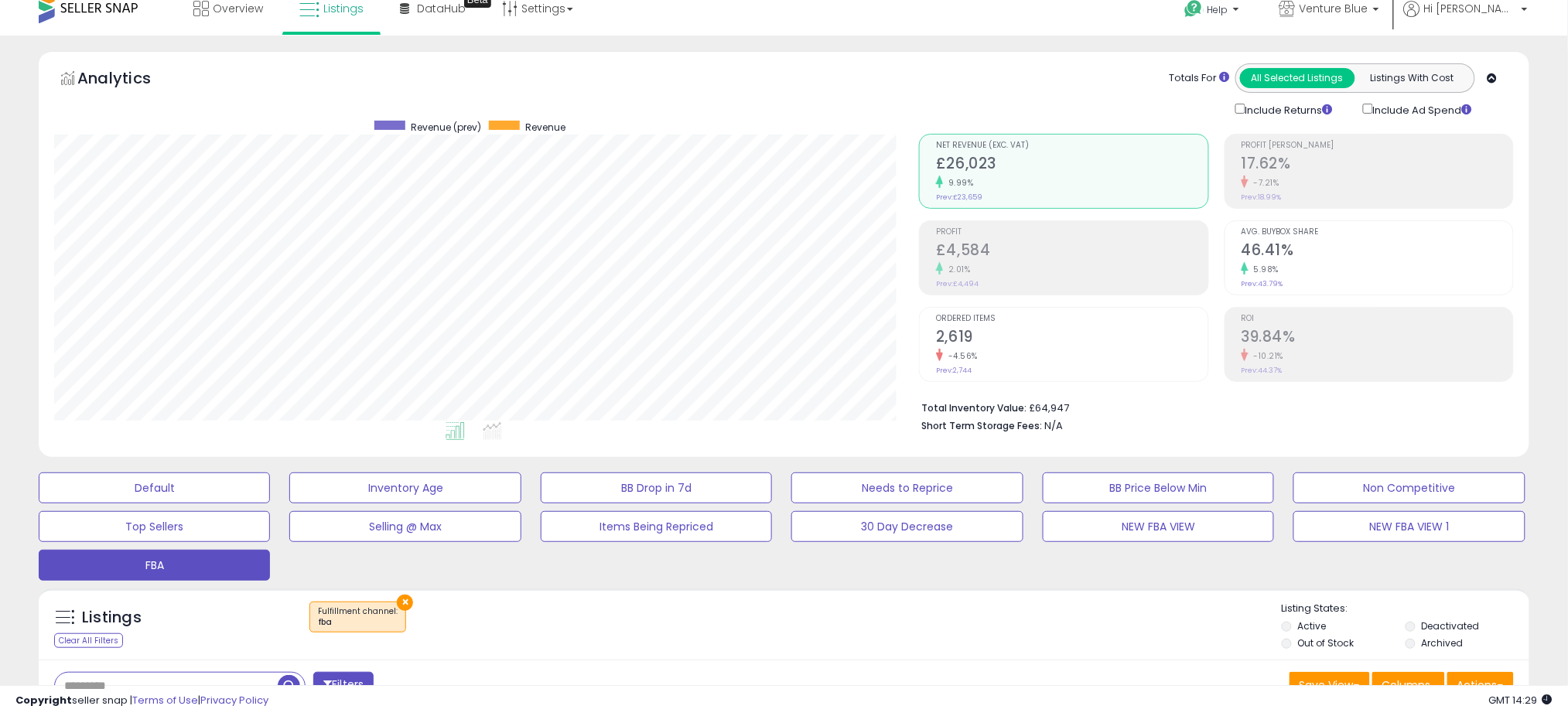
scroll to position [0, 0]
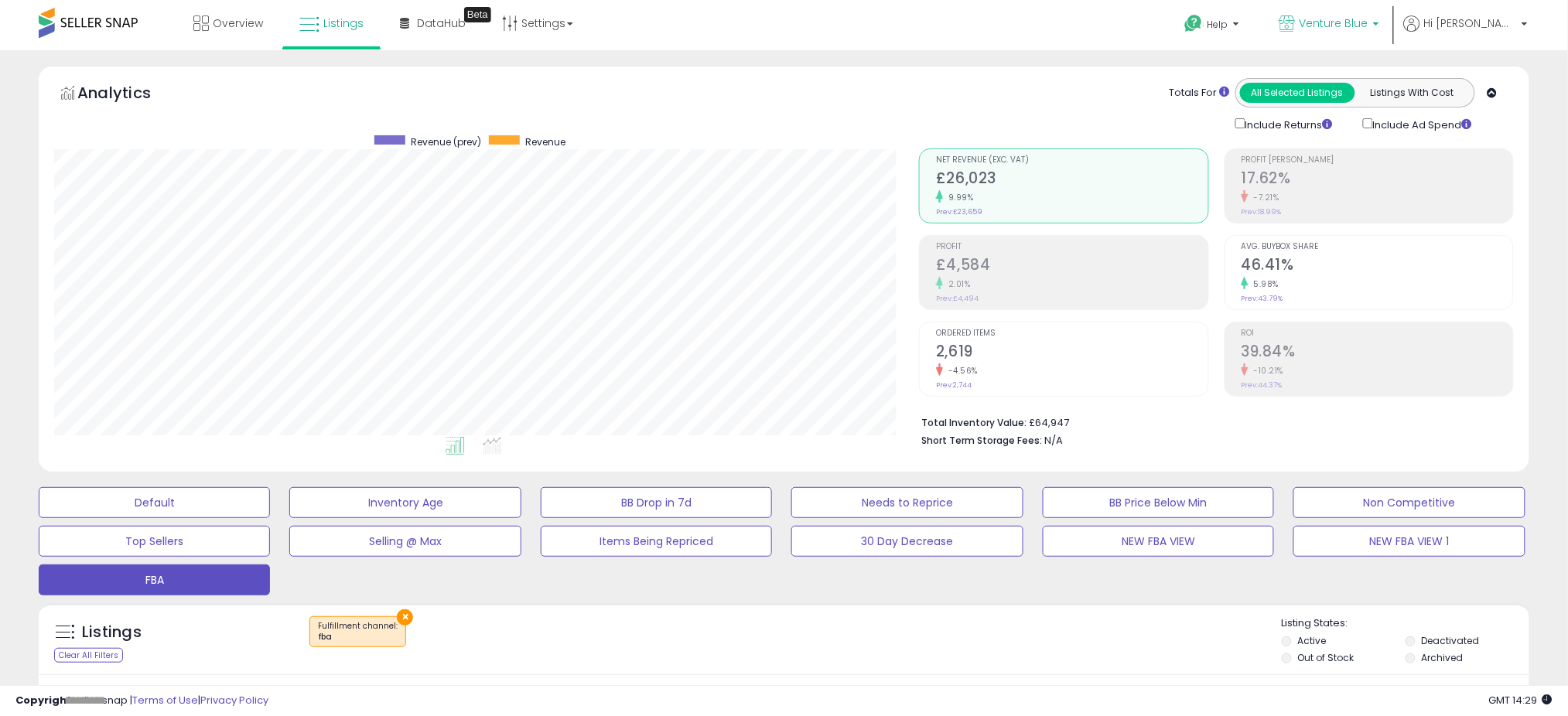
click at [1355, 20] on span "Venture Blue" at bounding box center [1334, 22] width 69 height 15
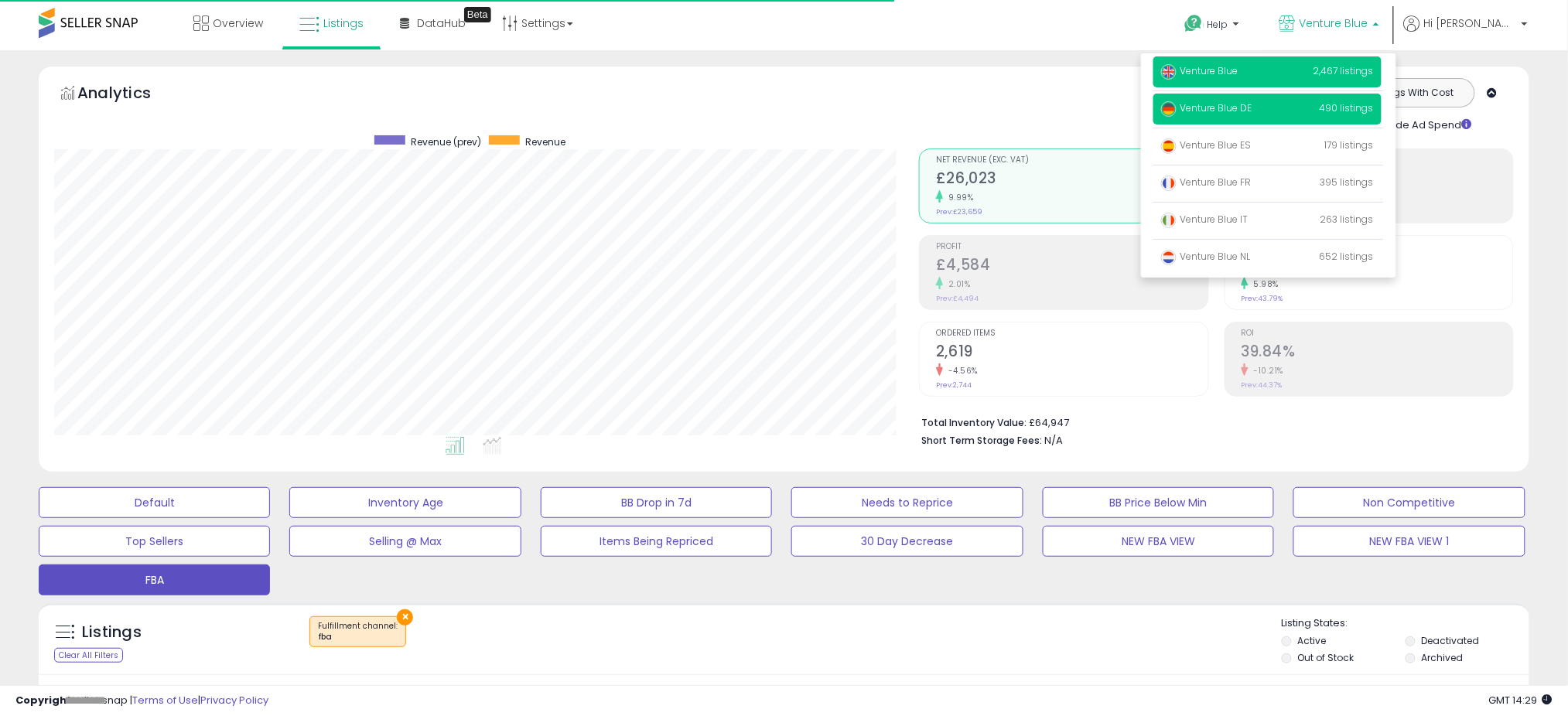
click at [1260, 117] on p "Venture Blue DE 490 listings" at bounding box center [1267, 108] width 228 height 31
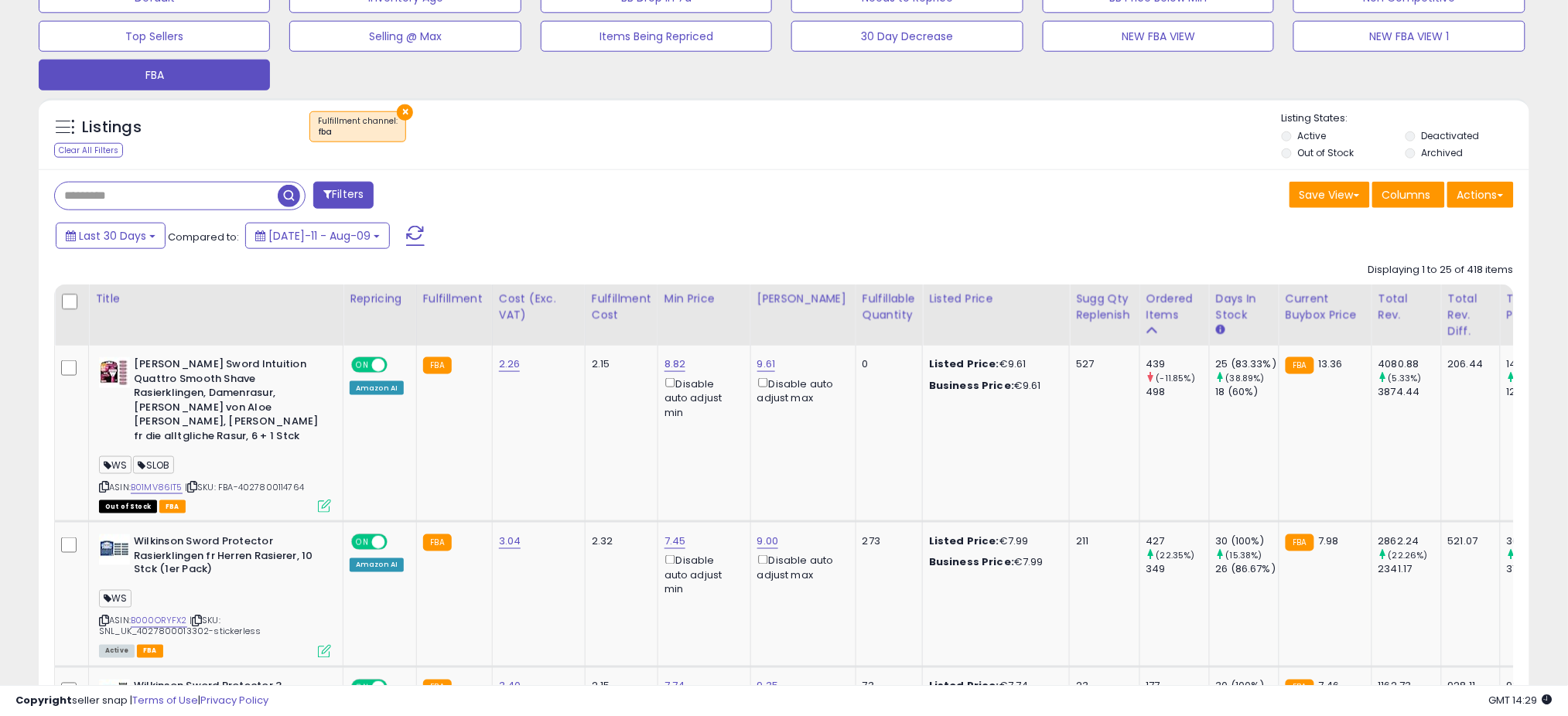
scroll to position [515, 0]
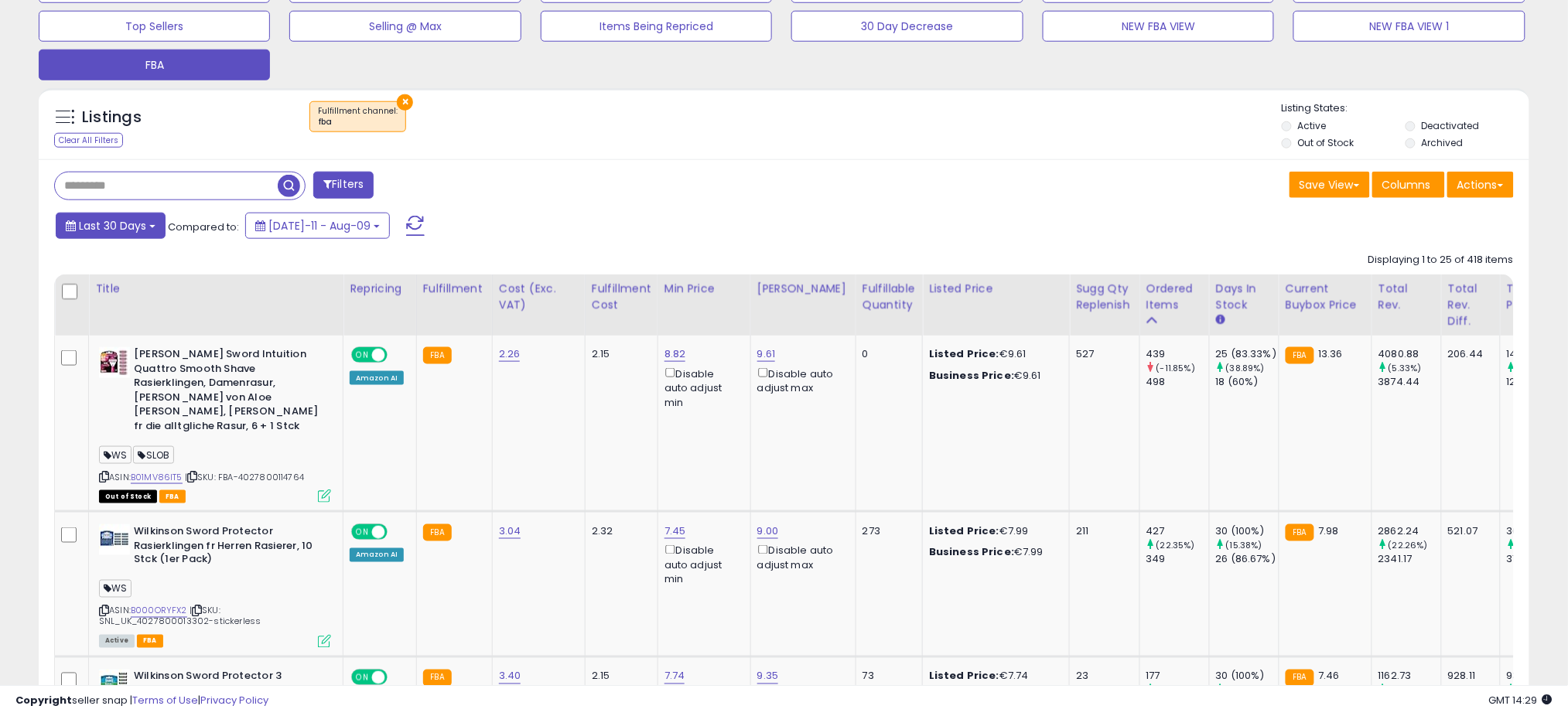
click at [155, 229] on button "Last 30 Days" at bounding box center [111, 226] width 110 height 26
type input "**********"
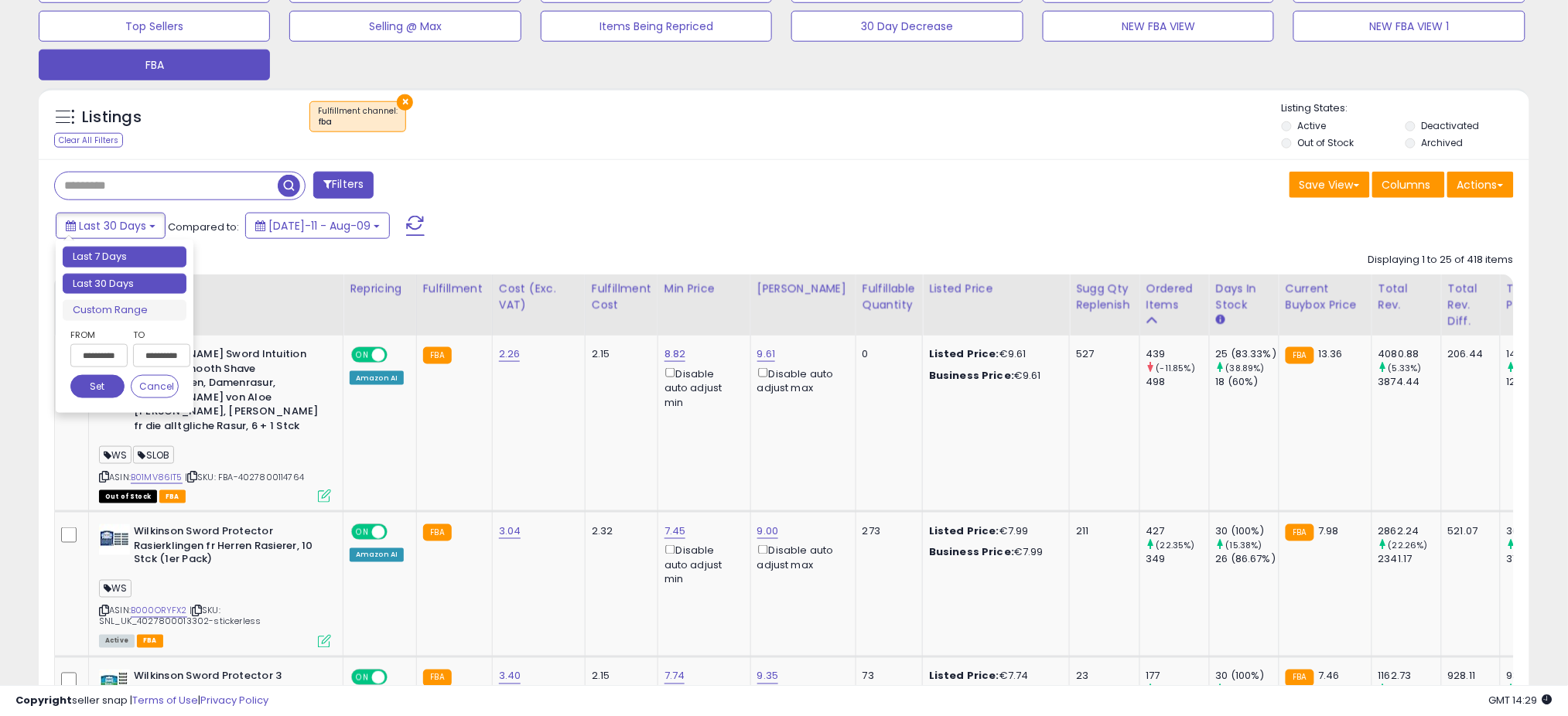
click at [108, 255] on li "Last 7 Days" at bounding box center [124, 258] width 124 height 21
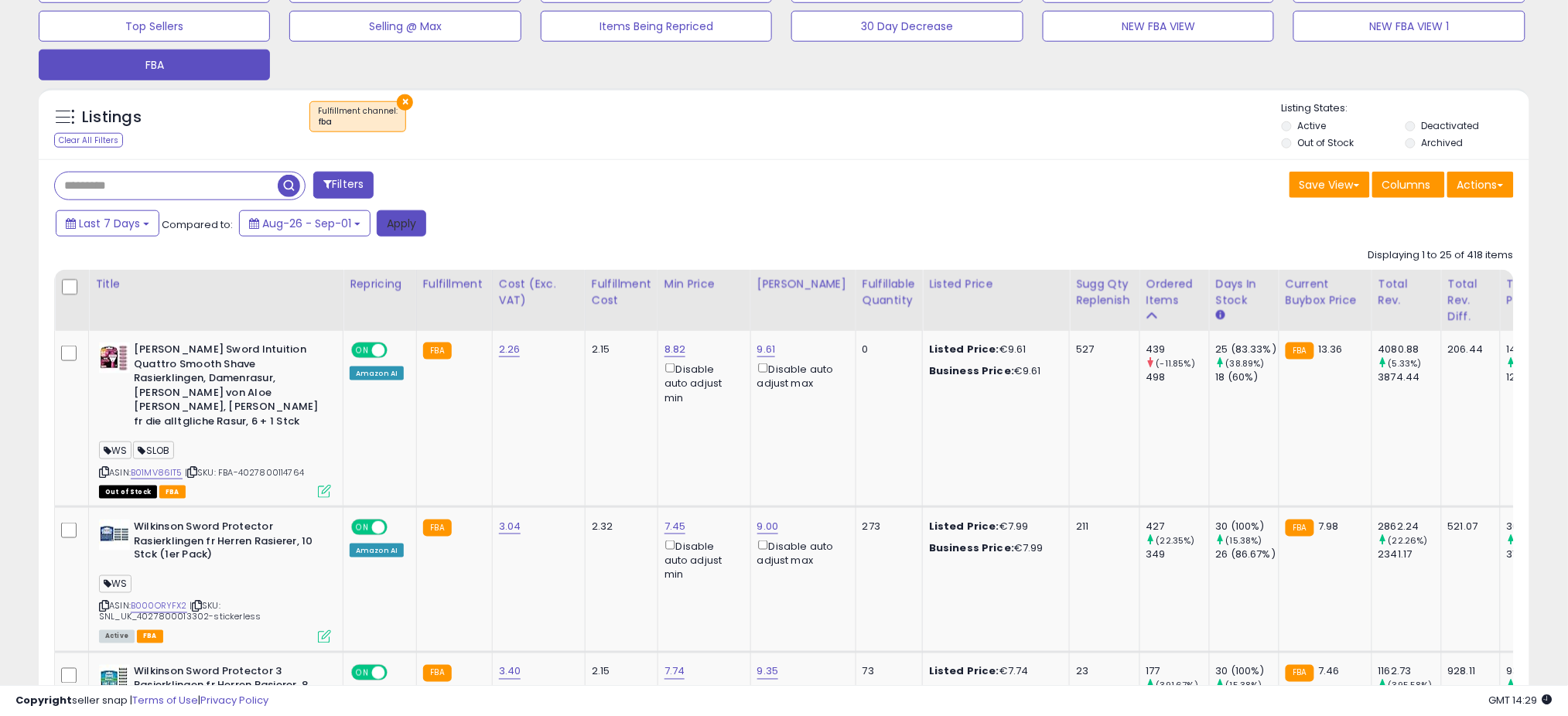
click at [386, 228] on button "Apply" at bounding box center [402, 223] width 49 height 26
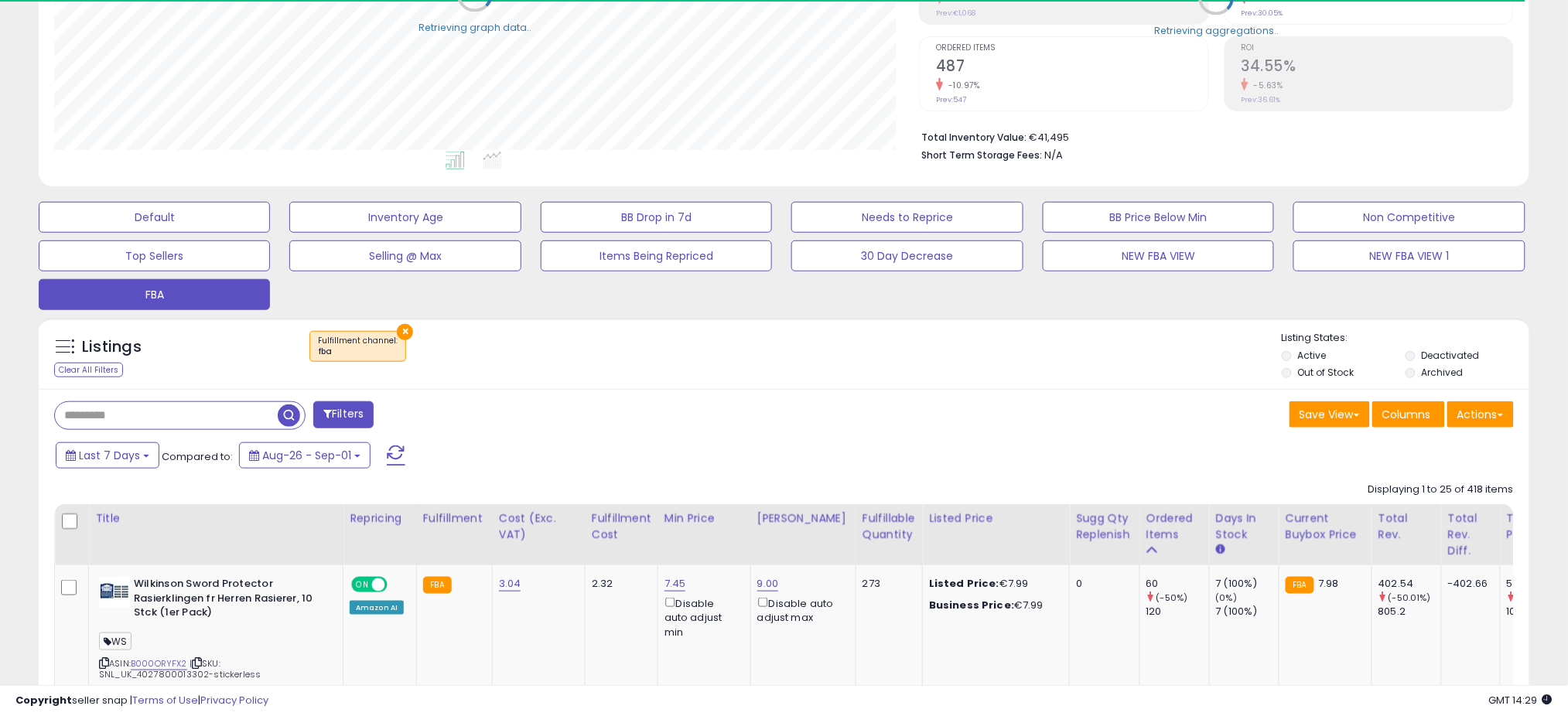
scroll to position [773306, 772588]
click at [1153, 529] on div "Ordered Items" at bounding box center [1174, 526] width 57 height 33
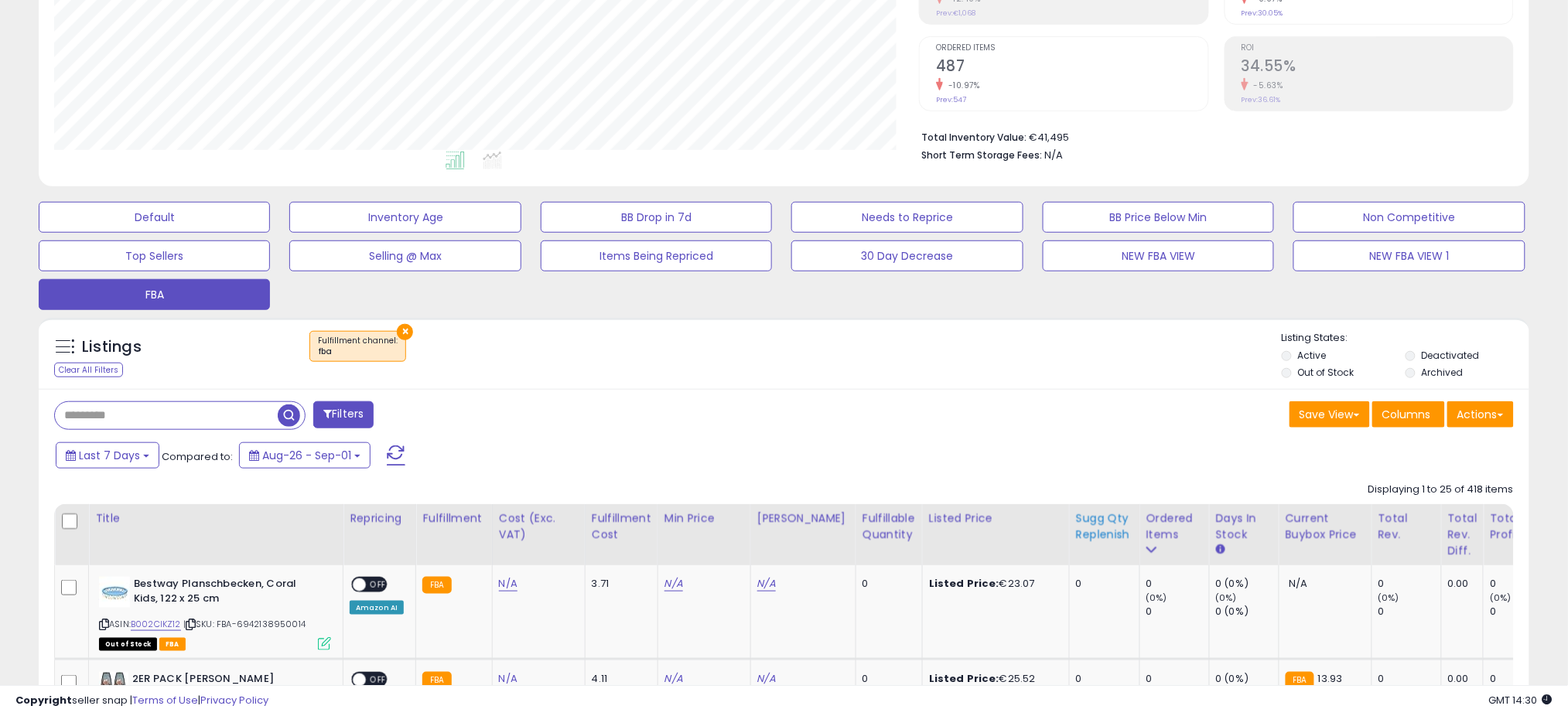
scroll to position [317, 865]
click at [1147, 528] on div "Ordered Items" at bounding box center [1174, 526] width 57 height 33
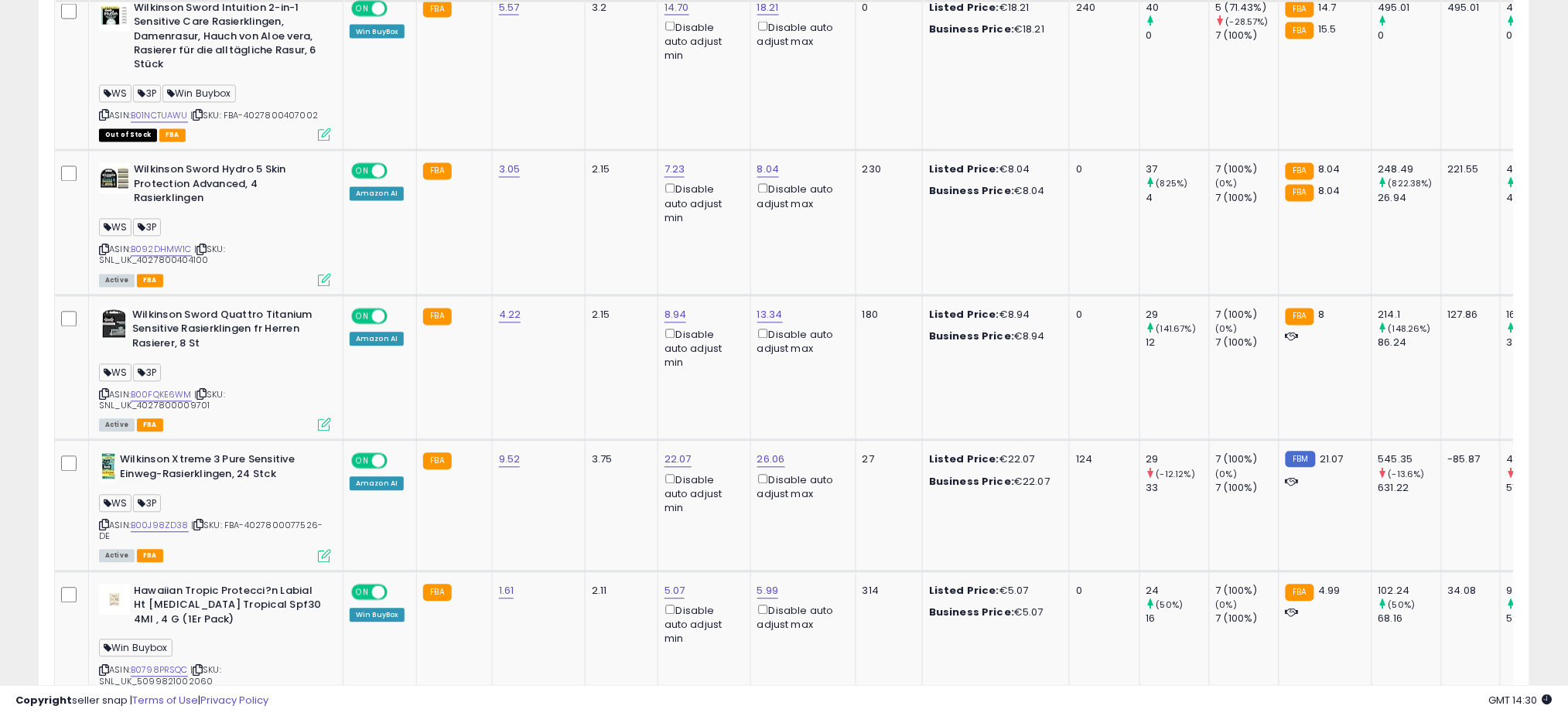
scroll to position [801, 0]
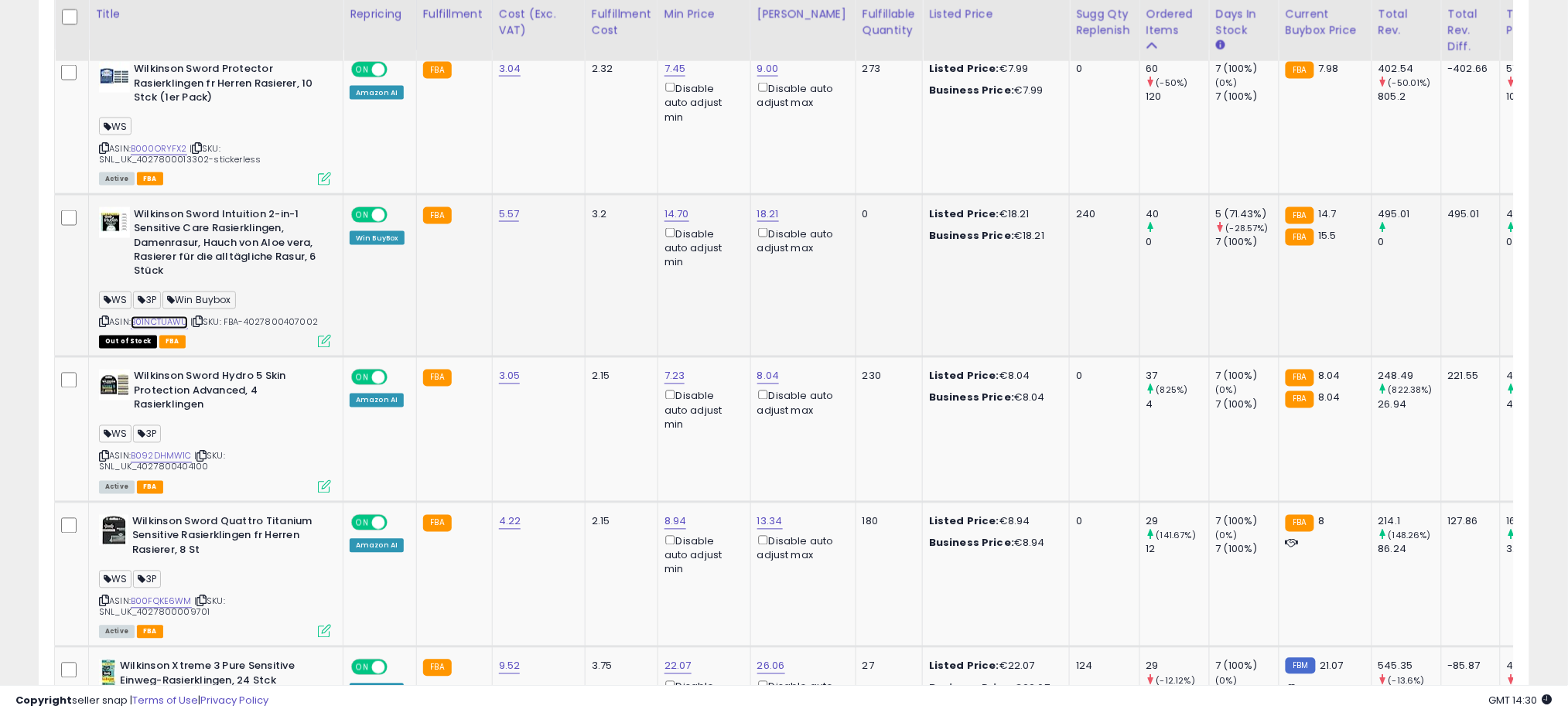
click at [169, 318] on link "B01NCTUAWU" at bounding box center [159, 323] width 57 height 13
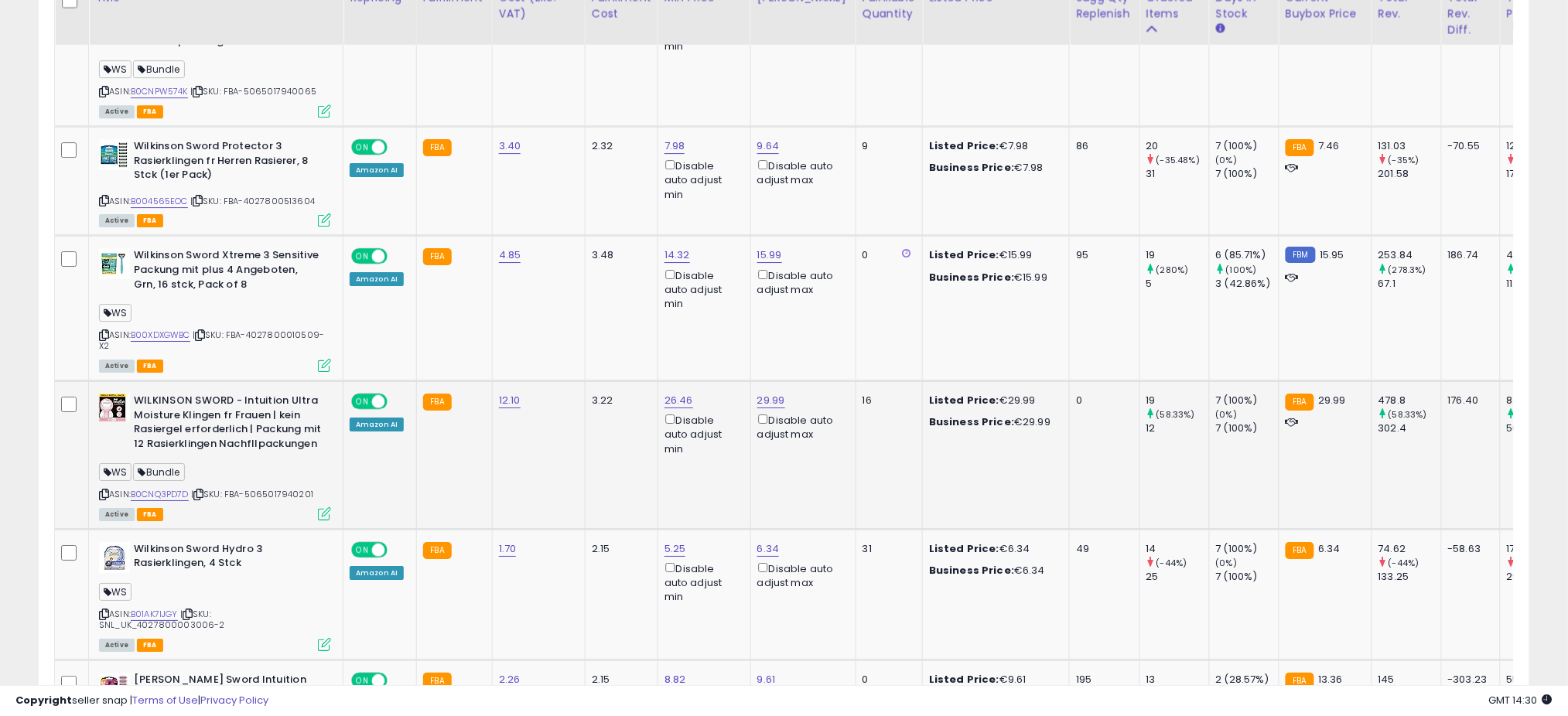
scroll to position [1729, 0]
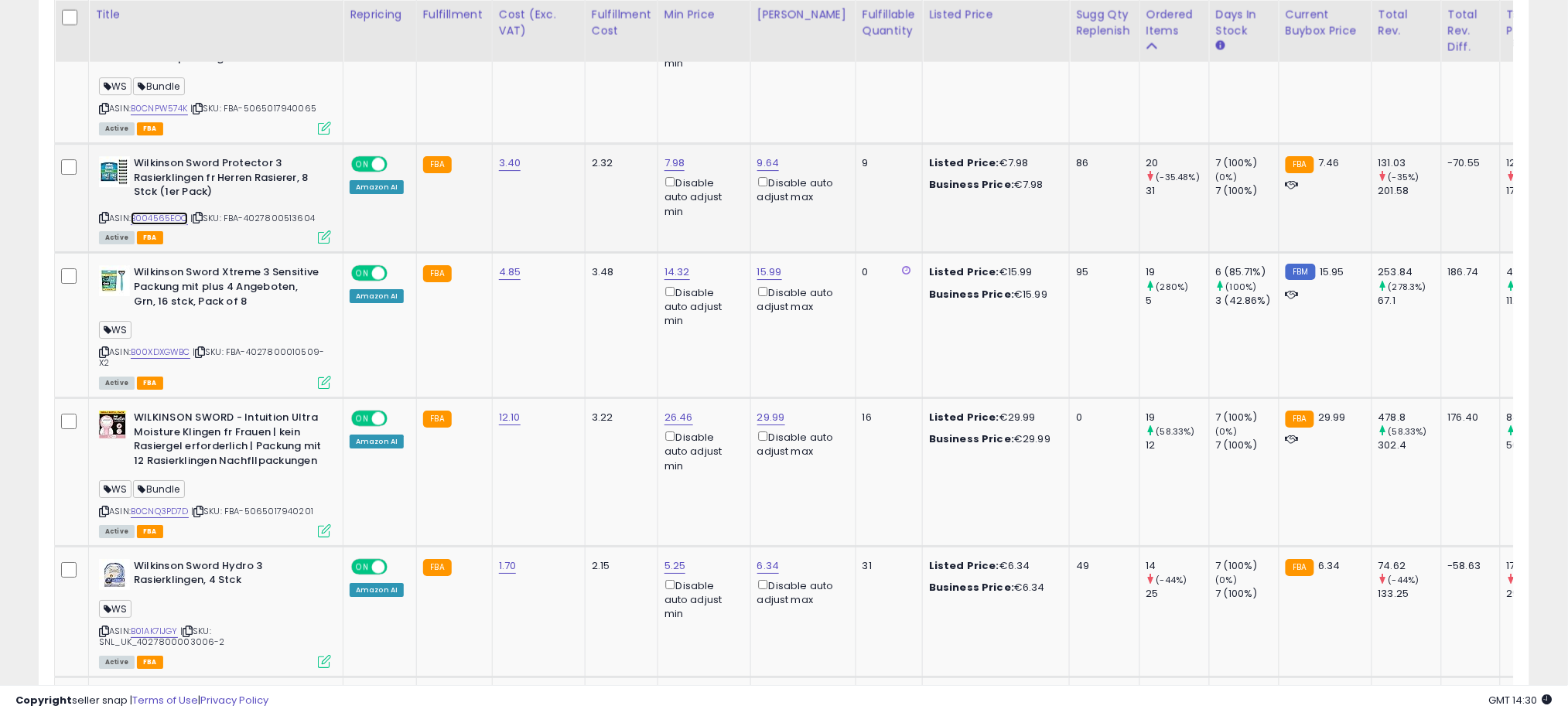
click at [169, 212] on link "B004565EOC" at bounding box center [159, 218] width 57 height 13
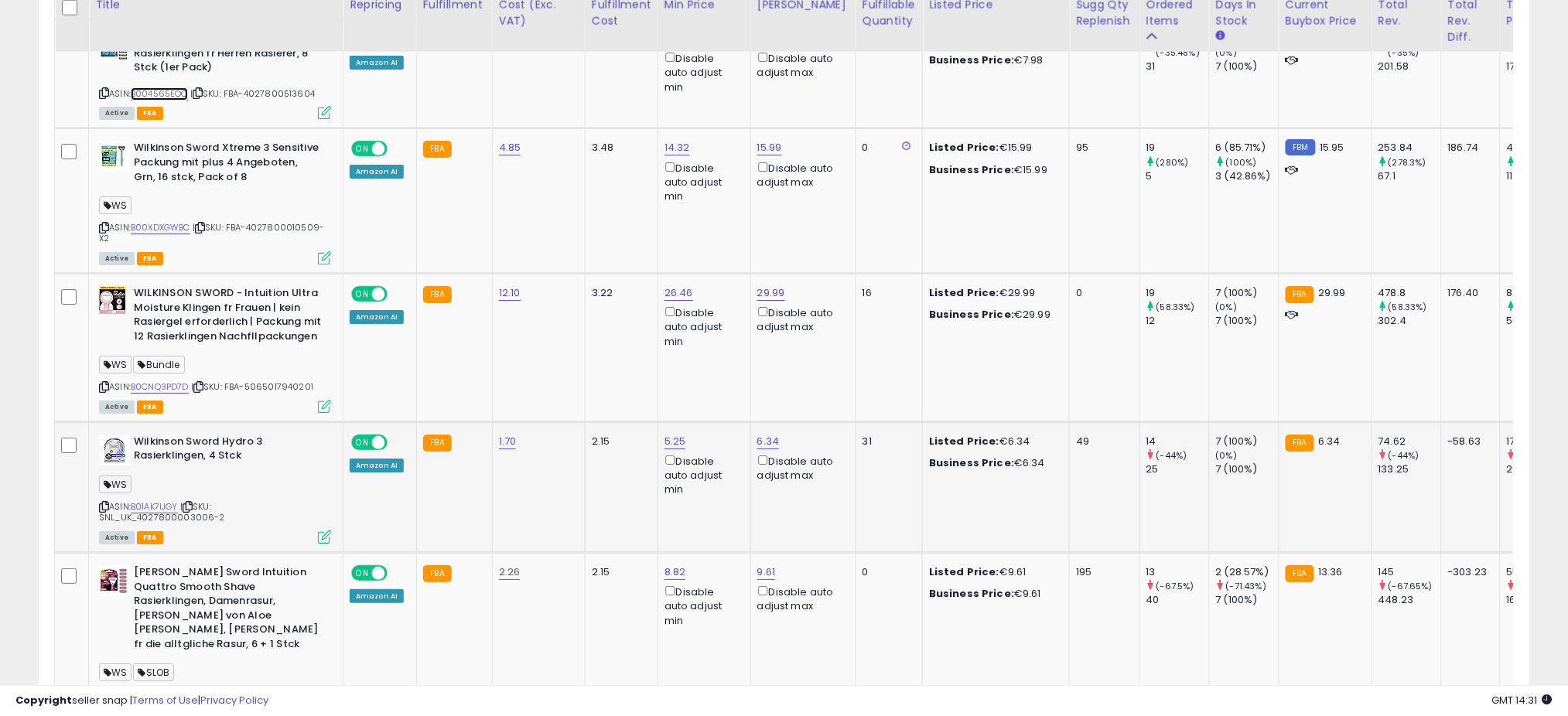
scroll to position [1833, 0]
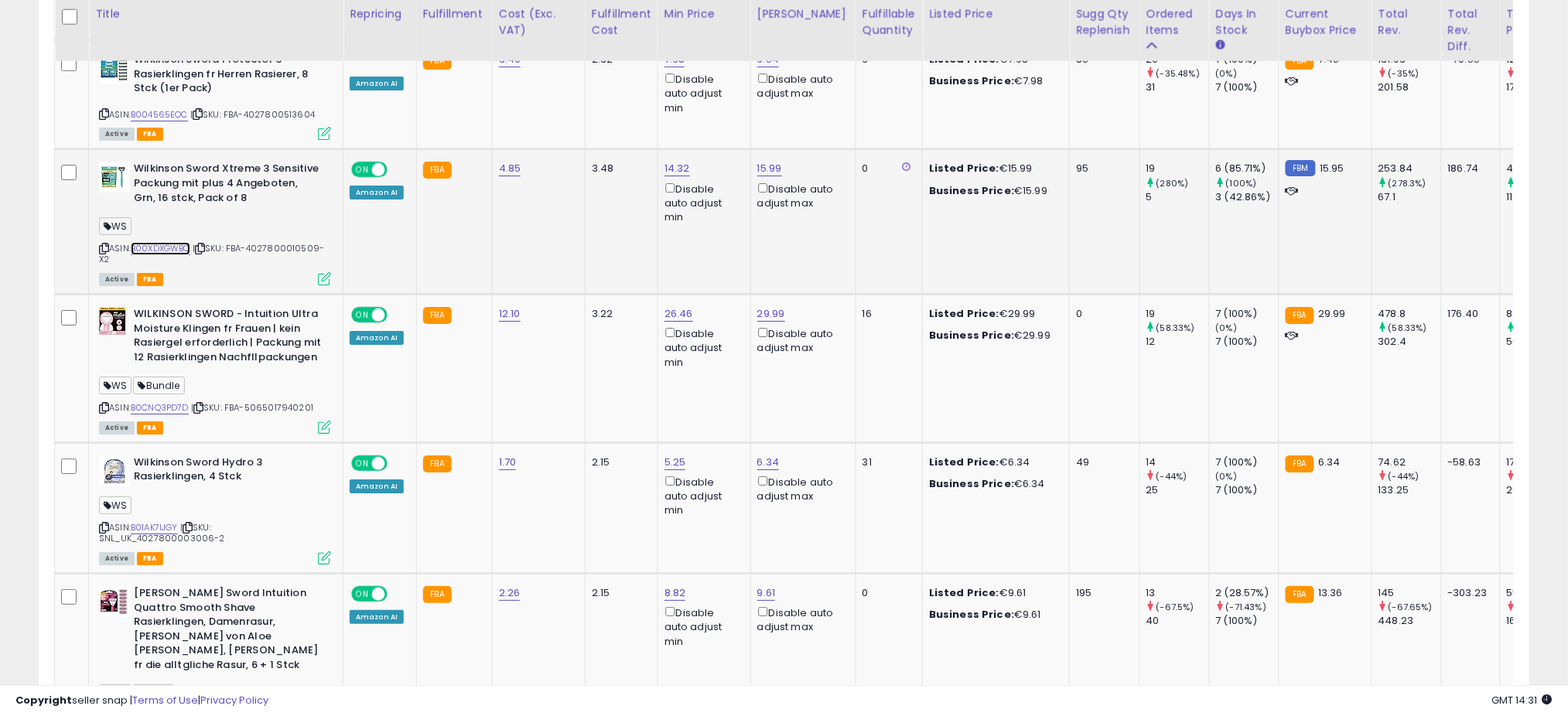
click at [178, 242] on link "B00XDXGWBC" at bounding box center [160, 249] width 60 height 13
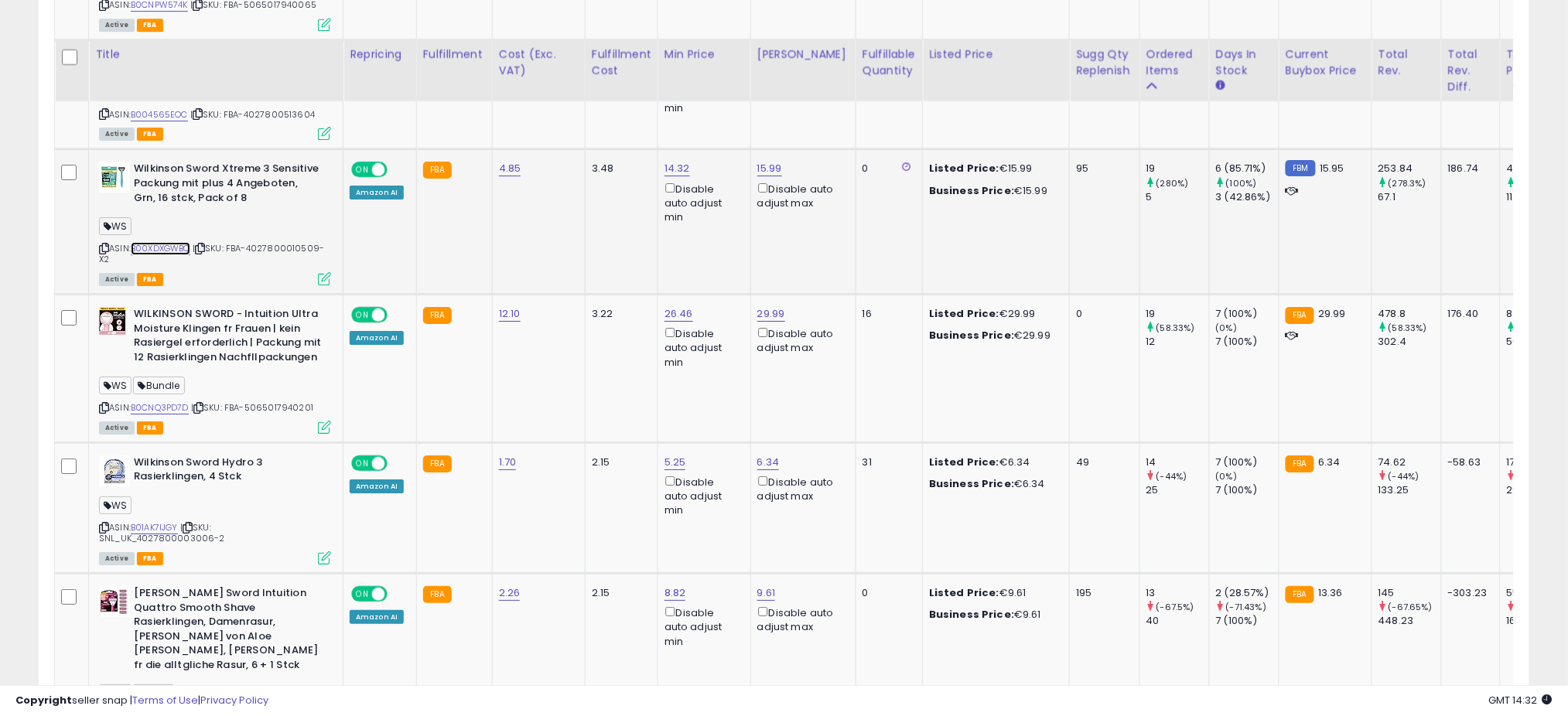
scroll to position [1936, 0]
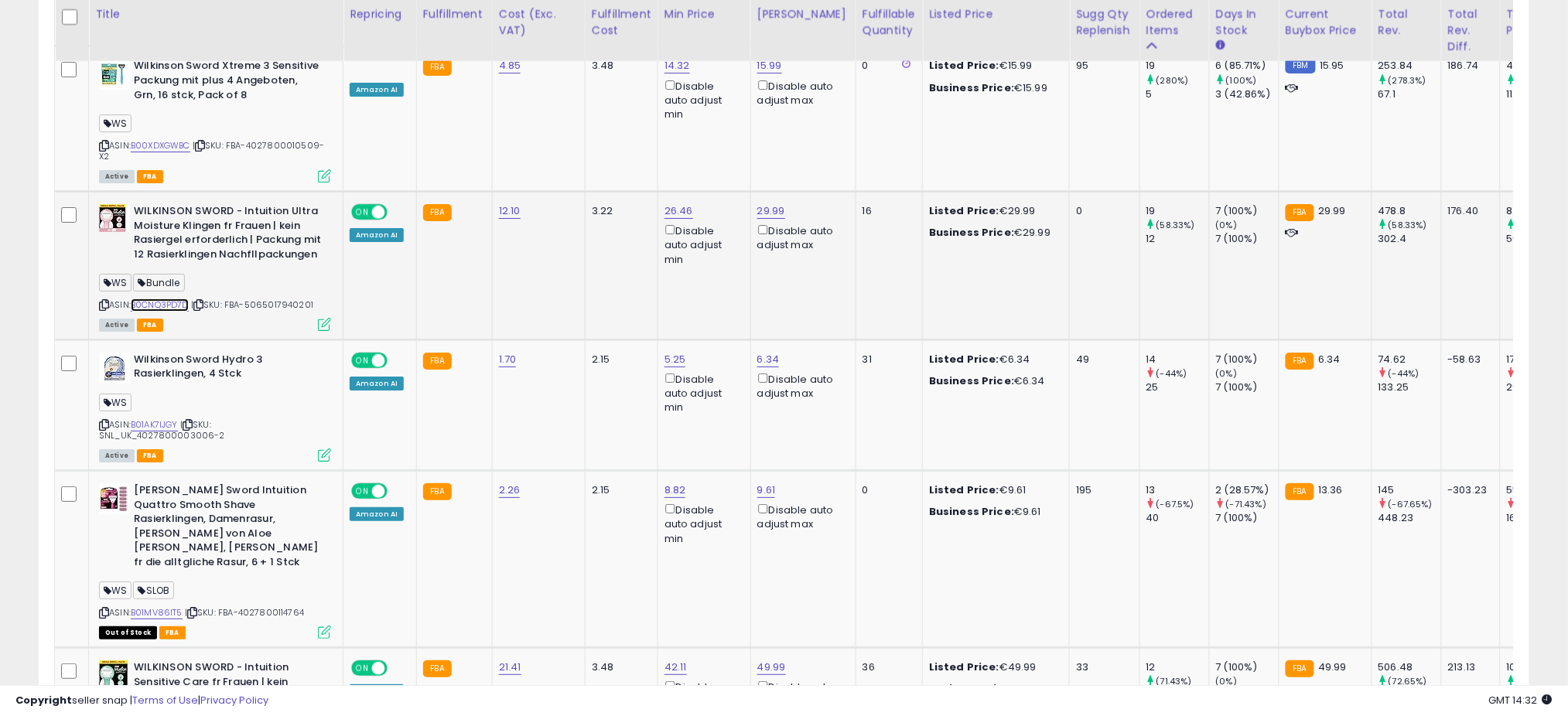
click at [179, 299] on link "B0CNQ3PD7D" at bounding box center [159, 305] width 58 height 13
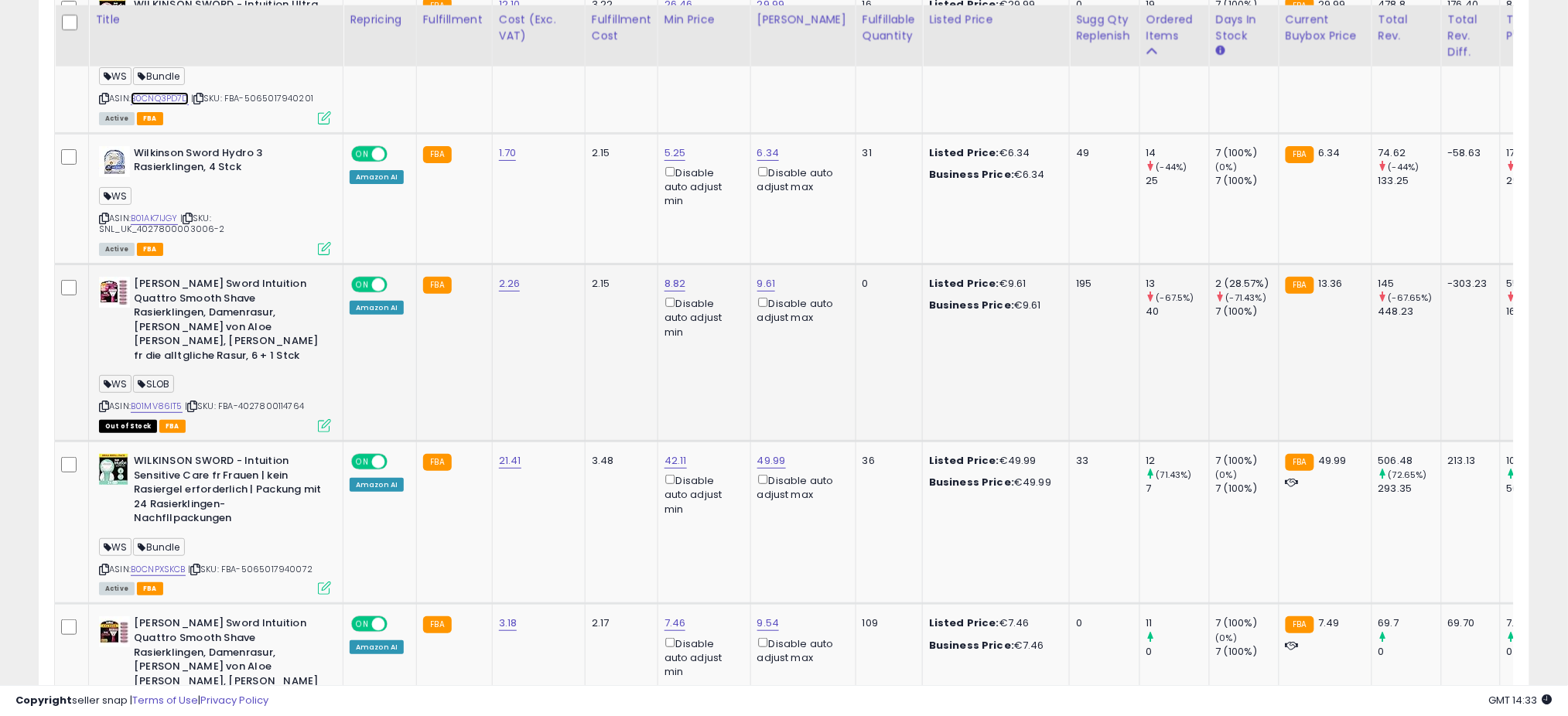
scroll to position [2245, 0]
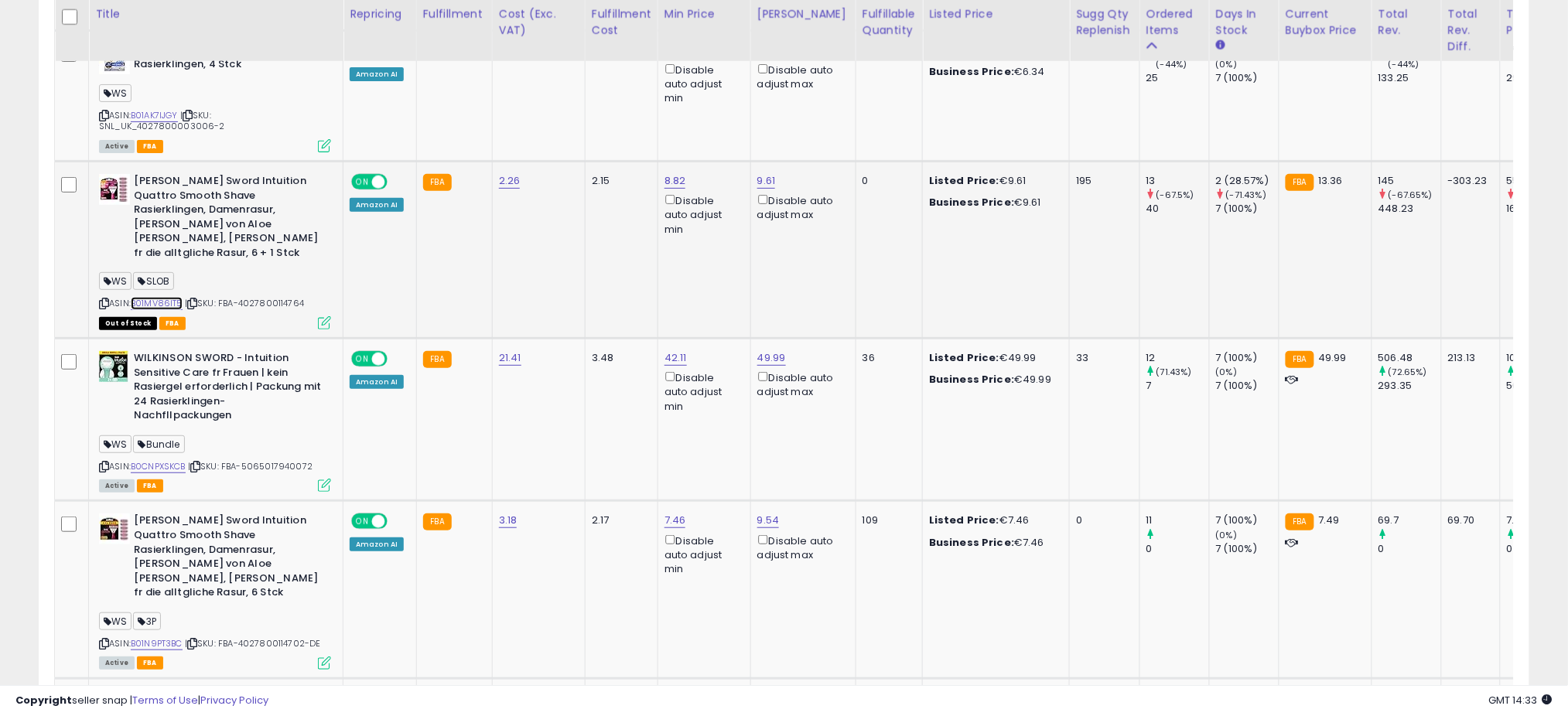
click at [165, 297] on link "B01MV86IT5" at bounding box center [156, 304] width 52 height 13
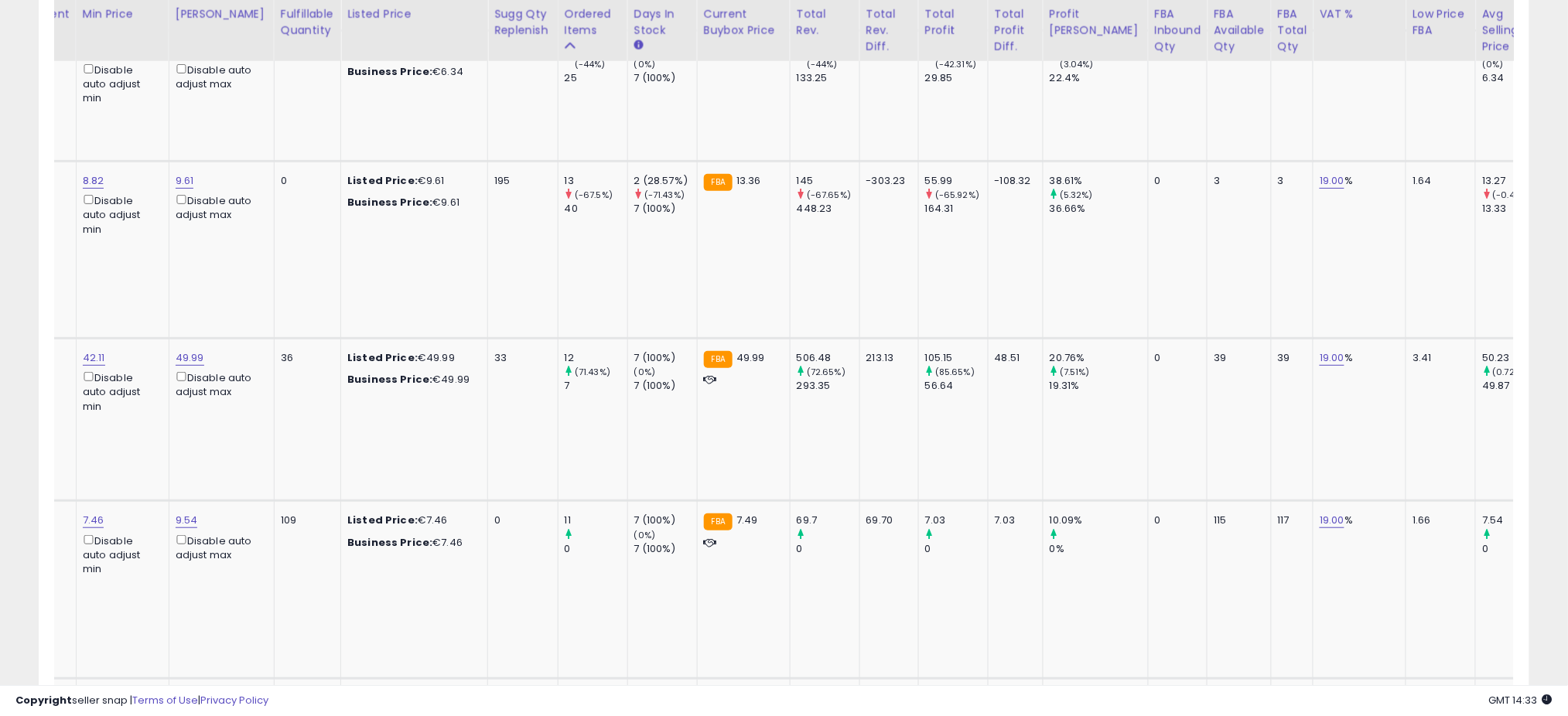
scroll to position [0, 0]
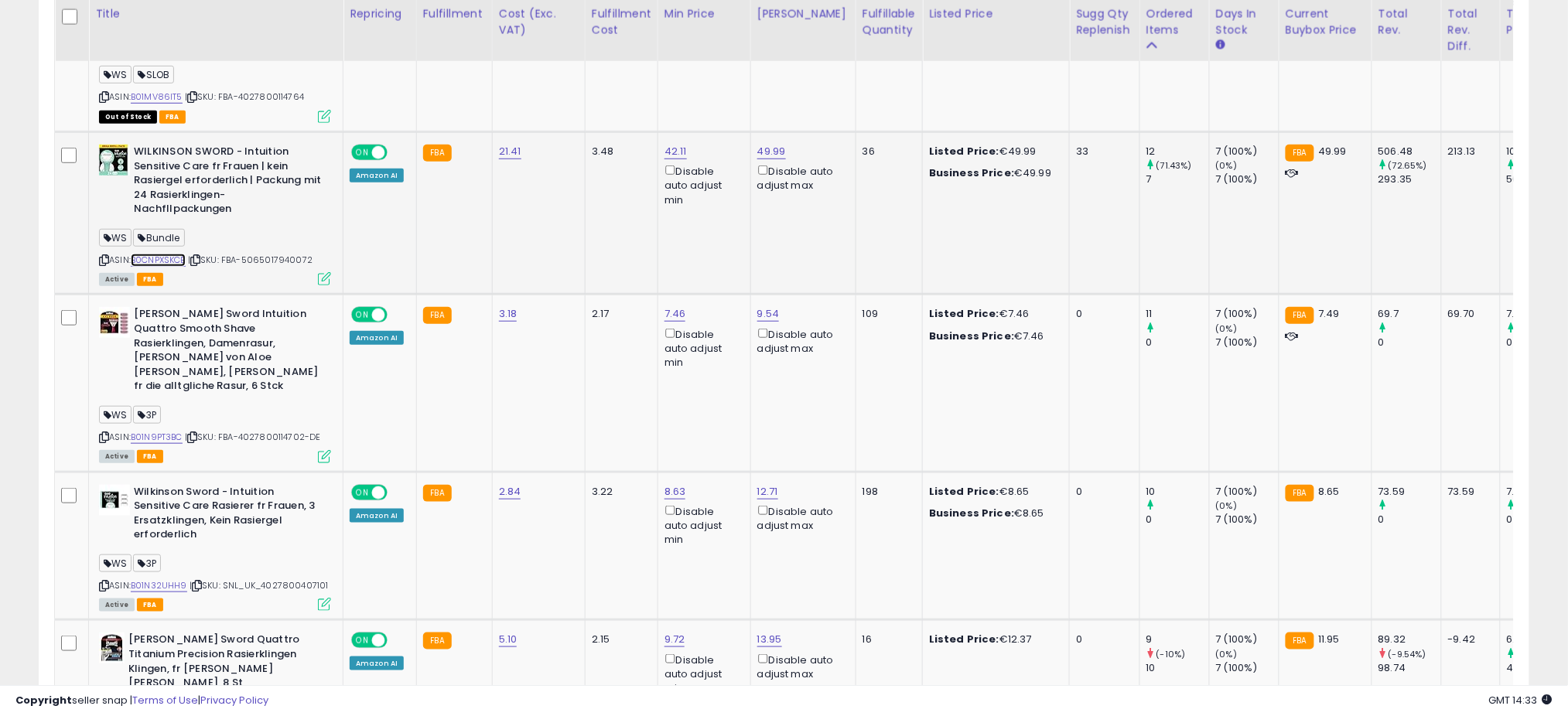
click at [155, 254] on link "B0CNPXSKCB" at bounding box center [158, 260] width 55 height 13
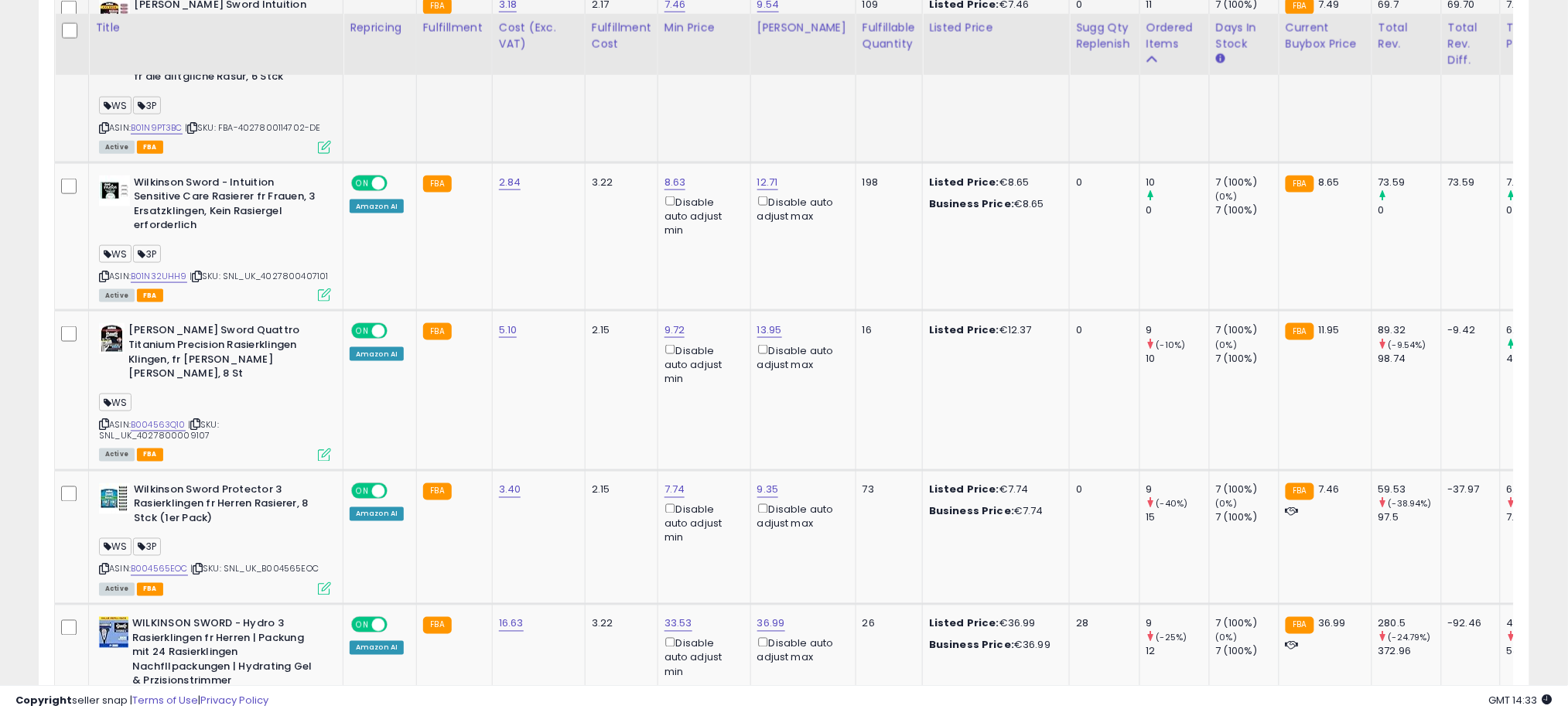
scroll to position [2864, 0]
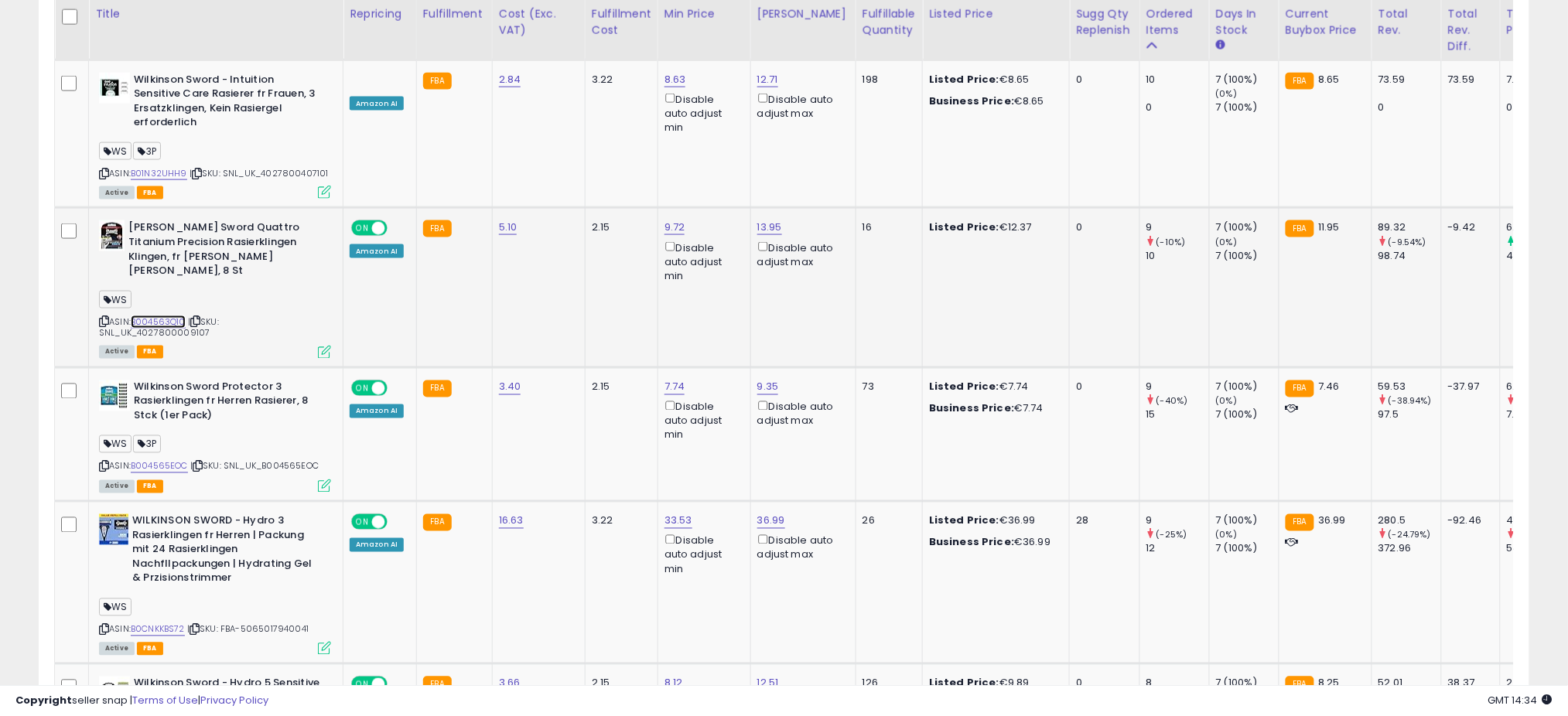
click at [158, 316] on link "B004563Q10" at bounding box center [158, 322] width 55 height 13
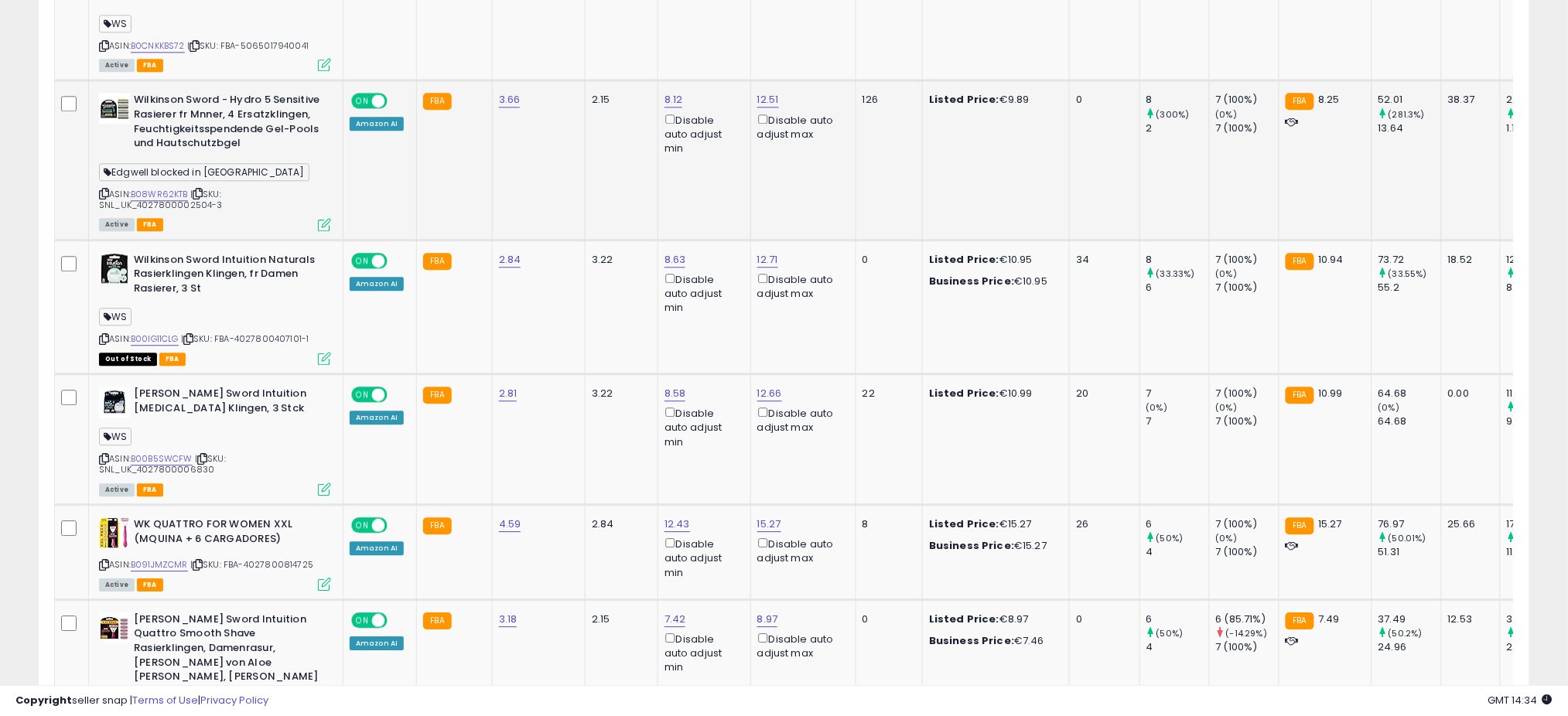
scroll to position [3483, 0]
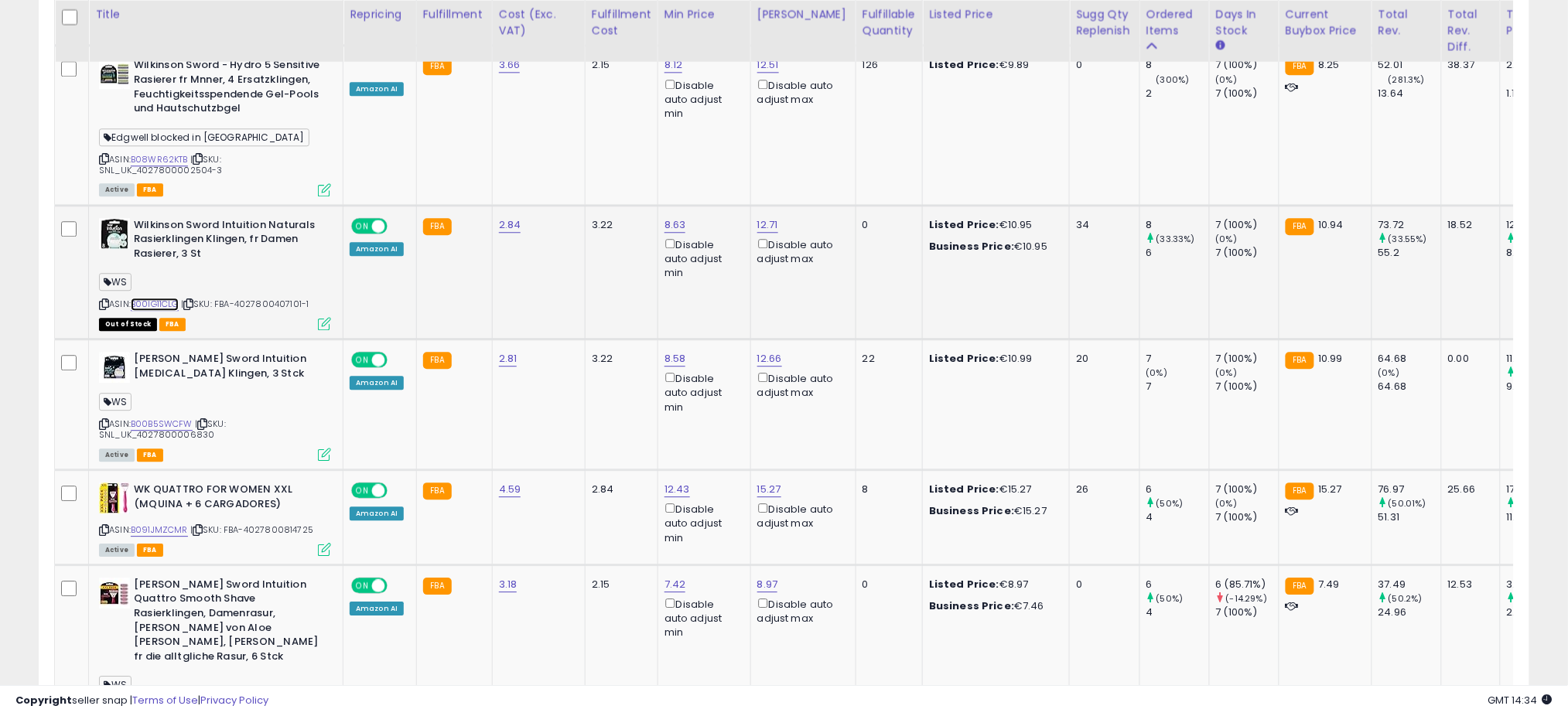
click at [170, 298] on link "B00IG11CLG" at bounding box center [155, 305] width 48 height 13
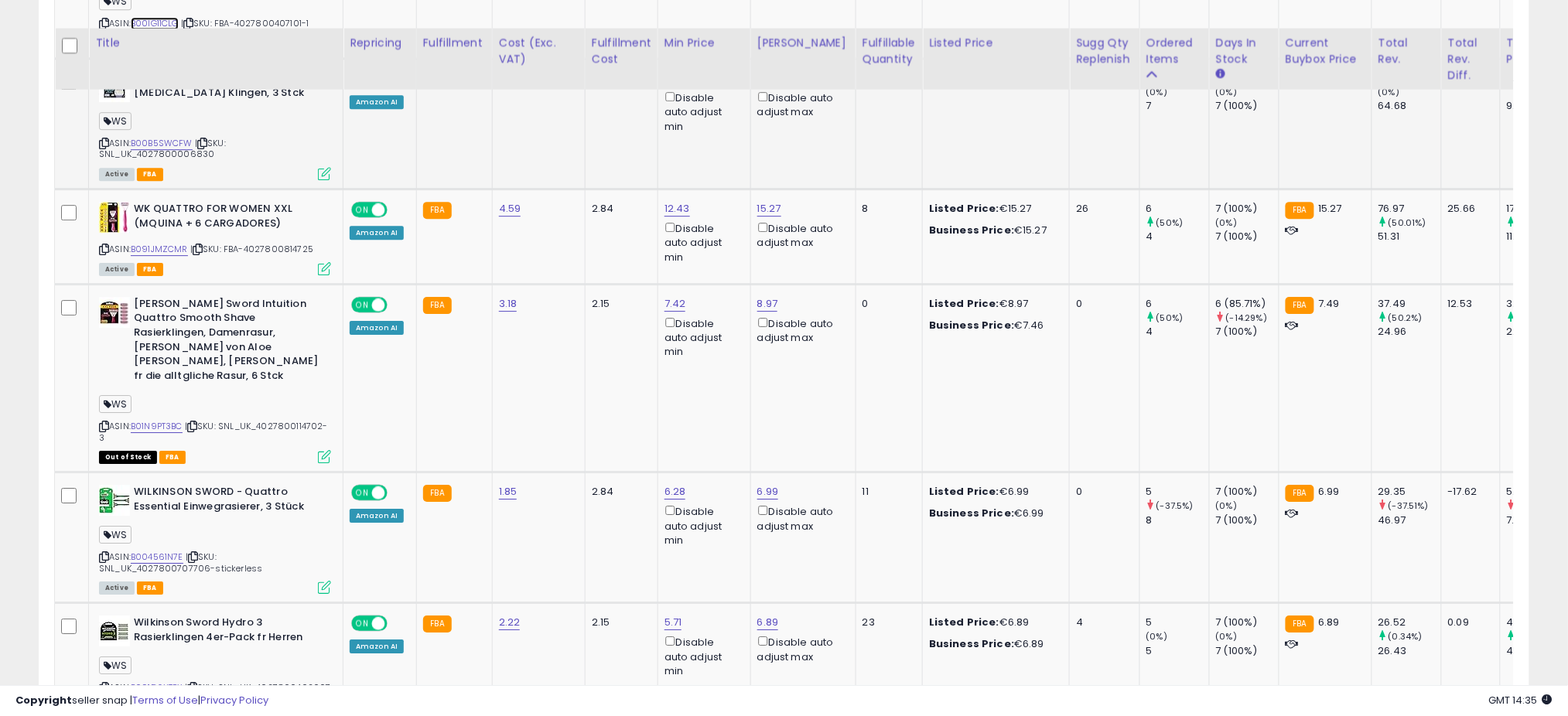
scroll to position [3792, 0]
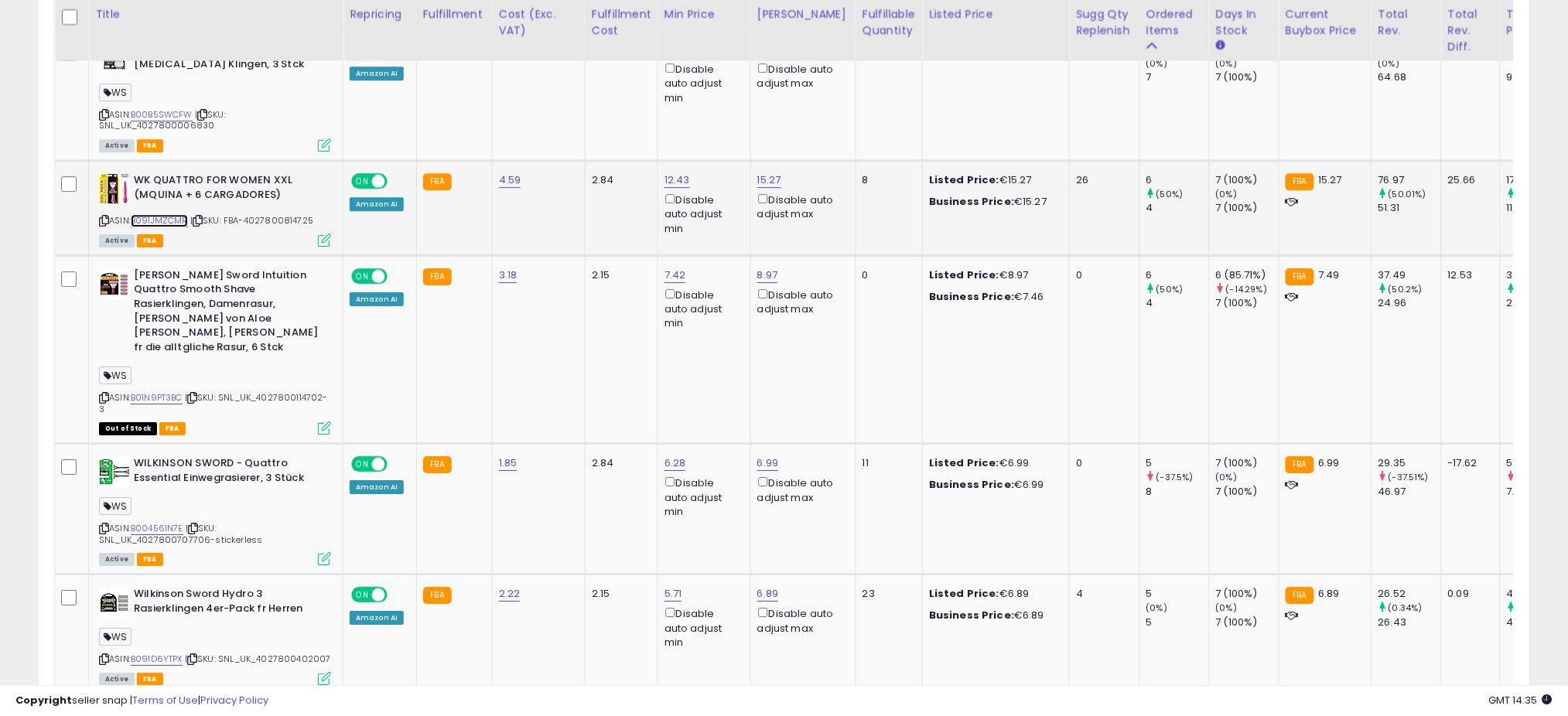
click at [174, 214] on link "B091JMZCMR" at bounding box center [159, 221] width 57 height 13
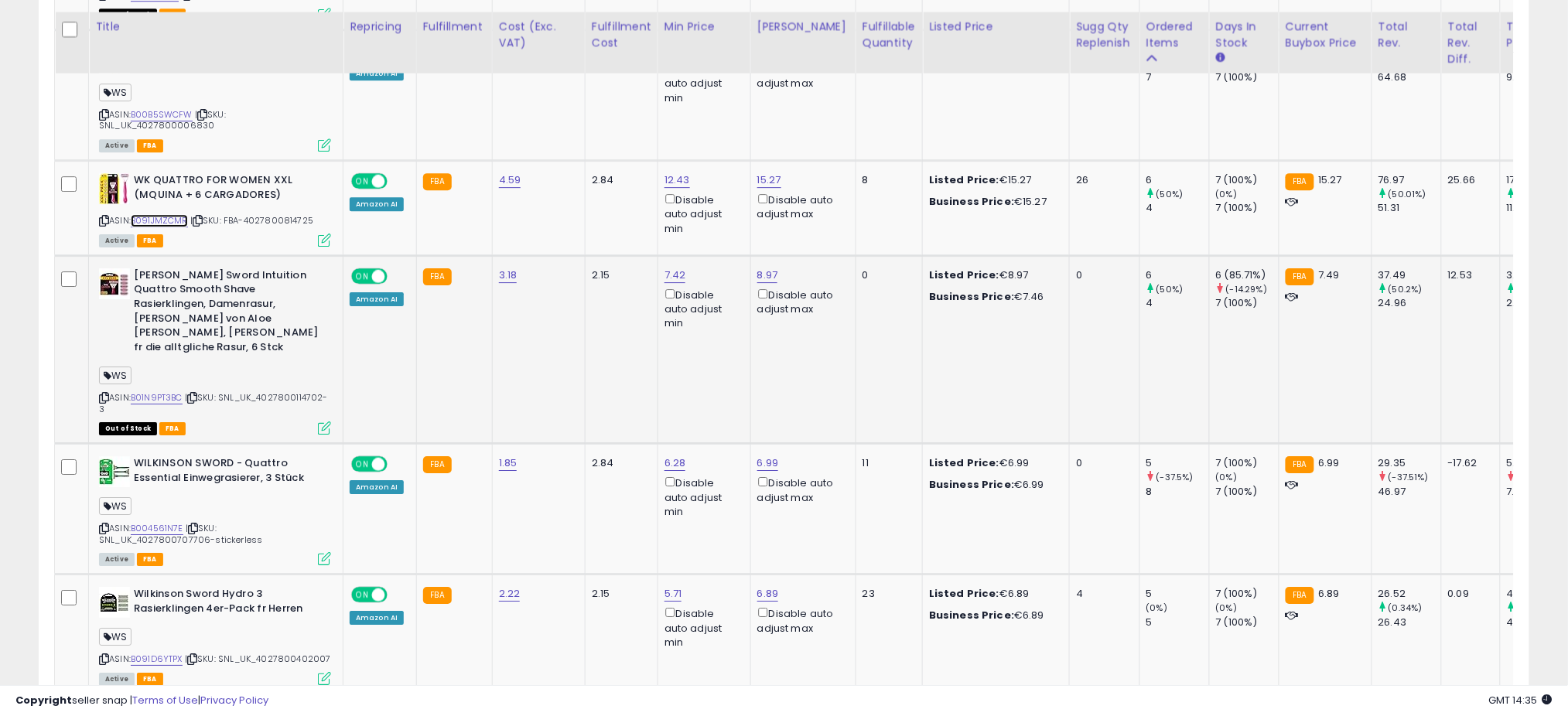
scroll to position [3826, 0]
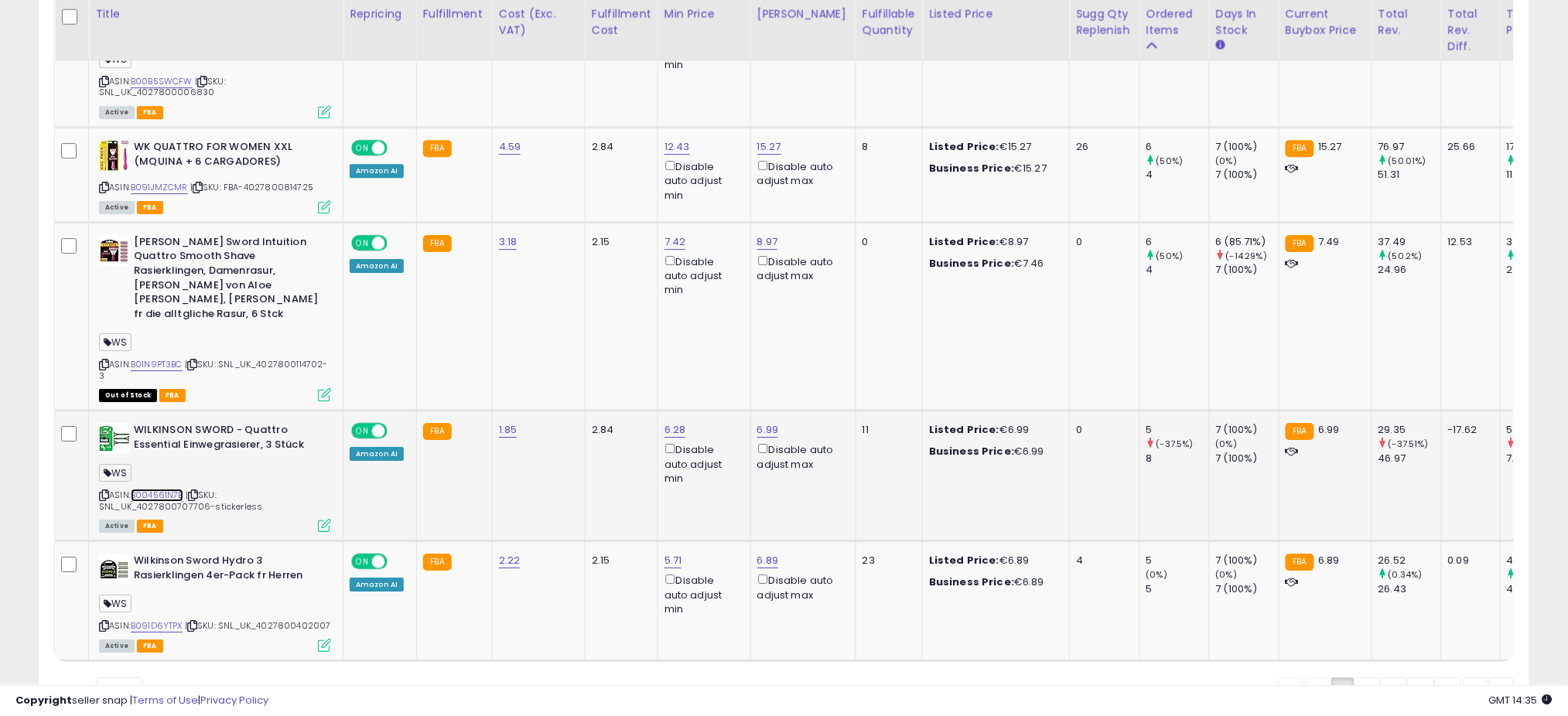
click at [167, 489] on link "B004561N7E" at bounding box center [157, 495] width 53 height 13
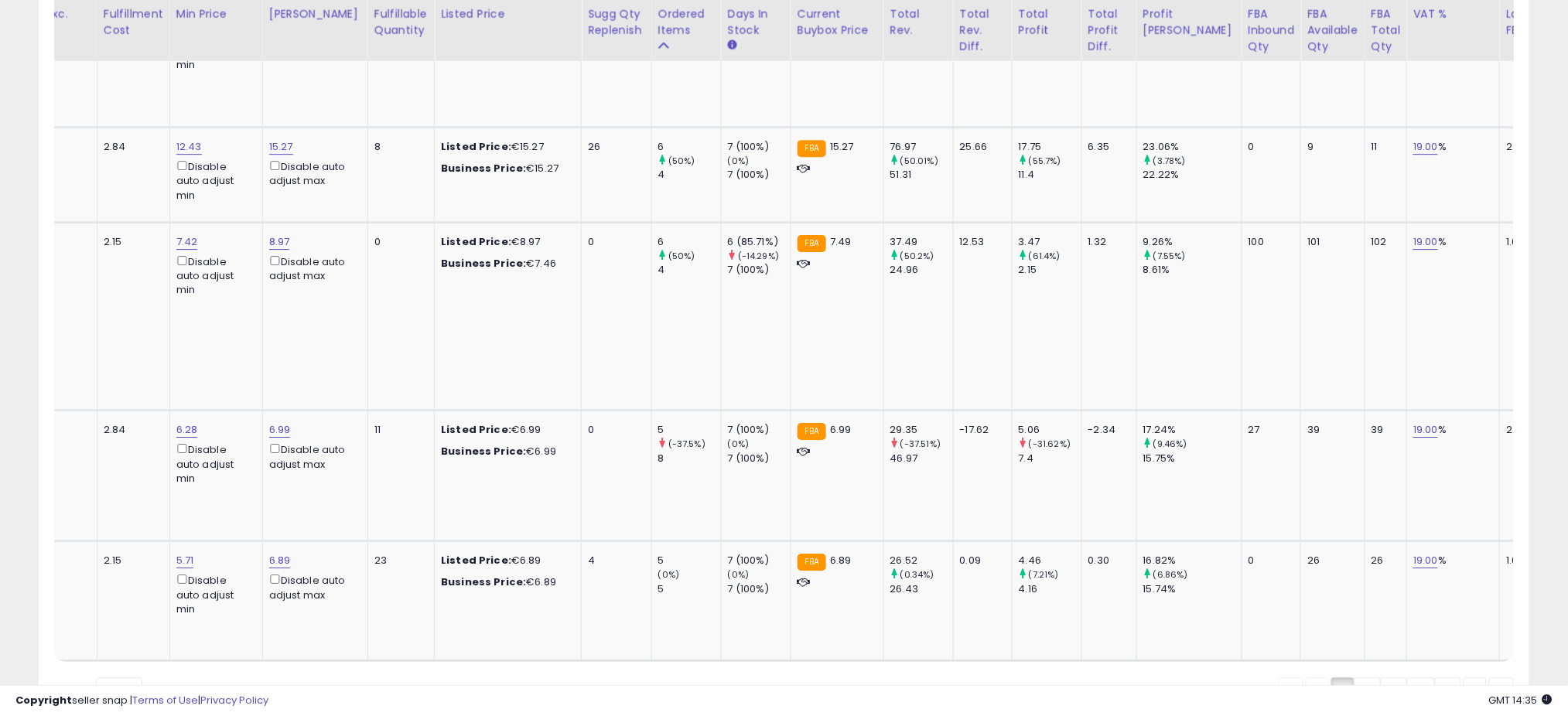
scroll to position [0, 0]
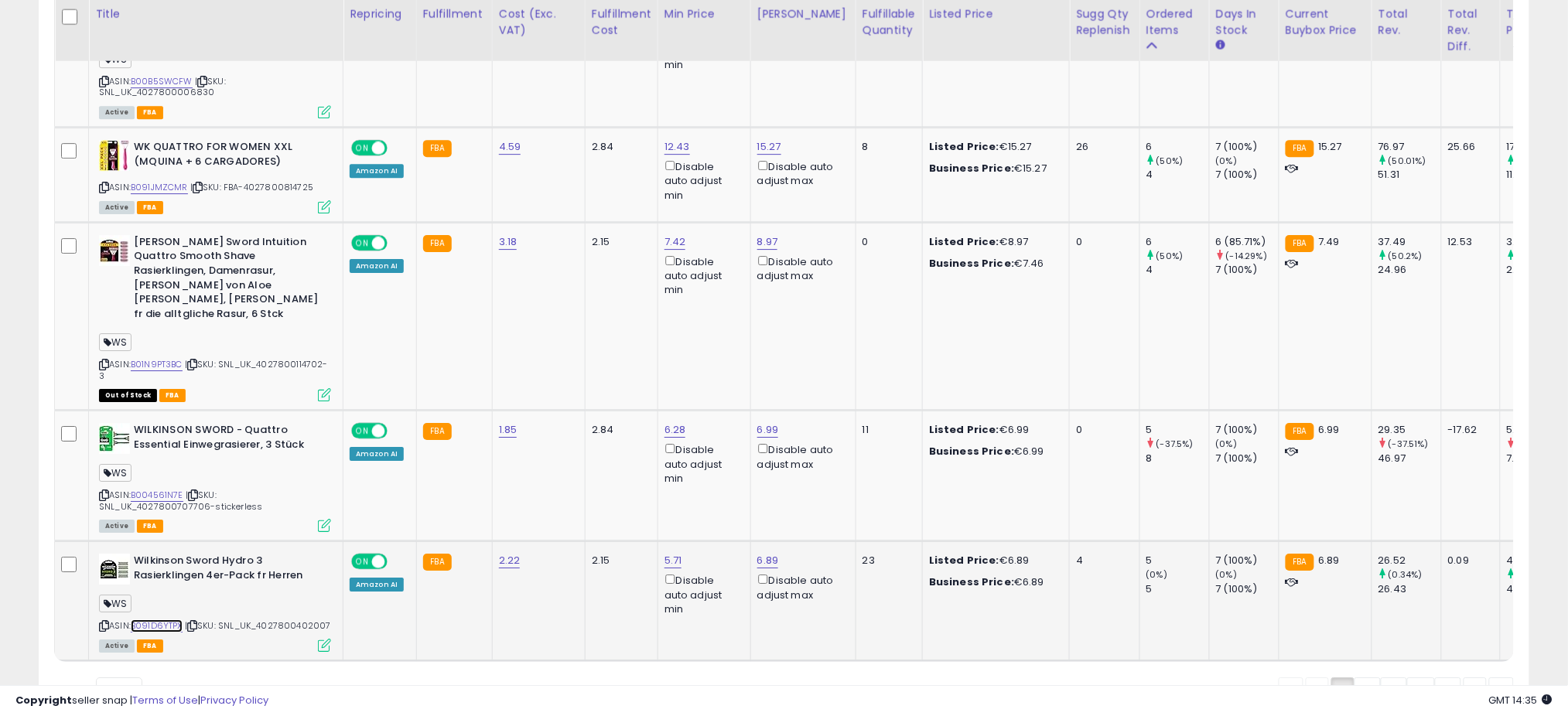
click at [156, 620] on link "B091D6YTPX" at bounding box center [156, 626] width 52 height 13
click at [1359, 678] on link "2" at bounding box center [1367, 690] width 26 height 26
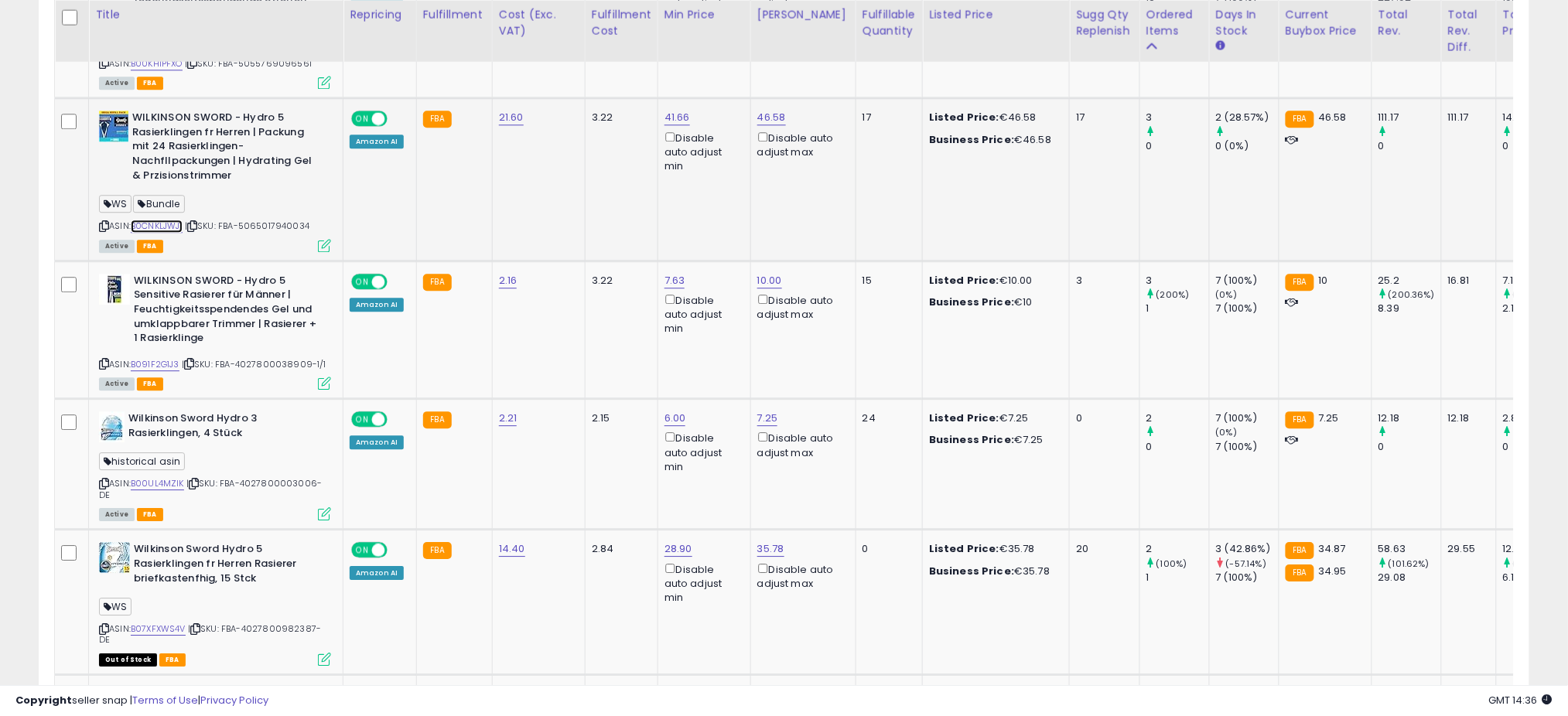
click at [157, 220] on link "B0CNKLJWJ1" at bounding box center [156, 226] width 52 height 13
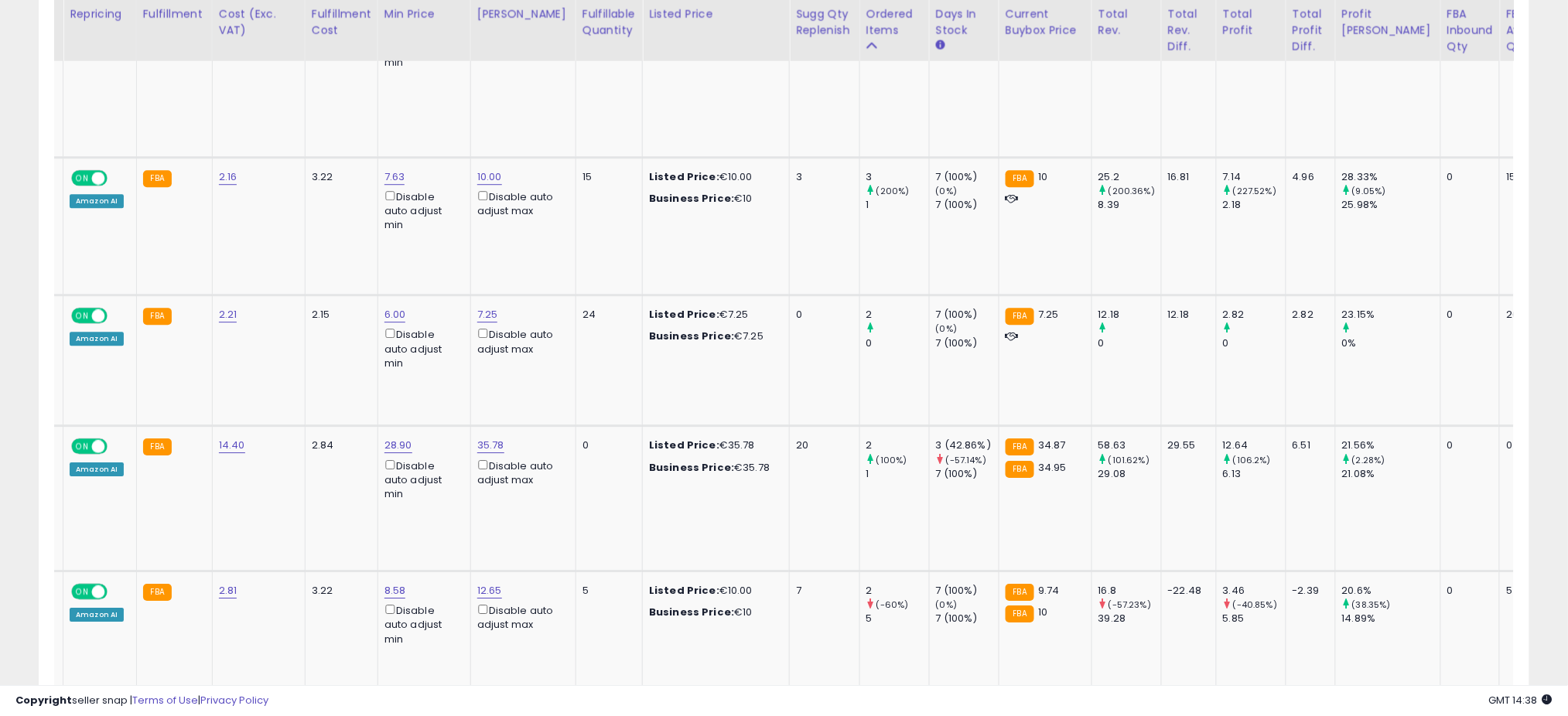
scroll to position [0, 282]
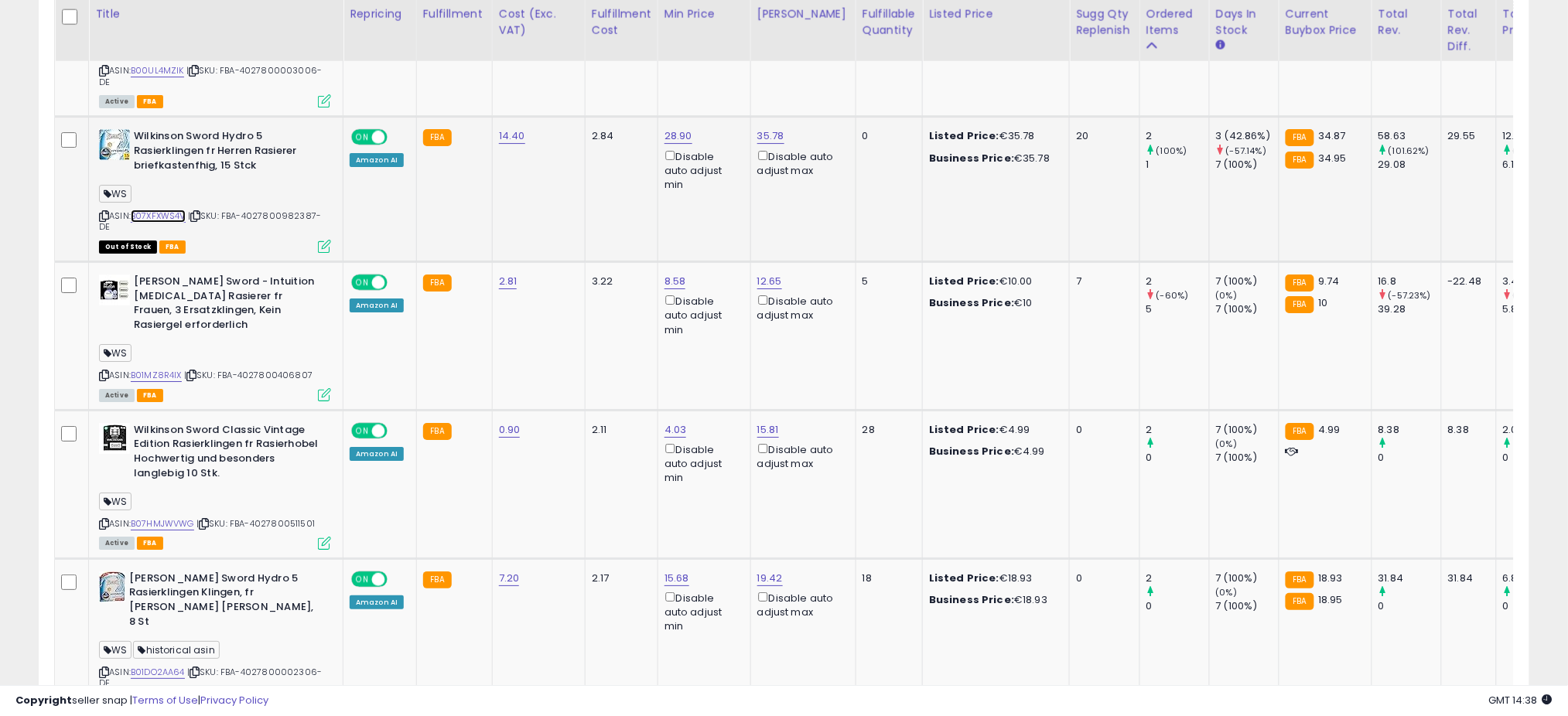
click at [156, 210] on link "B07XFXWS4V" at bounding box center [158, 216] width 55 height 13
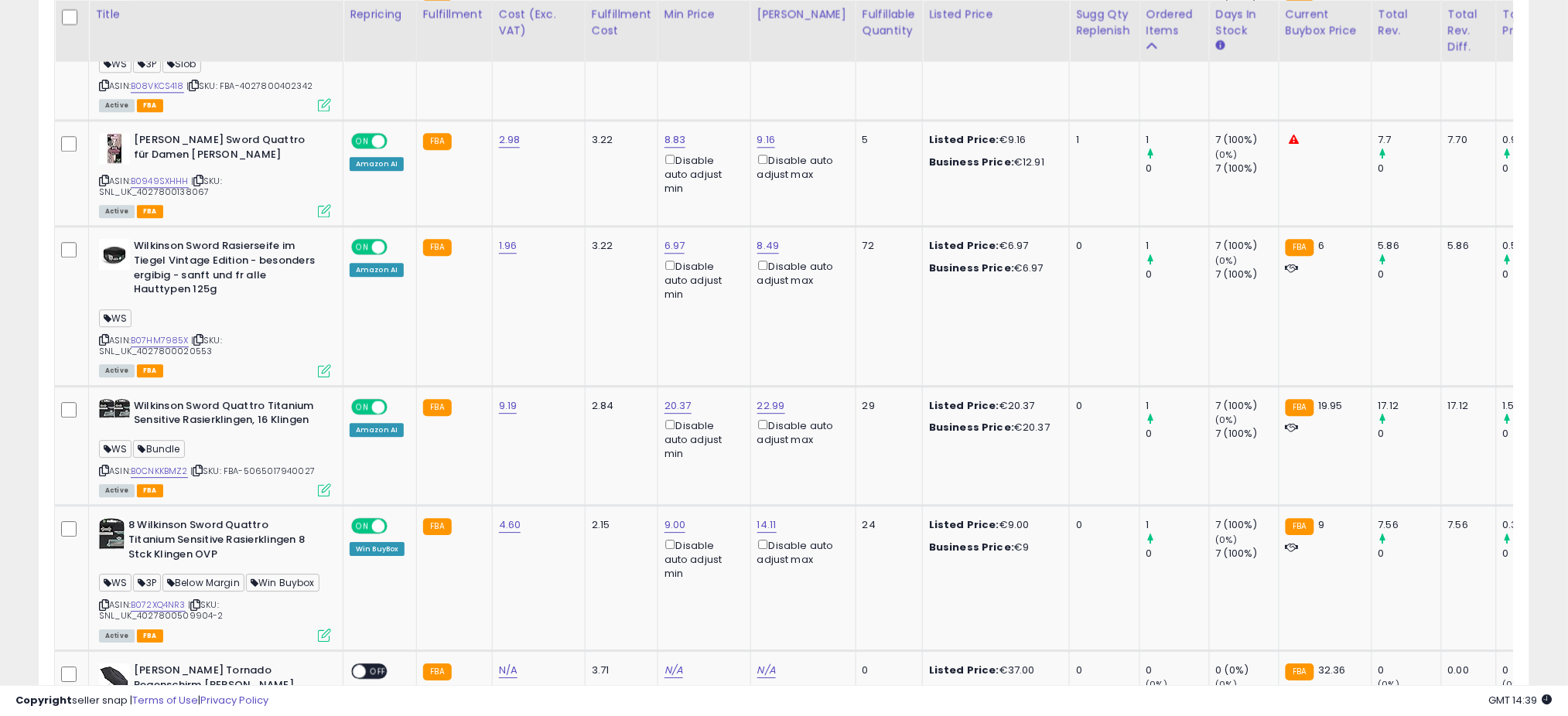
scroll to position [3585, 0]
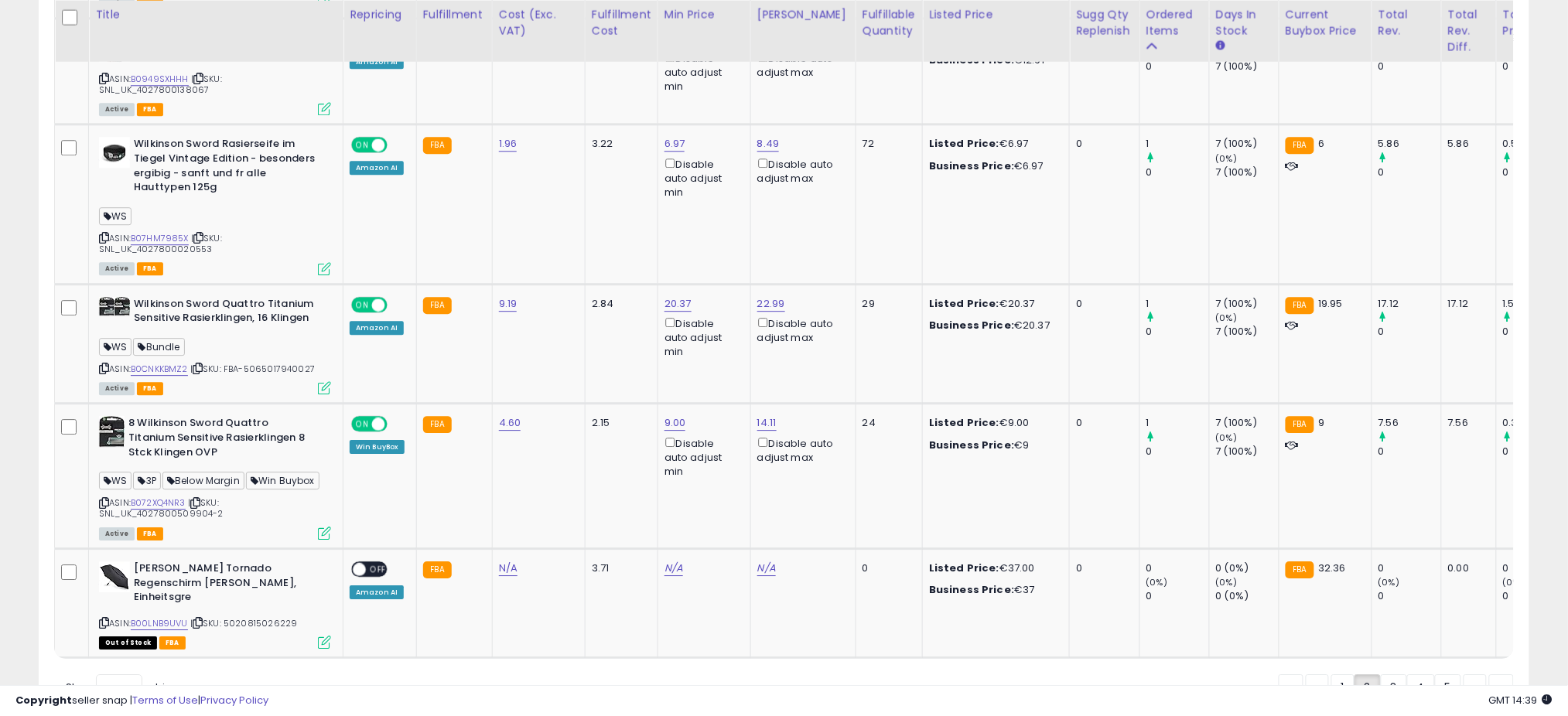
drag, startPoint x: 1385, startPoint y: 608, endPoint x: 992, endPoint y: 15, distance: 711.4
click at [1387, 675] on link "3" at bounding box center [1393, 687] width 26 height 26
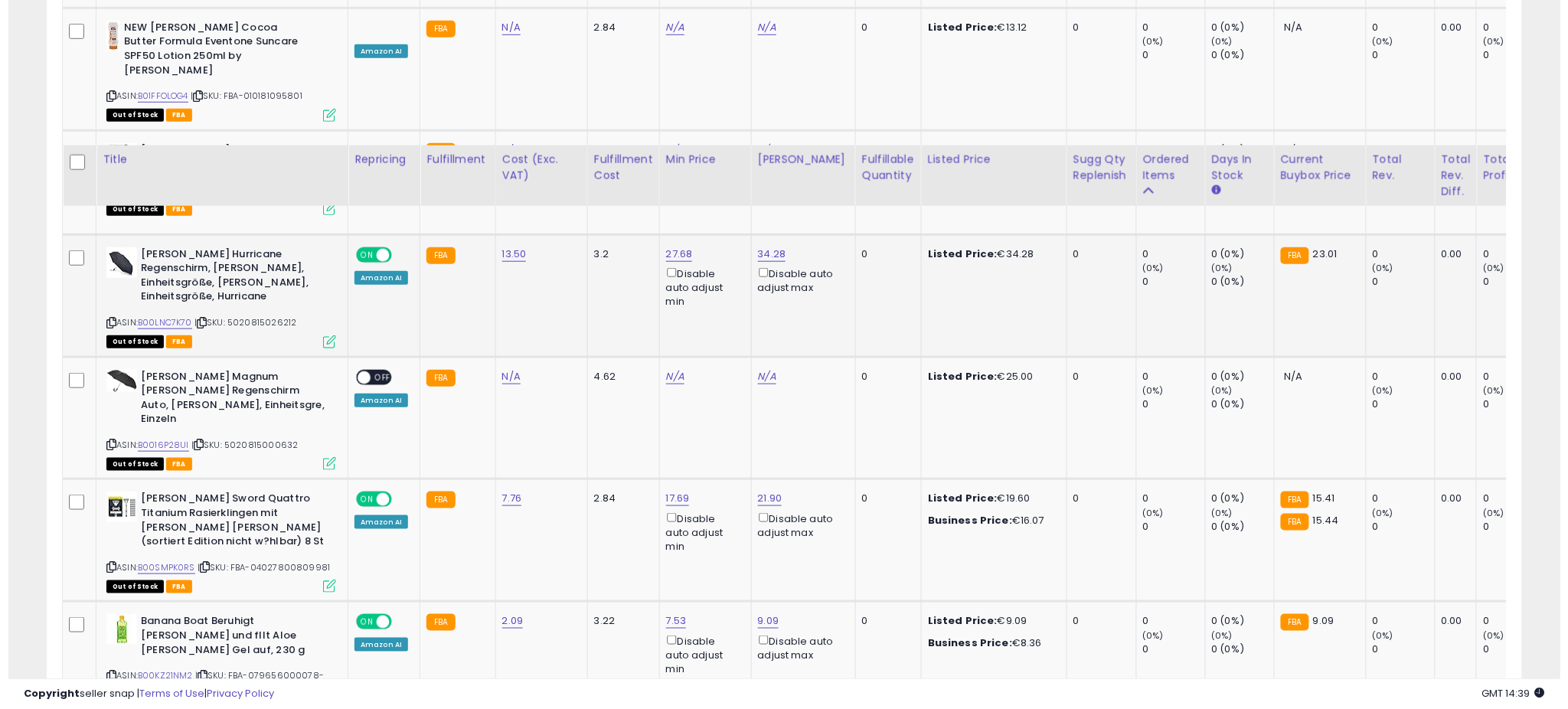
scroll to position [2682, 0]
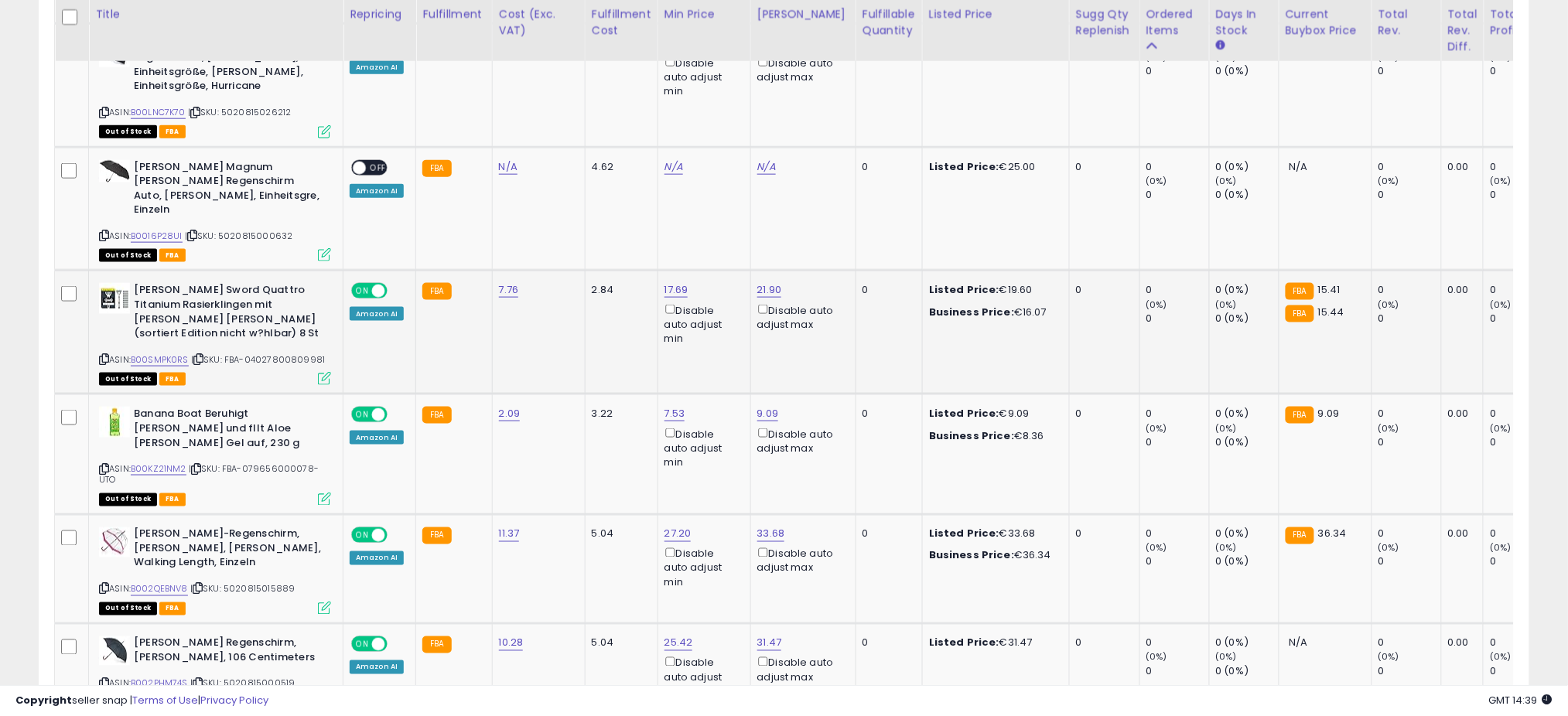
click at [323, 372] on icon at bounding box center [324, 379] width 13 height 13
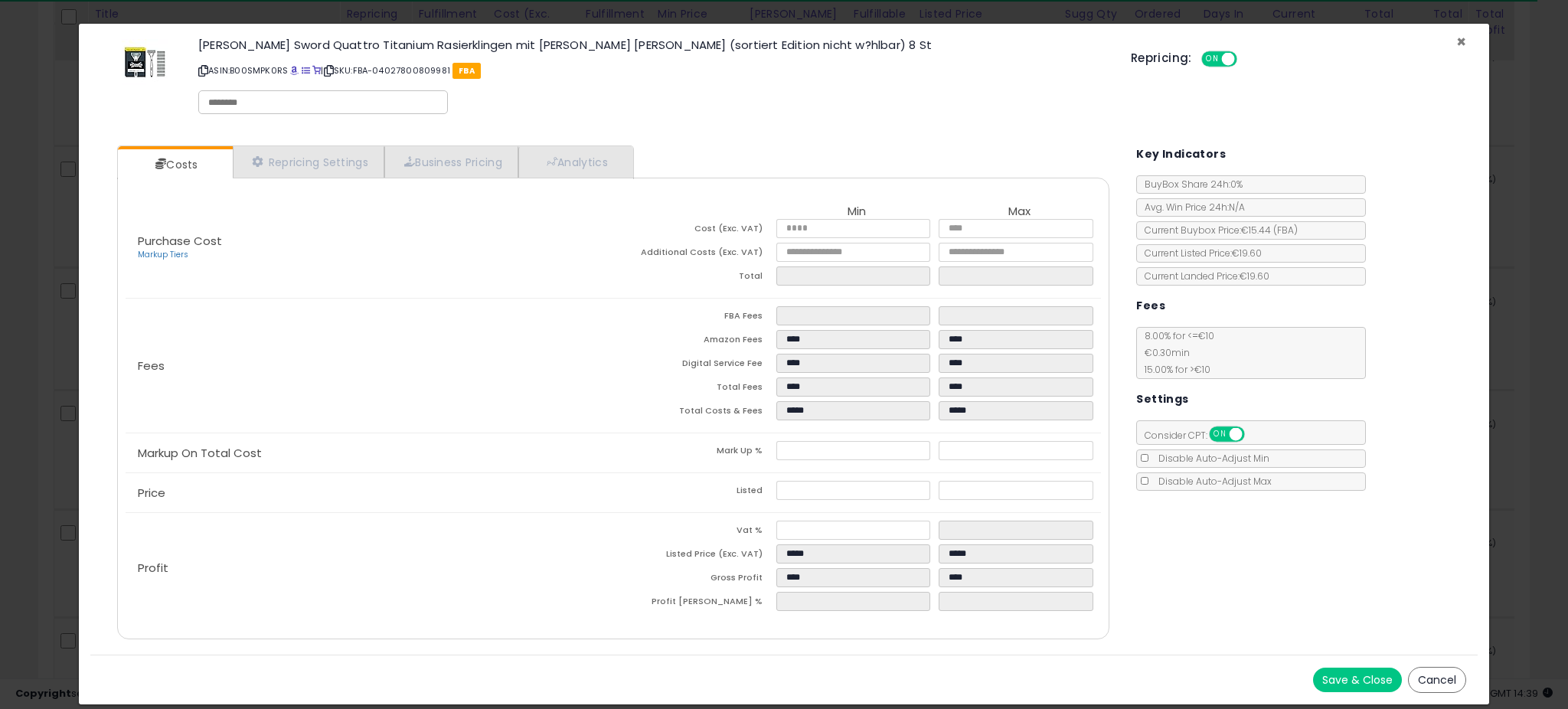
click at [1458, 39] on span "×" at bounding box center [1461, 42] width 10 height 22
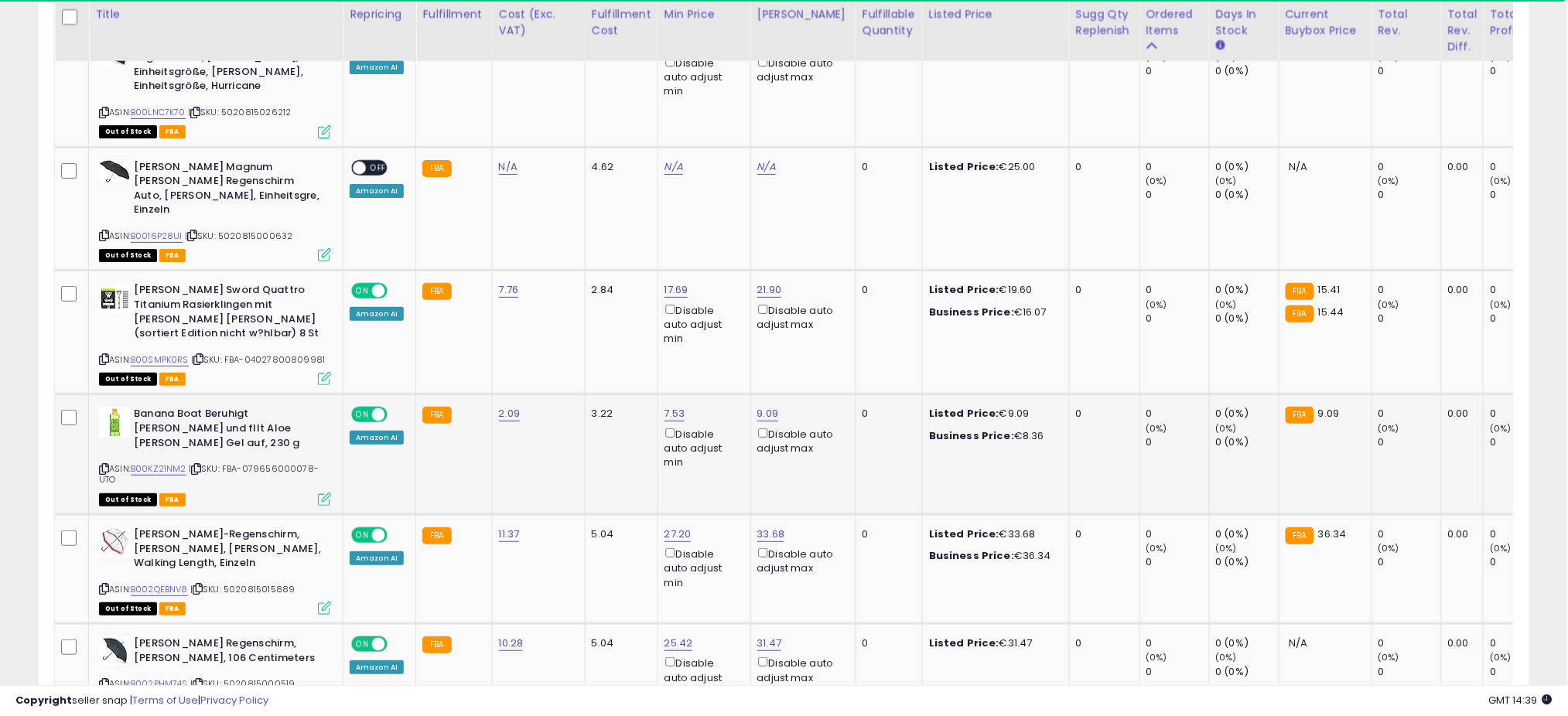
scroll to position [773306, 772588]
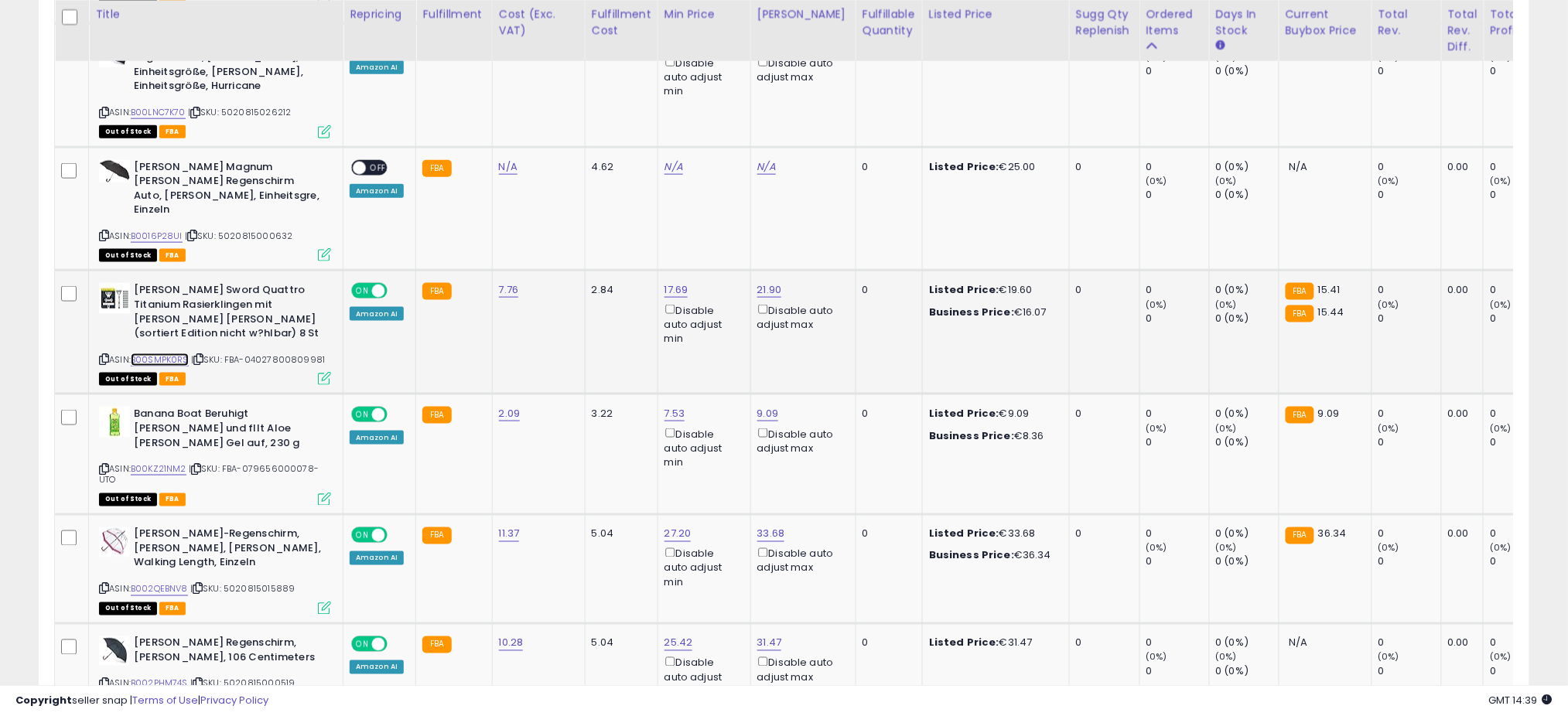
click at [171, 353] on link "B00SMPK0RS" at bounding box center [159, 360] width 58 height 13
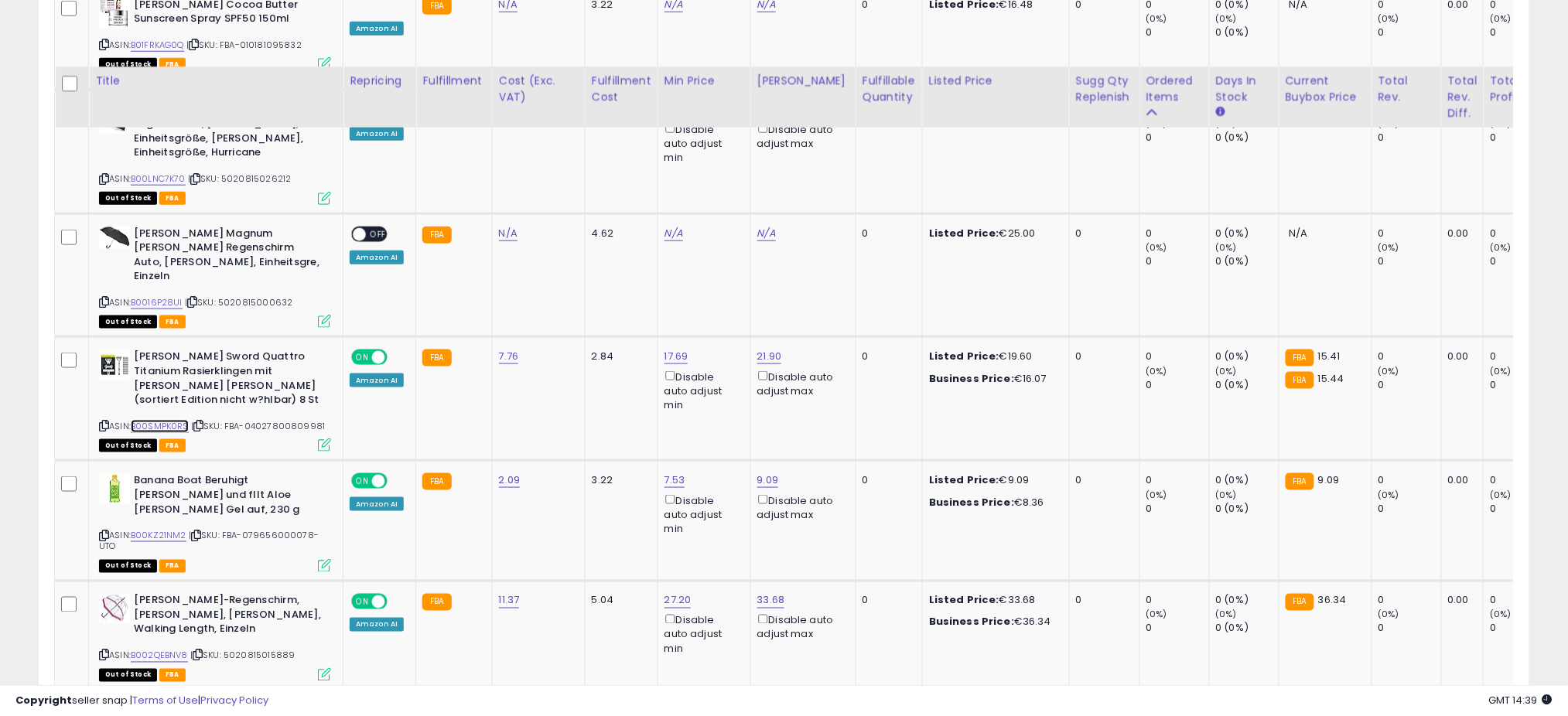
scroll to position [2606, 0]
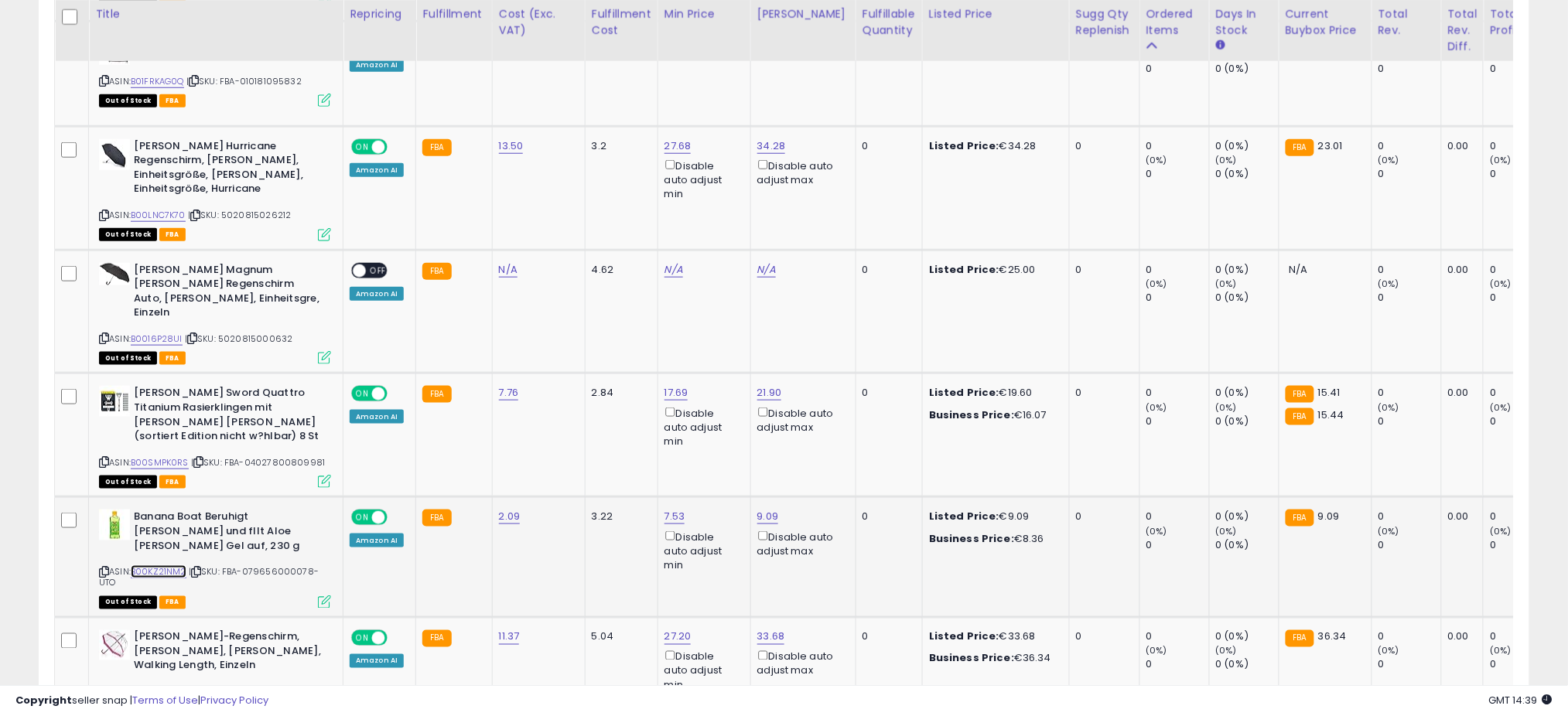
click at [179, 565] on link "B00KZ21NM2" at bounding box center [159, 572] width 56 height 13
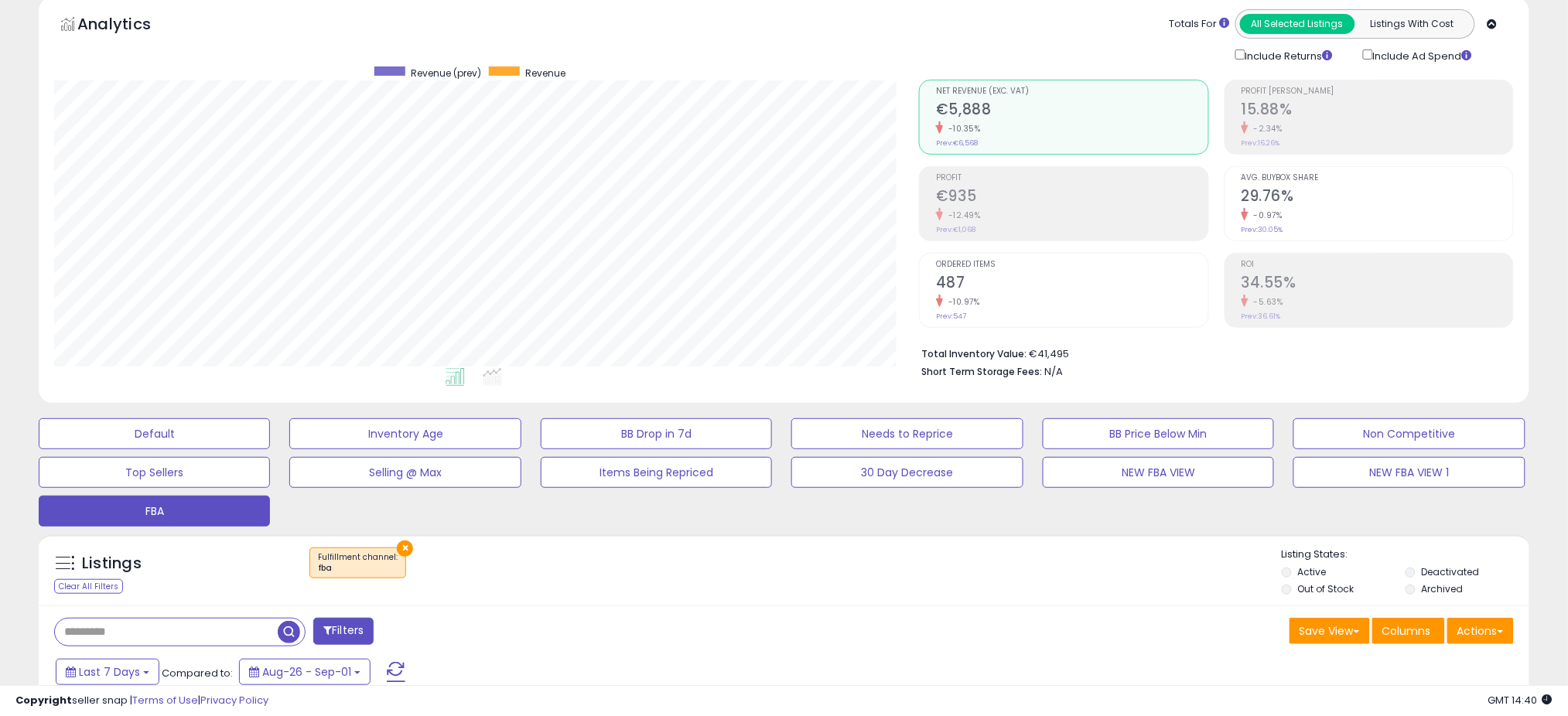
scroll to position [0, 0]
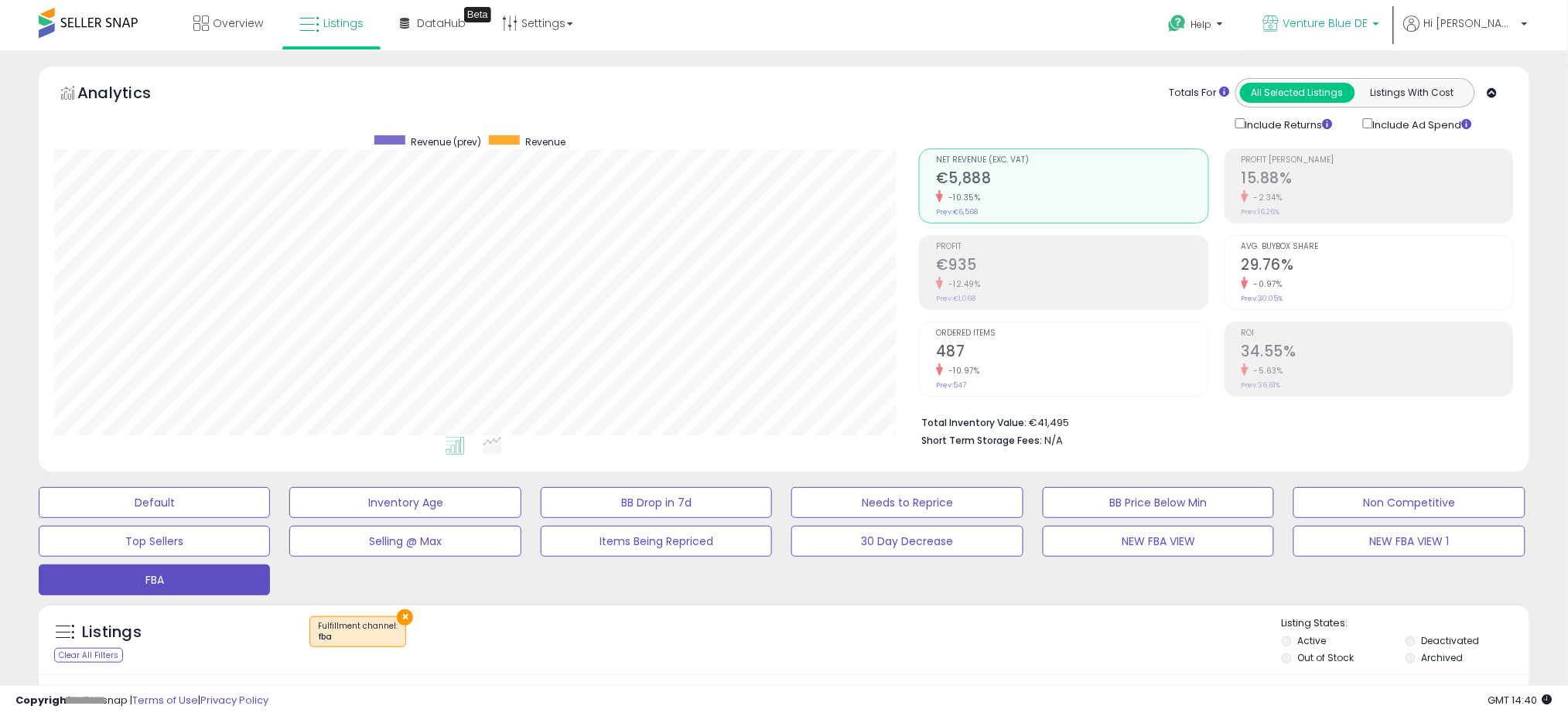
click at [1357, 26] on span "Venture Blue DE" at bounding box center [1326, 22] width 85 height 15
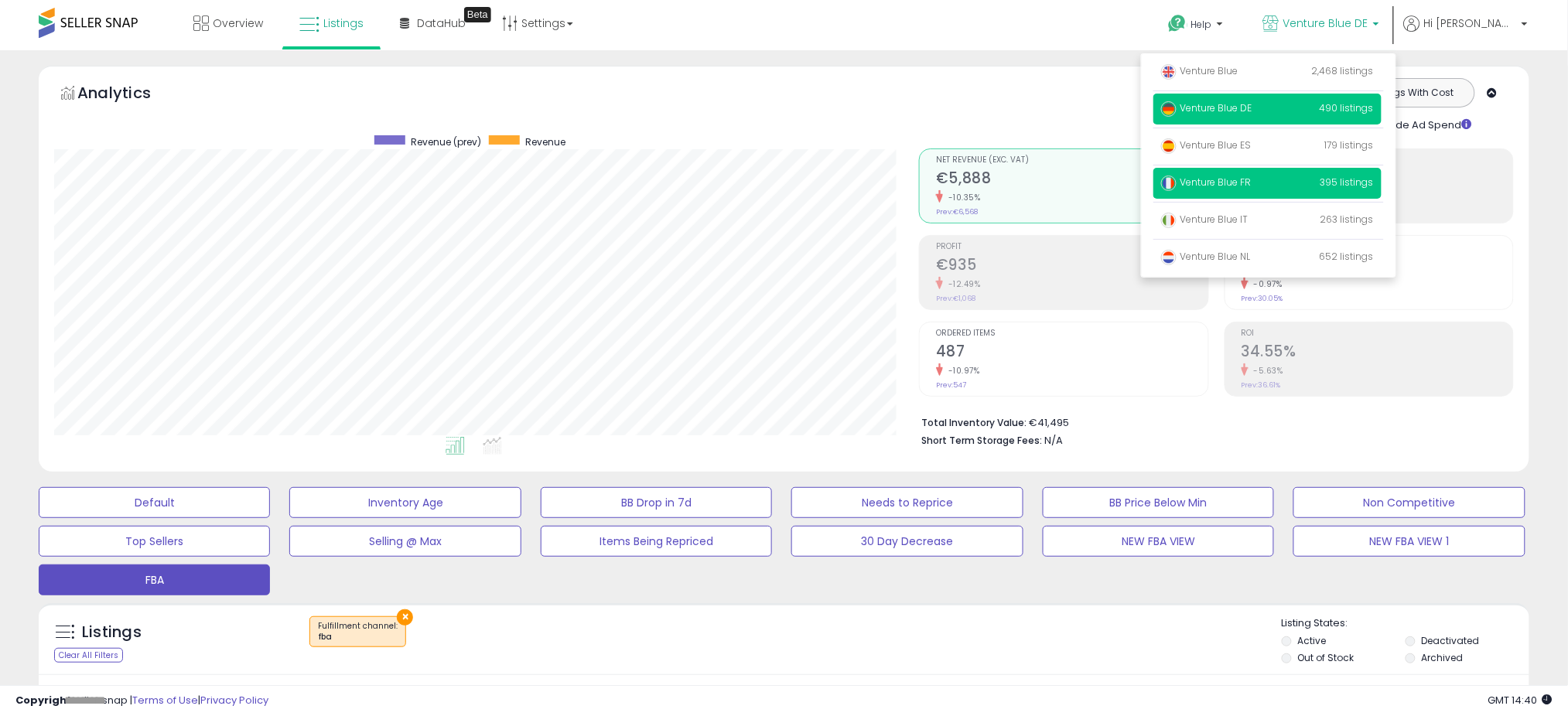
click at [1259, 175] on p "Venture Blue FR 395 listings" at bounding box center [1267, 183] width 228 height 31
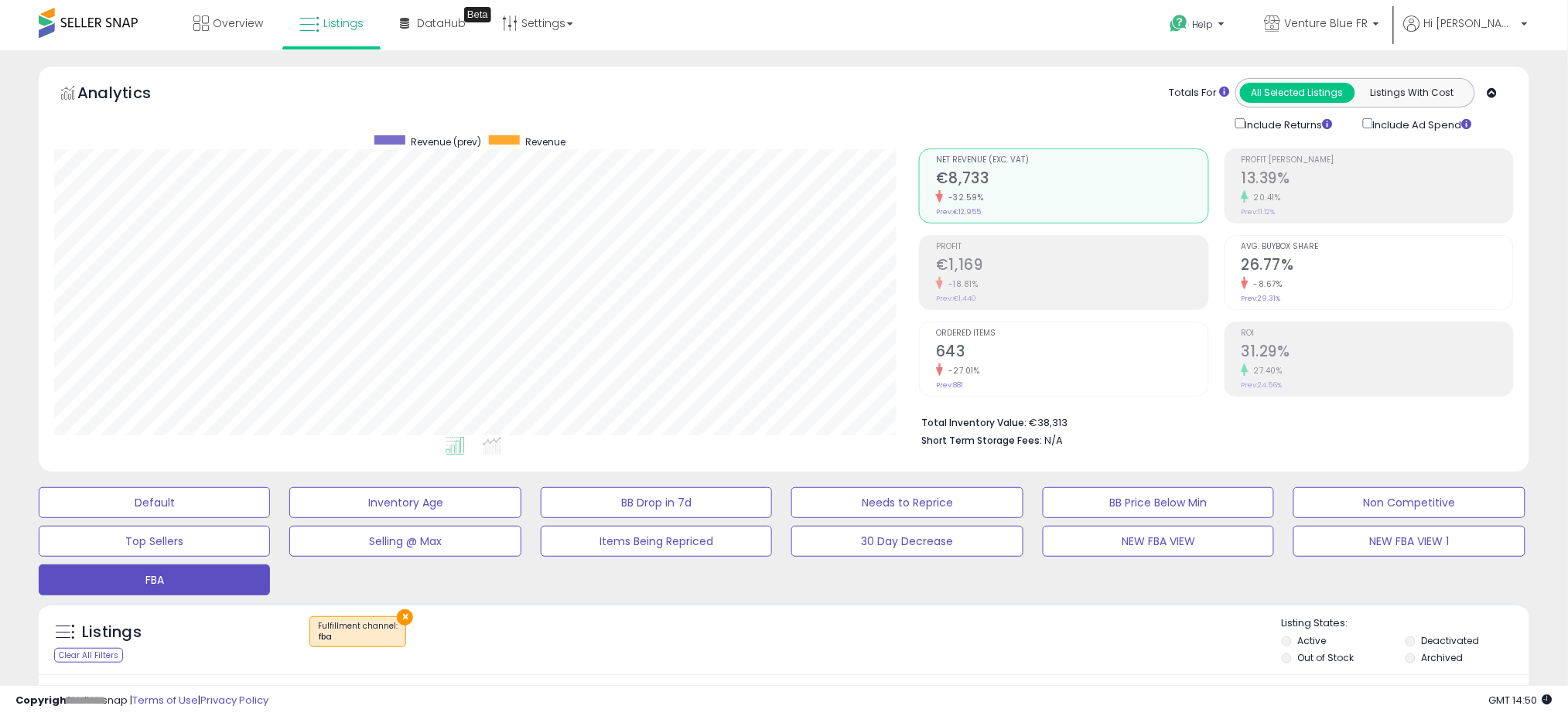
scroll to position [515, 0]
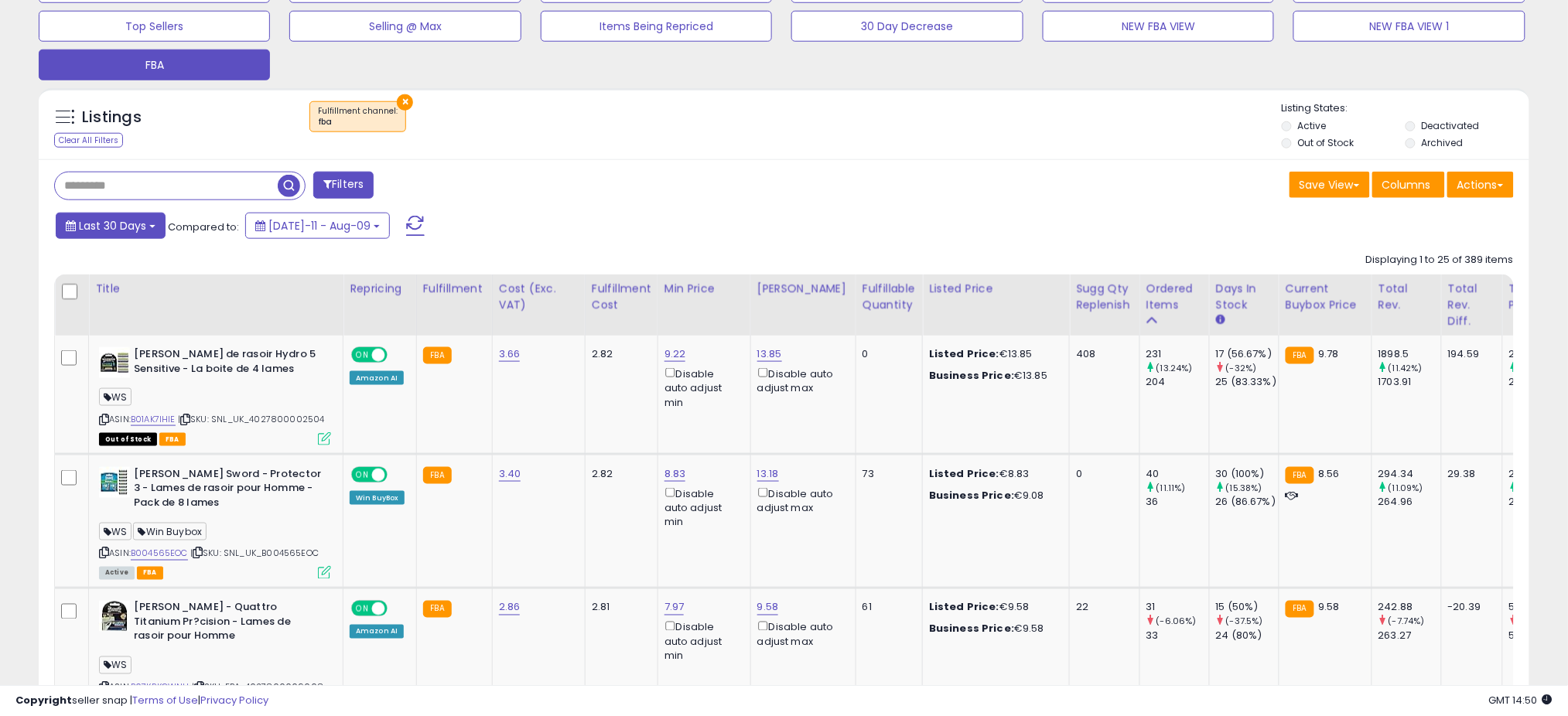
click at [140, 226] on span "Last 30 Days" at bounding box center [112, 226] width 67 height 15
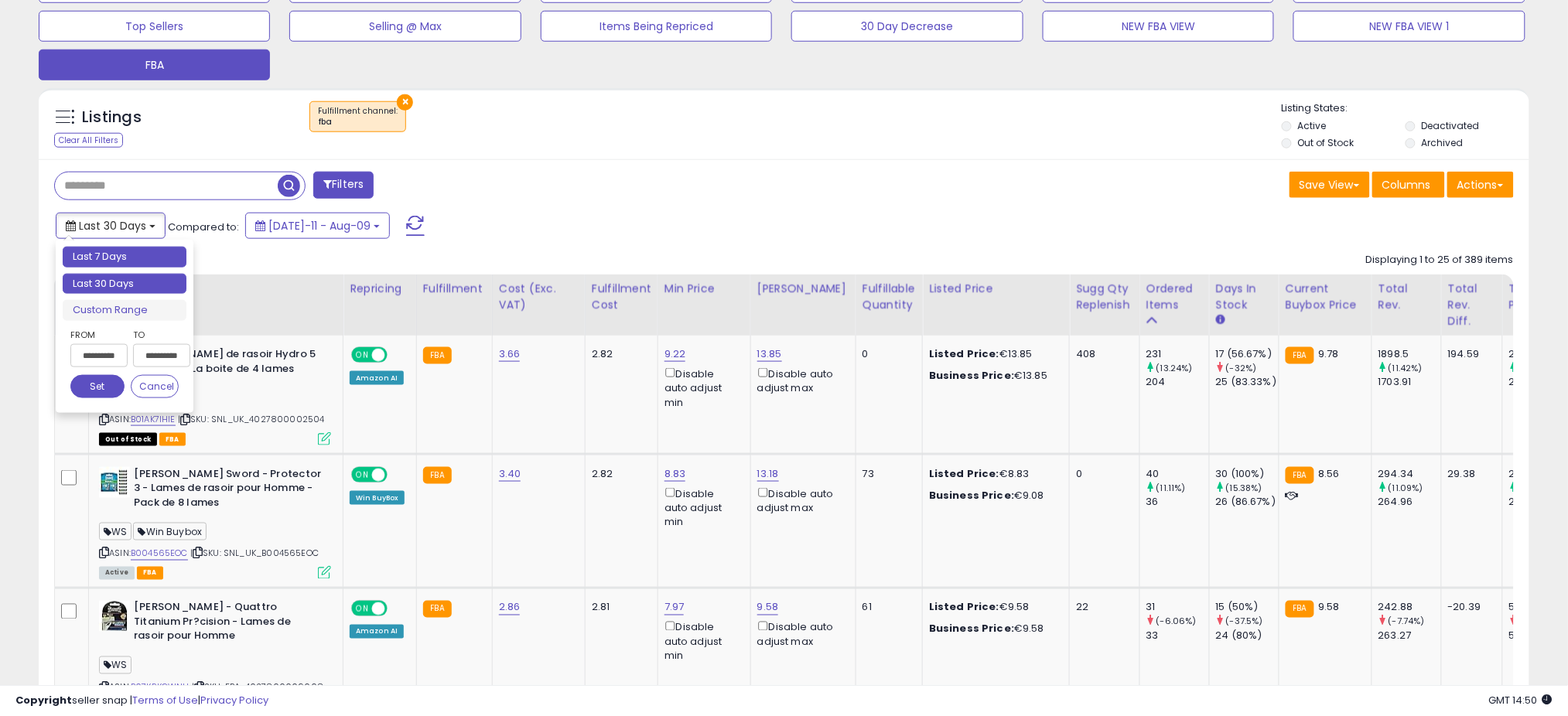
type input "**********"
click at [108, 259] on li "Last 7 Days" at bounding box center [124, 258] width 124 height 21
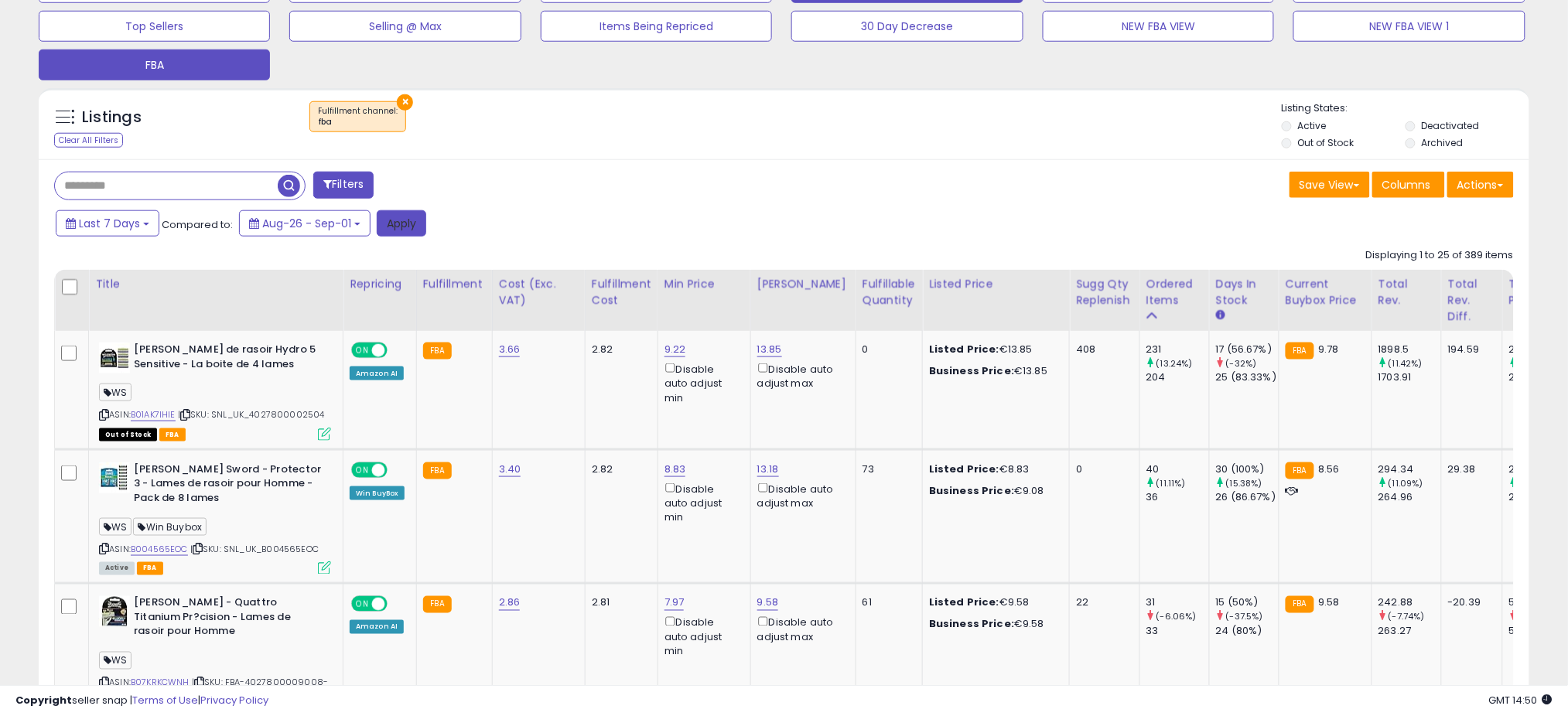
click at [399, 223] on button "Apply" at bounding box center [402, 223] width 49 height 26
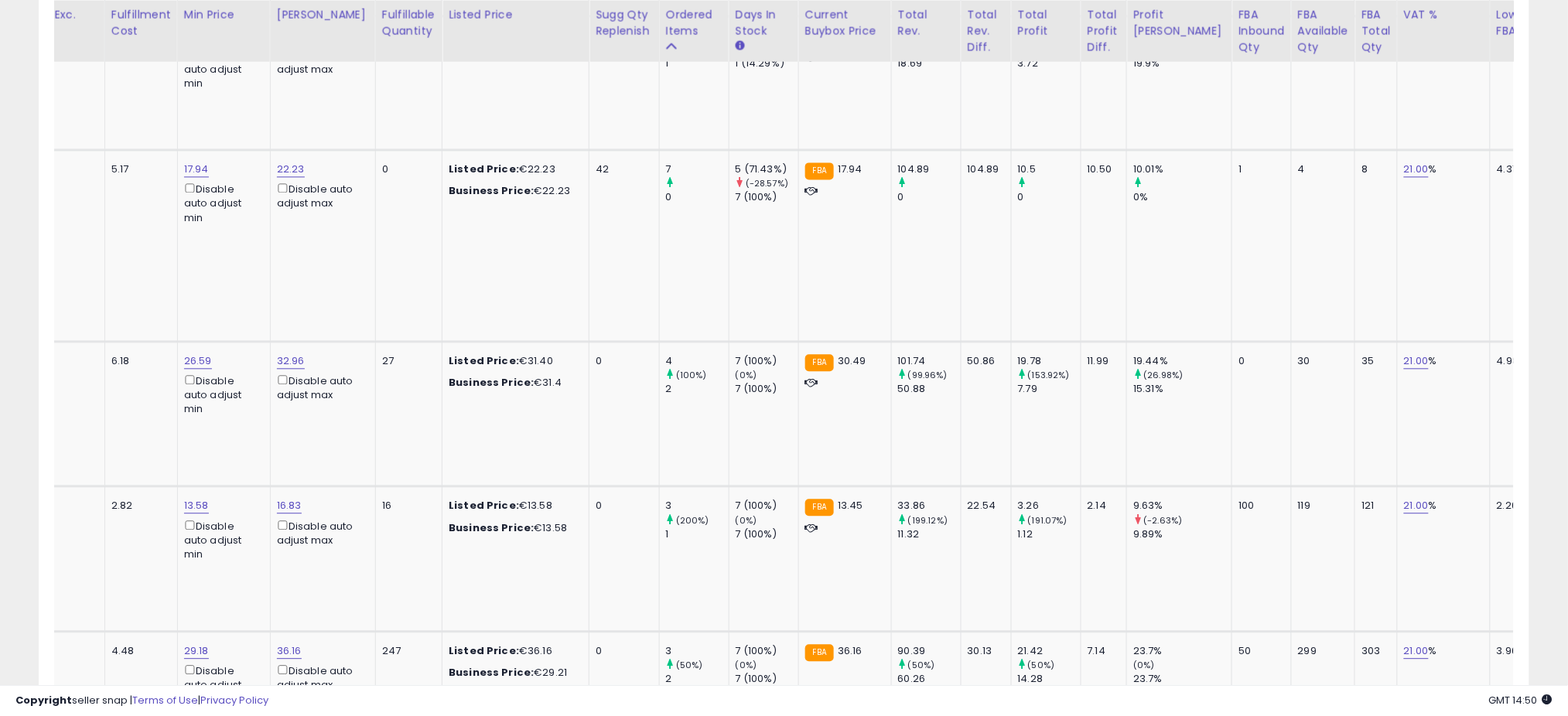
scroll to position [0, 0]
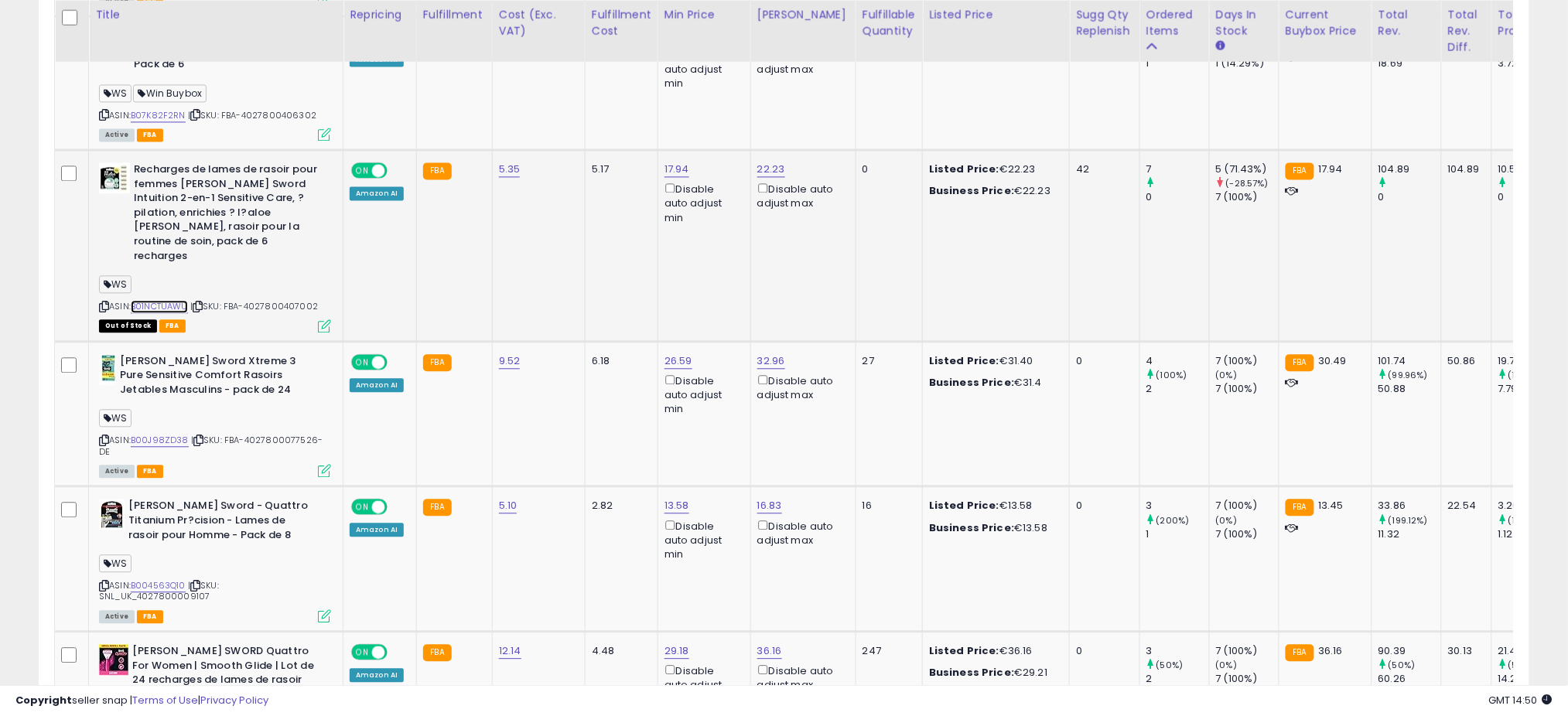
click at [162, 300] on link "B01NCTUAWU" at bounding box center [159, 306] width 57 height 13
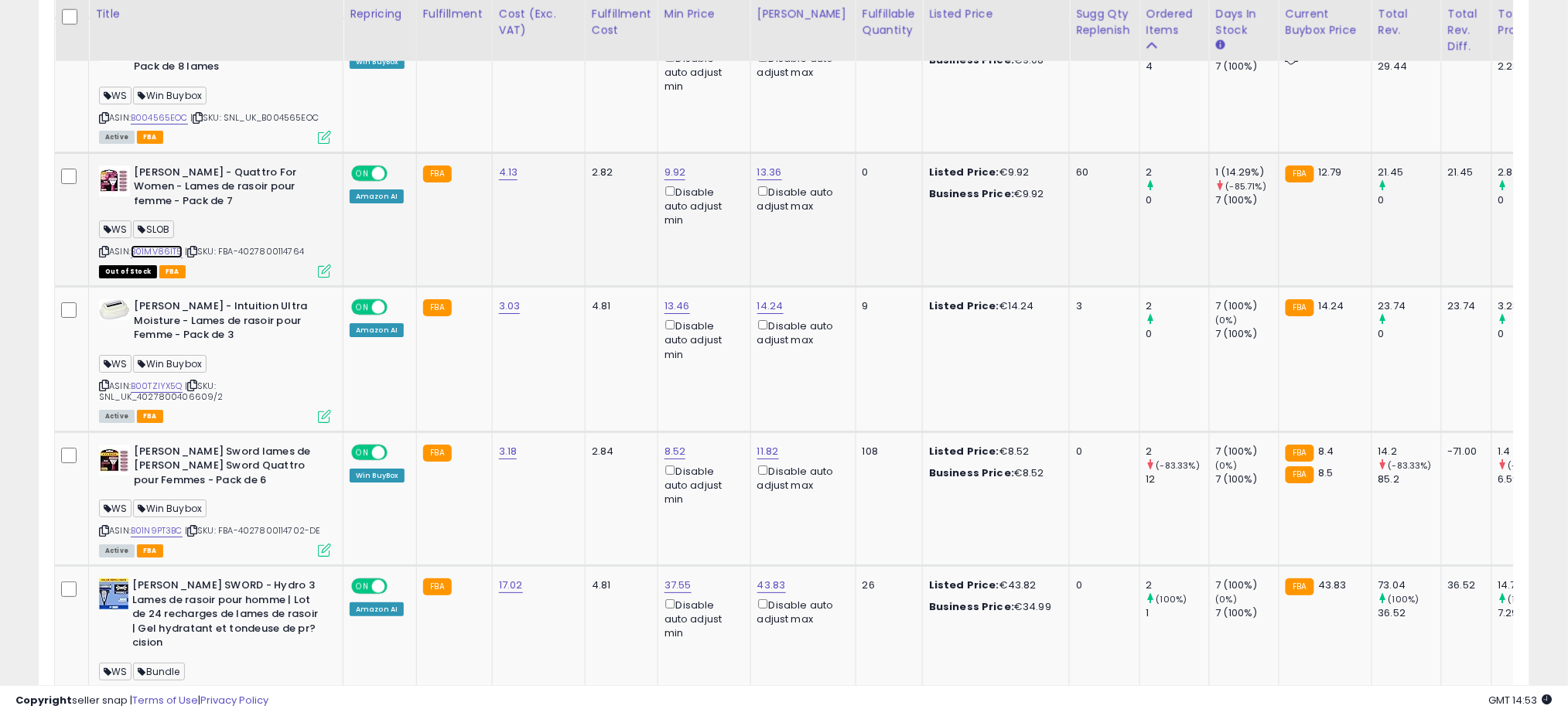
click at [165, 246] on link "B01MV86IT5" at bounding box center [156, 252] width 52 height 13
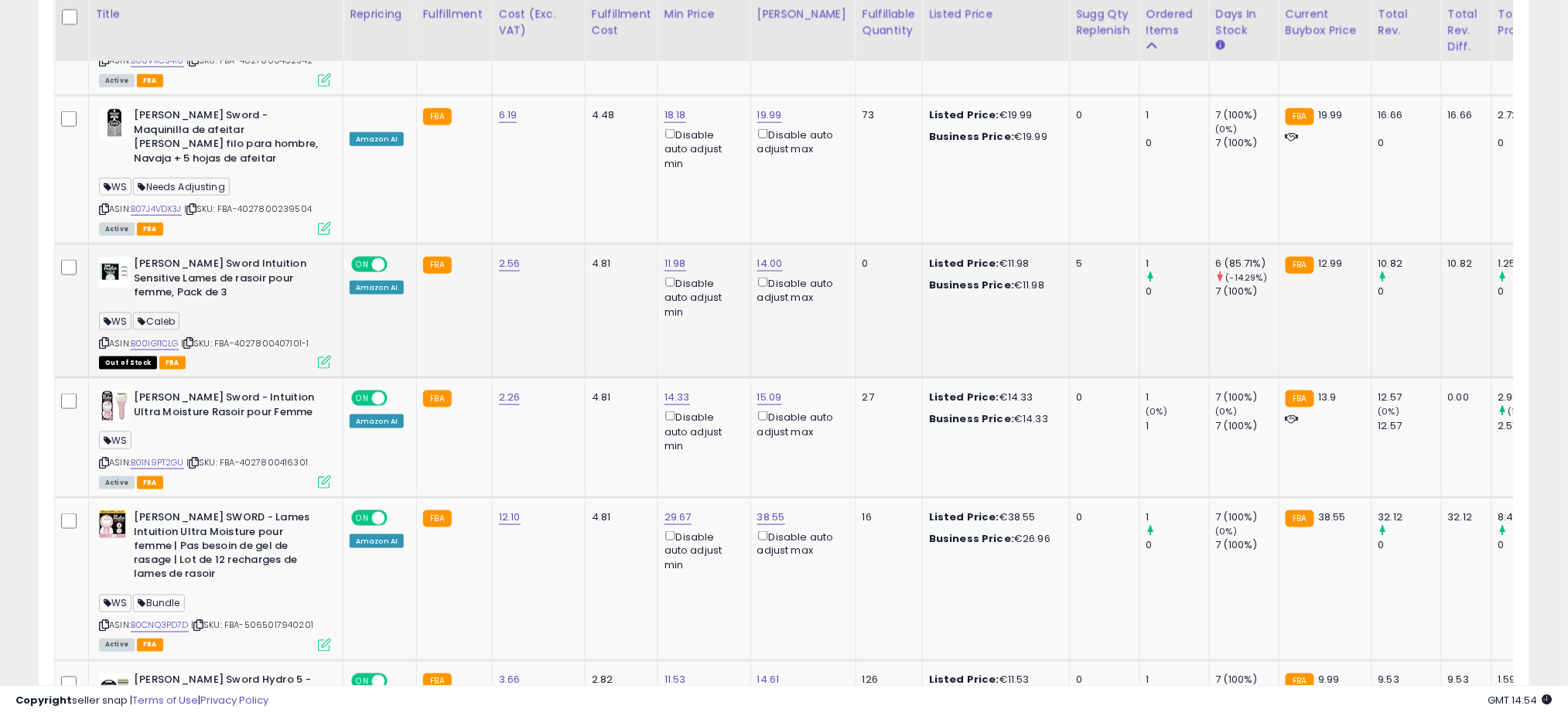
click at [331, 258] on td "Wilkinson Sword Intuition Sensitive Lames de rasoir pour femme, Pack de 3 WS Ca…" at bounding box center [216, 311] width 254 height 134
click at [327, 257] on div "ASIN: B00IG11CLG | SKU: FBA-4027800407101-1 Out of Stock FBA" at bounding box center [214, 312] width 232 height 111
click at [323, 356] on icon at bounding box center [324, 362] width 13 height 13
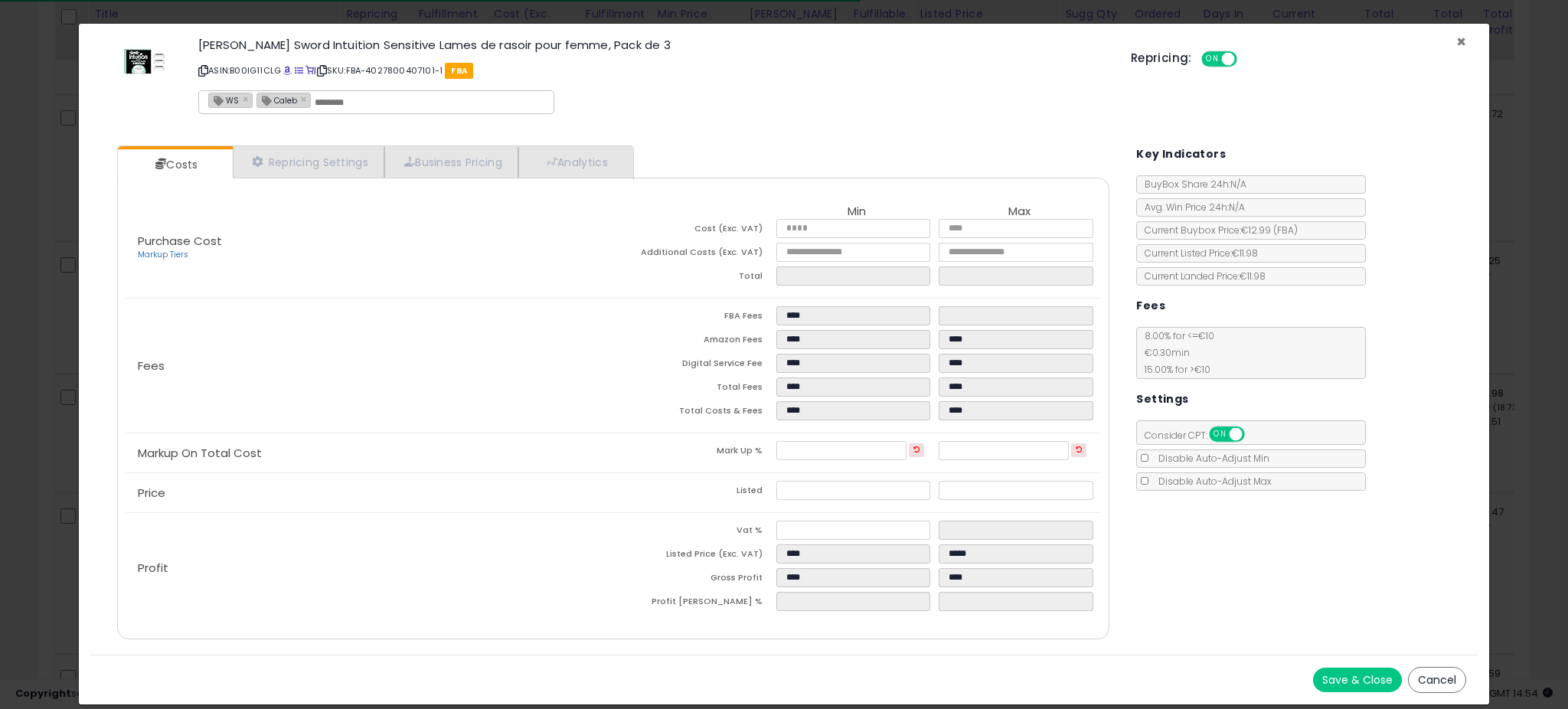
click at [1456, 36] on span "×" at bounding box center [1461, 42] width 10 height 22
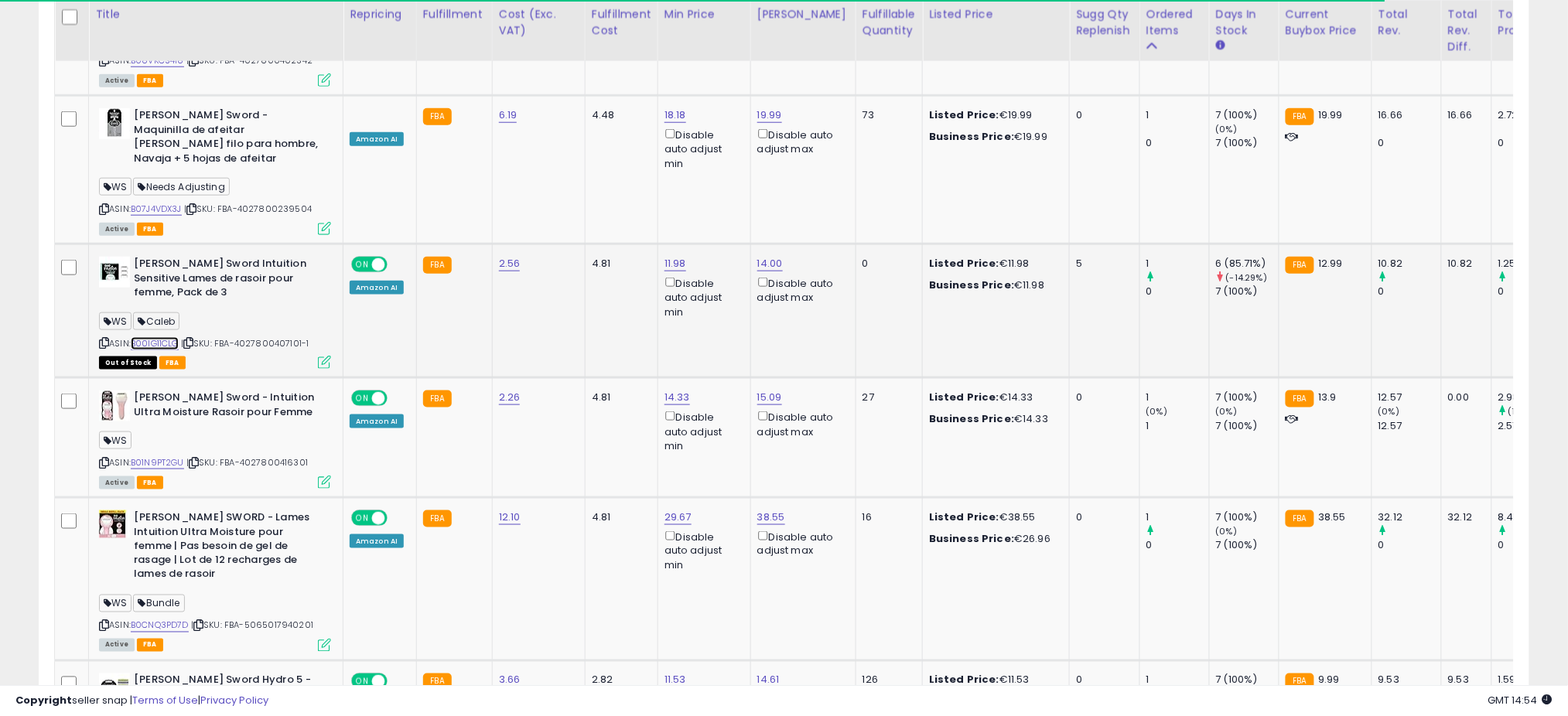
click at [155, 337] on link "B00IG11CLG" at bounding box center [155, 344] width 48 height 13
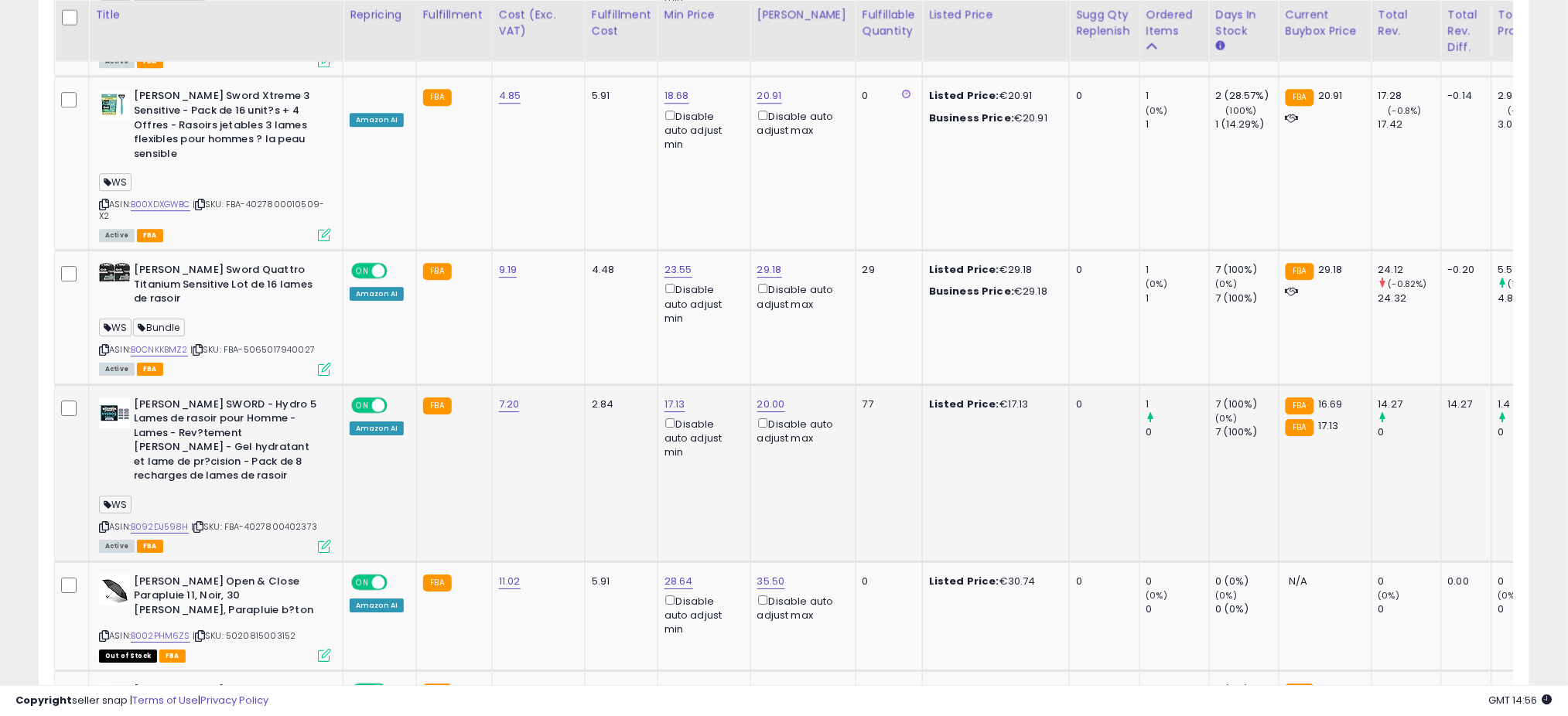
scroll to position [3740, 0]
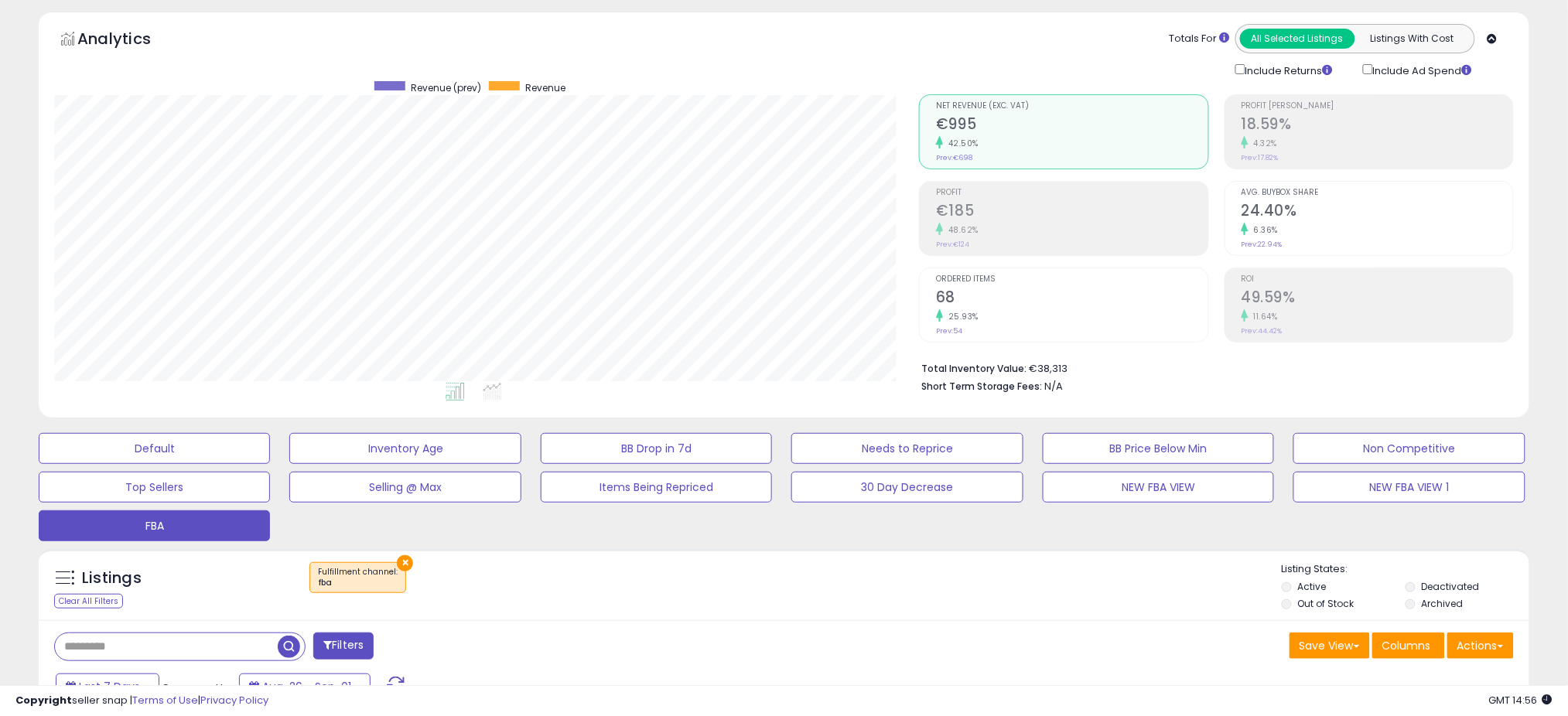
scroll to position [0, 0]
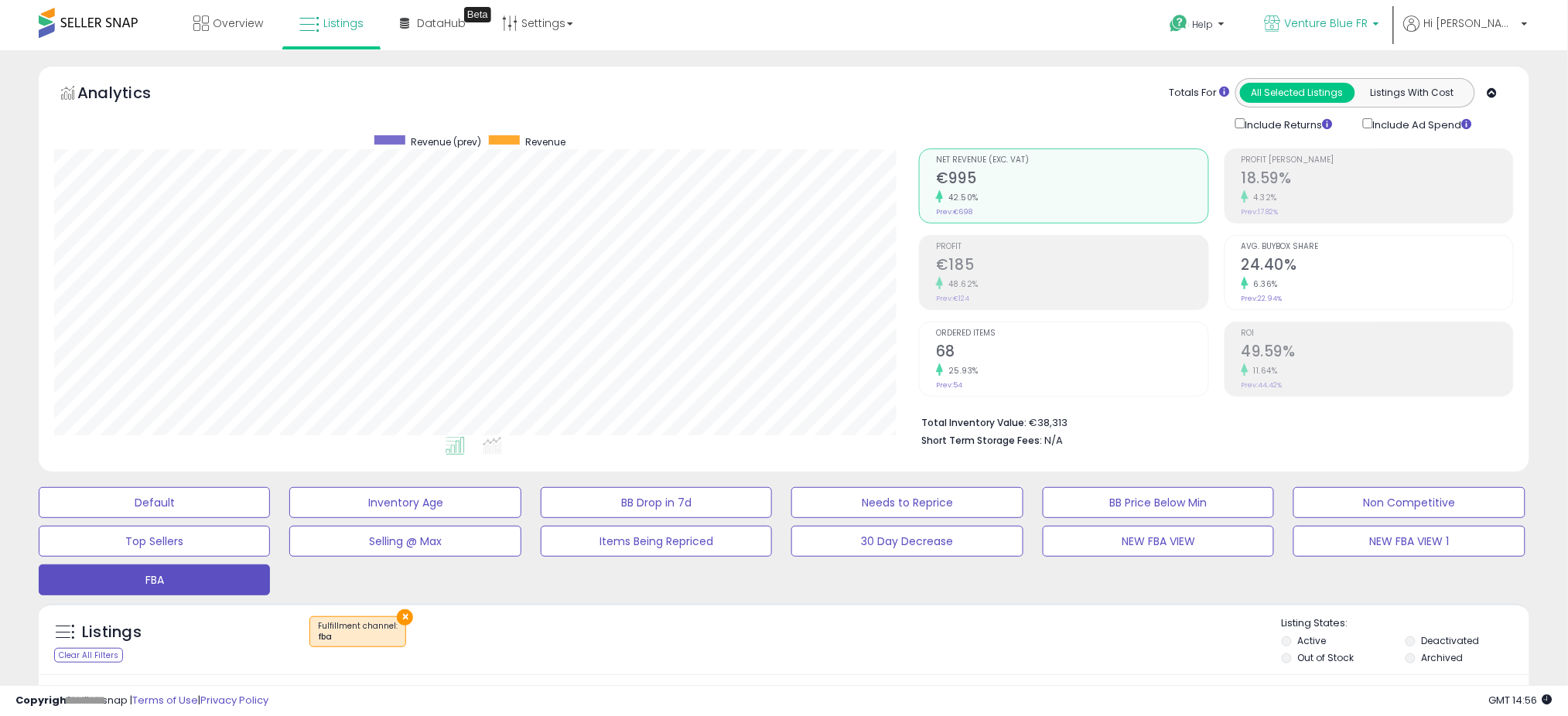
click at [1337, 6] on link "Venture Blue FR" at bounding box center [1322, 25] width 138 height 50
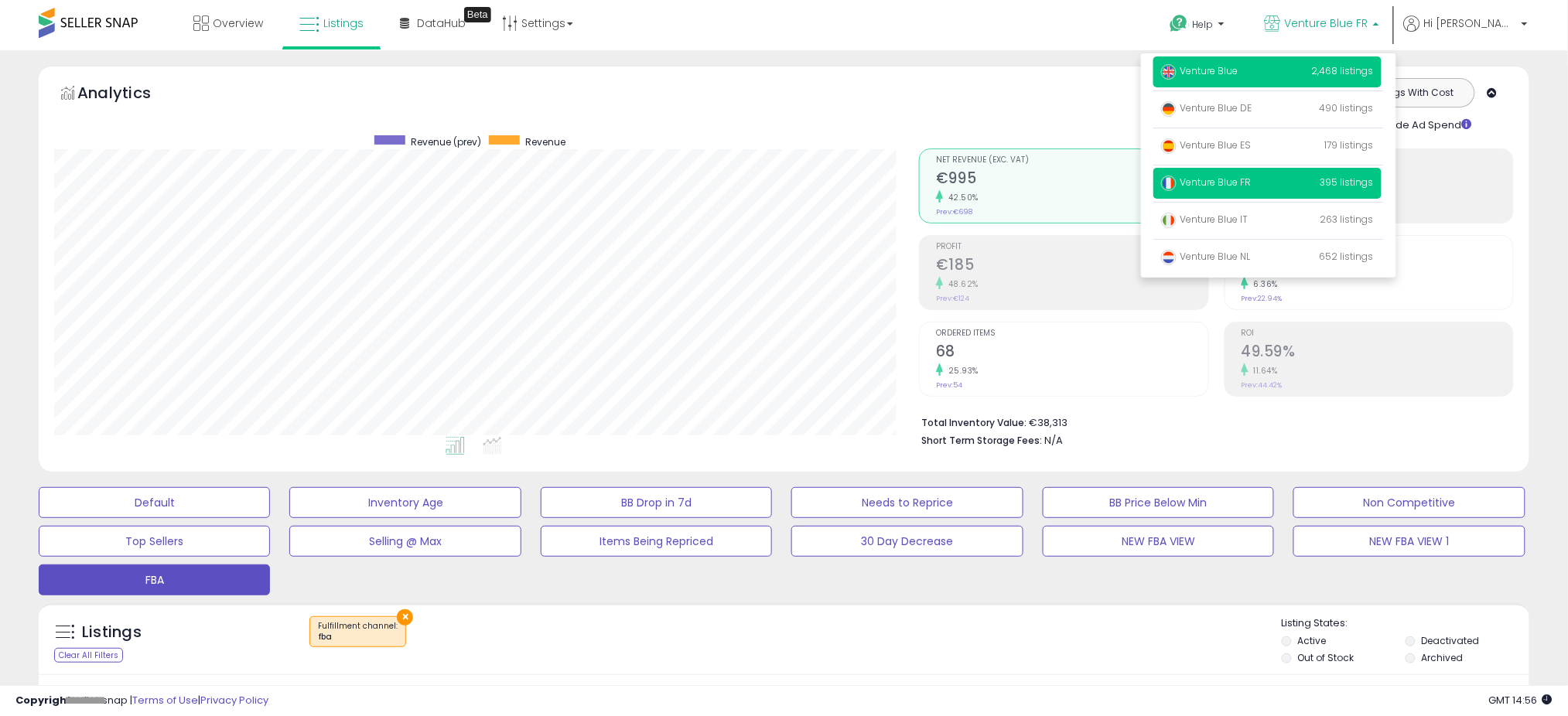
click at [1238, 69] on span "Venture Blue" at bounding box center [1199, 71] width 77 height 13
